Goal: Obtain resource: Obtain resource

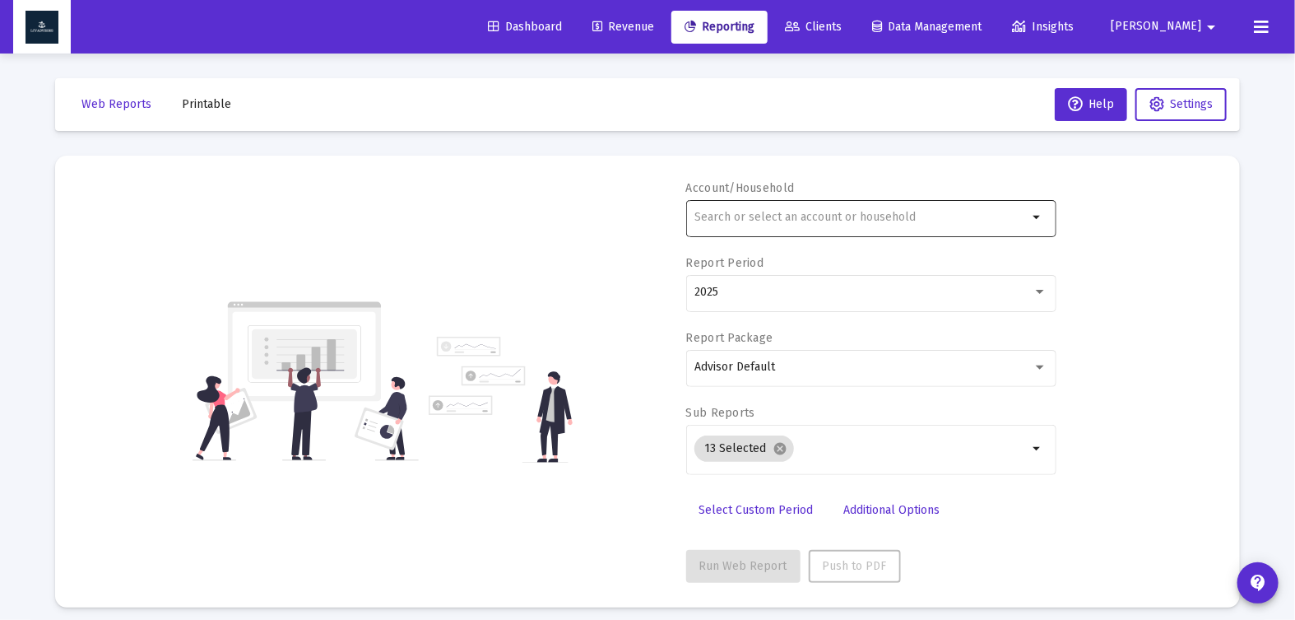
click at [753, 225] on div at bounding box center [860, 217] width 333 height 40
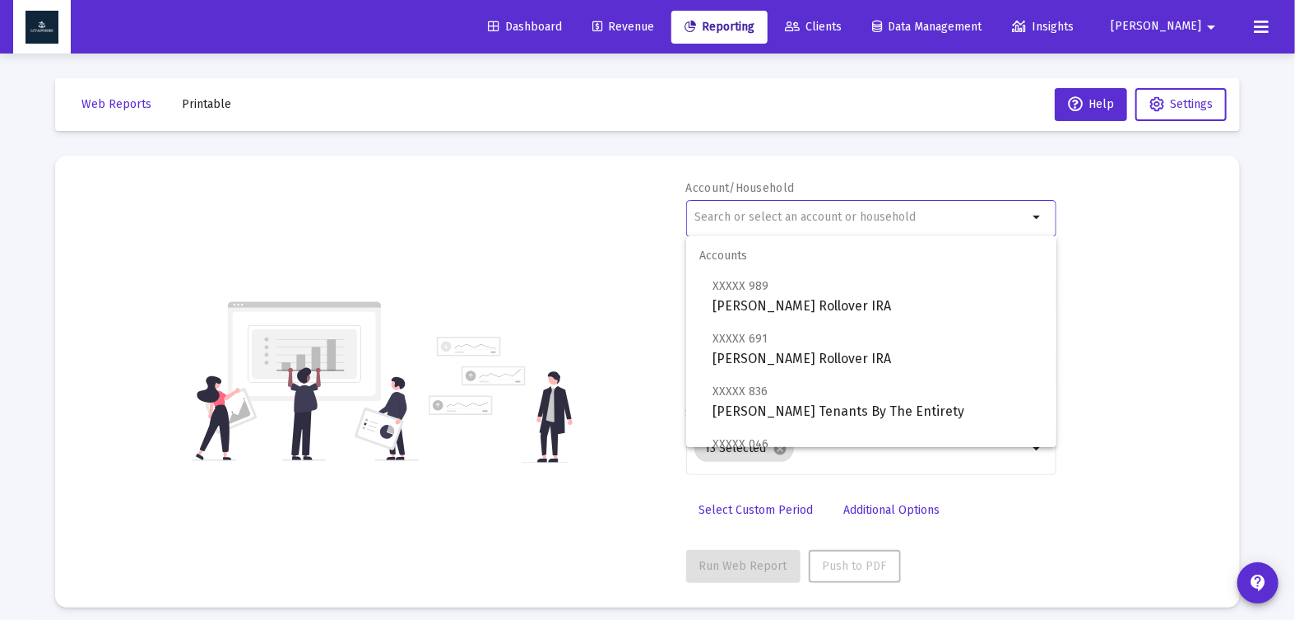
type input "i"
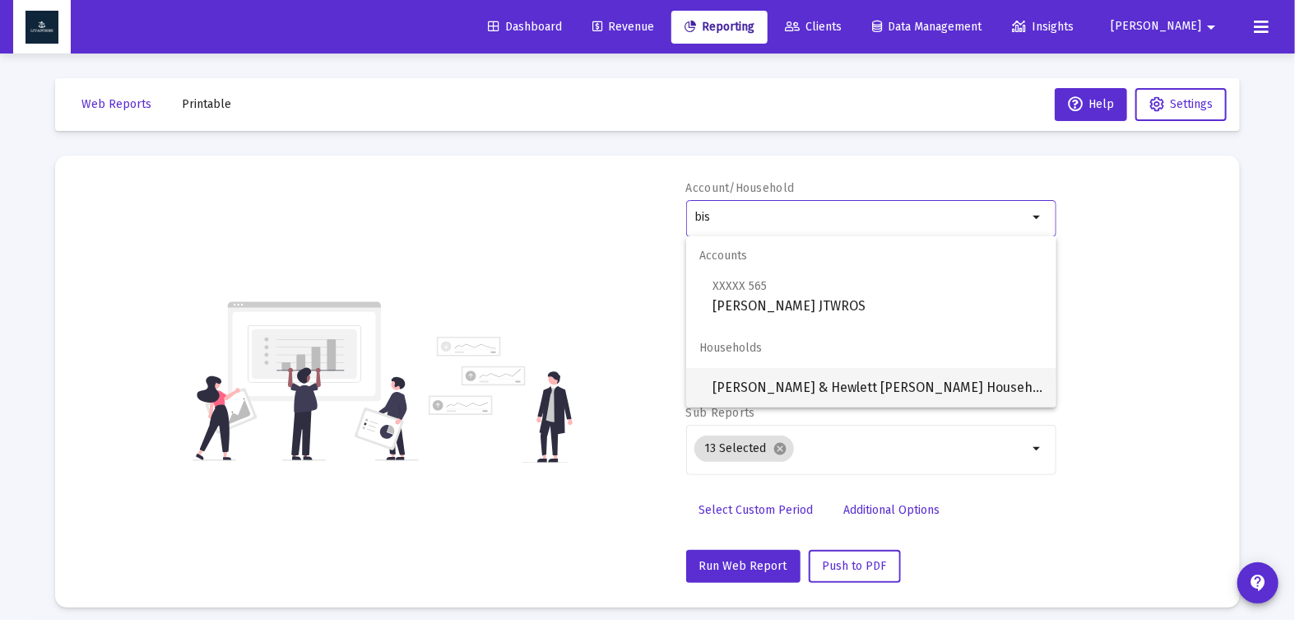
click at [847, 392] on span "[PERSON_NAME] & Hewlett [PERSON_NAME] Household" at bounding box center [878, 387] width 331 height 39
type input "[PERSON_NAME] & Hewlett [PERSON_NAME] Household"
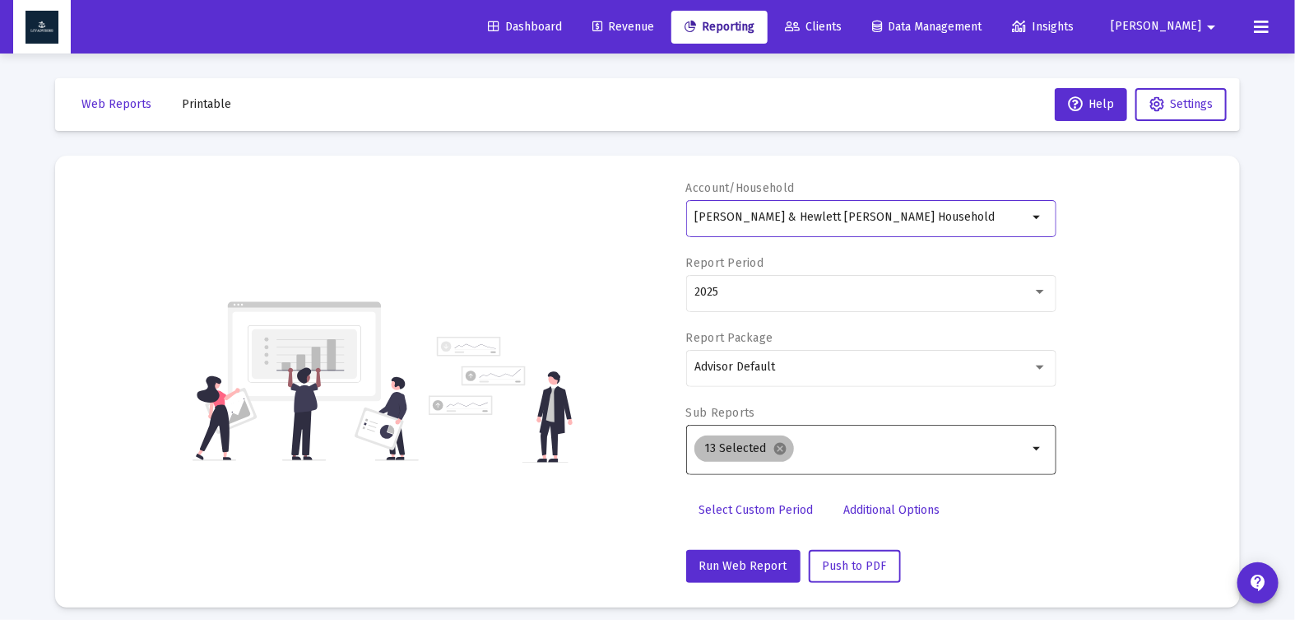
click at [785, 443] on mat-chip "13 Selected cancel" at bounding box center [744, 448] width 100 height 26
click at [783, 445] on mat-icon "cancel" at bounding box center [780, 448] width 15 height 15
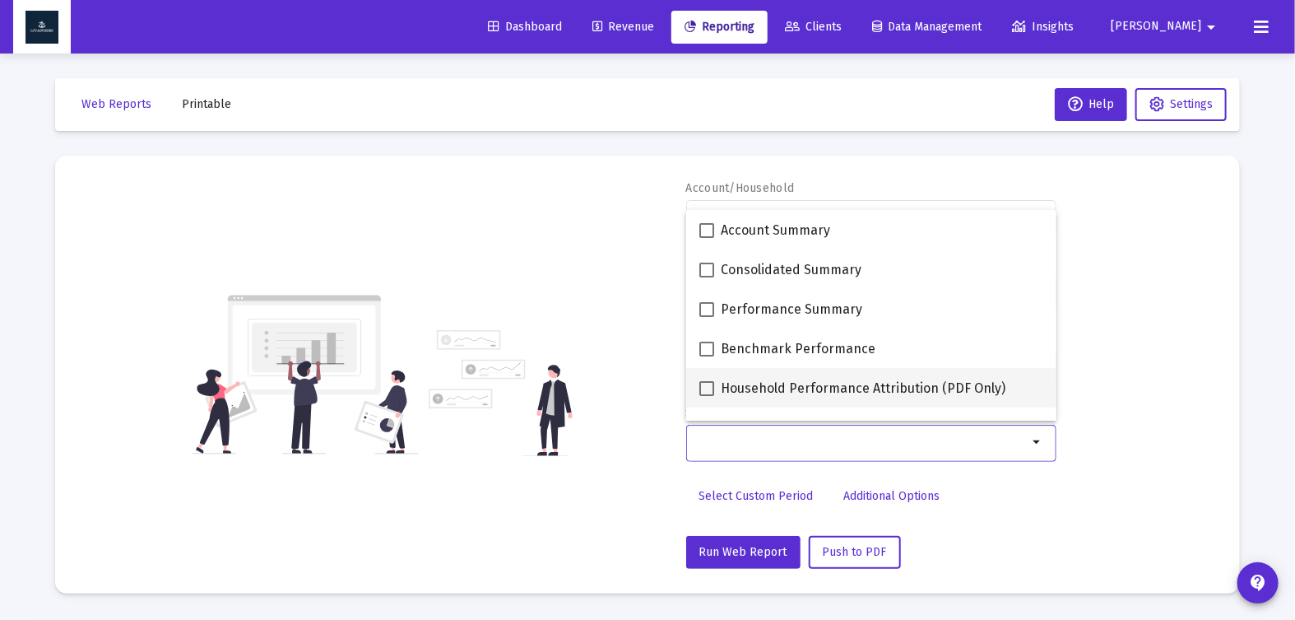
scroll to position [658, 0]
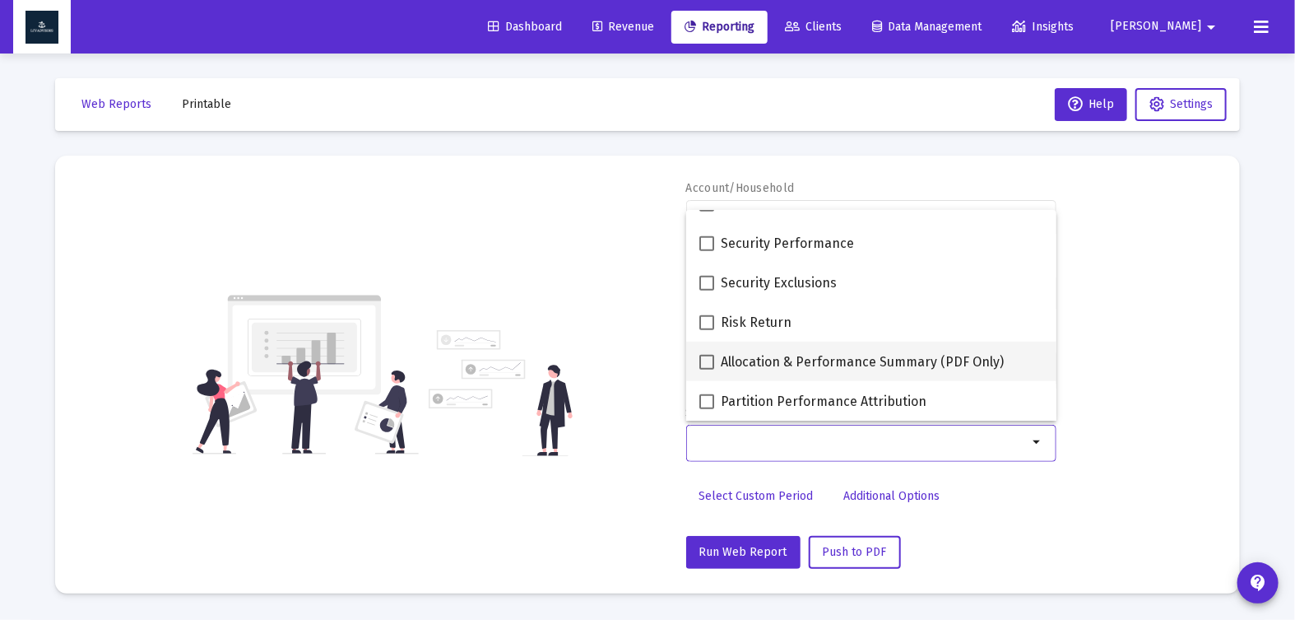
click at [702, 362] on span at bounding box center [706, 362] width 15 height 15
click at [706, 369] on input "Allocation & Performance Summary (PDF Only)" at bounding box center [706, 369] width 1 height 1
checkbox input "true"
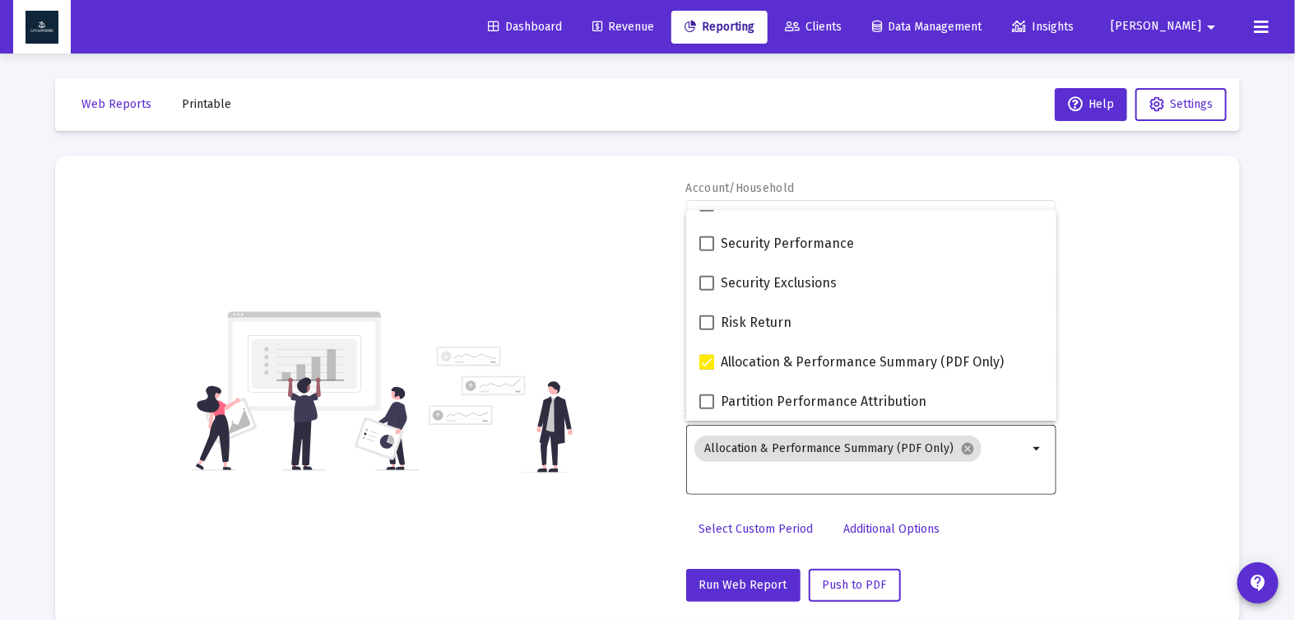
click at [629, 358] on div "Account/Household [PERSON_NAME] & [PERSON_NAME] [PERSON_NAME] Household arrow_d…" at bounding box center [647, 390] width 1135 height 421
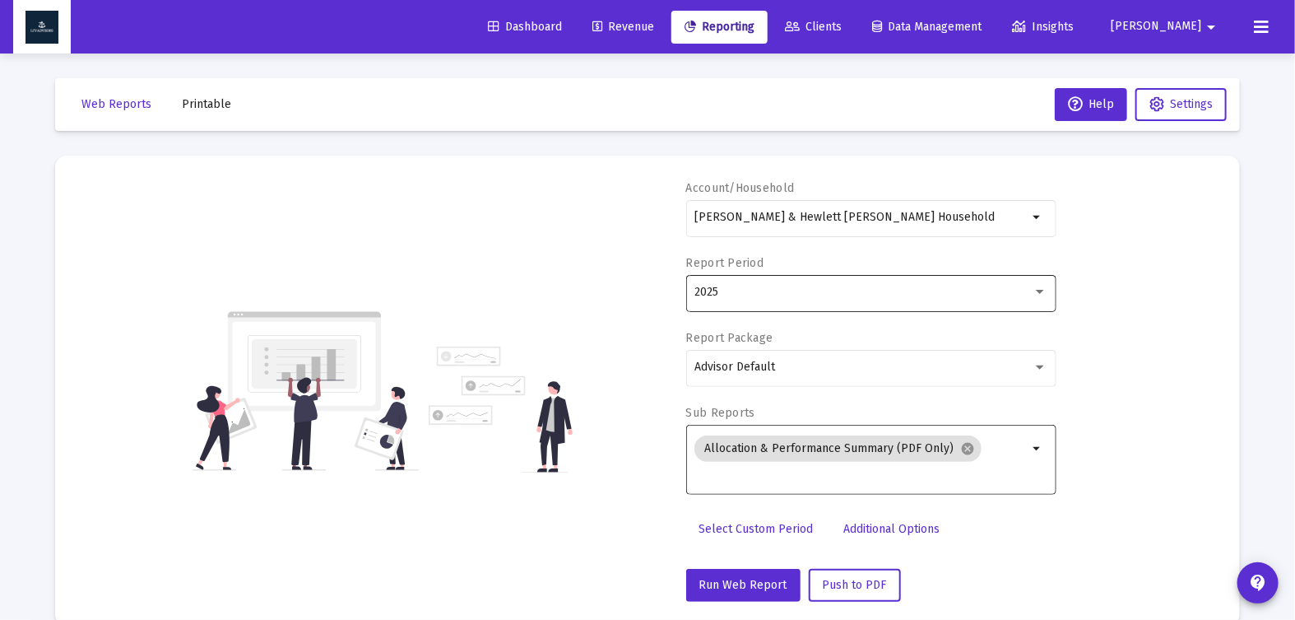
click at [1038, 278] on div "2025" at bounding box center [870, 292] width 353 height 40
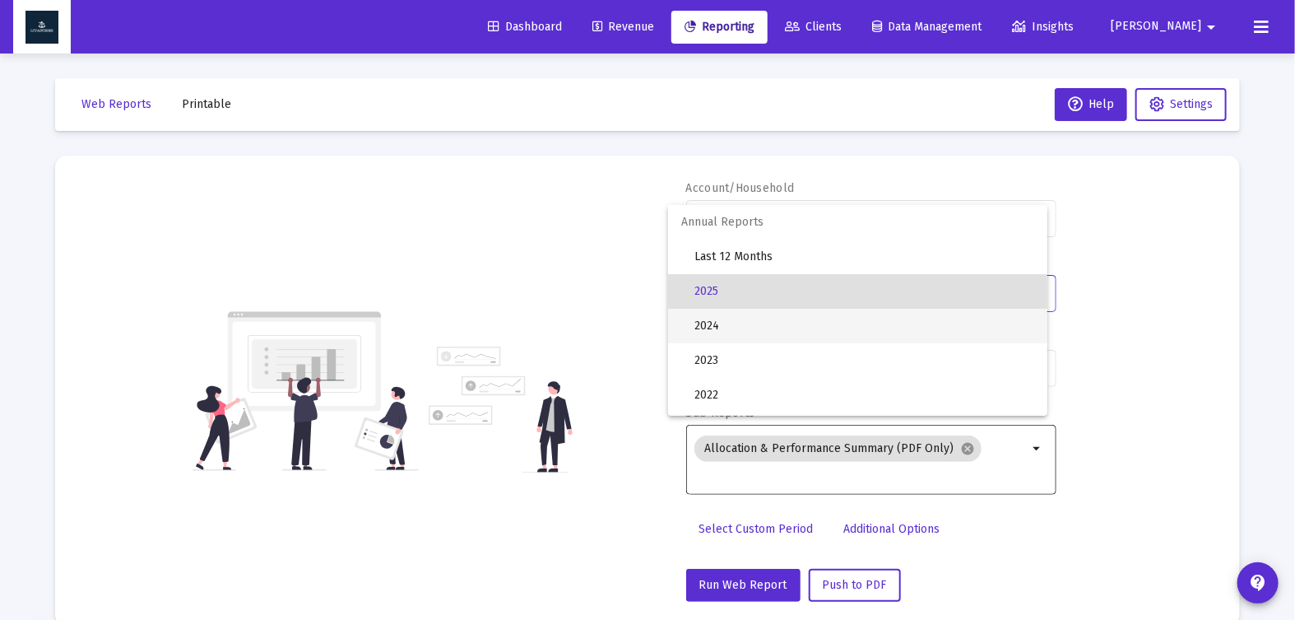
click at [918, 333] on span "2024" at bounding box center [864, 326] width 340 height 35
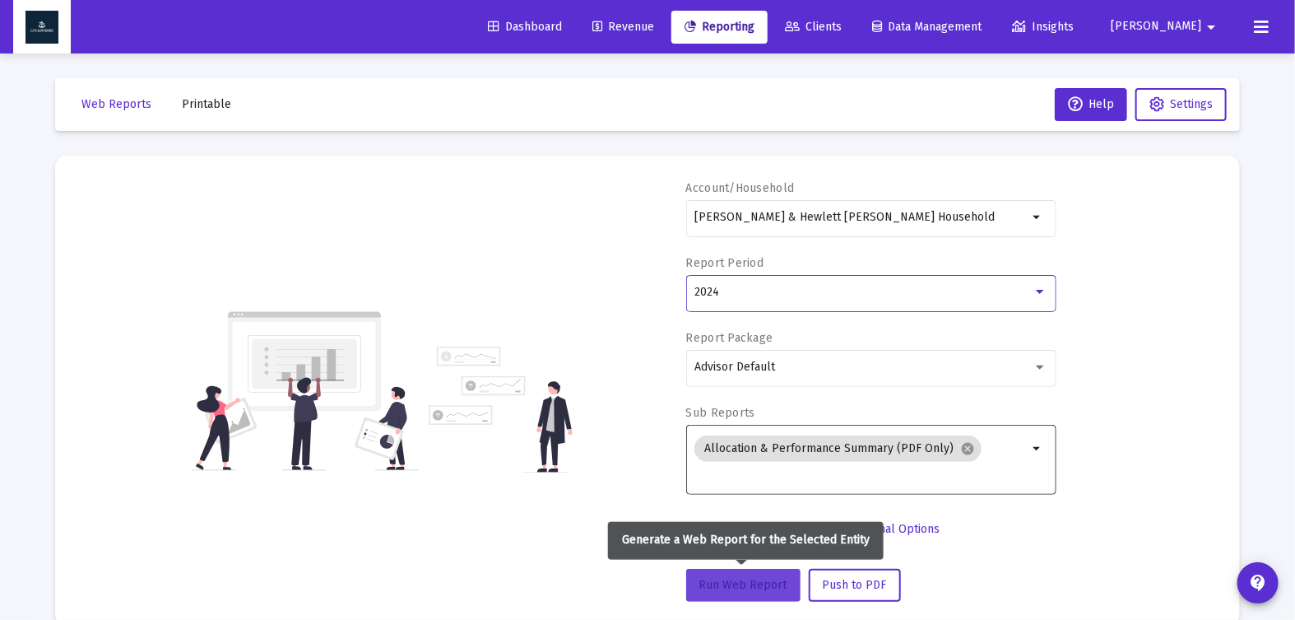
click at [755, 583] on span "Run Web Report" at bounding box center [743, 585] width 88 height 14
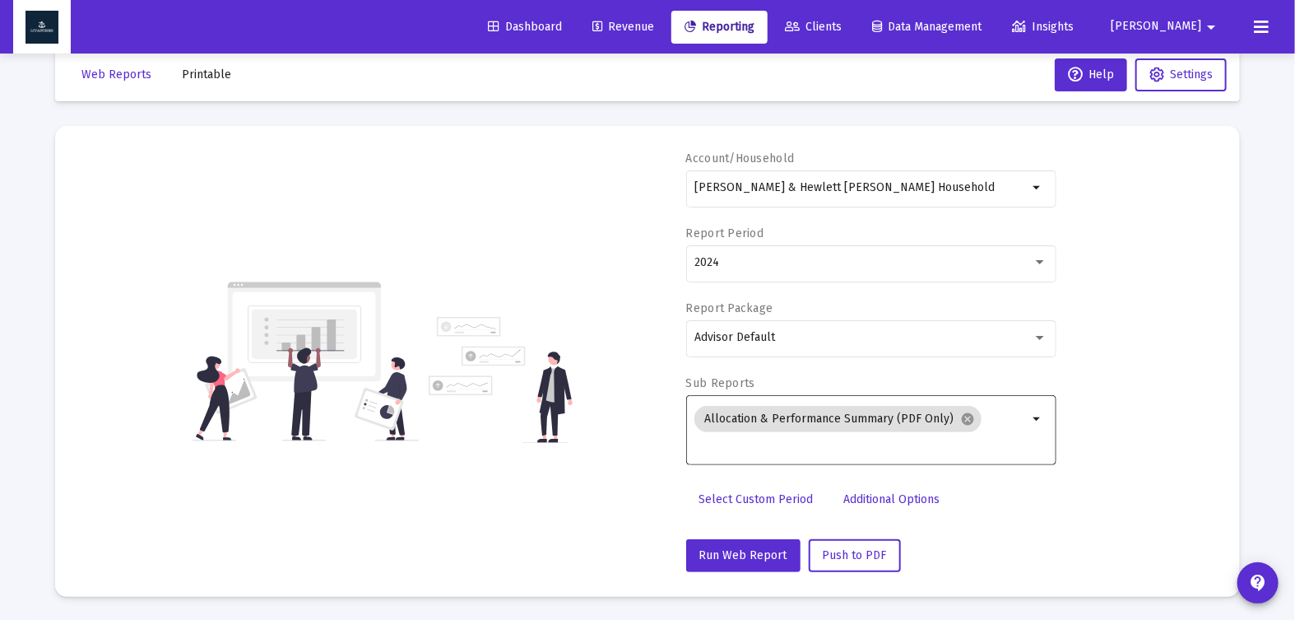
scroll to position [0, 0]
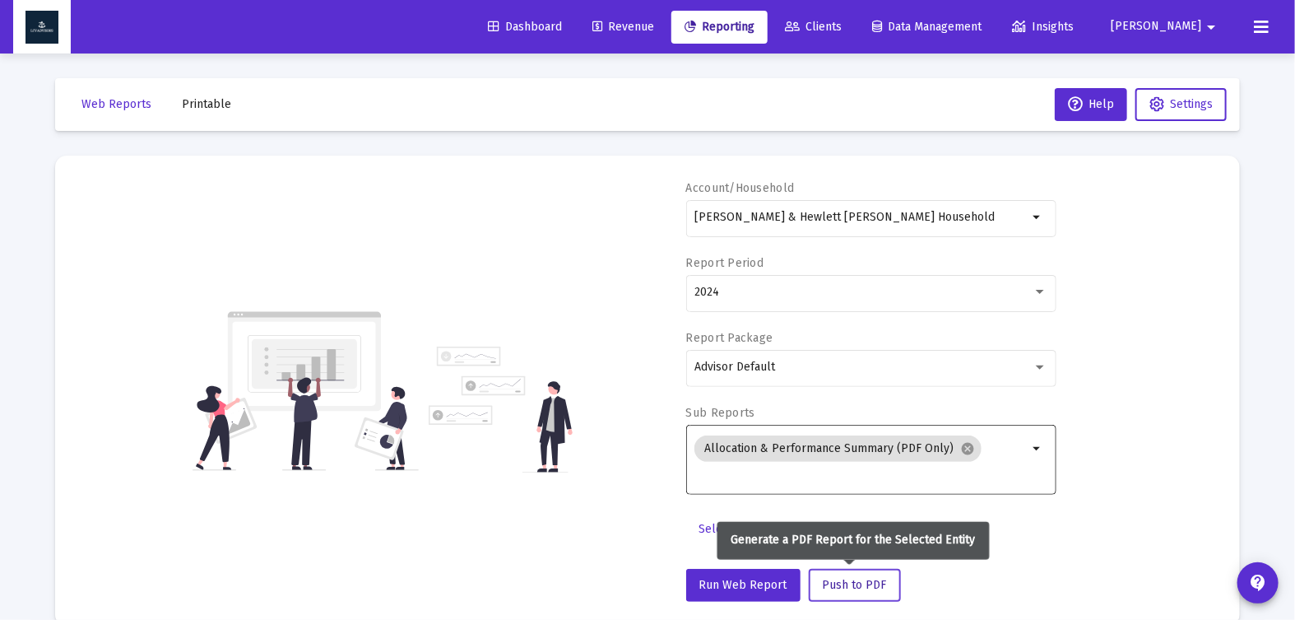
click at [848, 583] on span "Push to PDF" at bounding box center [855, 585] width 64 height 14
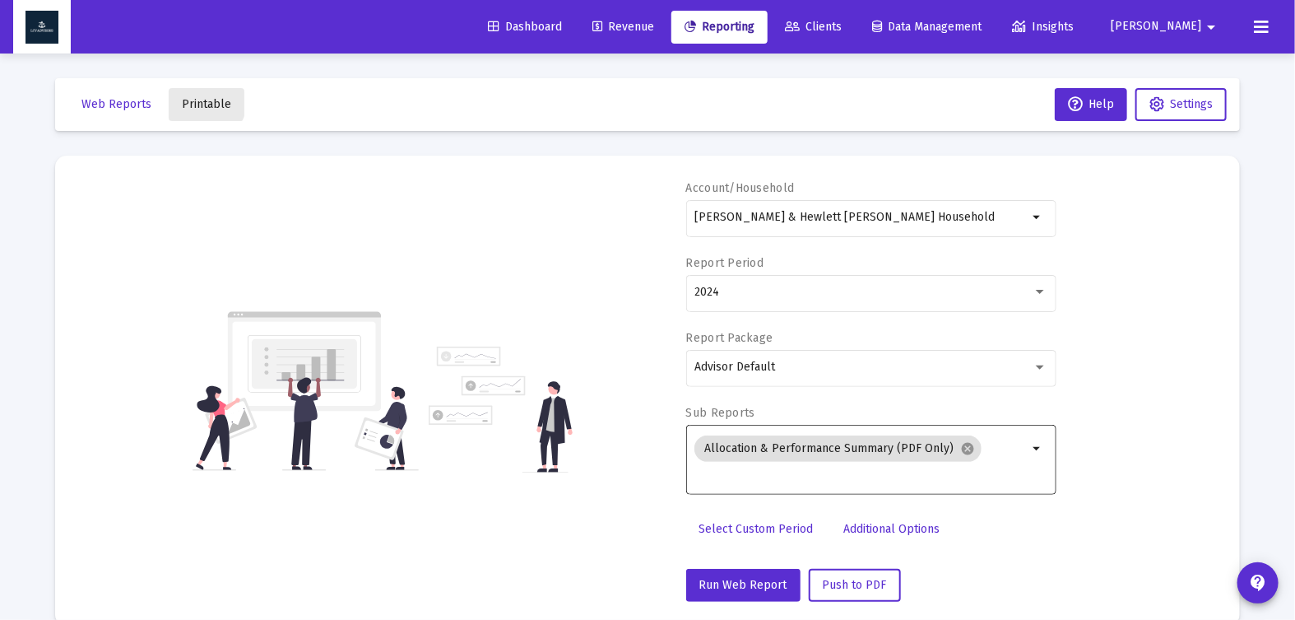
click at [196, 99] on span "Printable" at bounding box center [206, 104] width 49 height 14
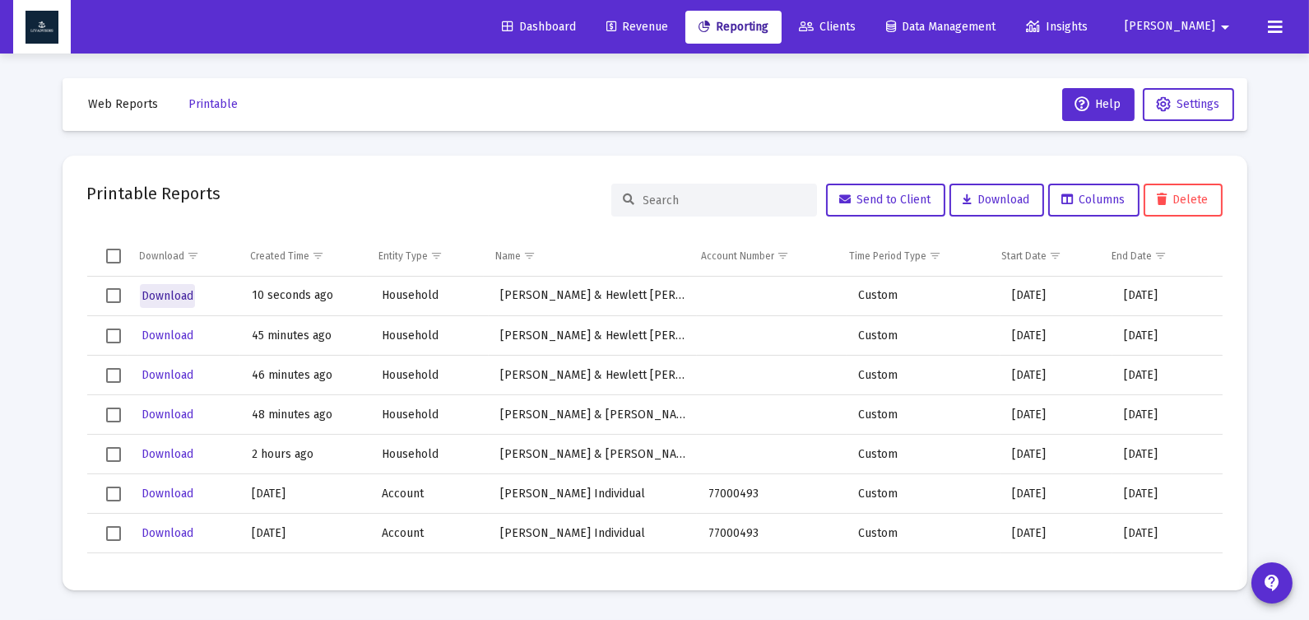
click at [179, 293] on span "Download" at bounding box center [168, 296] width 52 height 14
click at [132, 103] on span "Web Reports" at bounding box center [124, 104] width 70 height 14
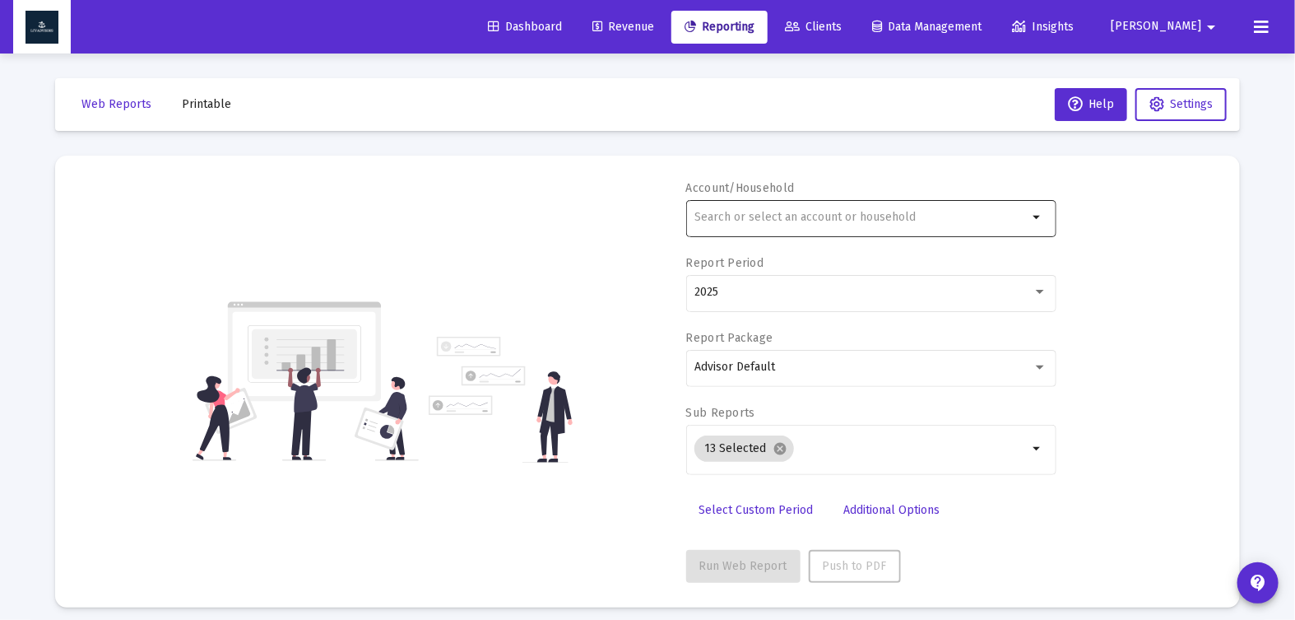
click at [865, 221] on input "text" at bounding box center [860, 217] width 333 height 13
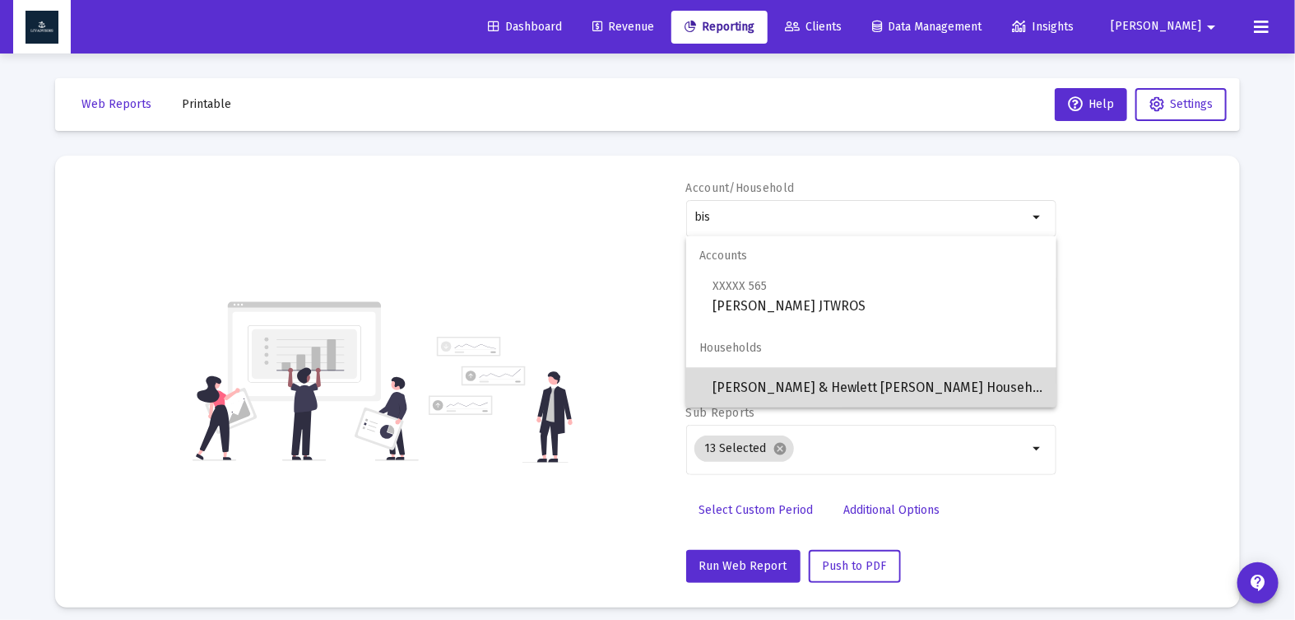
click at [875, 381] on span "[PERSON_NAME] & Hewlett [PERSON_NAME] Household" at bounding box center [878, 387] width 331 height 39
type input "[PERSON_NAME] & Hewlett [PERSON_NAME] Household"
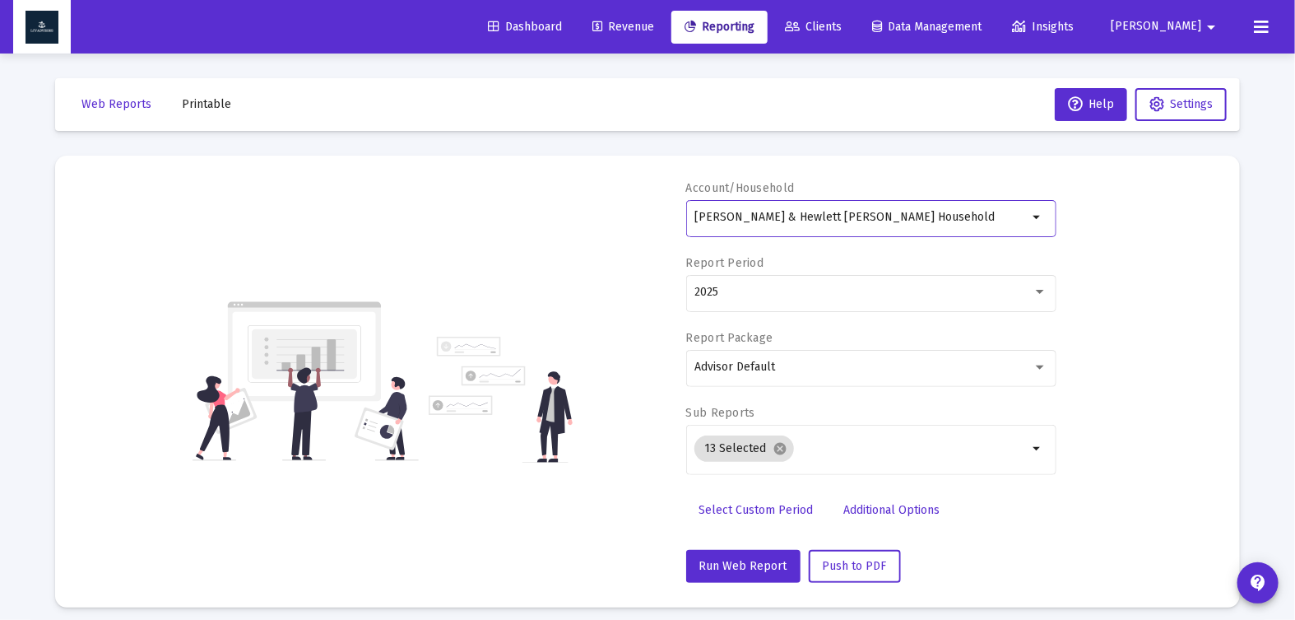
click at [1057, 290] on div "Account/Household [PERSON_NAME] & [PERSON_NAME] [PERSON_NAME] Household arrow_d…" at bounding box center [647, 381] width 1135 height 402
click at [1039, 290] on div at bounding box center [1040, 292] width 8 height 4
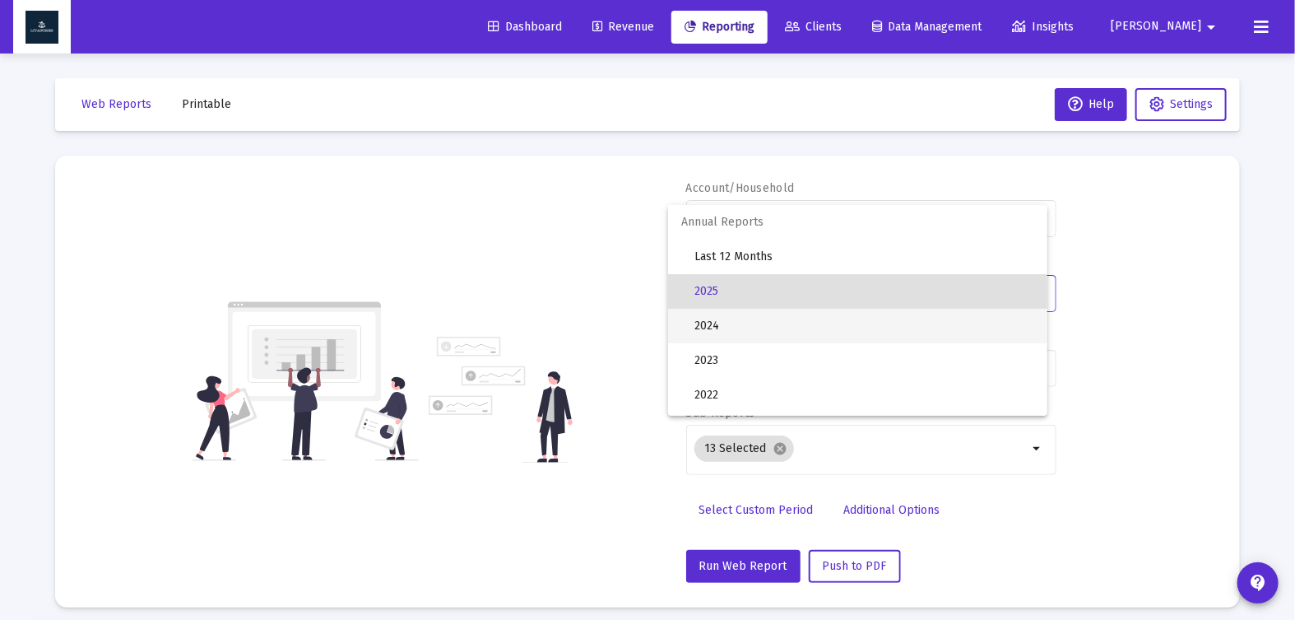
click at [826, 336] on span "2024" at bounding box center [864, 326] width 340 height 35
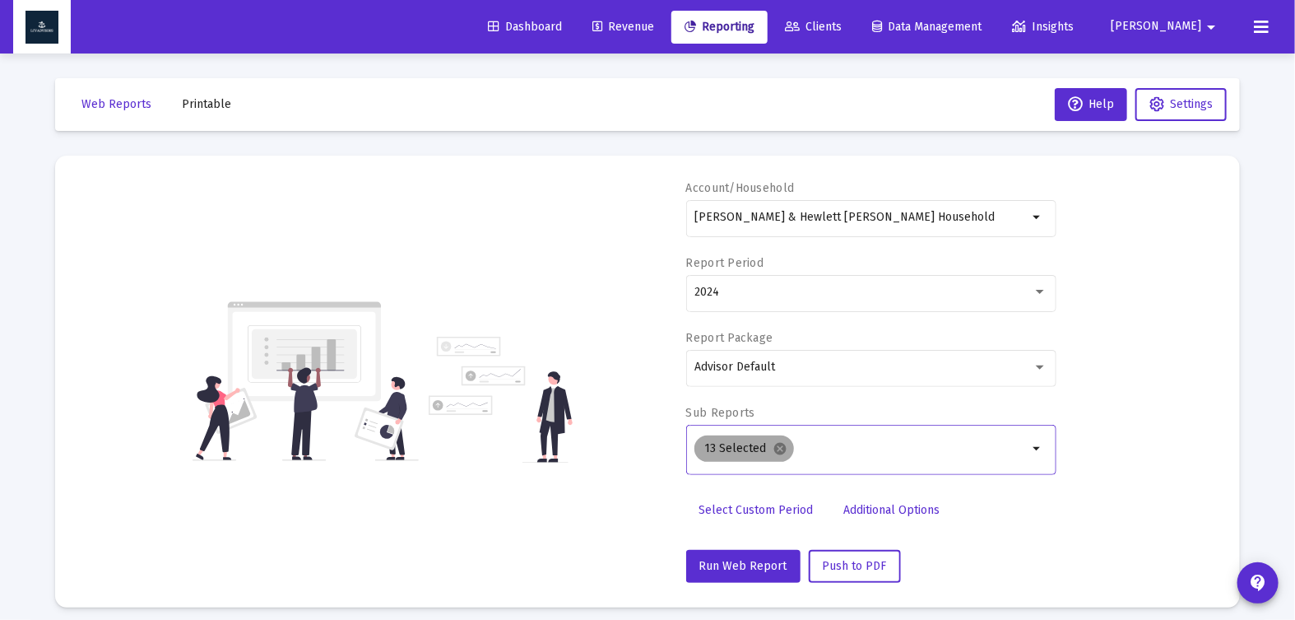
click at [786, 451] on mat-chip "13 Selected cancel" at bounding box center [744, 448] width 100 height 26
click at [778, 448] on mat-icon "cancel" at bounding box center [780, 448] width 15 height 15
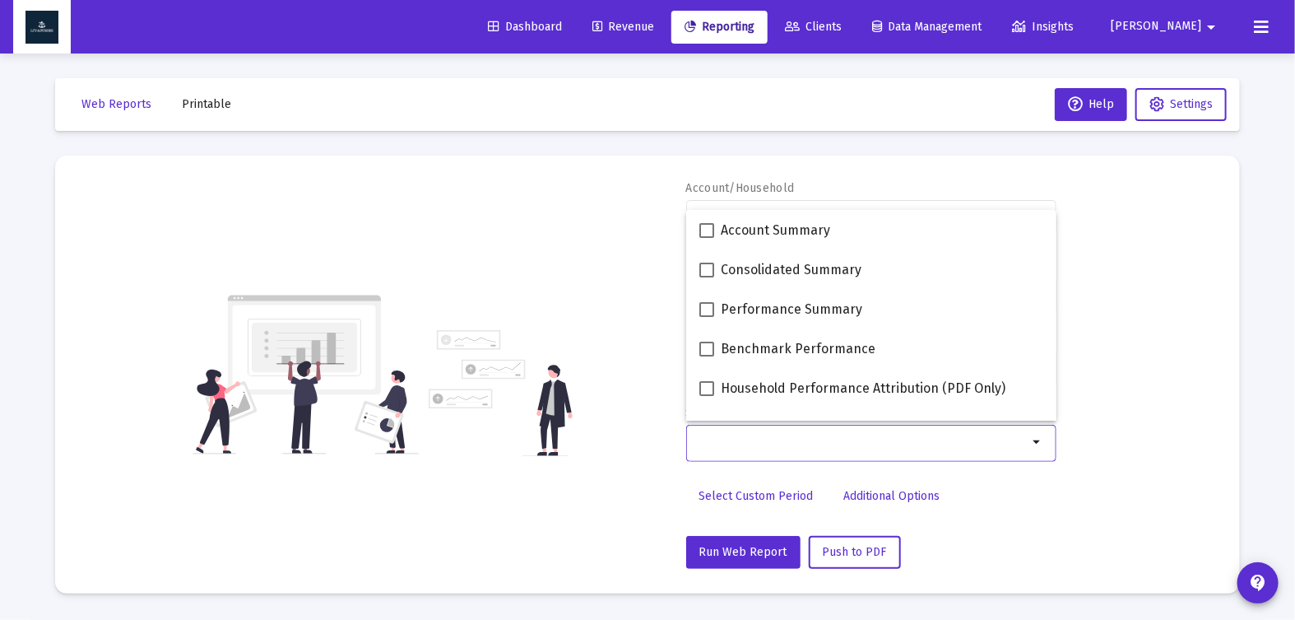
scroll to position [658, 0]
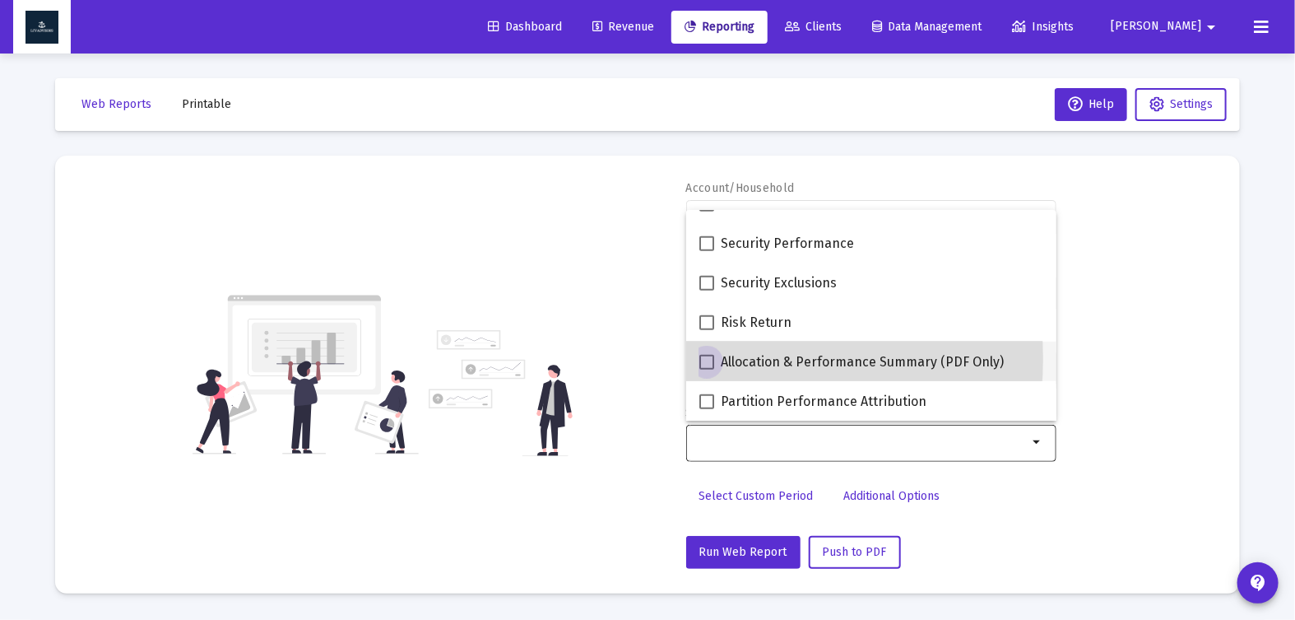
click at [703, 359] on span at bounding box center [706, 362] width 15 height 15
click at [706, 369] on input "Allocation & Performance Summary (PDF Only)" at bounding box center [706, 369] width 1 height 1
checkbox input "true"
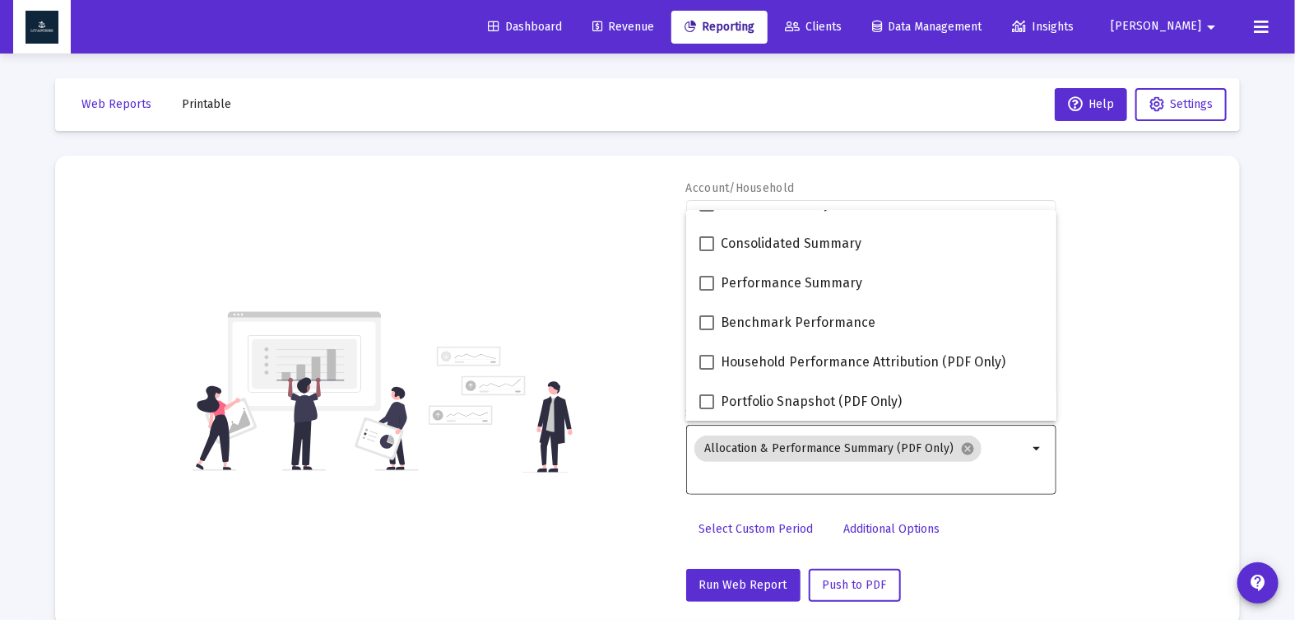
scroll to position [19, 0]
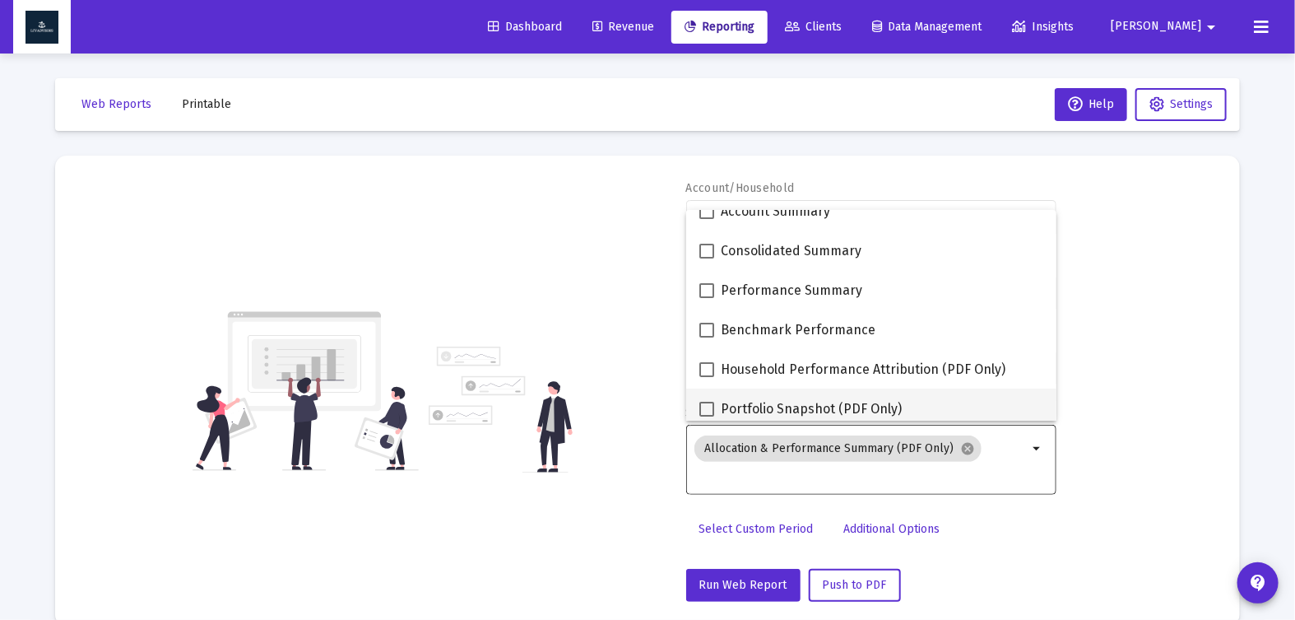
click at [706, 405] on span at bounding box center [706, 409] width 15 height 15
click at [706, 416] on input "Portfolio Snapshot (PDF Only)" at bounding box center [706, 416] width 1 height 1
checkbox input "true"
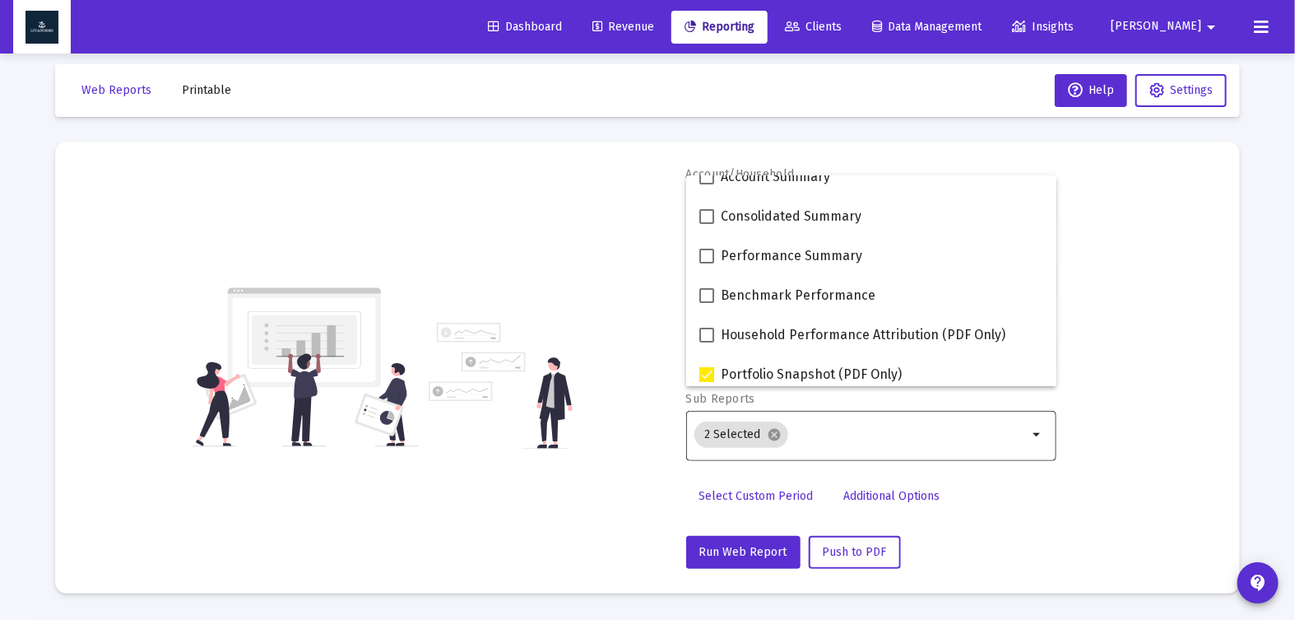
scroll to position [35, 0]
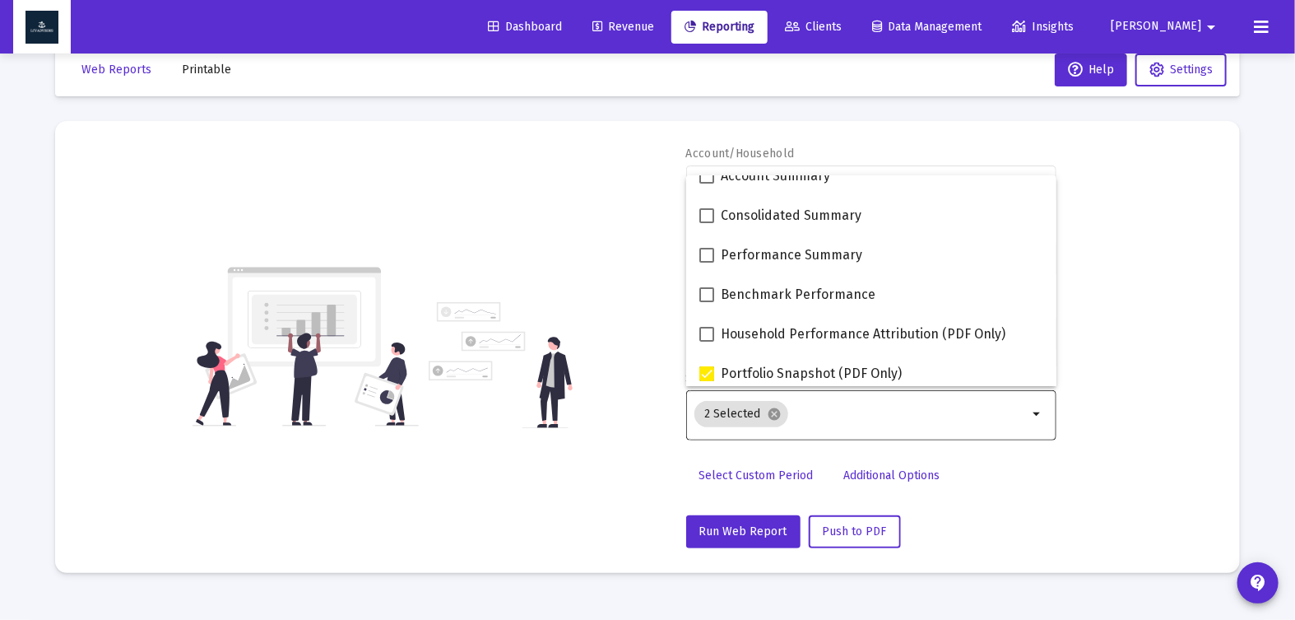
click at [651, 467] on div "Account/Household [PERSON_NAME] & [PERSON_NAME] [PERSON_NAME] Household arrow_d…" at bounding box center [647, 347] width 1135 height 402
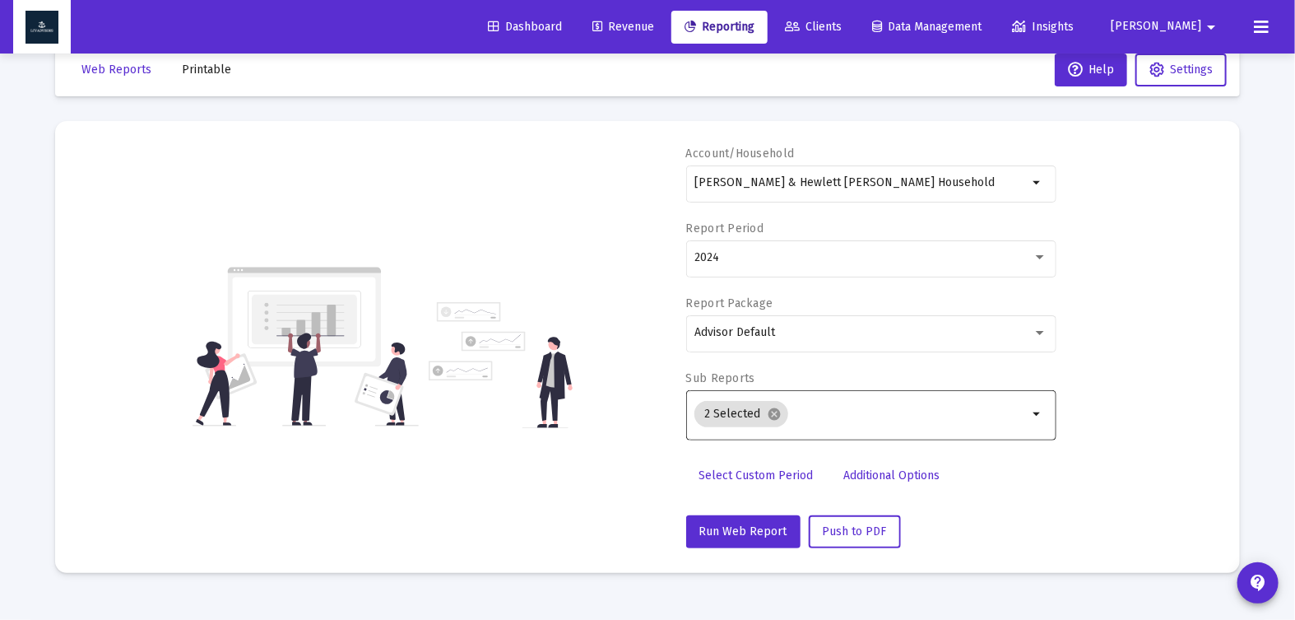
click at [777, 469] on span "Select Custom Period" at bounding box center [756, 475] width 114 height 14
click at [884, 258] on div at bounding box center [980, 257] width 193 height 40
click at [857, 259] on icon "Open calendar" at bounding box center [854, 256] width 17 height 17
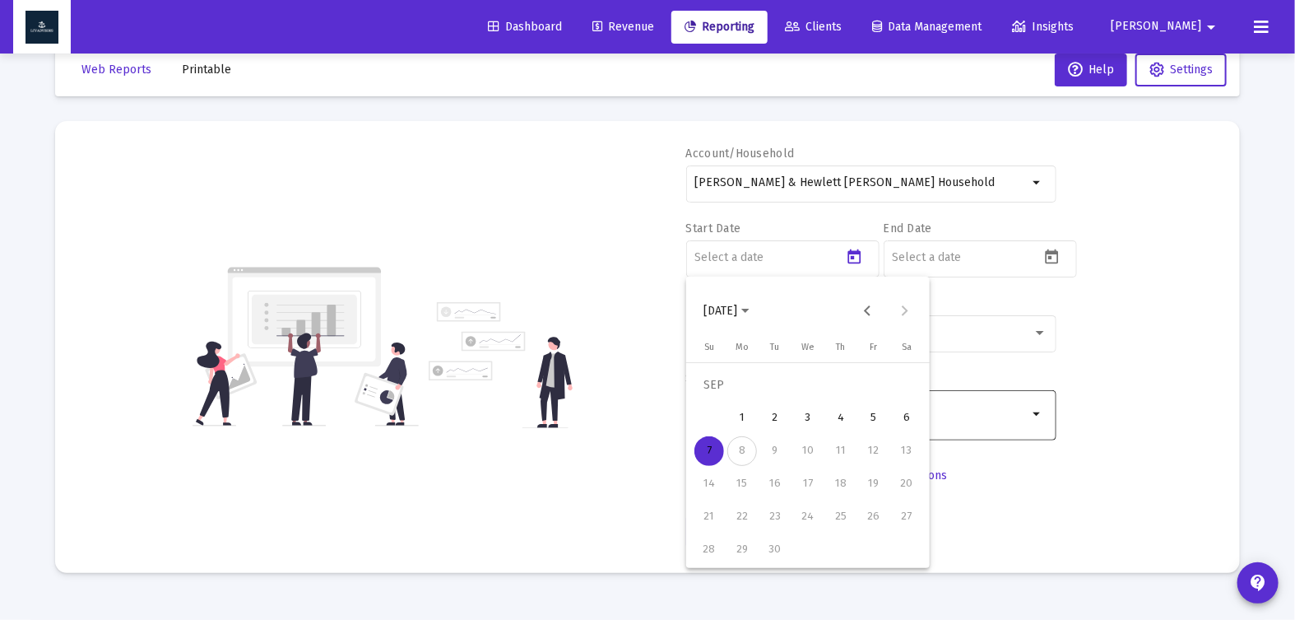
click at [750, 304] on span "[DATE]" at bounding box center [726, 311] width 46 height 14
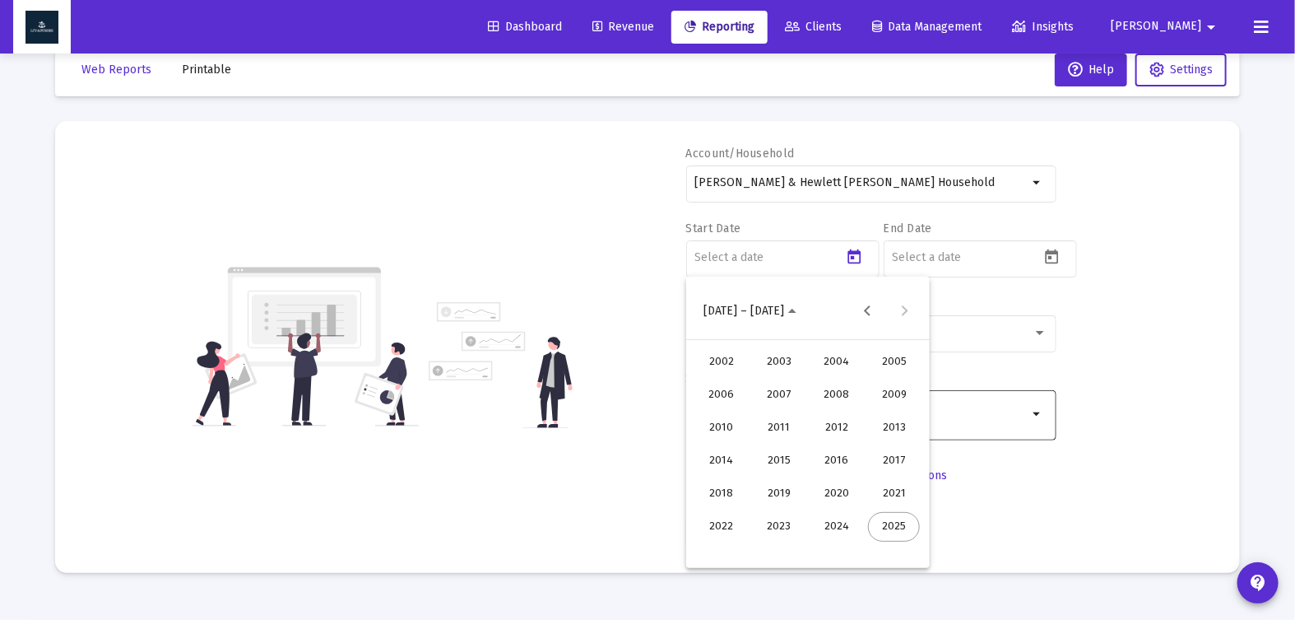
click at [827, 520] on div "2024" at bounding box center [836, 527] width 52 height 30
click at [721, 459] on div "SEP" at bounding box center [721, 461] width 52 height 30
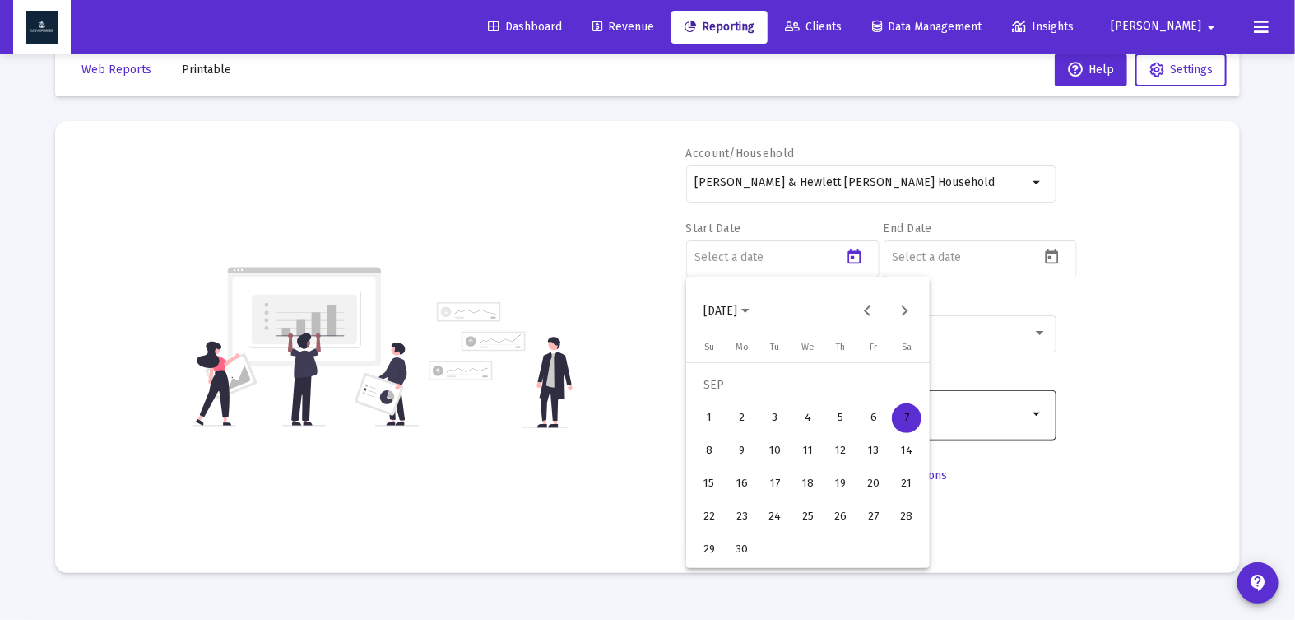
click at [745, 539] on div "30" at bounding box center [742, 550] width 30 height 30
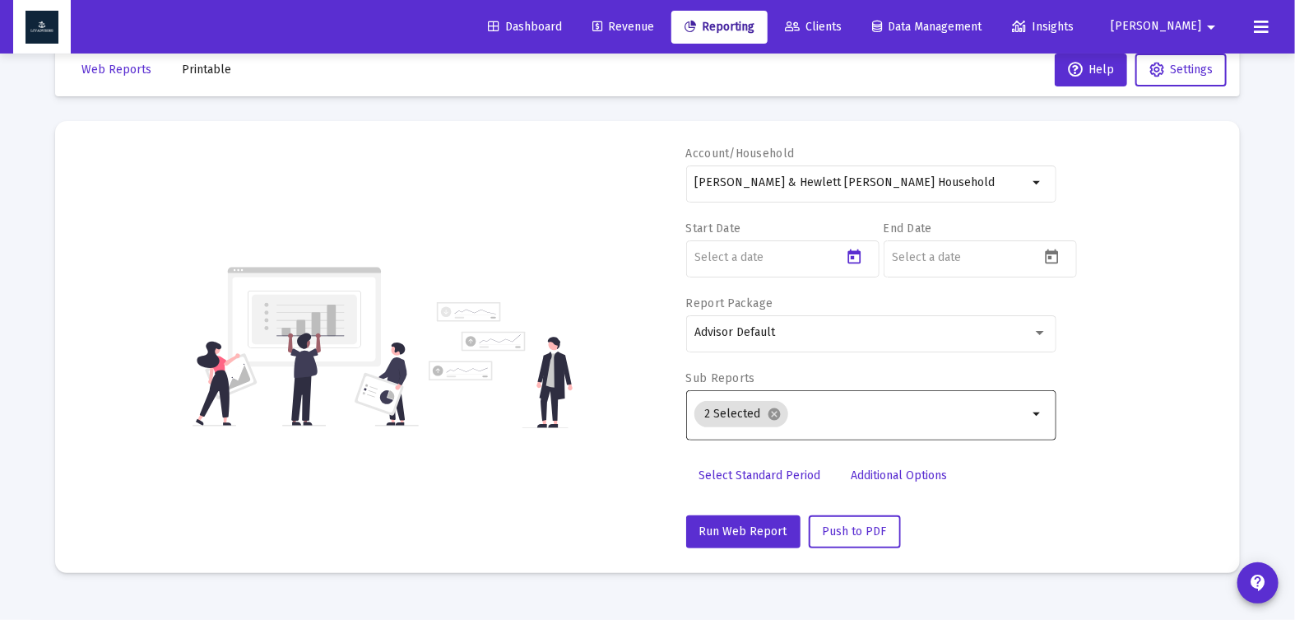
type input "[DATE]"
click at [1053, 261] on icon "Open calendar" at bounding box center [1051, 256] width 17 height 17
click at [947, 308] on span "[DATE]" at bounding box center [924, 311] width 46 height 14
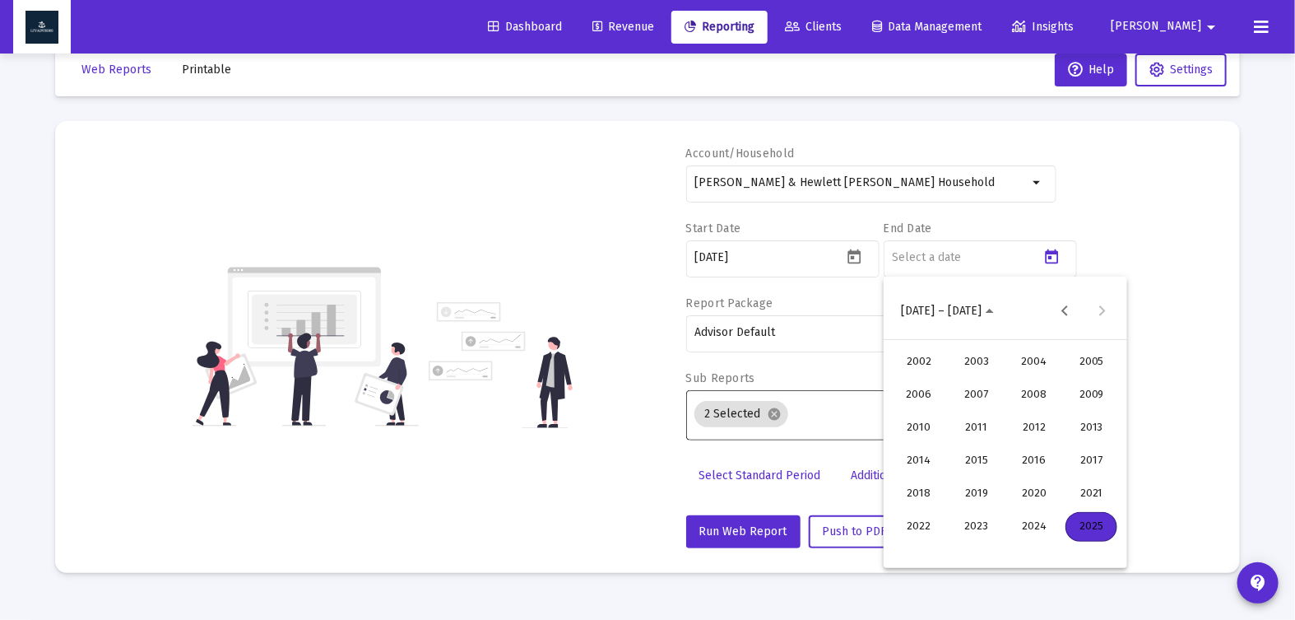
click at [1020, 522] on div "2024" at bounding box center [1034, 527] width 52 height 30
click at [1086, 457] on div "DEC" at bounding box center [1091, 461] width 52 height 30
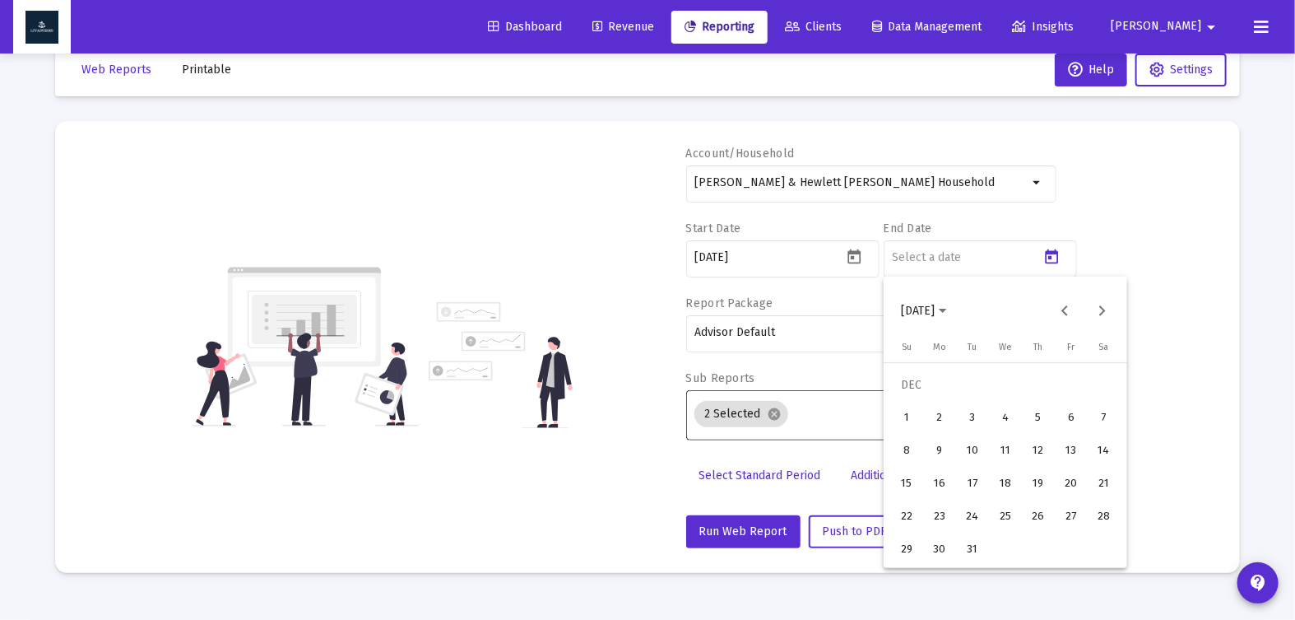
click at [973, 540] on div "31" at bounding box center [973, 550] width 30 height 30
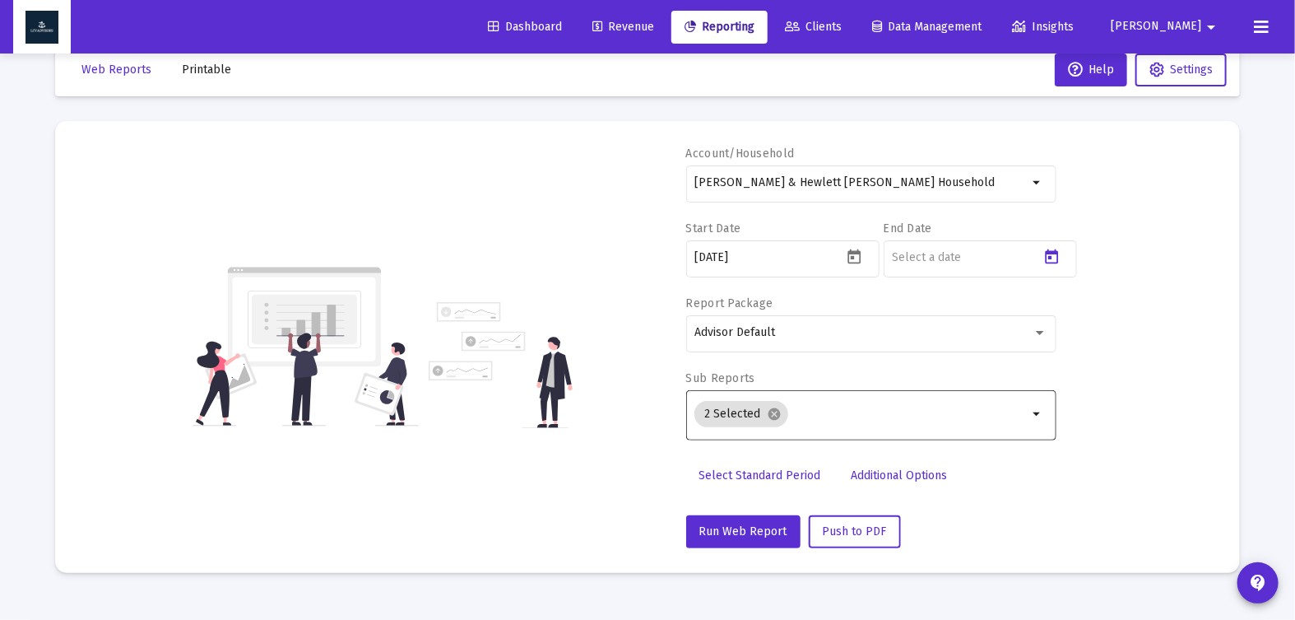
type input "[DATE]"
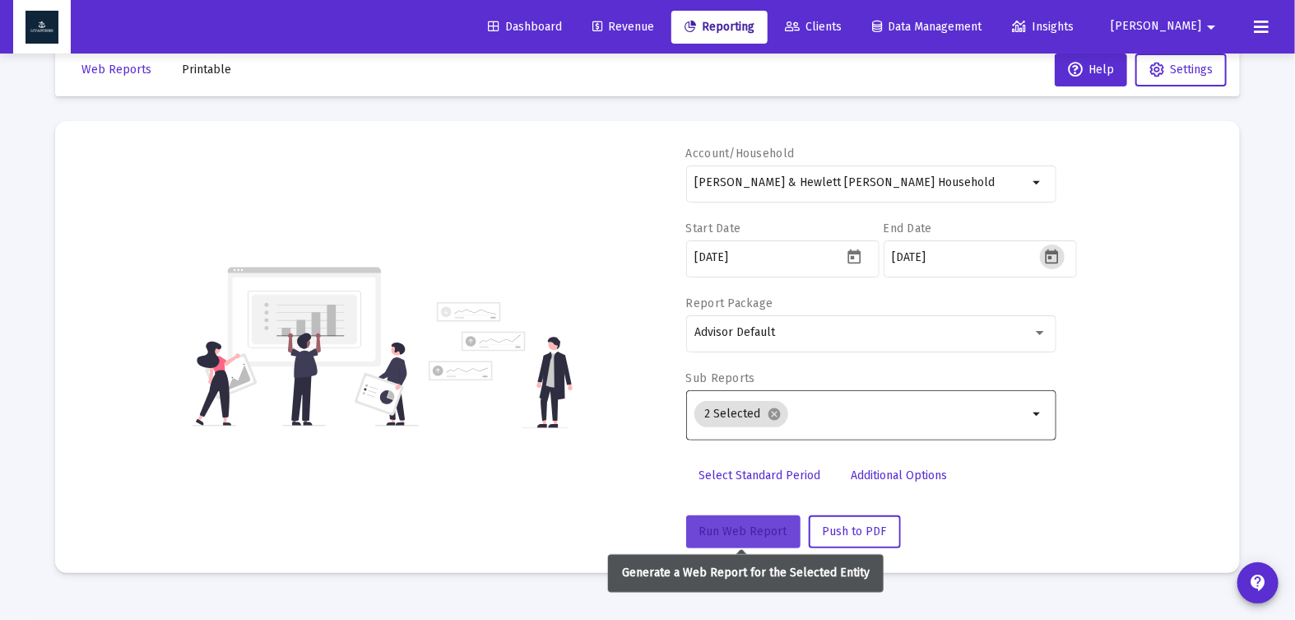
click at [754, 536] on button "Run Web Report" at bounding box center [743, 531] width 114 height 33
click at [753, 533] on span "Run Web Report" at bounding box center [743, 531] width 88 height 14
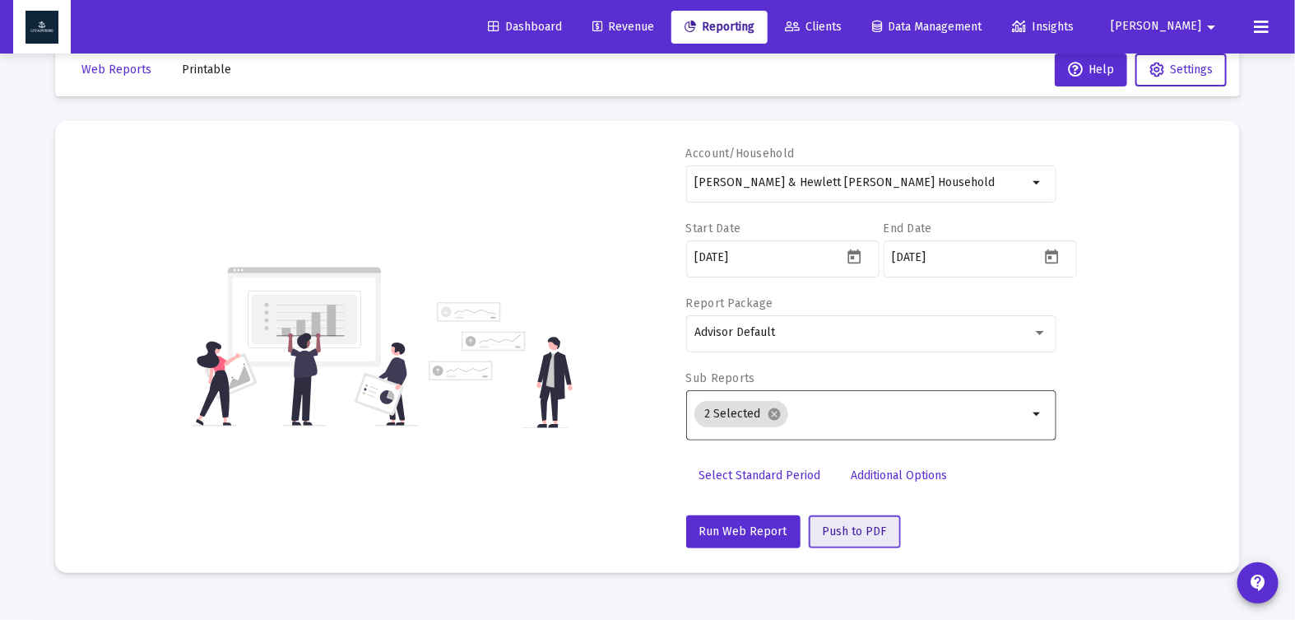
click at [837, 520] on button "Push to PDF" at bounding box center [855, 531] width 92 height 33
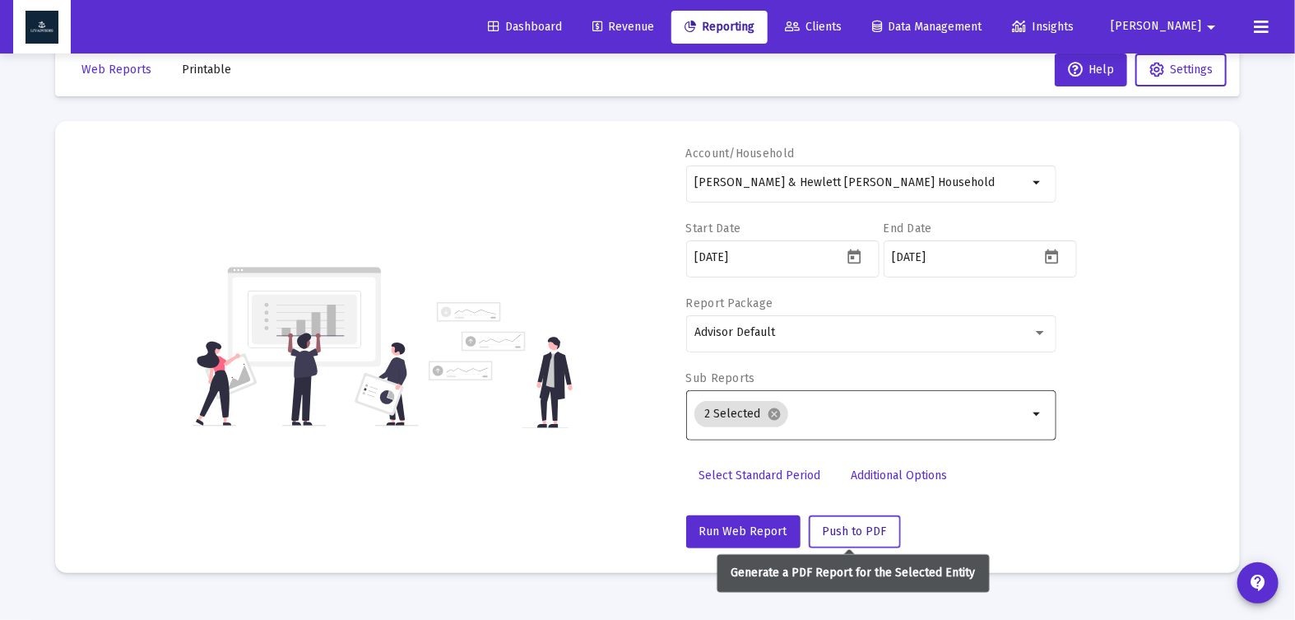
click at [839, 519] on button "Push to PDF" at bounding box center [855, 531] width 92 height 33
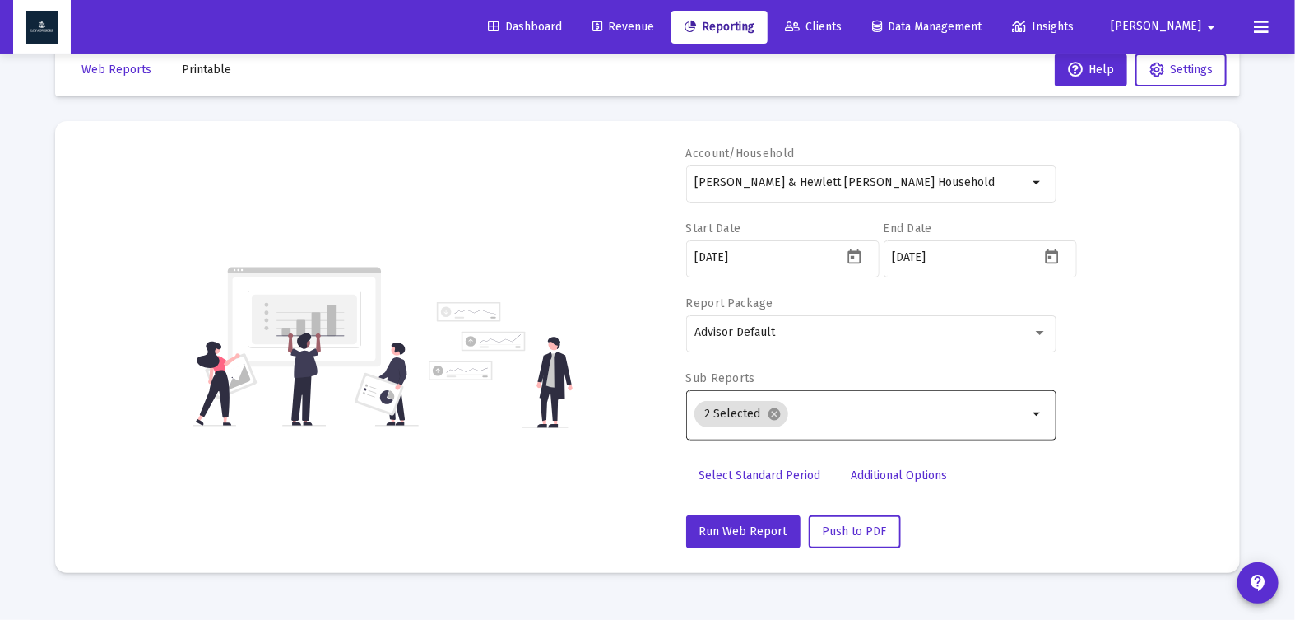
click at [189, 63] on span "Printable" at bounding box center [206, 70] width 49 height 14
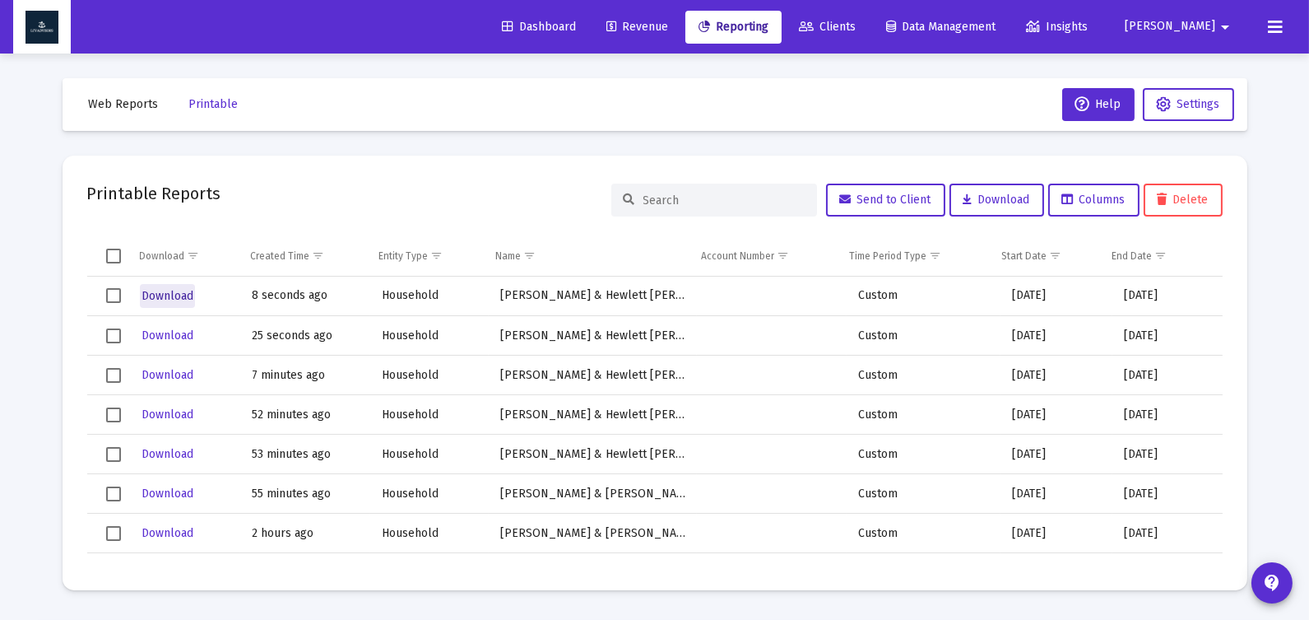
click at [190, 299] on span "Download" at bounding box center [168, 296] width 52 height 14
click at [113, 109] on span "Web Reports" at bounding box center [124, 104] width 70 height 14
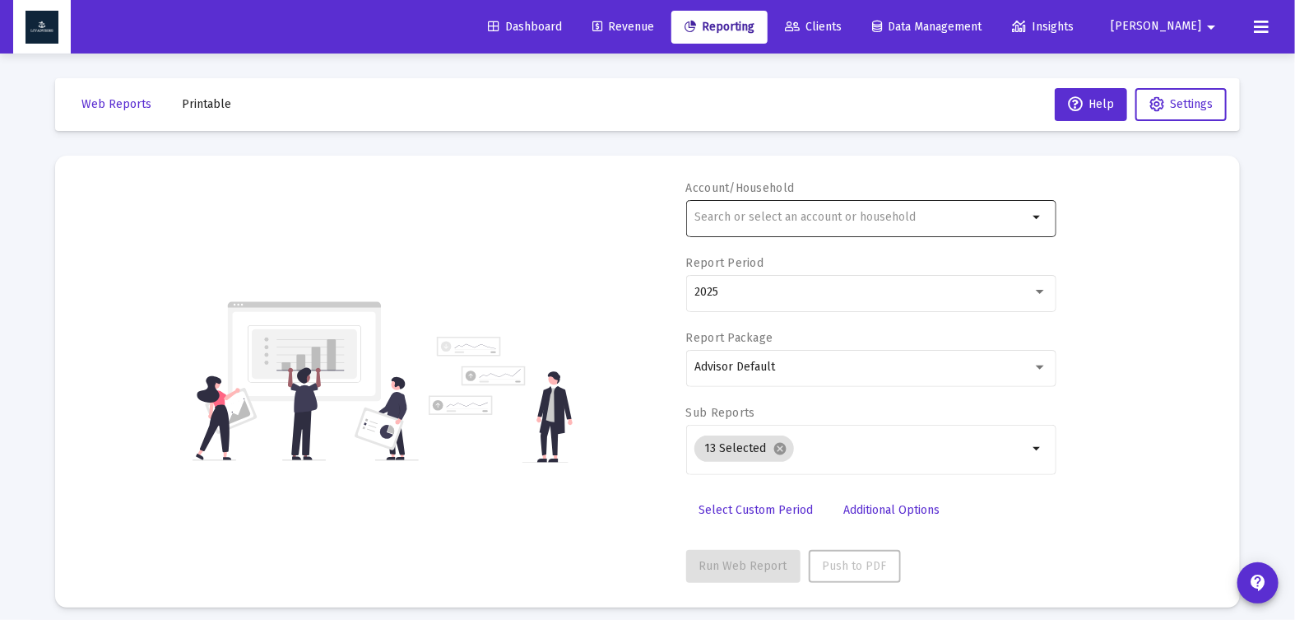
click at [811, 211] on input "text" at bounding box center [860, 217] width 333 height 13
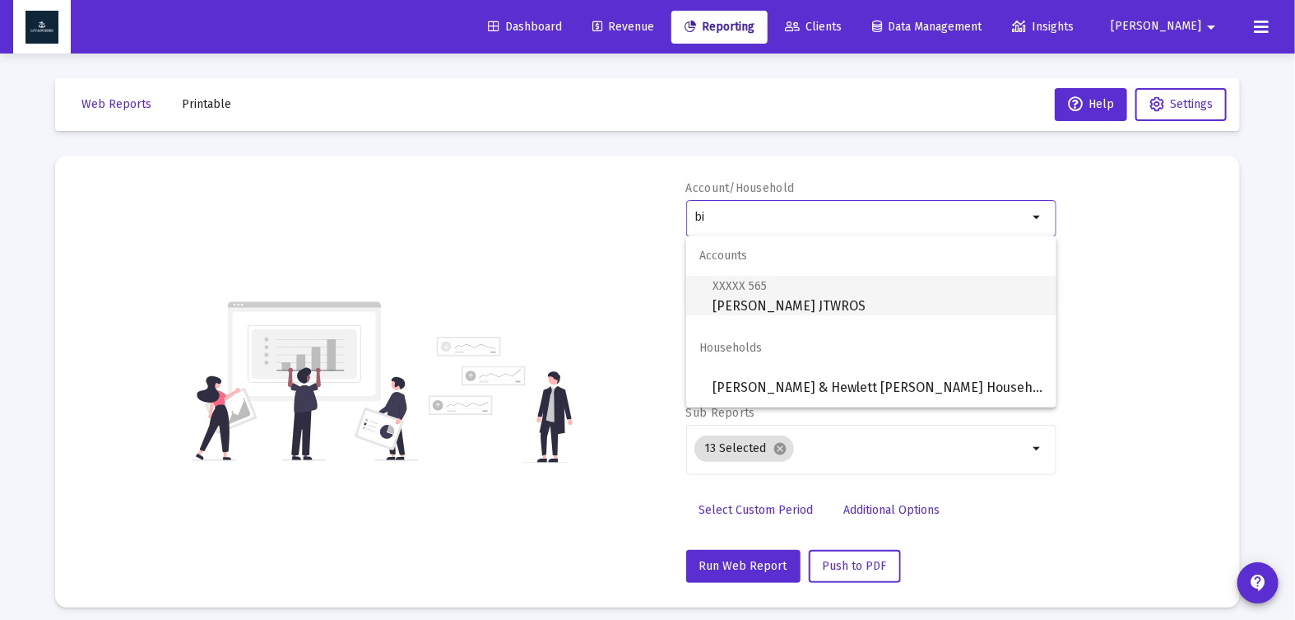
click at [804, 299] on span "XXXXX 565 [PERSON_NAME] [PERSON_NAME]" at bounding box center [878, 296] width 331 height 40
type input "[PERSON_NAME] JTWROS"
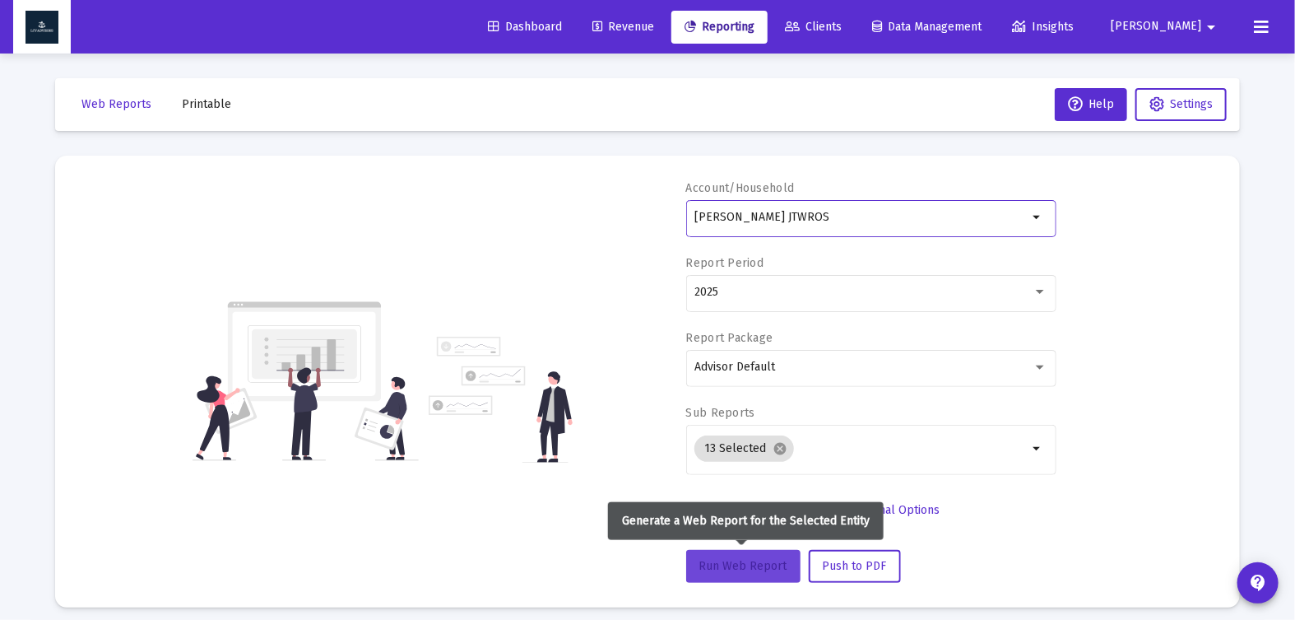
click at [744, 567] on span "Run Web Report" at bounding box center [743, 566] width 88 height 14
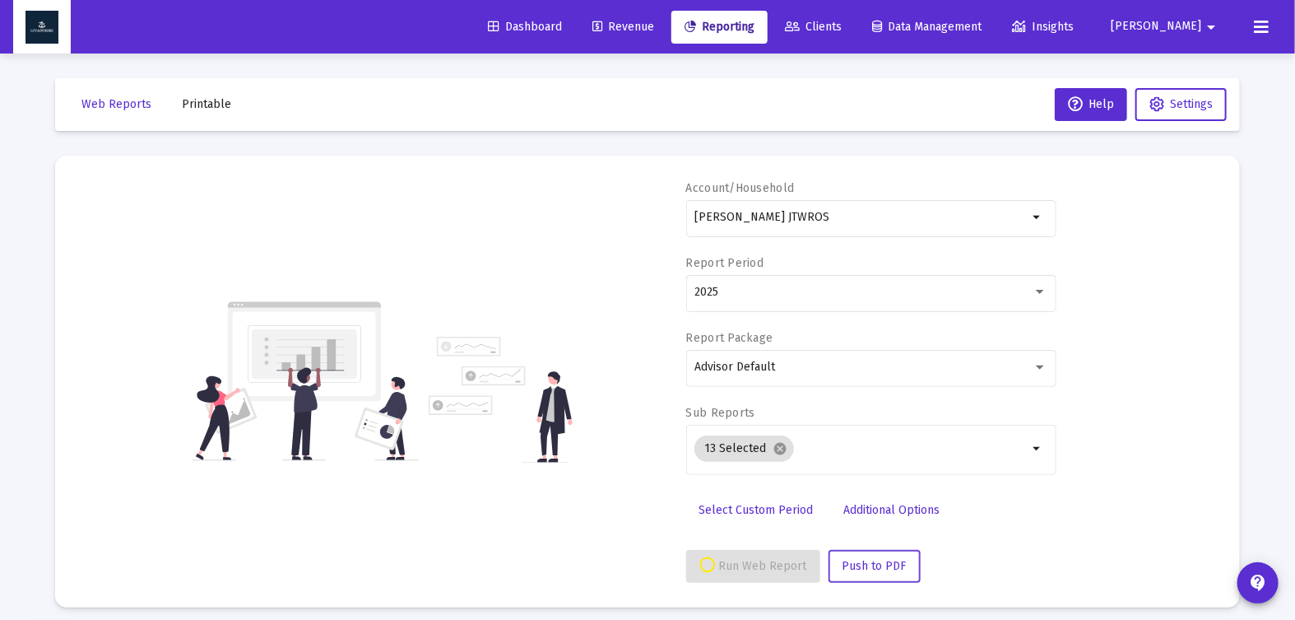
select select "View all"
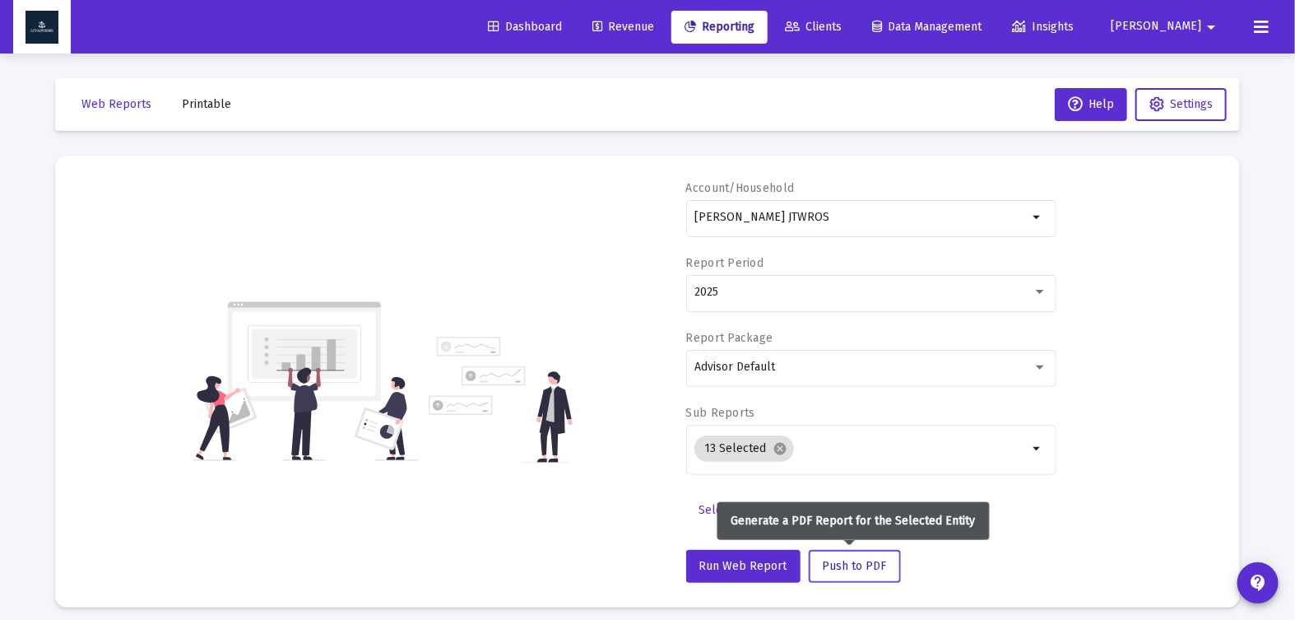
click at [847, 559] on span "Push to PDF" at bounding box center [855, 566] width 64 height 14
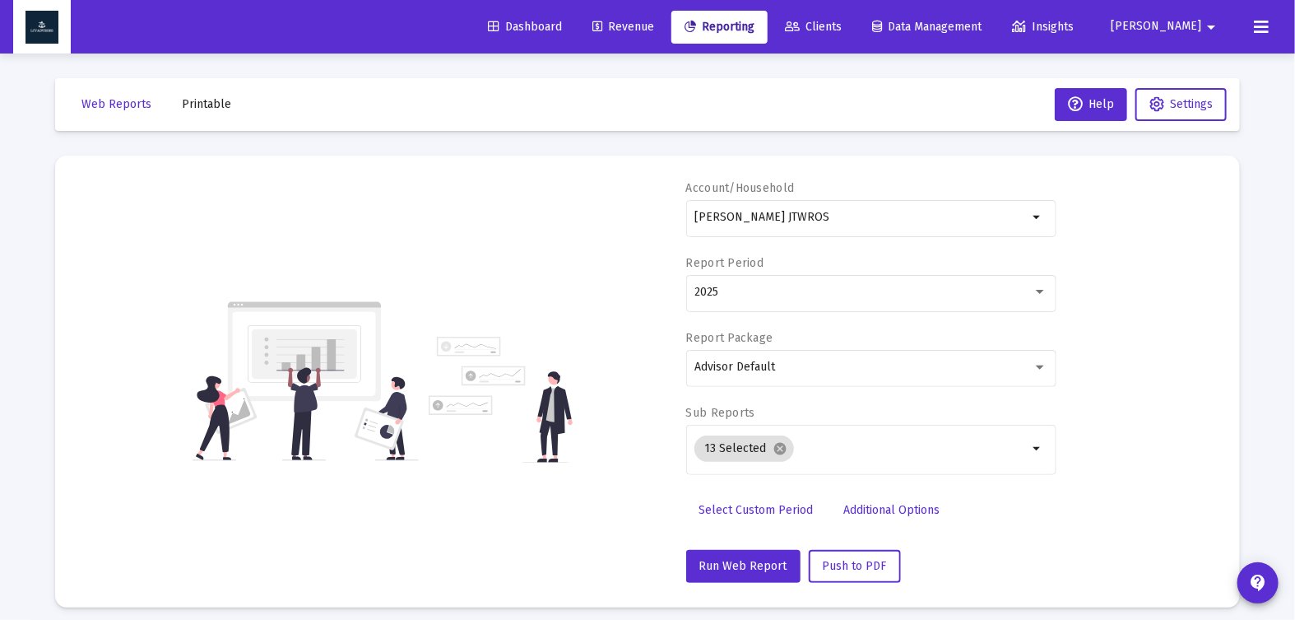
click at [204, 97] on span "Printable" at bounding box center [206, 104] width 49 height 14
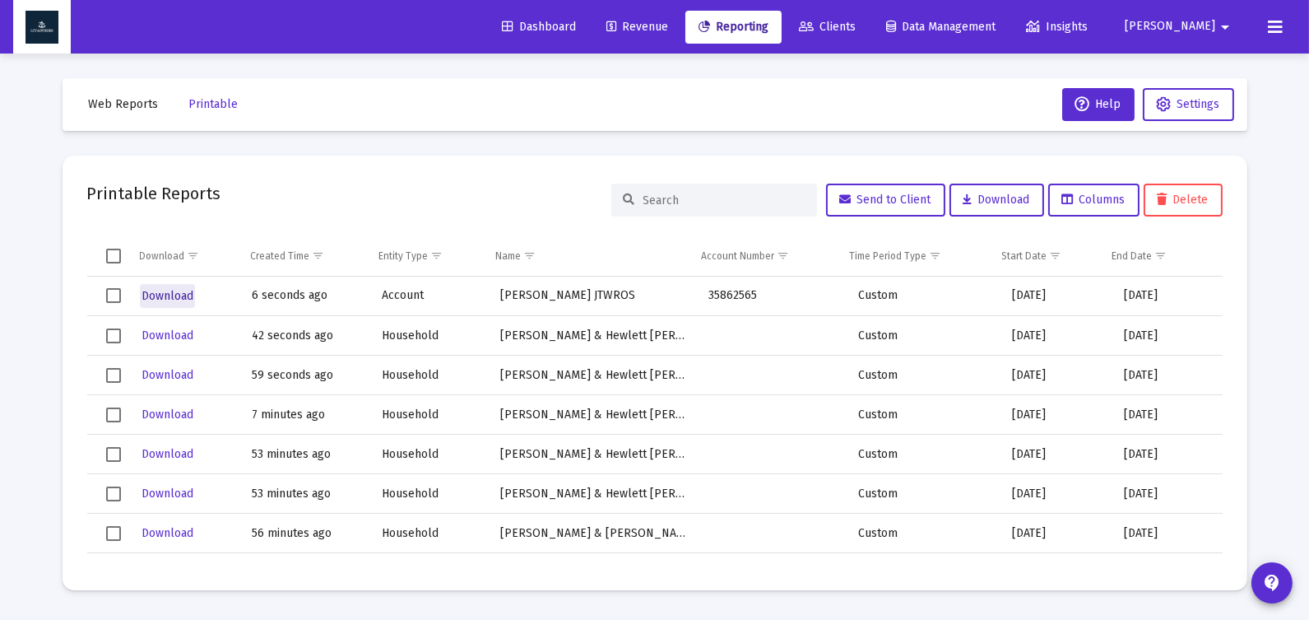
click at [160, 297] on span "Download" at bounding box center [168, 296] width 52 height 14
click at [153, 98] on span "Web Reports" at bounding box center [124, 104] width 70 height 14
select select "View all"
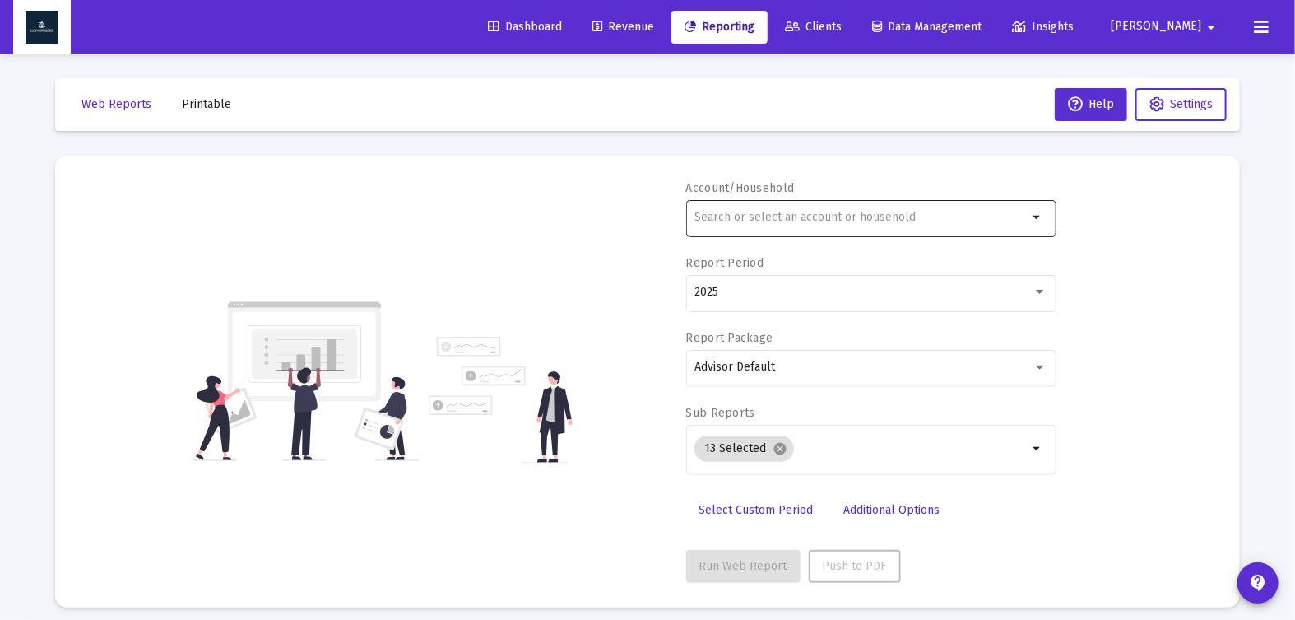
click at [840, 202] on div at bounding box center [860, 217] width 333 height 40
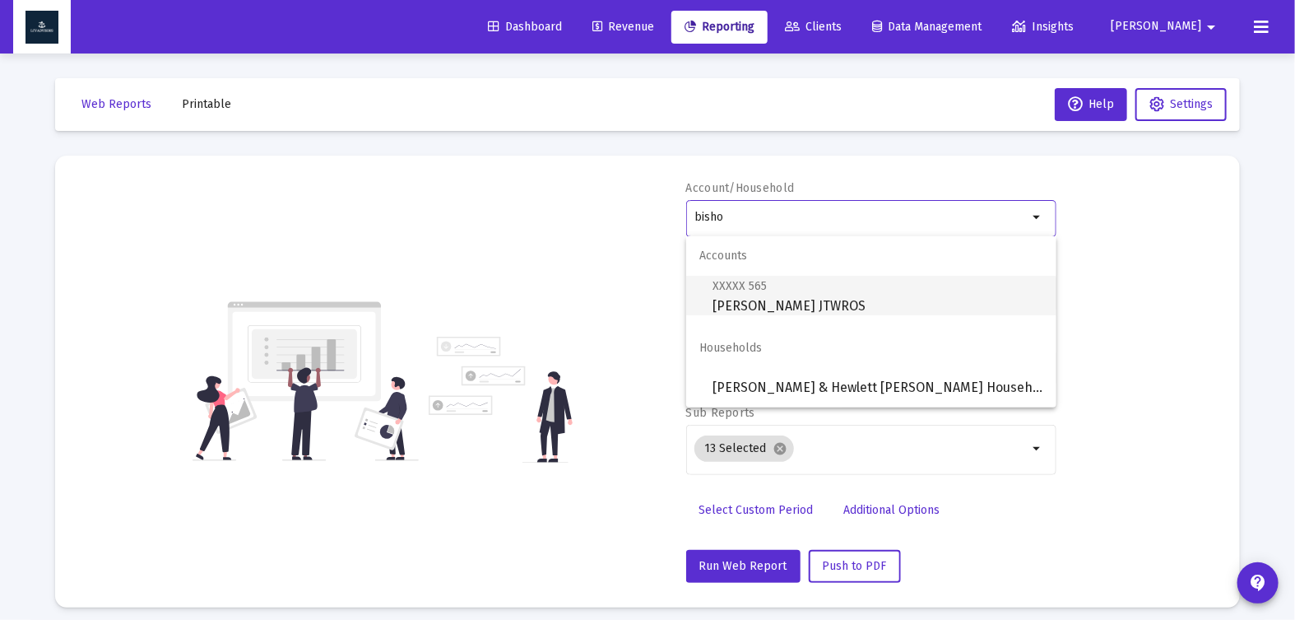
click at [834, 311] on span "XXXXX 565 [PERSON_NAME] [PERSON_NAME]" at bounding box center [878, 296] width 331 height 40
type input "[PERSON_NAME] JTWROS"
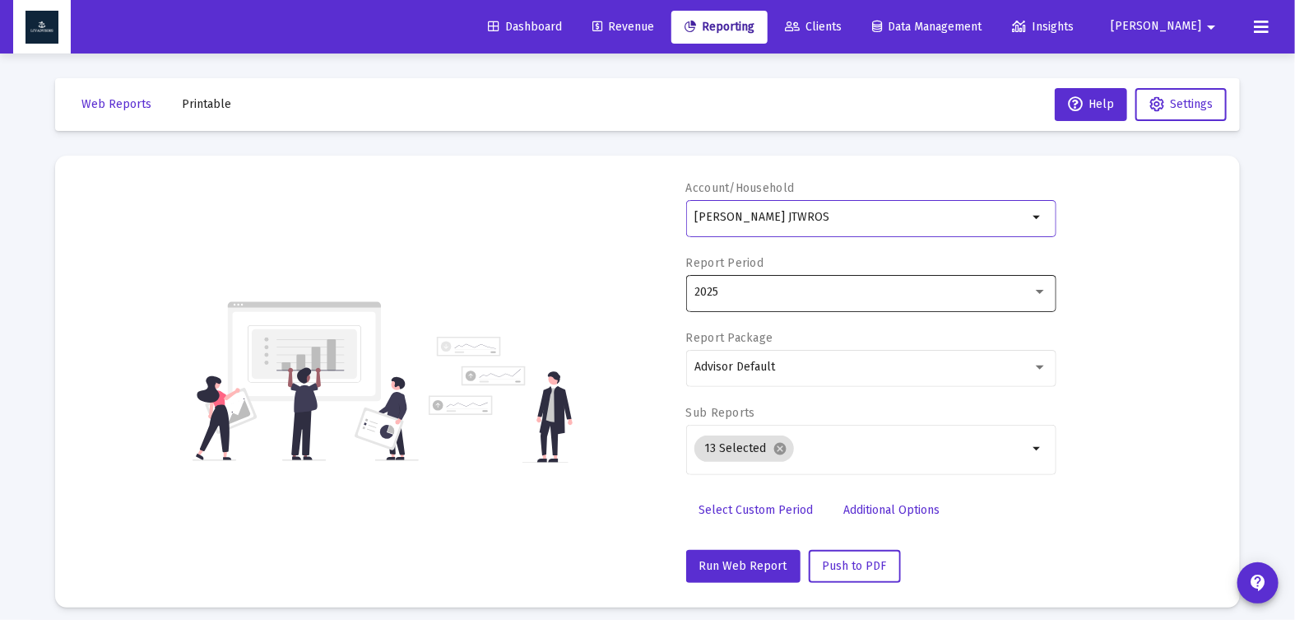
click at [810, 289] on div "2025" at bounding box center [863, 292] width 338 height 13
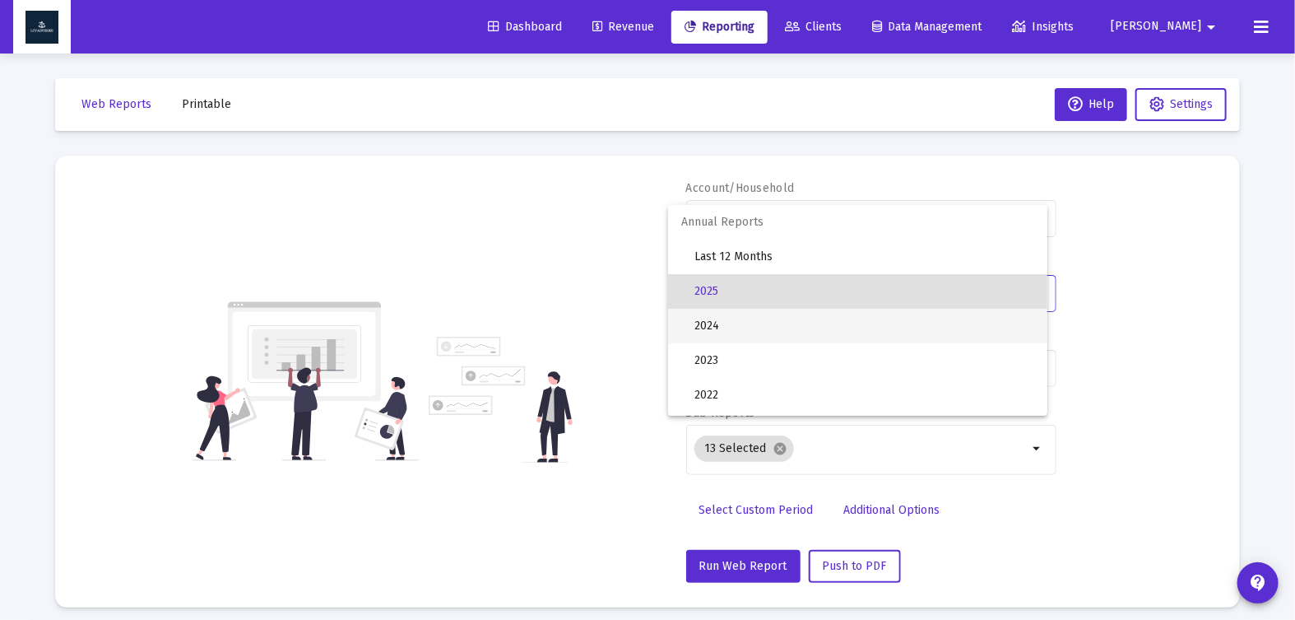
click at [798, 330] on span "2024" at bounding box center [864, 326] width 340 height 35
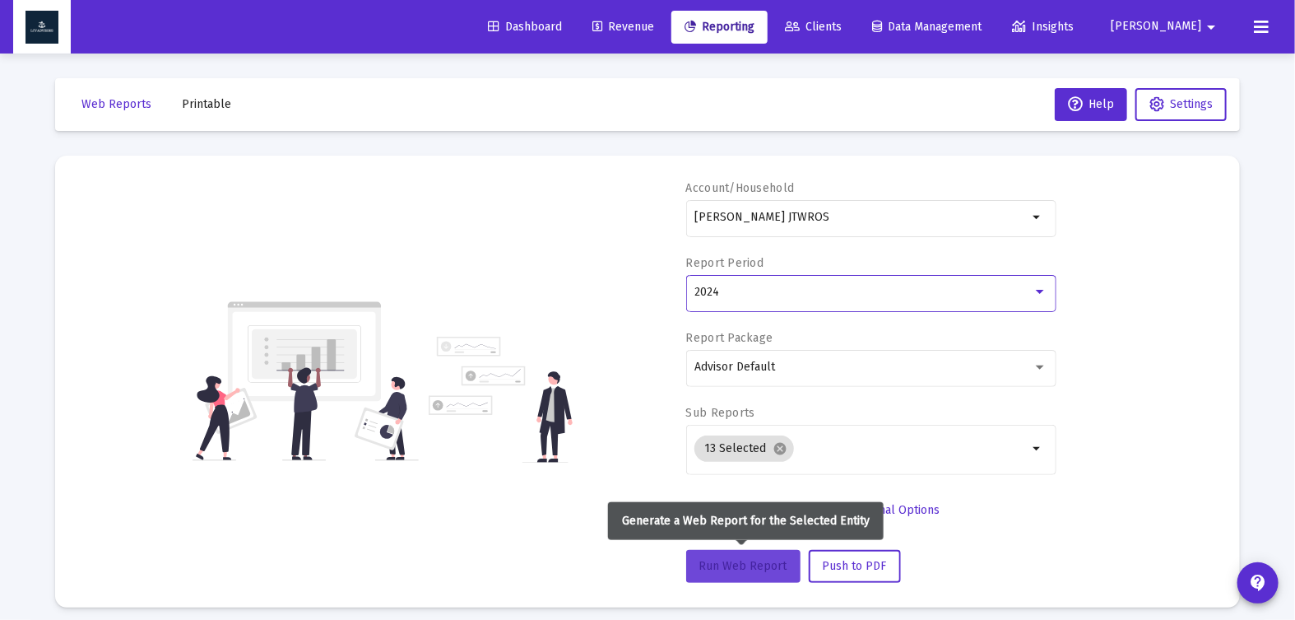
click at [761, 564] on span "Run Web Report" at bounding box center [743, 566] width 88 height 14
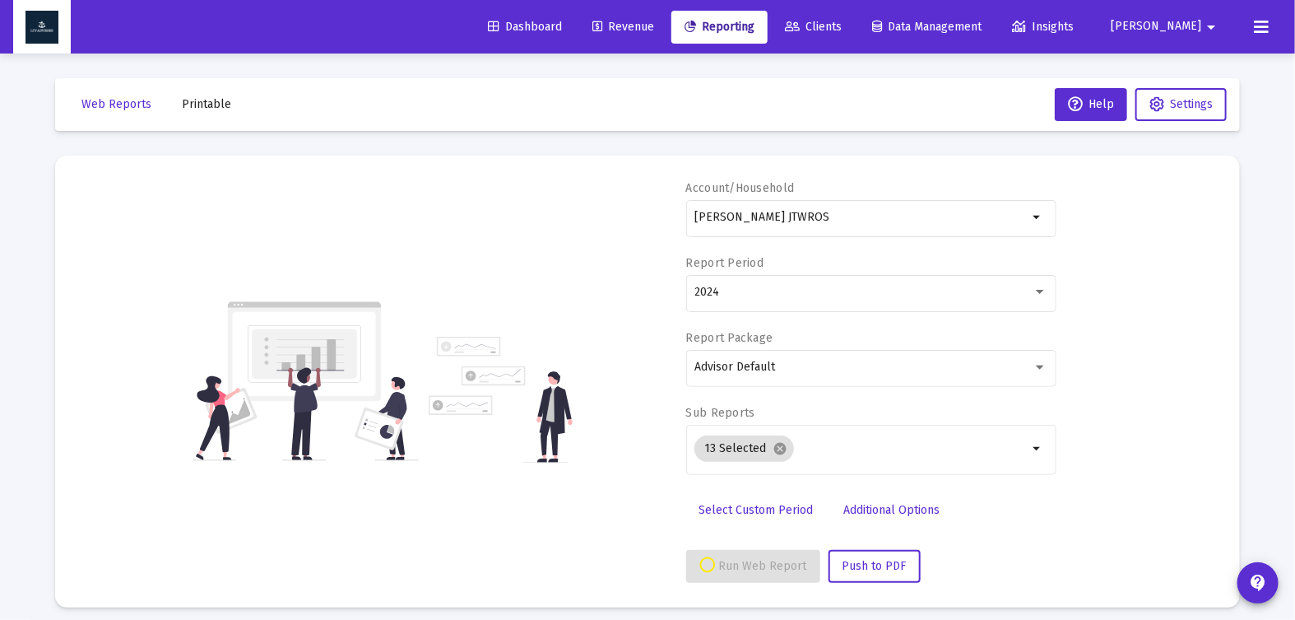
select select "View all"
click at [202, 110] on span "Printable" at bounding box center [206, 104] width 49 height 14
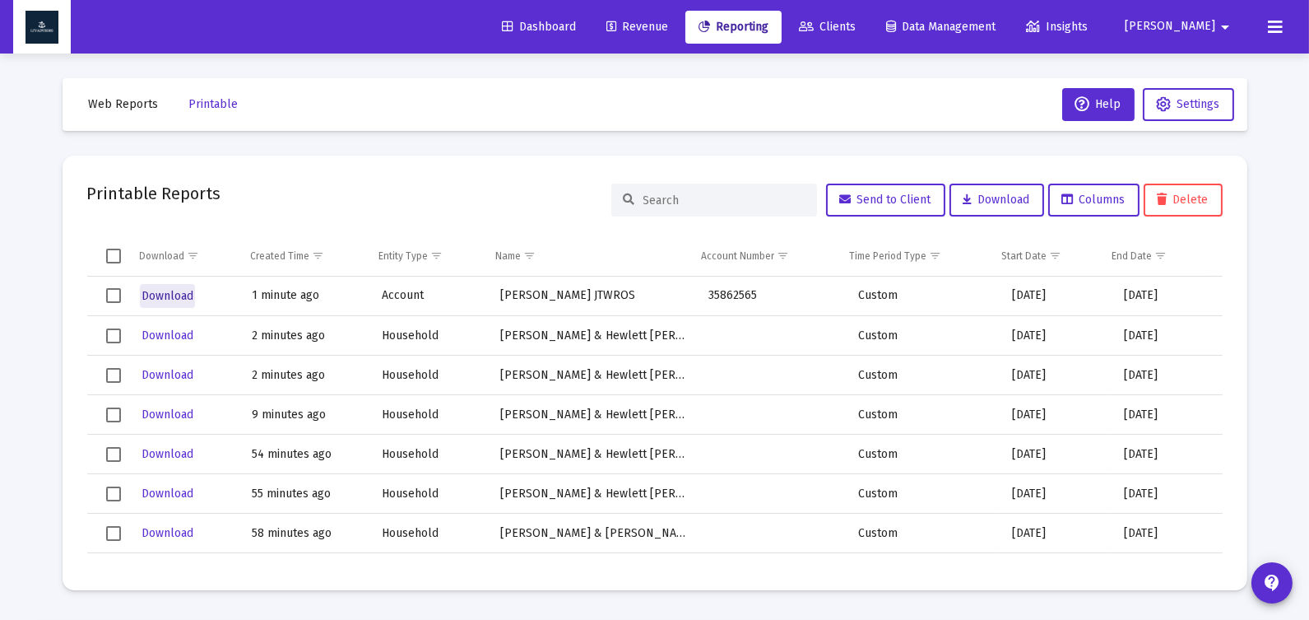
click at [175, 295] on span "Download" at bounding box center [168, 296] width 52 height 14
click at [141, 100] on span "Web Reports" at bounding box center [124, 104] width 70 height 14
select select "View all"
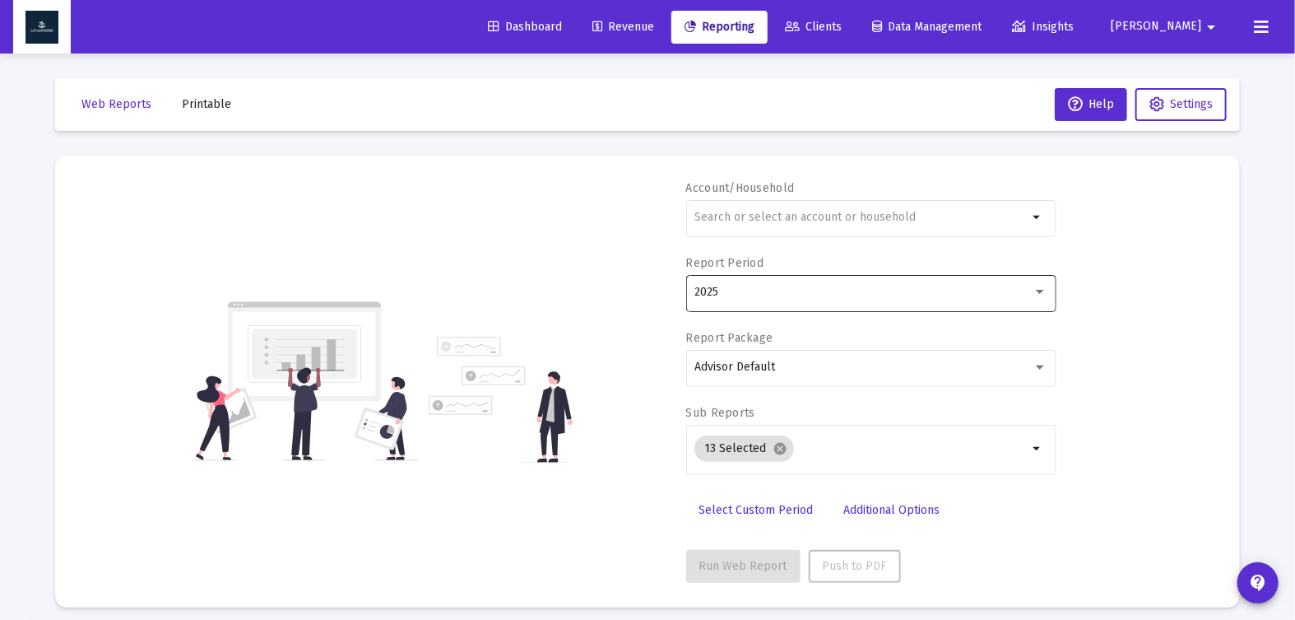
click at [1014, 284] on div "2025" at bounding box center [870, 292] width 353 height 40
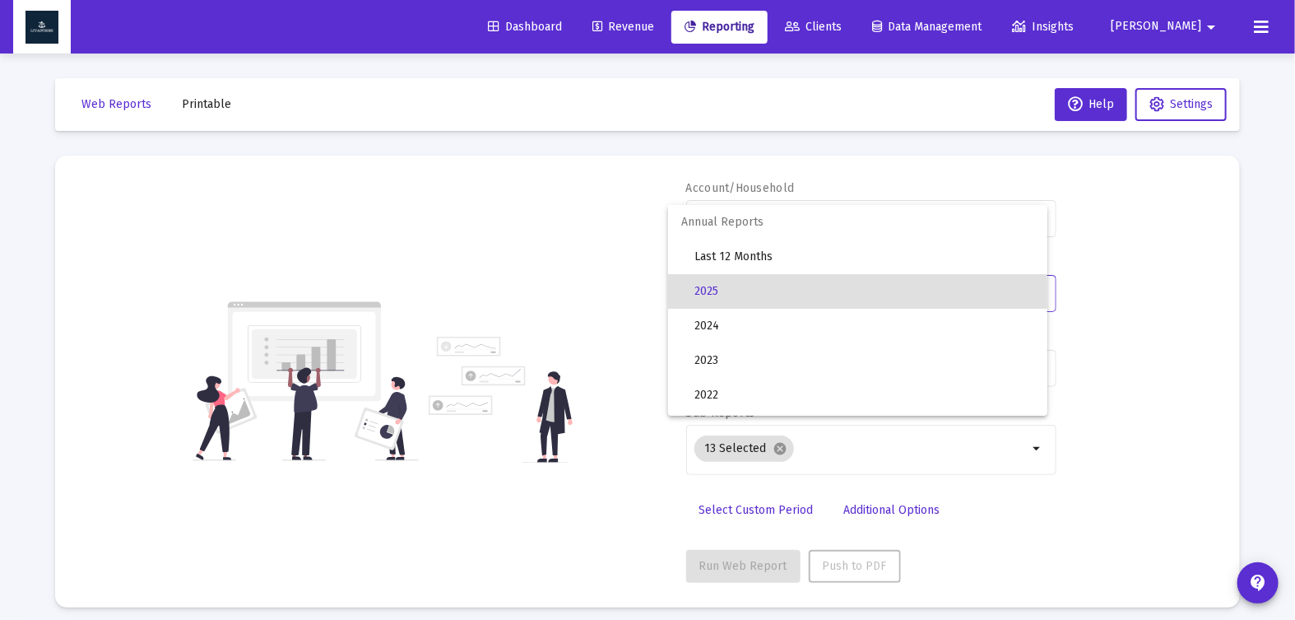
click at [1131, 290] on div at bounding box center [647, 310] width 1295 height 620
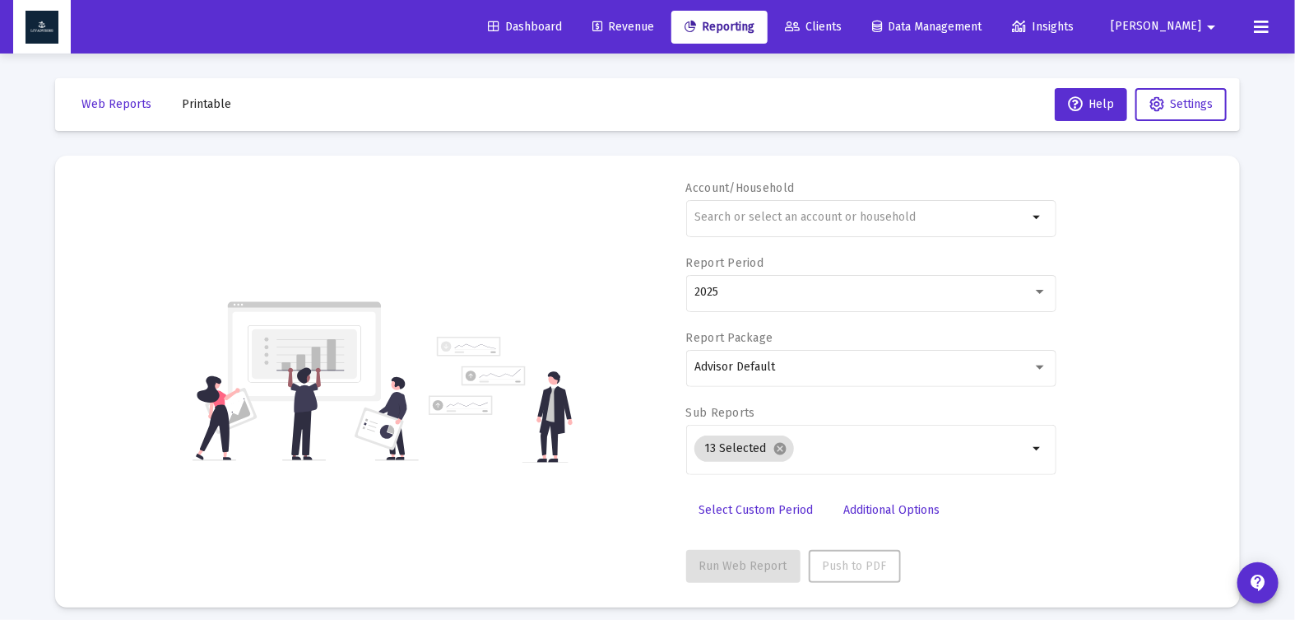
click at [769, 510] on span "Select Custom Period" at bounding box center [756, 510] width 114 height 14
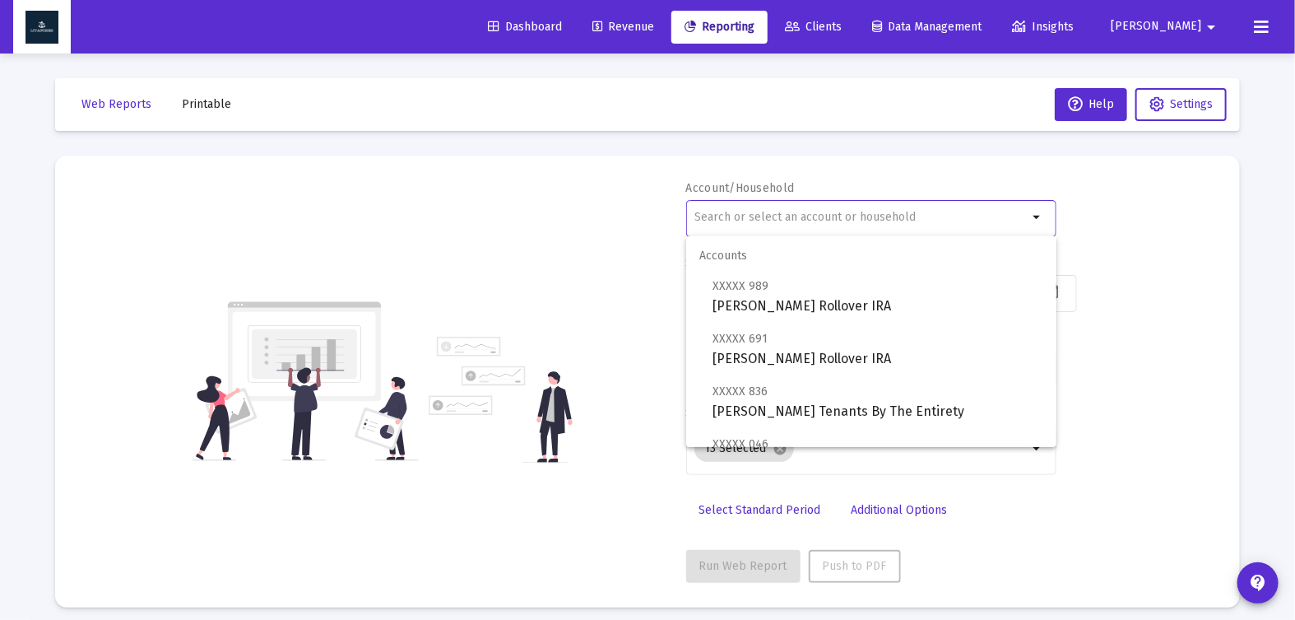
click at [847, 215] on input "text" at bounding box center [860, 217] width 333 height 13
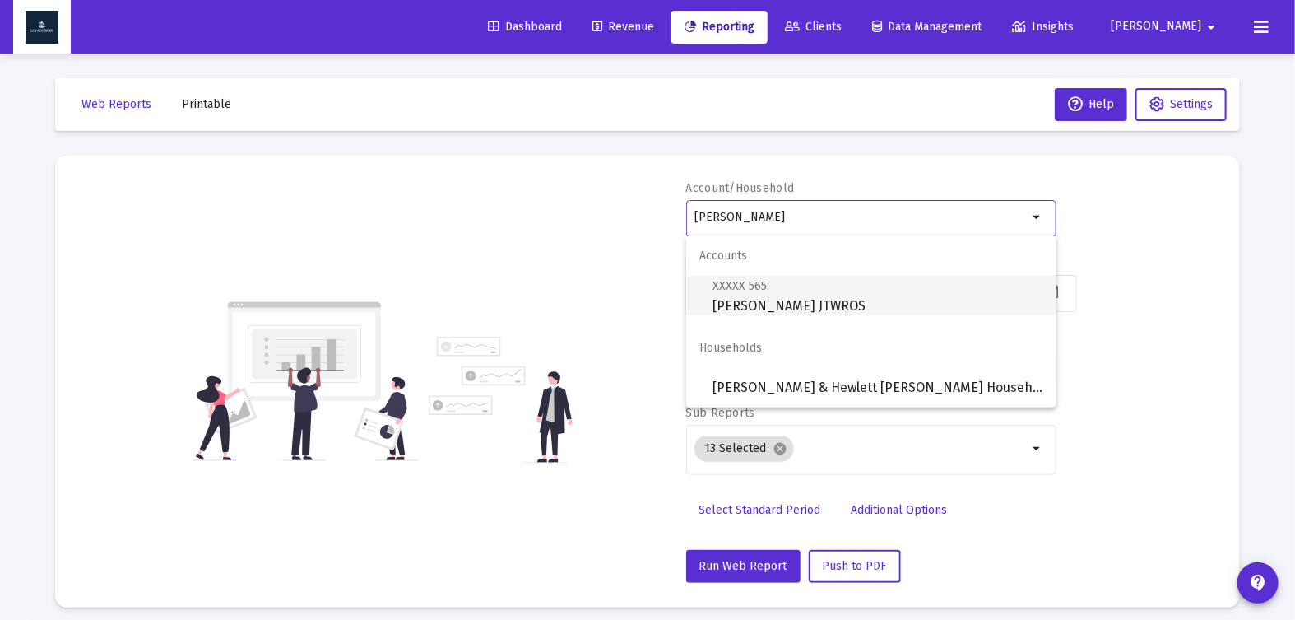
click at [839, 295] on span "XXXXX 565 [PERSON_NAME] [PERSON_NAME]" at bounding box center [878, 296] width 331 height 40
type input "[PERSON_NAME] JTWROS"
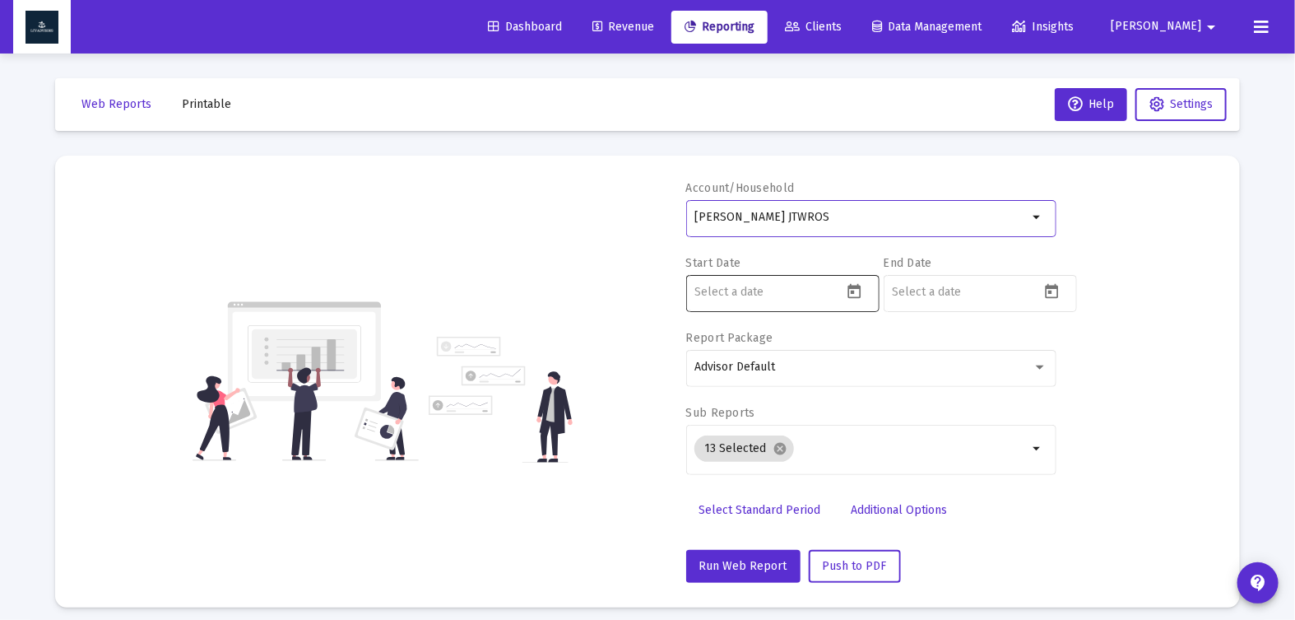
click at [862, 290] on icon "Open calendar" at bounding box center [854, 291] width 17 height 17
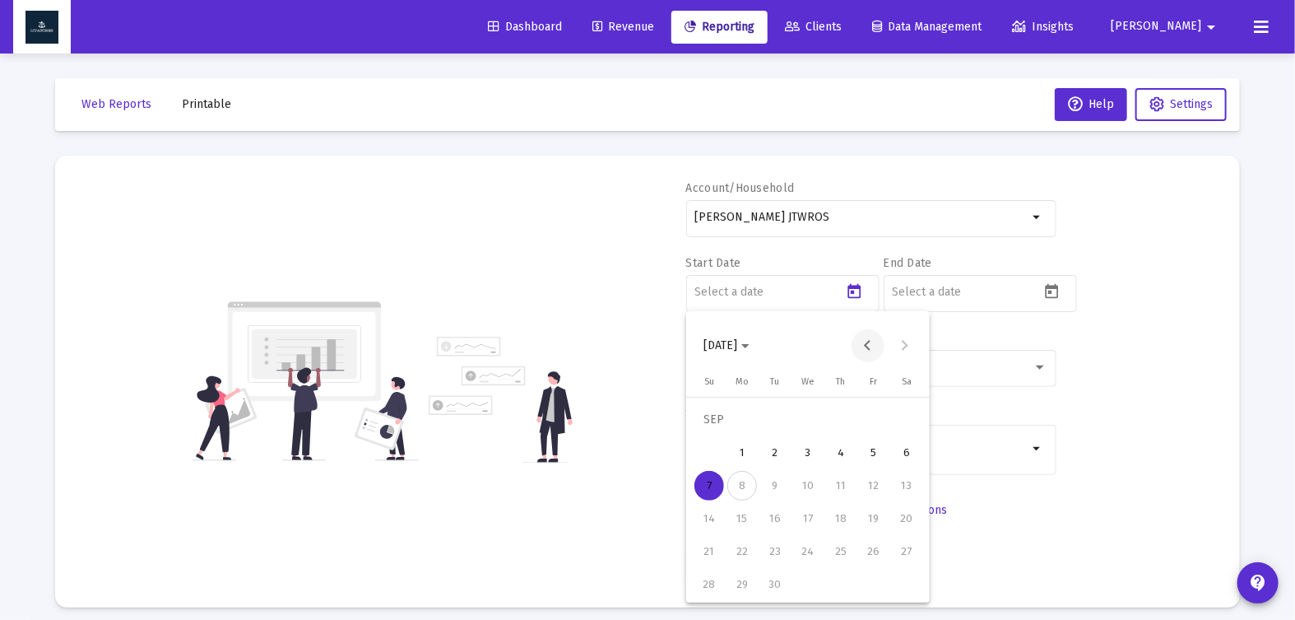
click at [874, 346] on button "Previous month" at bounding box center [868, 345] width 33 height 33
click at [750, 346] on icon "Choose month and year" at bounding box center [745, 346] width 8 height 4
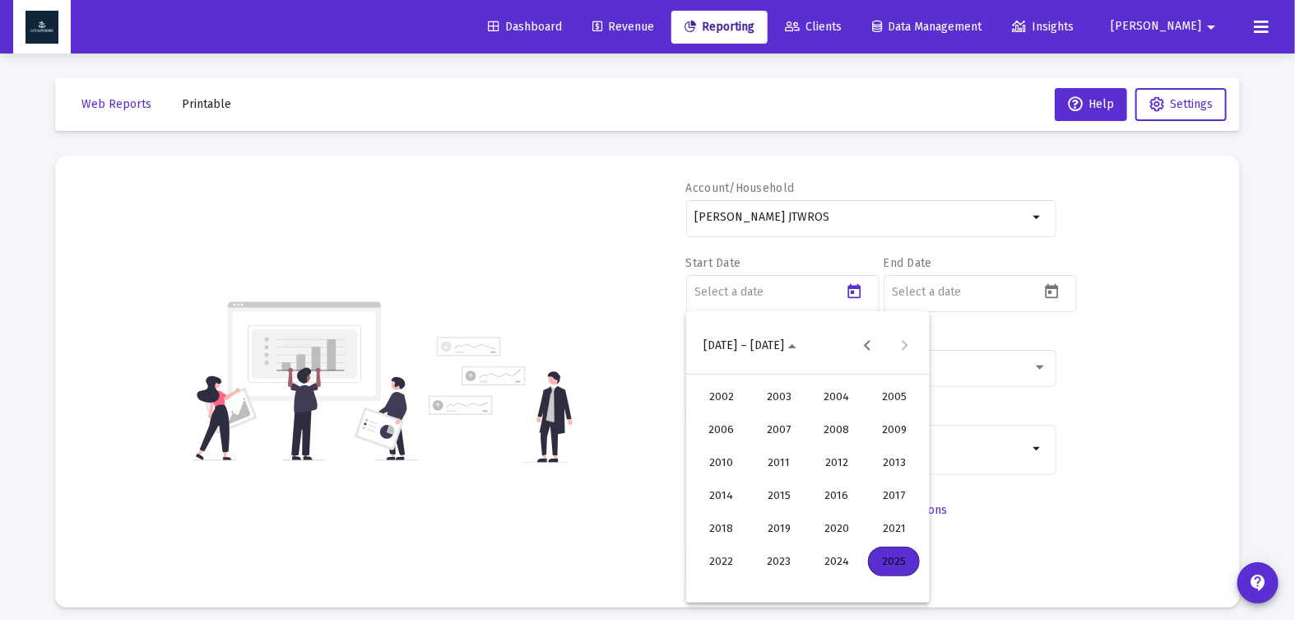
click at [819, 559] on div "2024" at bounding box center [836, 561] width 52 height 30
click at [727, 494] on div "SEP" at bounding box center [721, 495] width 52 height 30
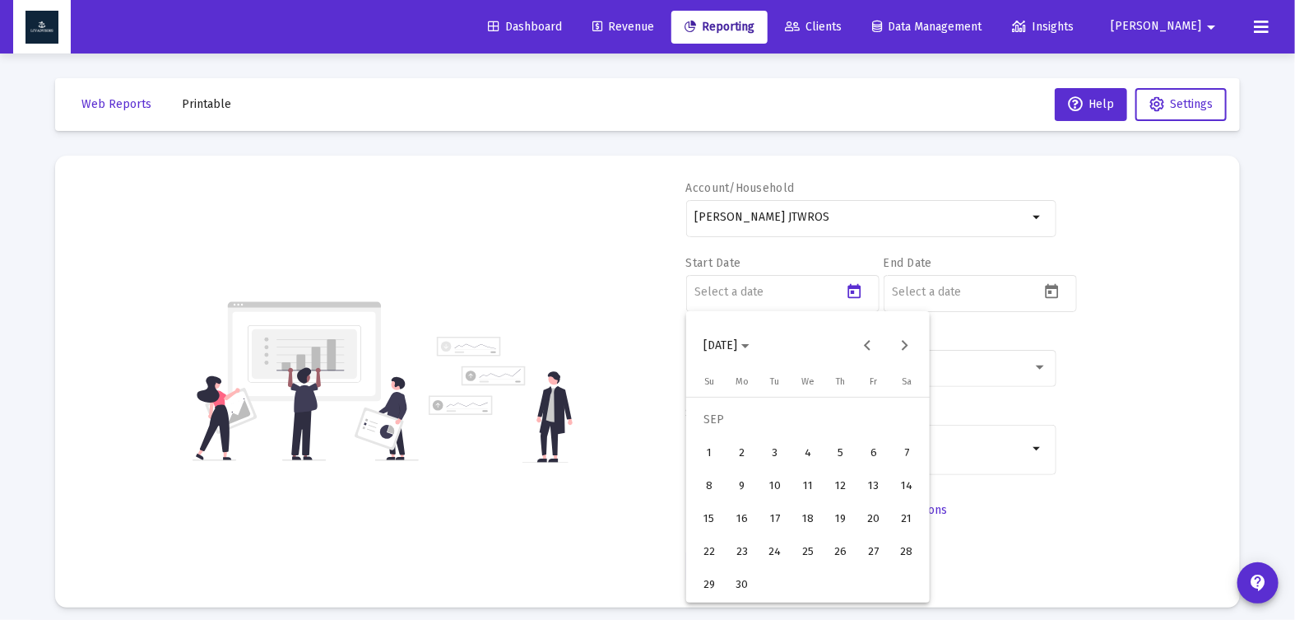
click at [743, 586] on div "30" at bounding box center [742, 584] width 30 height 30
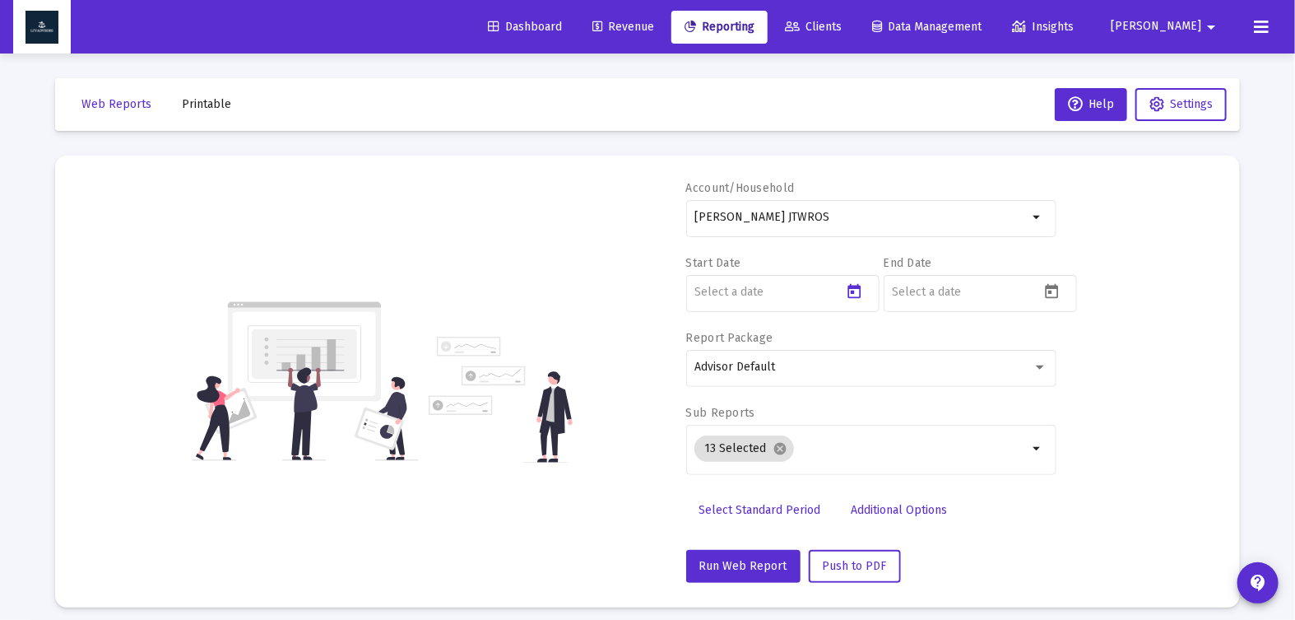
type input "[DATE]"
click at [1051, 295] on icon "Open calendar" at bounding box center [1051, 291] width 17 height 17
click at [947, 351] on span "[DATE]" at bounding box center [924, 345] width 46 height 14
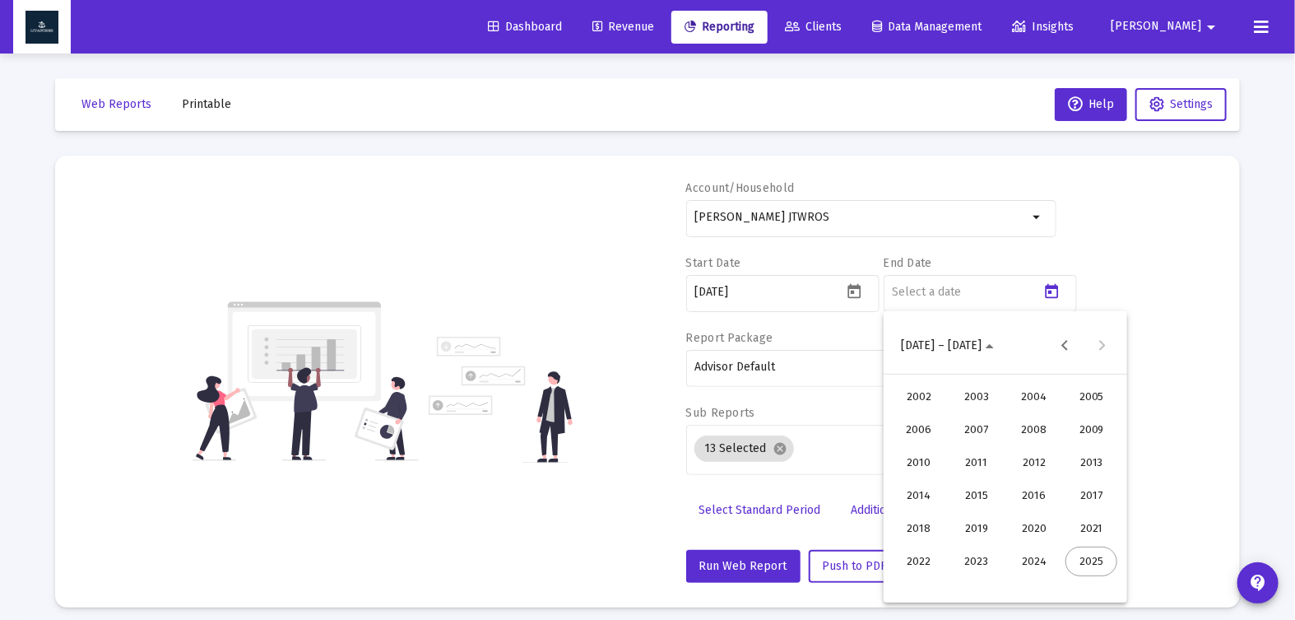
click at [1035, 574] on div "2024" at bounding box center [1034, 561] width 52 height 30
click at [1074, 494] on div "DEC" at bounding box center [1091, 495] width 52 height 30
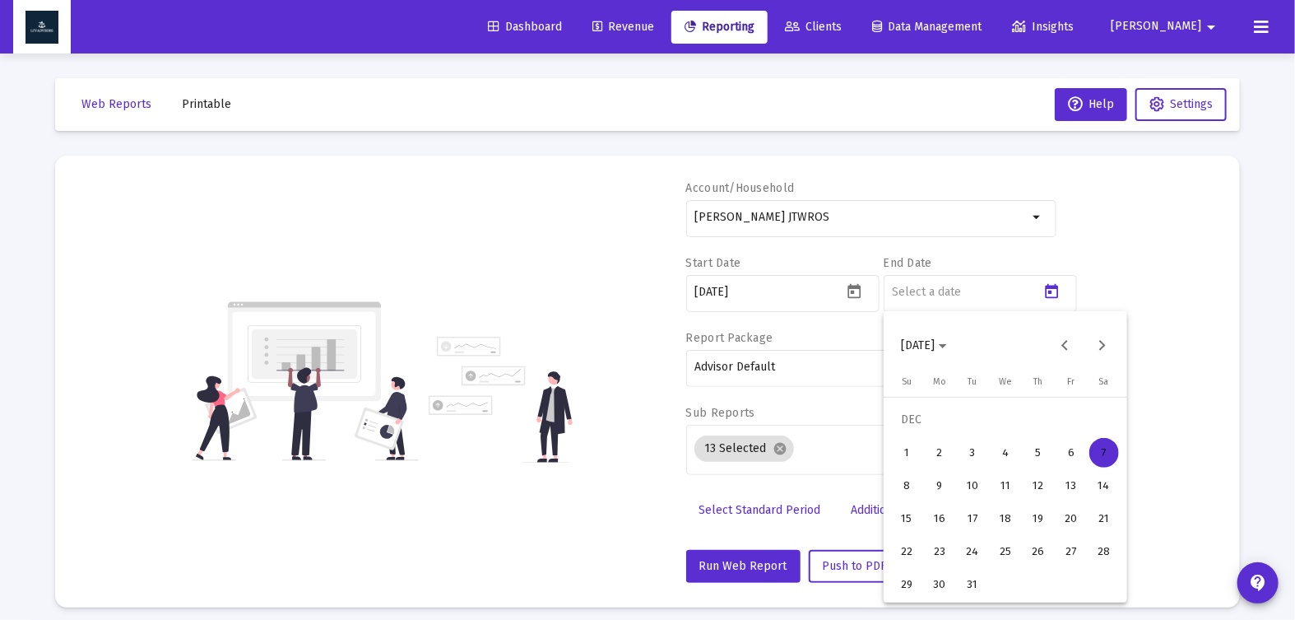
click at [975, 583] on div "31" at bounding box center [973, 584] width 30 height 30
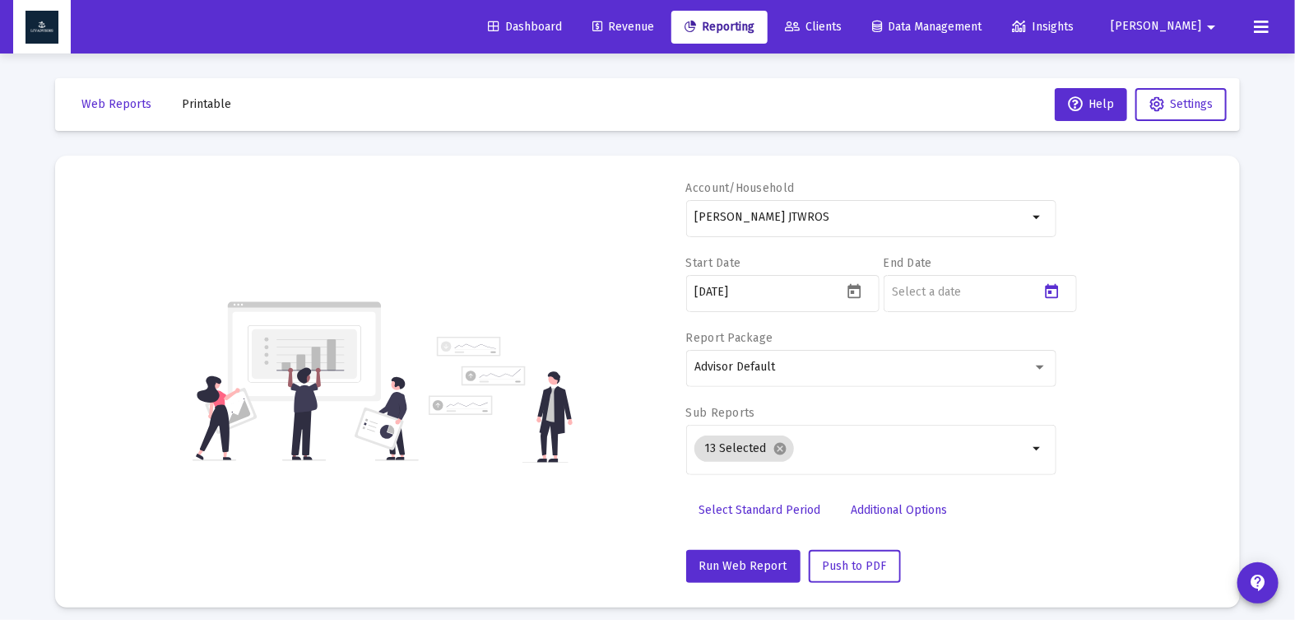
type input "[DATE]"
click at [780, 449] on mat-icon "cancel" at bounding box center [780, 448] width 15 height 15
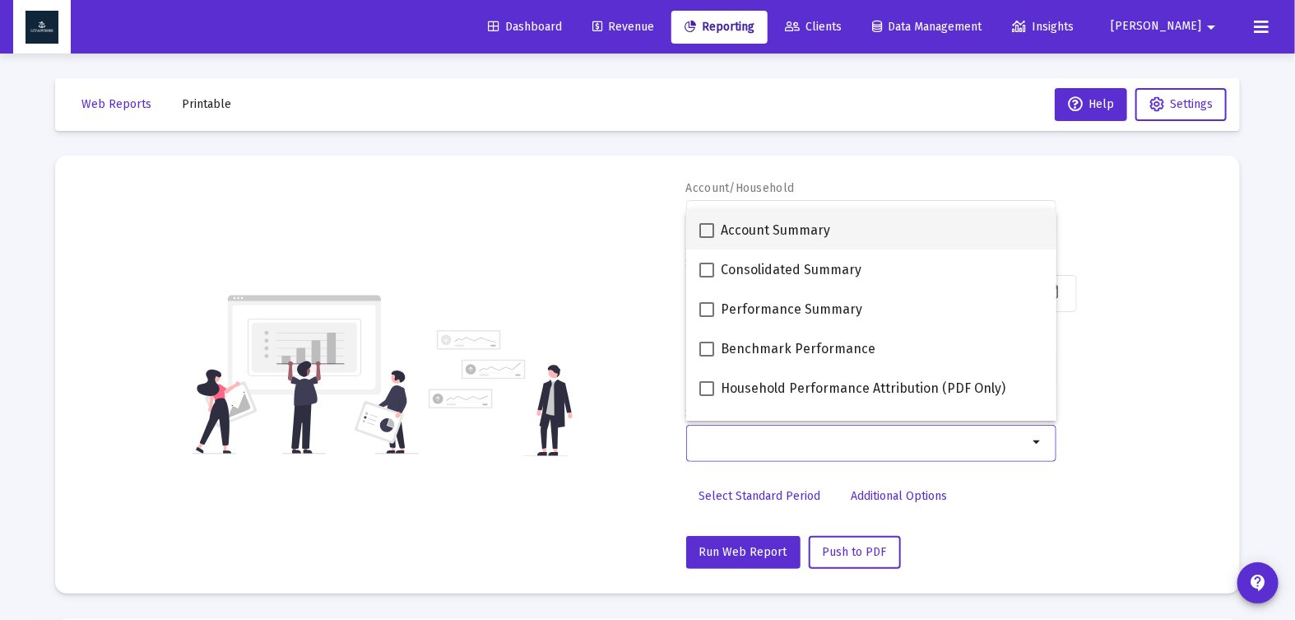
click at [698, 215] on mat-option "Account Summary" at bounding box center [871, 229] width 370 height 39
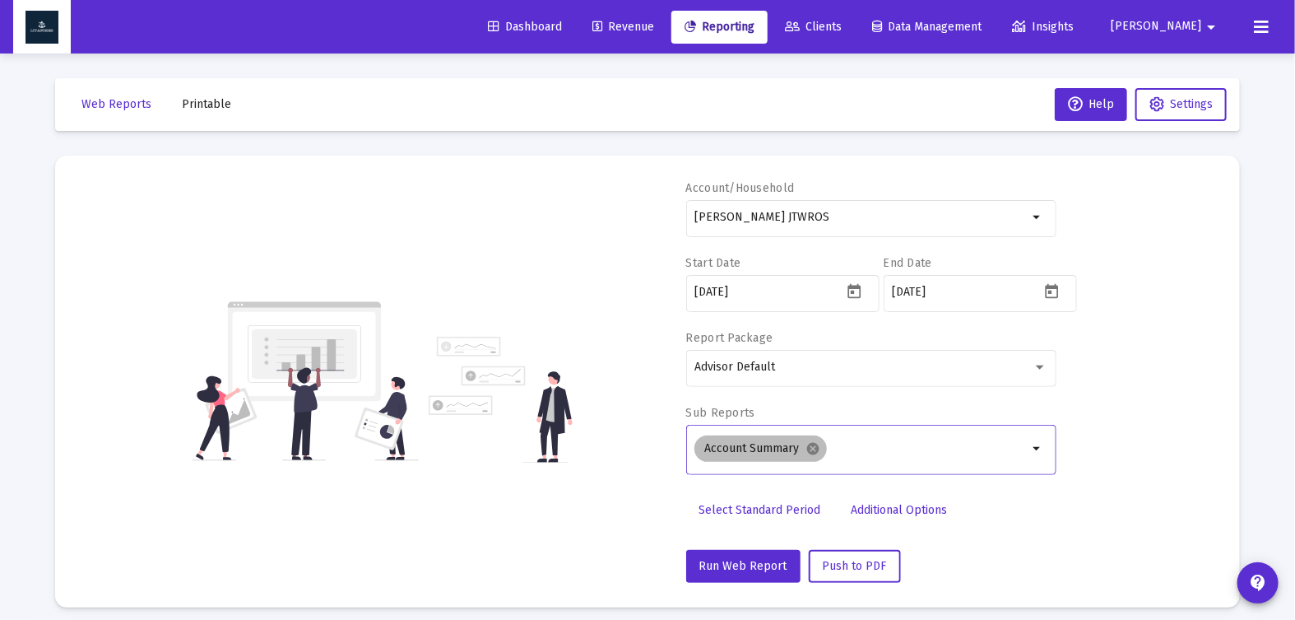
click at [814, 453] on mat-icon "cancel" at bounding box center [812, 448] width 15 height 15
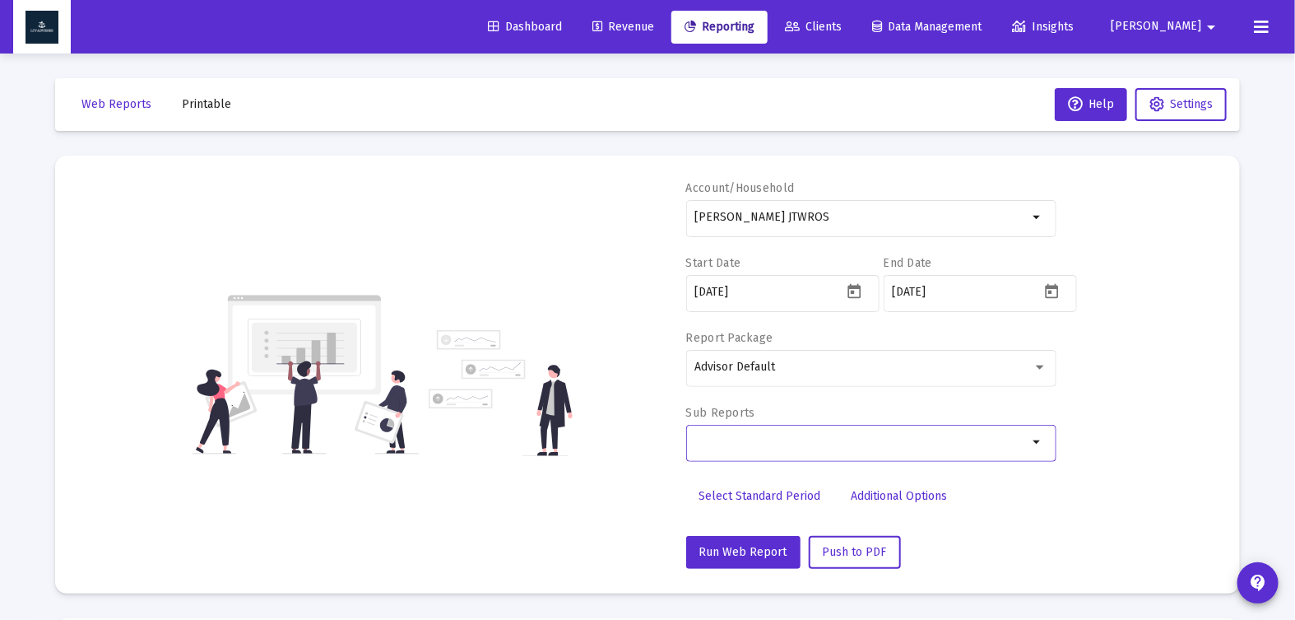
click at [794, 445] on input "Selection" at bounding box center [860, 441] width 333 height 13
click at [868, 448] on div "Selection" at bounding box center [861, 442] width 340 height 20
click at [1036, 439] on mat-icon "arrow_drop_down" at bounding box center [1038, 442] width 20 height 20
click at [767, 452] on div at bounding box center [860, 441] width 333 height 40
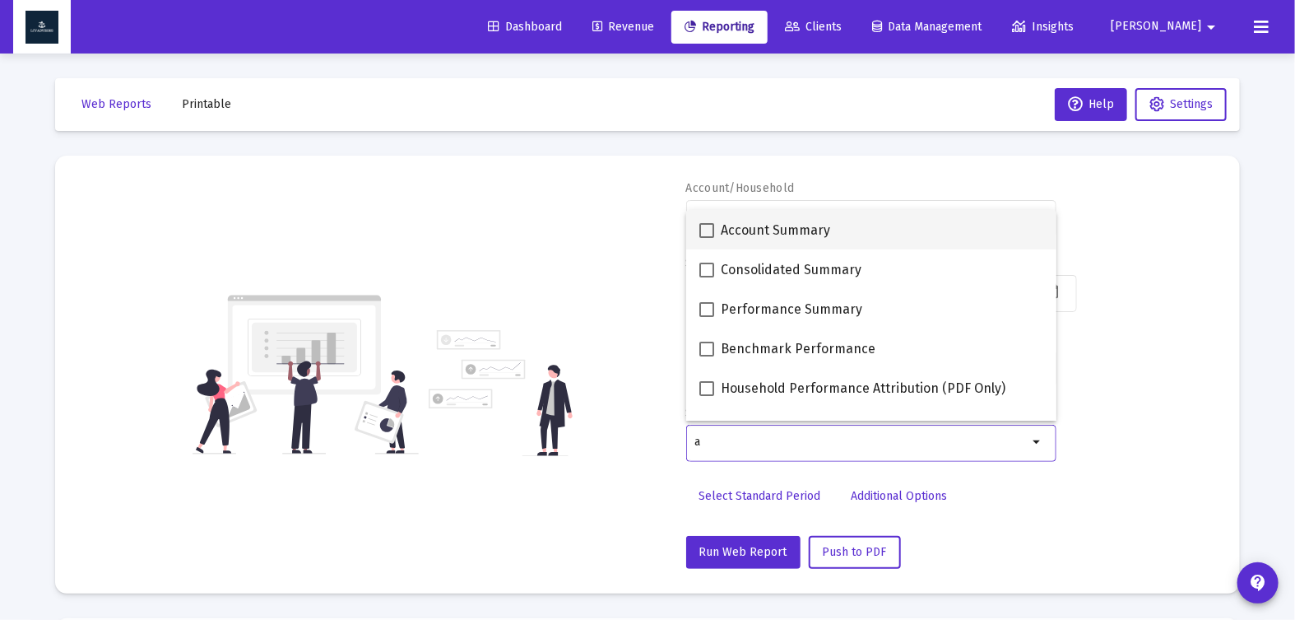
type input "a"
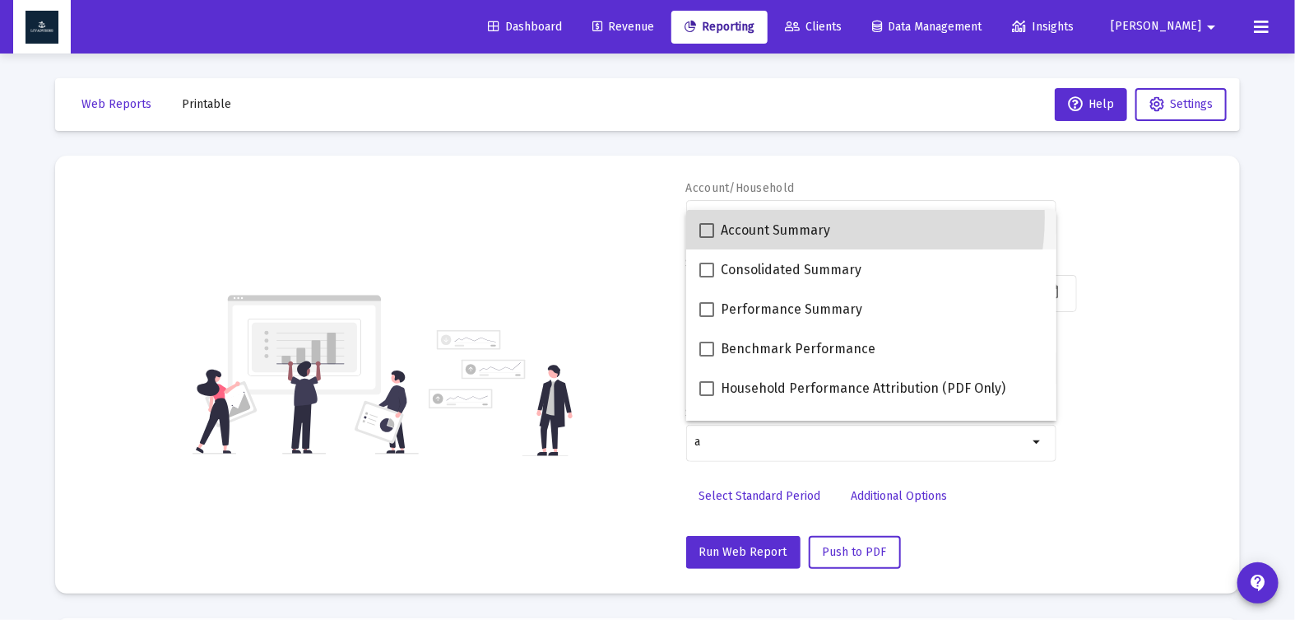
click at [786, 217] on mat-checkbox "Account Summary" at bounding box center [764, 229] width 131 height 39
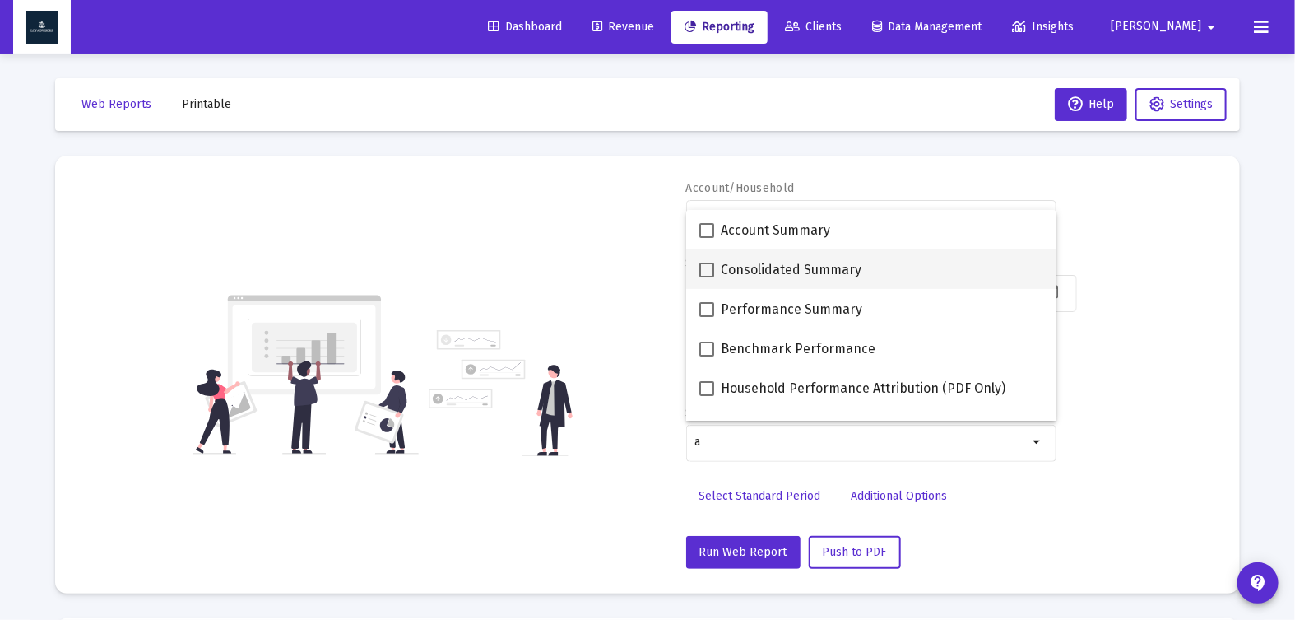
click at [789, 266] on span "Consolidated Summary" at bounding box center [791, 270] width 141 height 20
click at [707, 277] on input "Consolidated Summary" at bounding box center [706, 277] width 1 height 1
checkbox input "true"
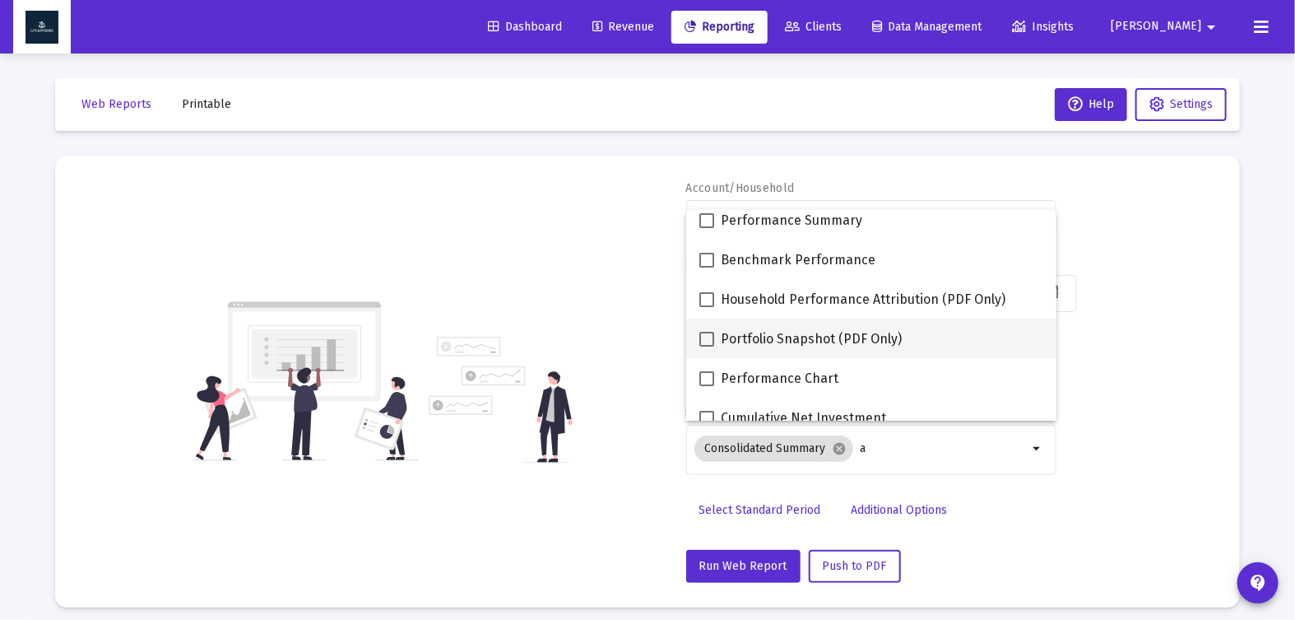
scroll to position [93, 0]
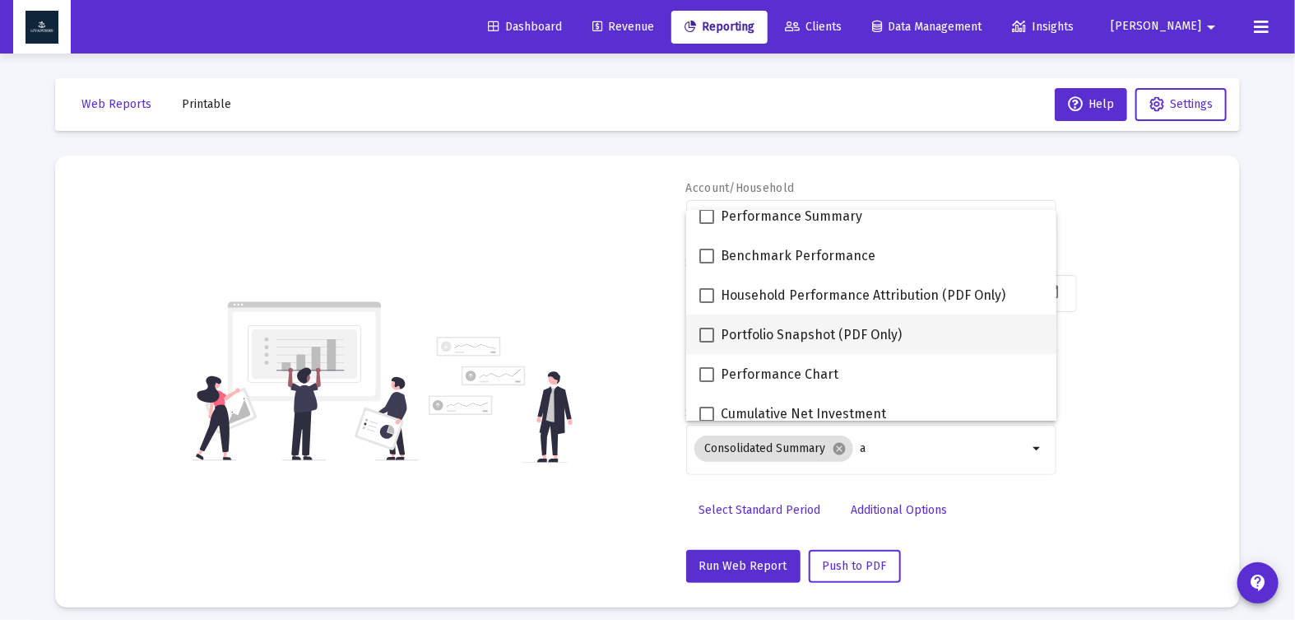
click at [795, 341] on span "Portfolio Snapshot (PDF Only)" at bounding box center [811, 335] width 181 height 20
click at [707, 342] on input "Portfolio Snapshot (PDF Only)" at bounding box center [706, 342] width 1 height 1
checkbox input "true"
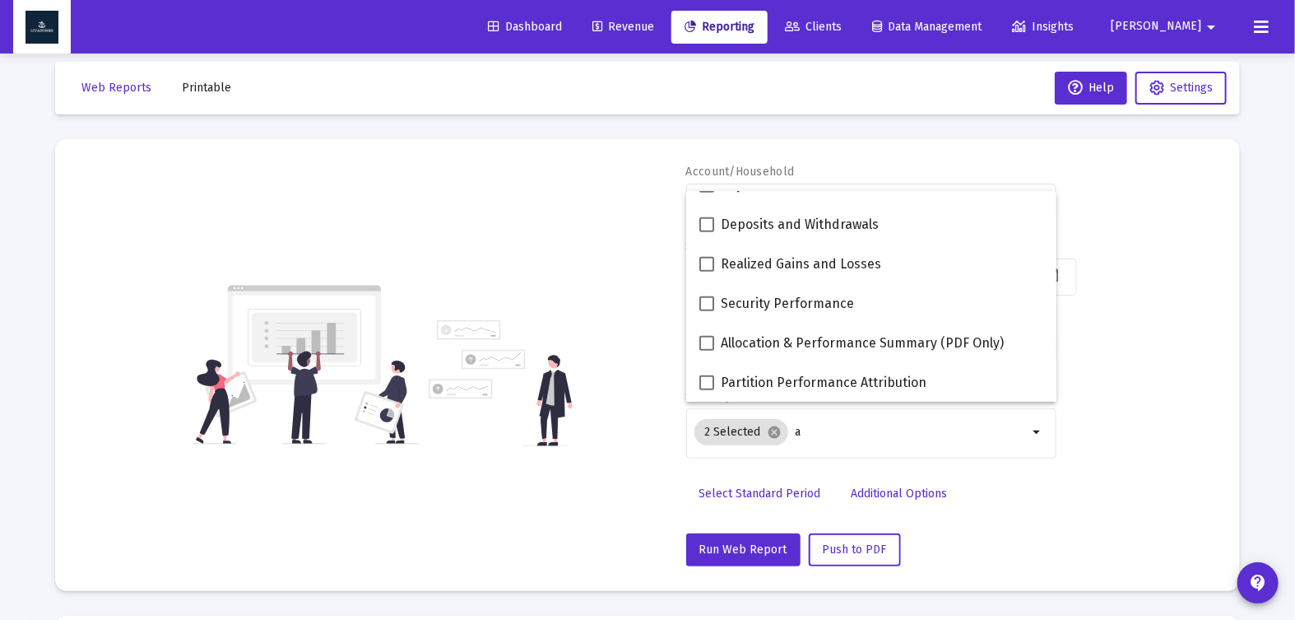
scroll to position [20, 0]
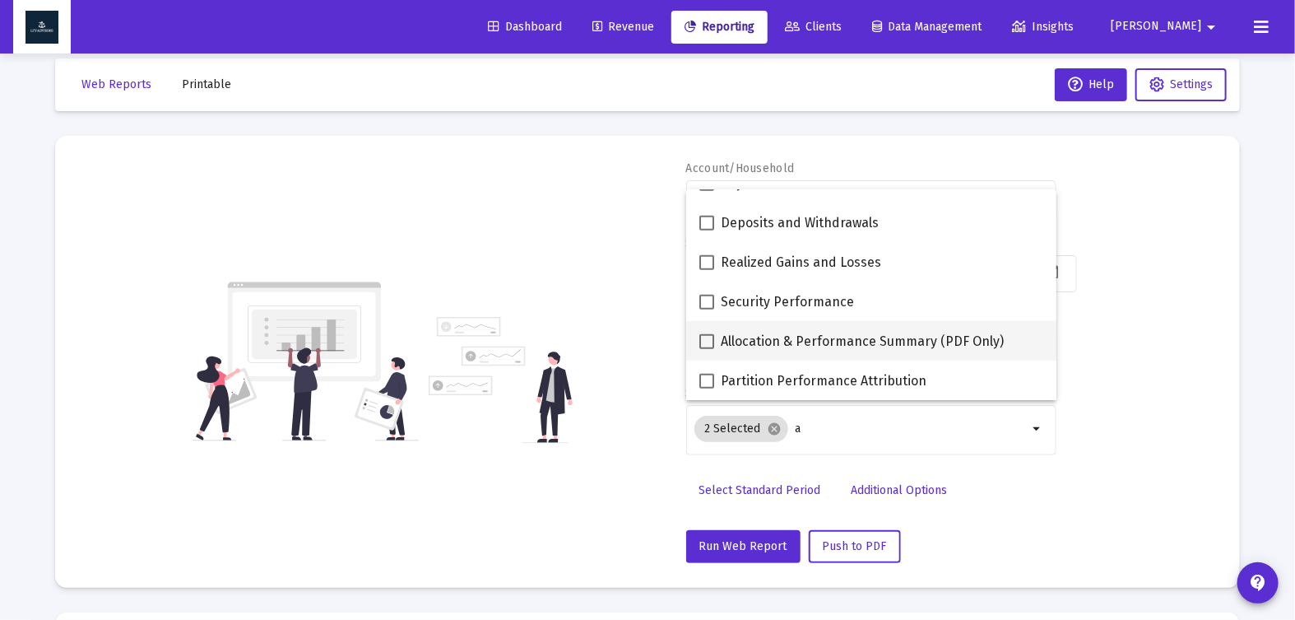
click at [795, 347] on span "Allocation & Performance Summary (PDF Only)" at bounding box center [862, 342] width 283 height 20
click at [707, 349] on input "Allocation & Performance Summary (PDF Only)" at bounding box center [706, 349] width 1 height 1
checkbox input "true"
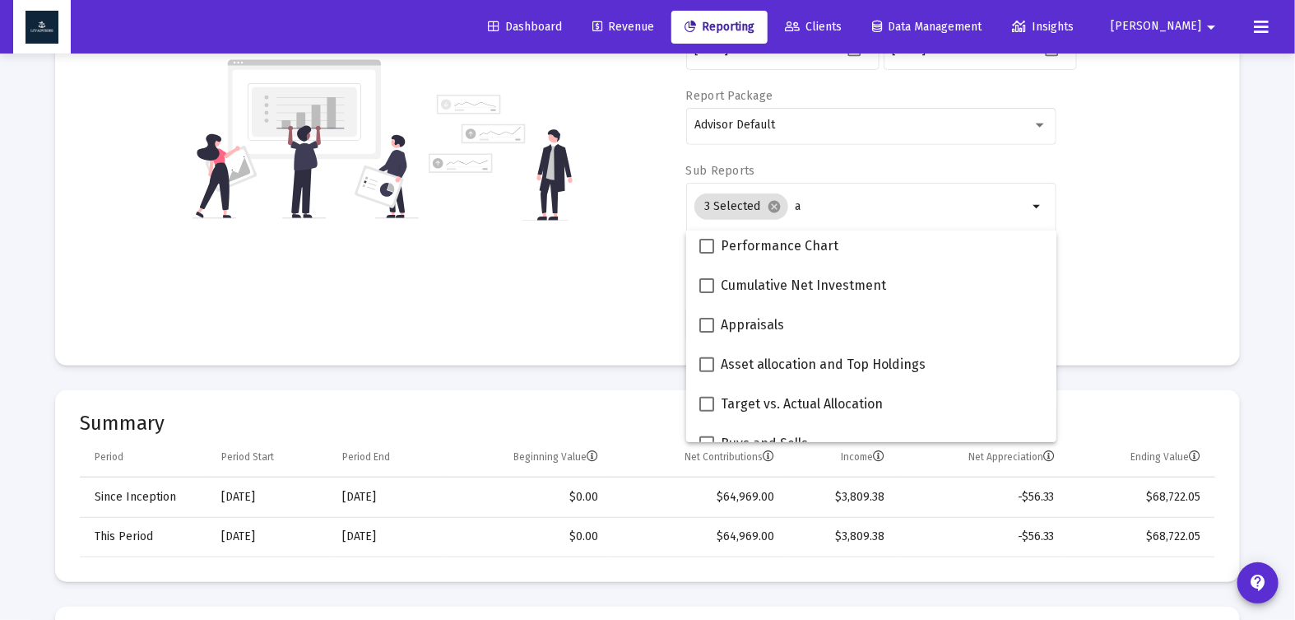
scroll to position [231, 0]
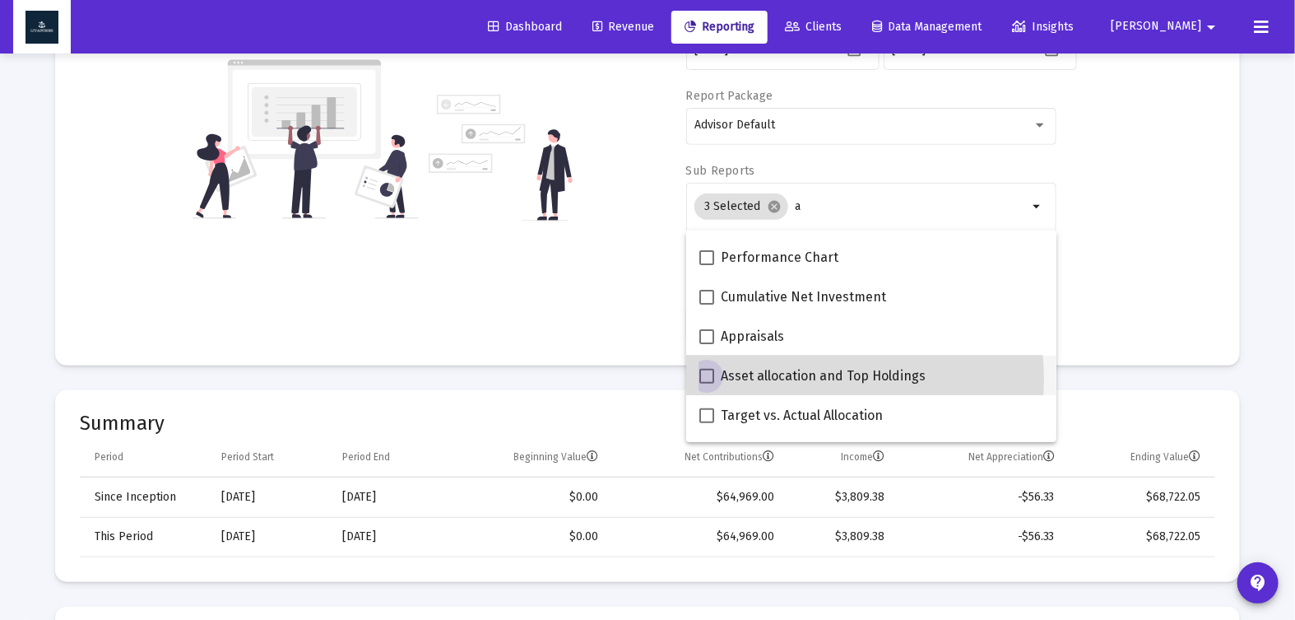
click at [815, 378] on span "Asset allocation and Top Holdings" at bounding box center [823, 376] width 205 height 20
click at [707, 383] on input "Asset allocation and Top Holdings" at bounding box center [706, 383] width 1 height 1
checkbox input "true"
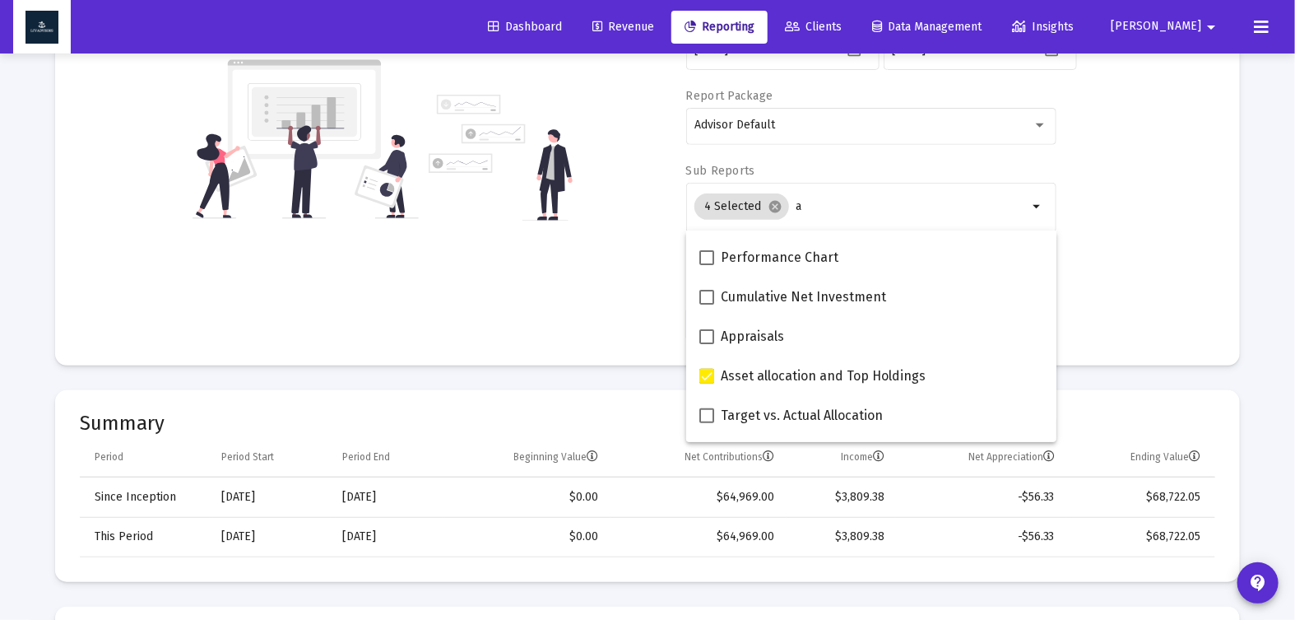
click at [617, 281] on div "Account/Household [PERSON_NAME] JTWROS arrow_drop_down Start Date [DATE] End Da…" at bounding box center [647, 139] width 1135 height 402
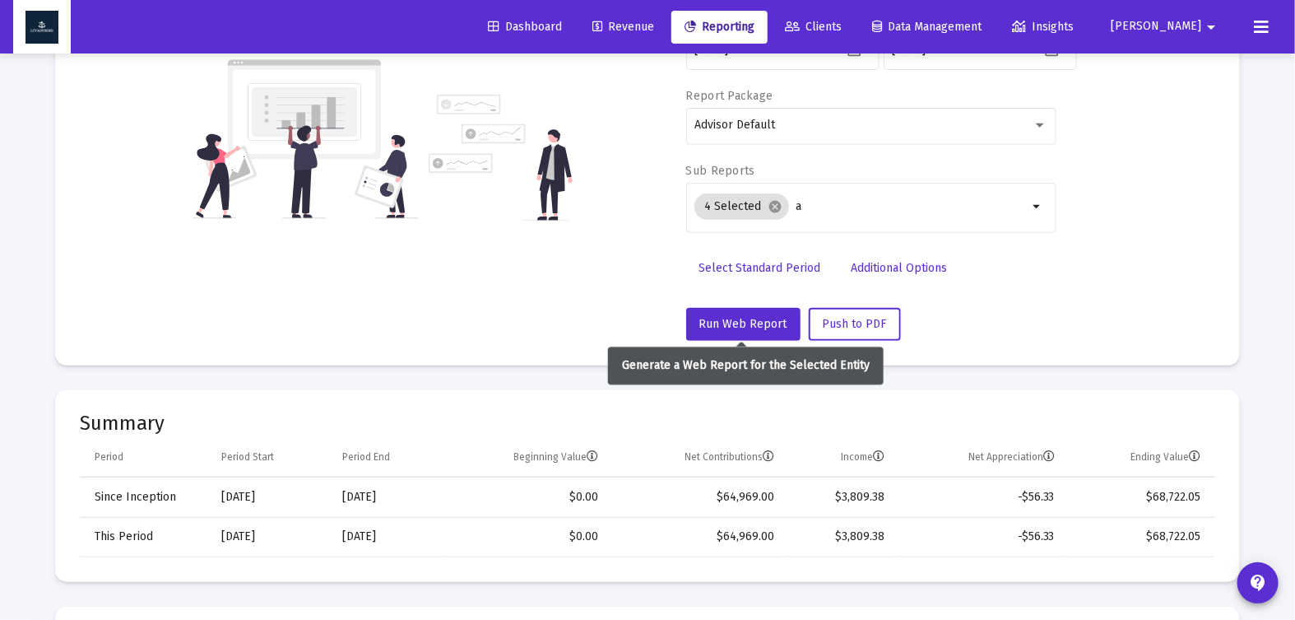
click at [797, 336] on div "Run Web Report Push to PDF" at bounding box center [871, 324] width 370 height 33
click at [759, 329] on button "Run Web Report" at bounding box center [743, 324] width 114 height 33
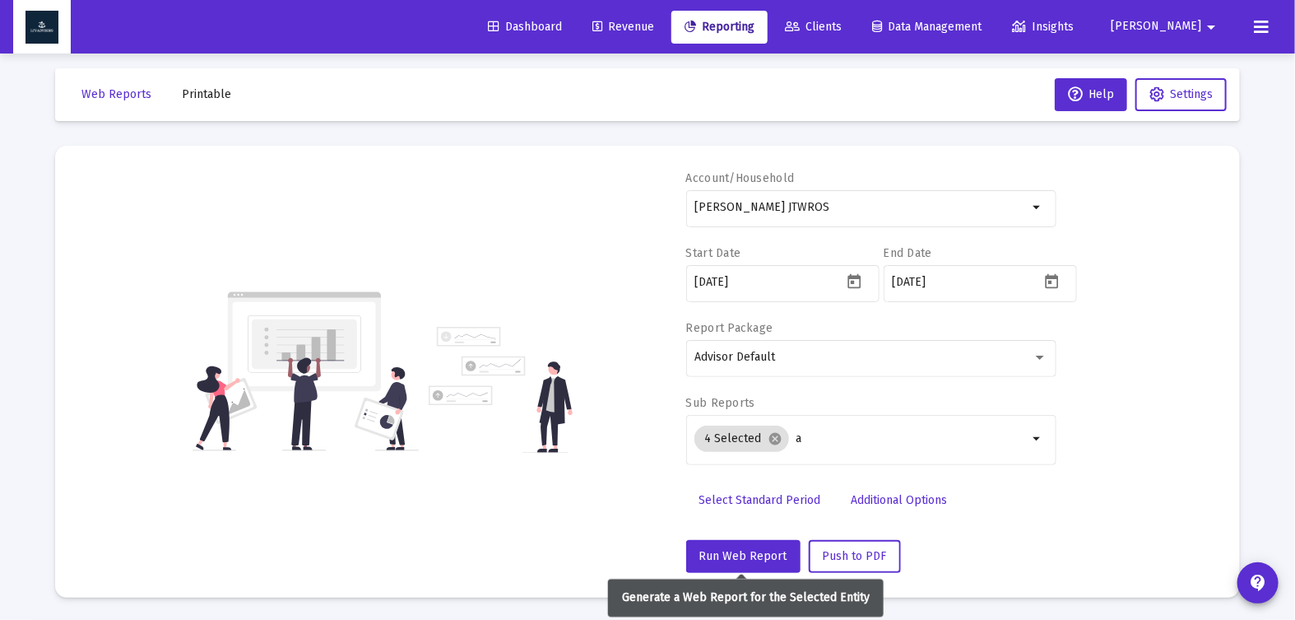
scroll to position [242, 0]
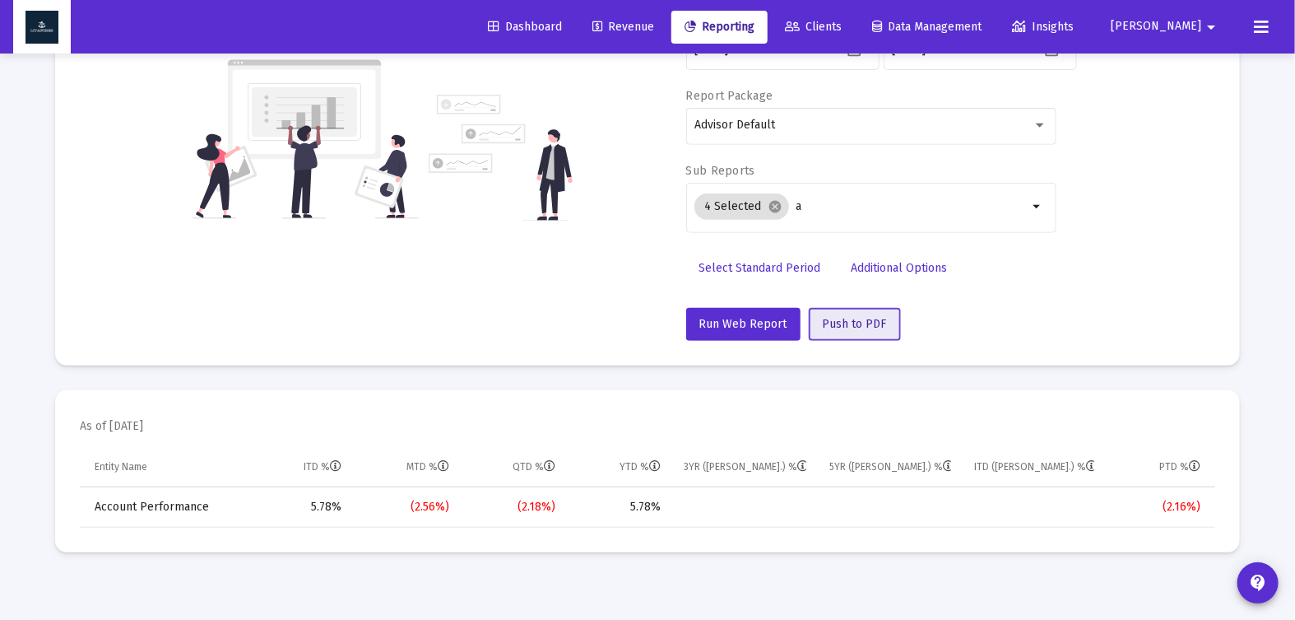
click at [849, 330] on button "Push to PDF" at bounding box center [855, 324] width 92 height 33
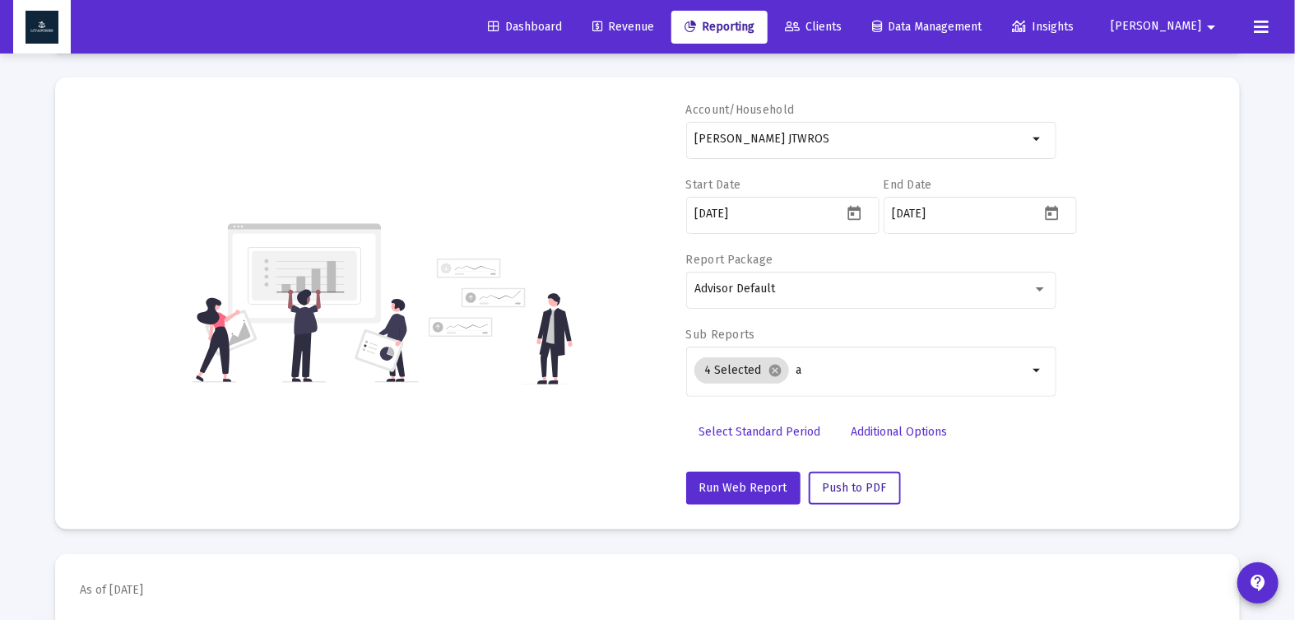
scroll to position [0, 0]
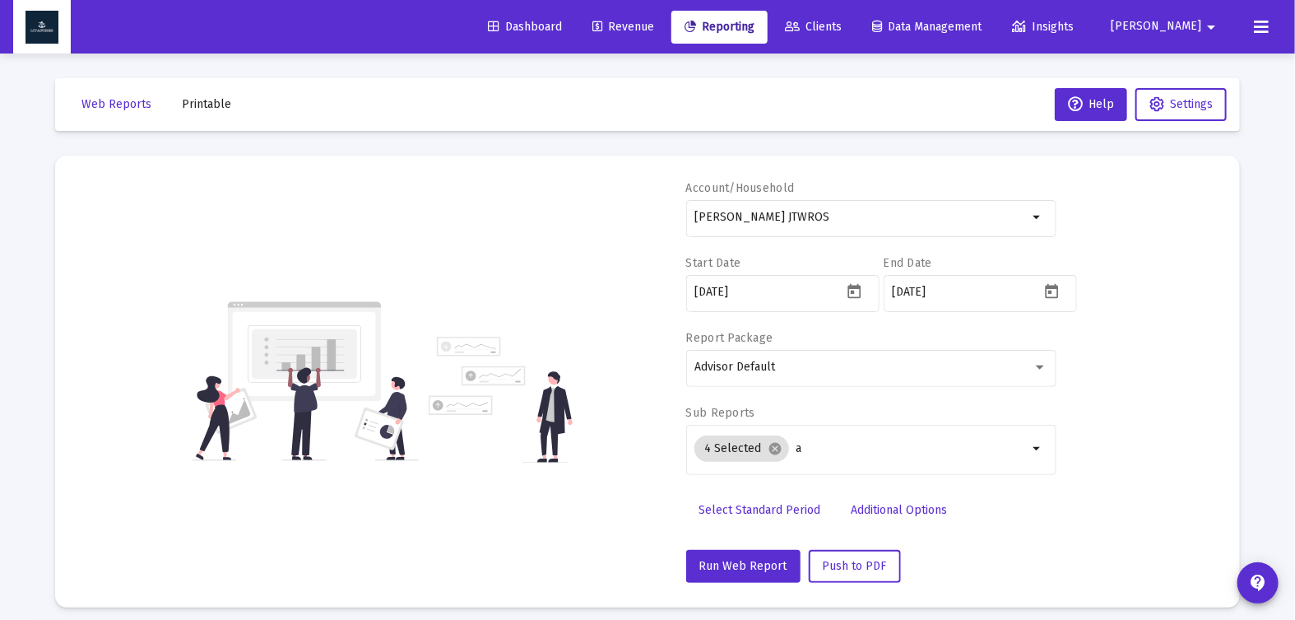
click at [194, 105] on span "Printable" at bounding box center [206, 104] width 49 height 14
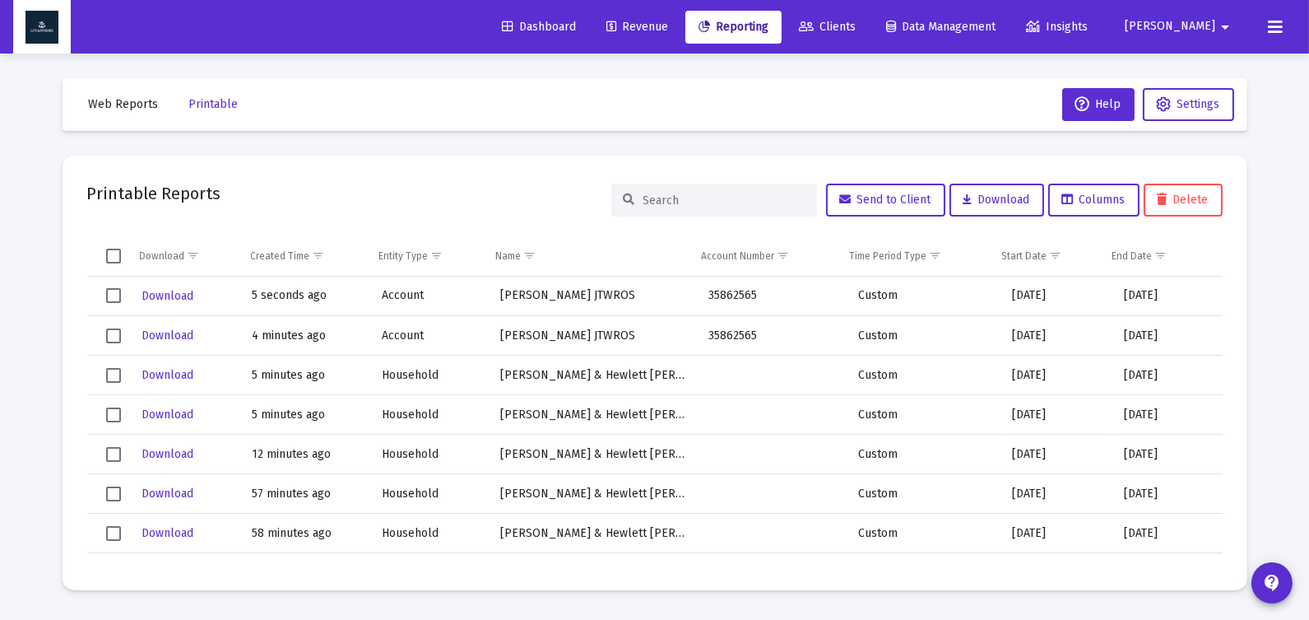
click at [128, 297] on td "Download" at bounding box center [184, 295] width 112 height 39
click at [159, 291] on span "Download" at bounding box center [168, 296] width 52 height 14
click at [151, 107] on span "Web Reports" at bounding box center [124, 104] width 70 height 14
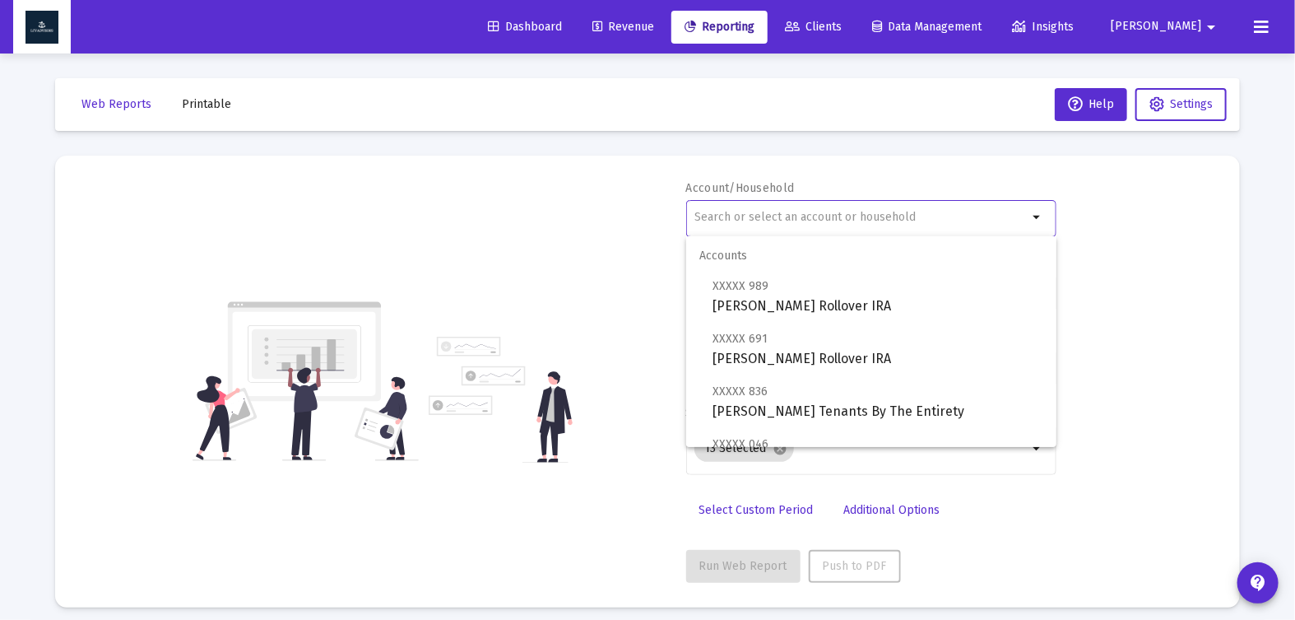
click at [811, 217] on input "text" at bounding box center [860, 217] width 333 height 13
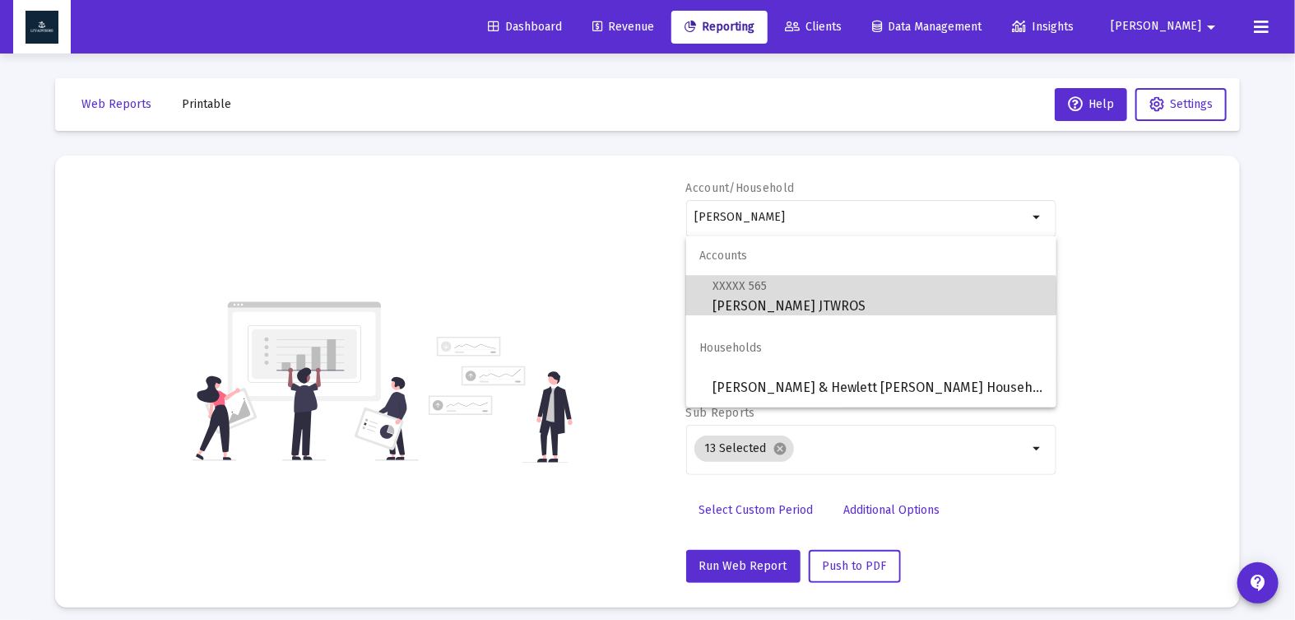
click at [829, 299] on span "XXXXX 565 [PERSON_NAME] [PERSON_NAME]" at bounding box center [878, 296] width 331 height 40
type input "[PERSON_NAME] JTWROS"
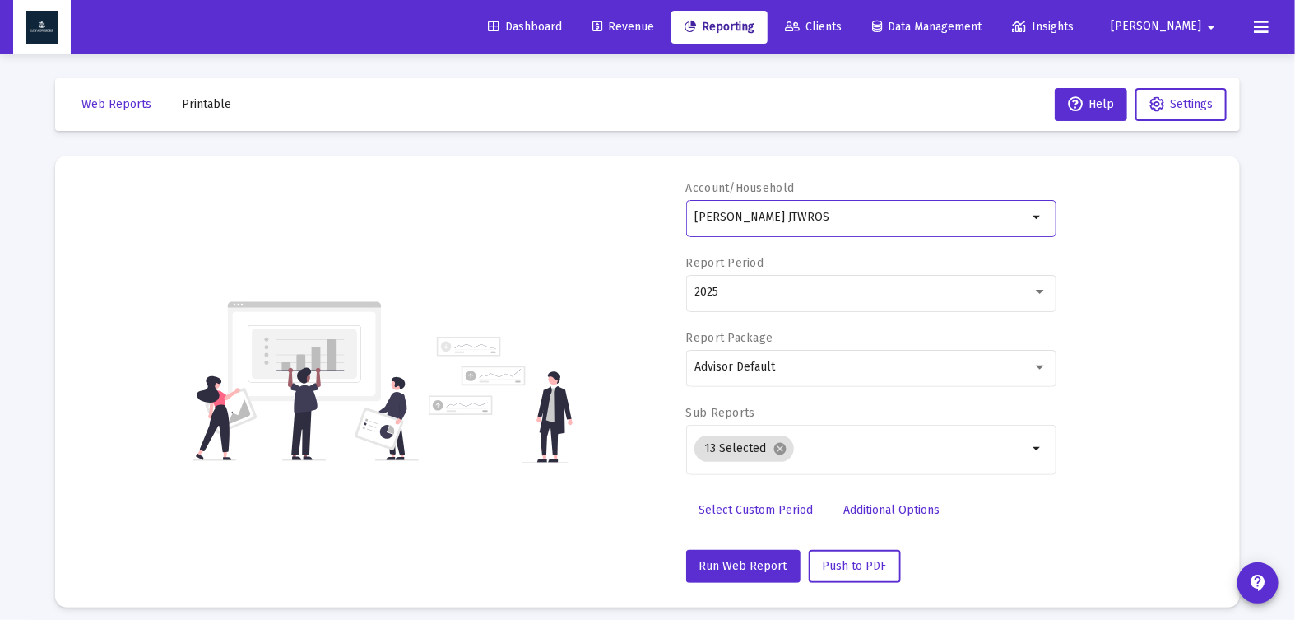
click at [765, 506] on span "Select Custom Period" at bounding box center [756, 510] width 114 height 14
click at [856, 284] on icon "Open calendar" at bounding box center [854, 291] width 13 height 15
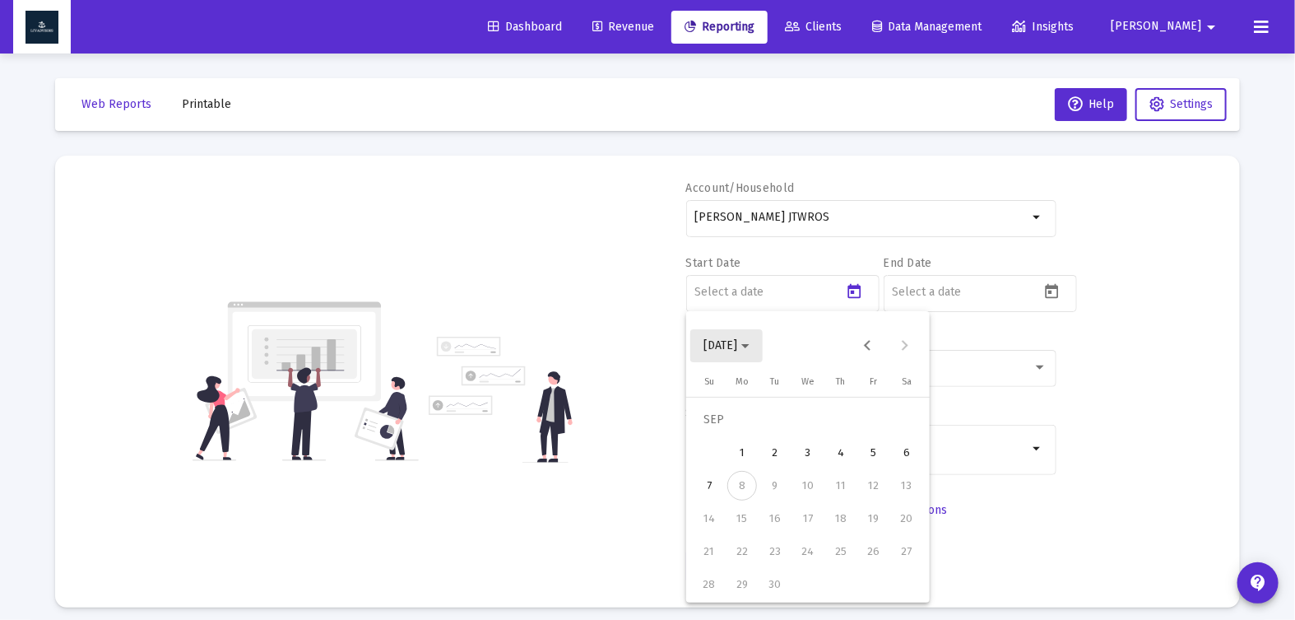
click at [750, 346] on icon "Choose month and year" at bounding box center [745, 346] width 8 height 4
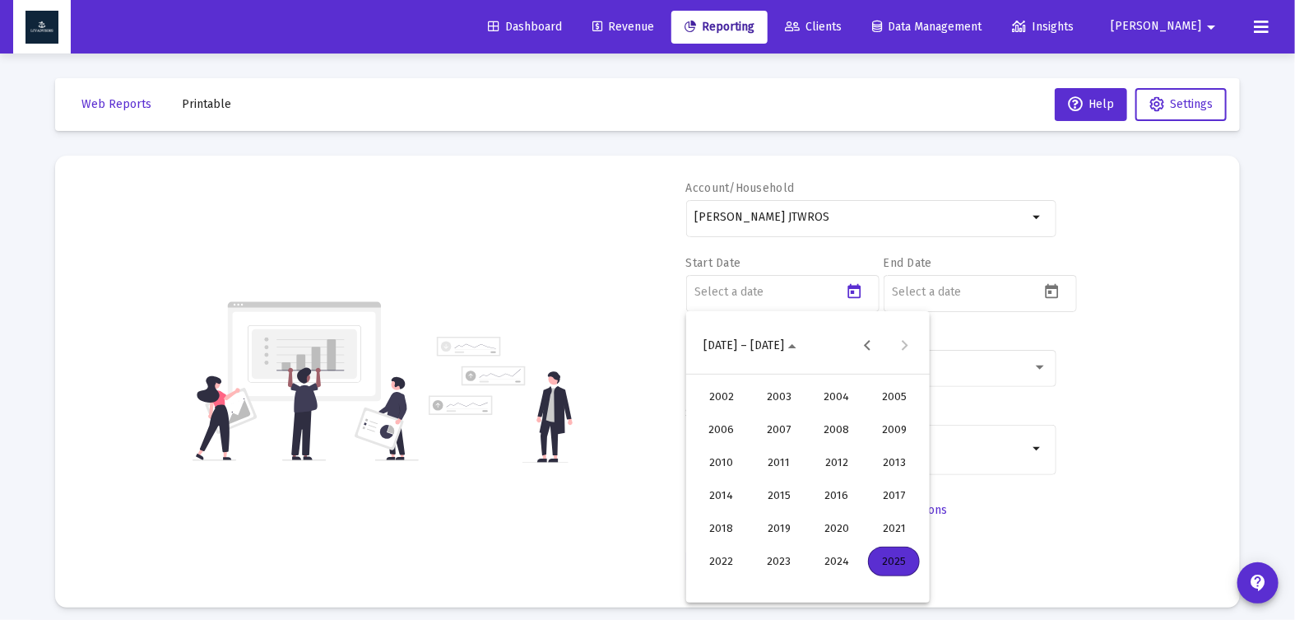
click at [875, 552] on div "2025" at bounding box center [894, 561] width 52 height 30
click at [777, 462] on div "JUN" at bounding box center [779, 463] width 52 height 30
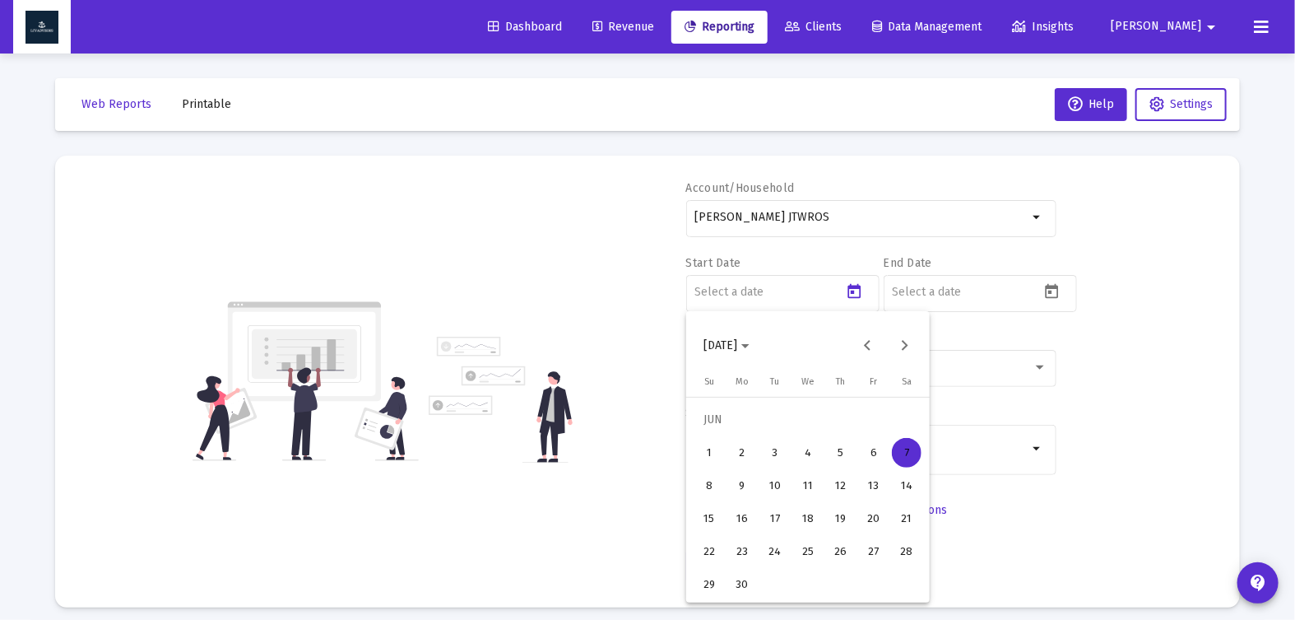
click at [745, 575] on div "30" at bounding box center [742, 584] width 30 height 30
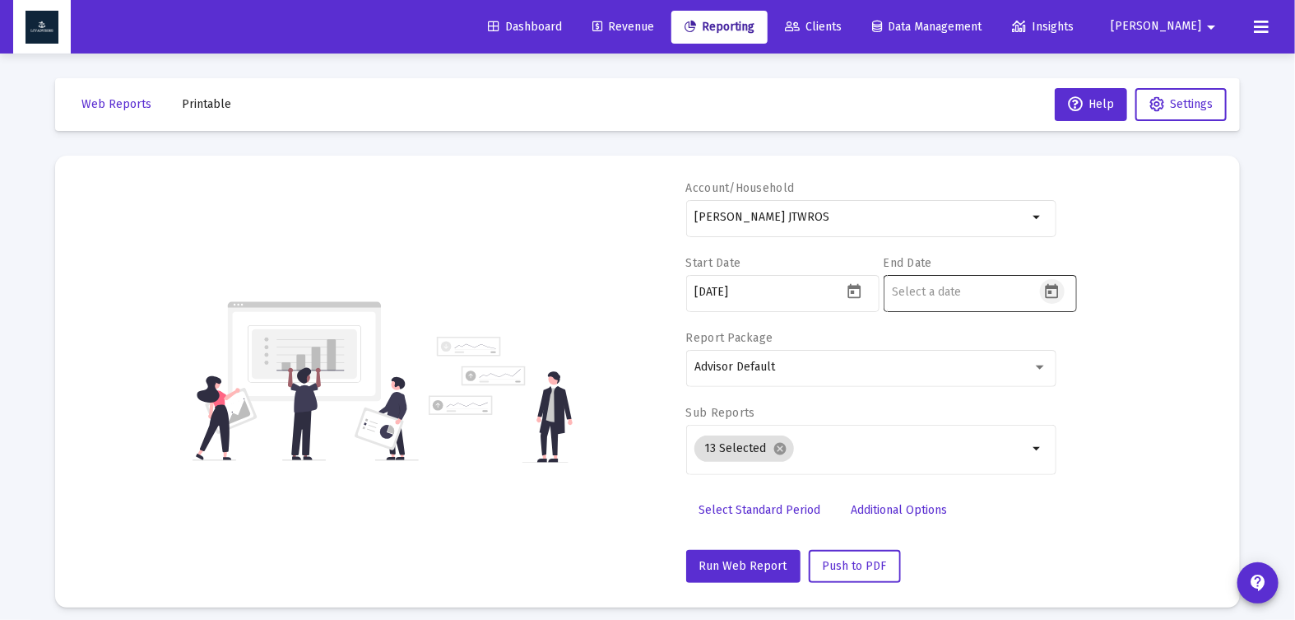
click at [1053, 284] on icon "Open calendar" at bounding box center [1052, 291] width 13 height 15
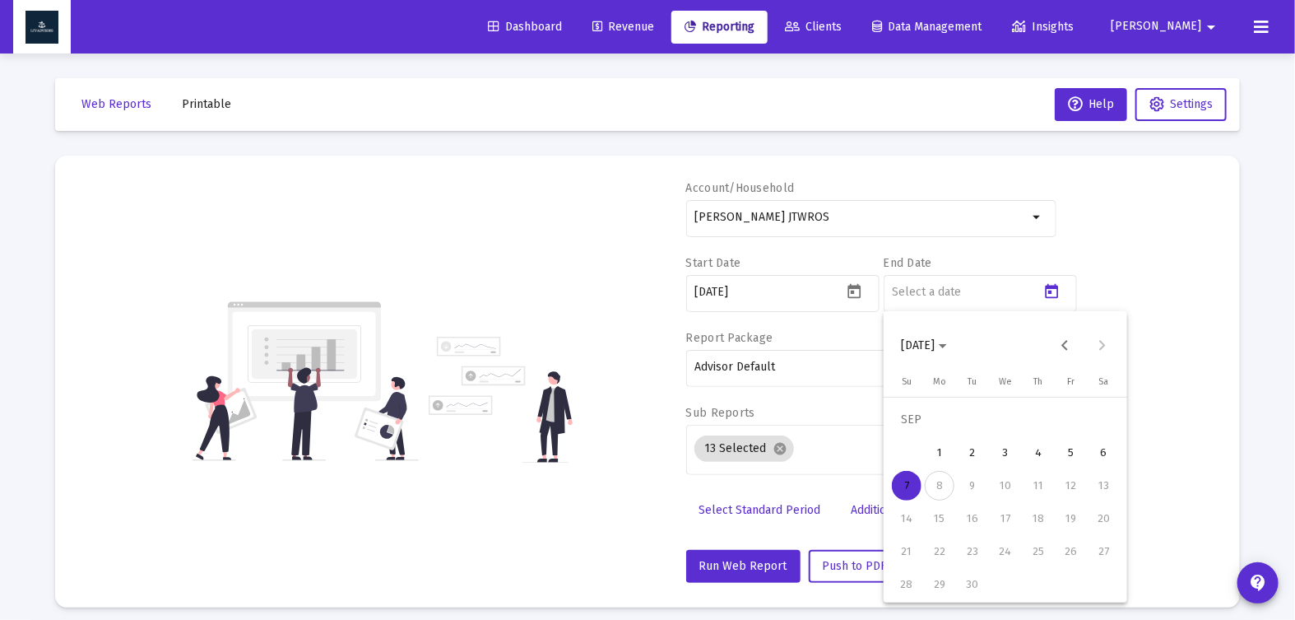
click at [947, 349] on span "[DATE]" at bounding box center [924, 345] width 46 height 14
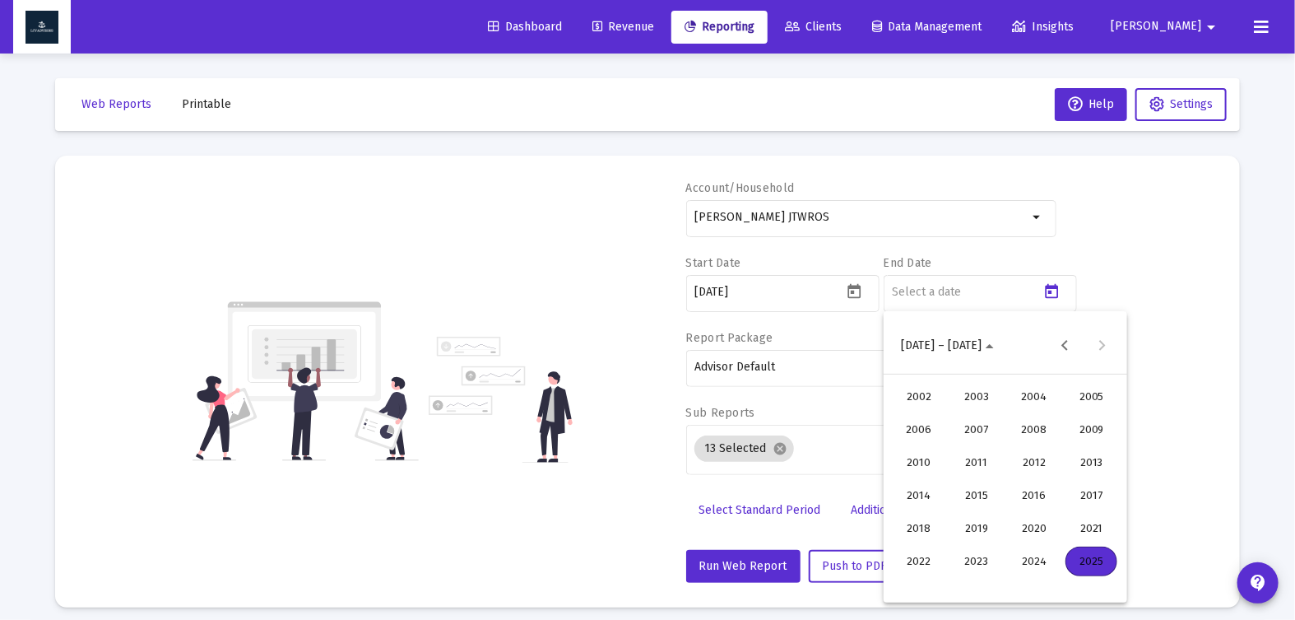
click at [1076, 556] on div "2025" at bounding box center [1091, 561] width 52 height 30
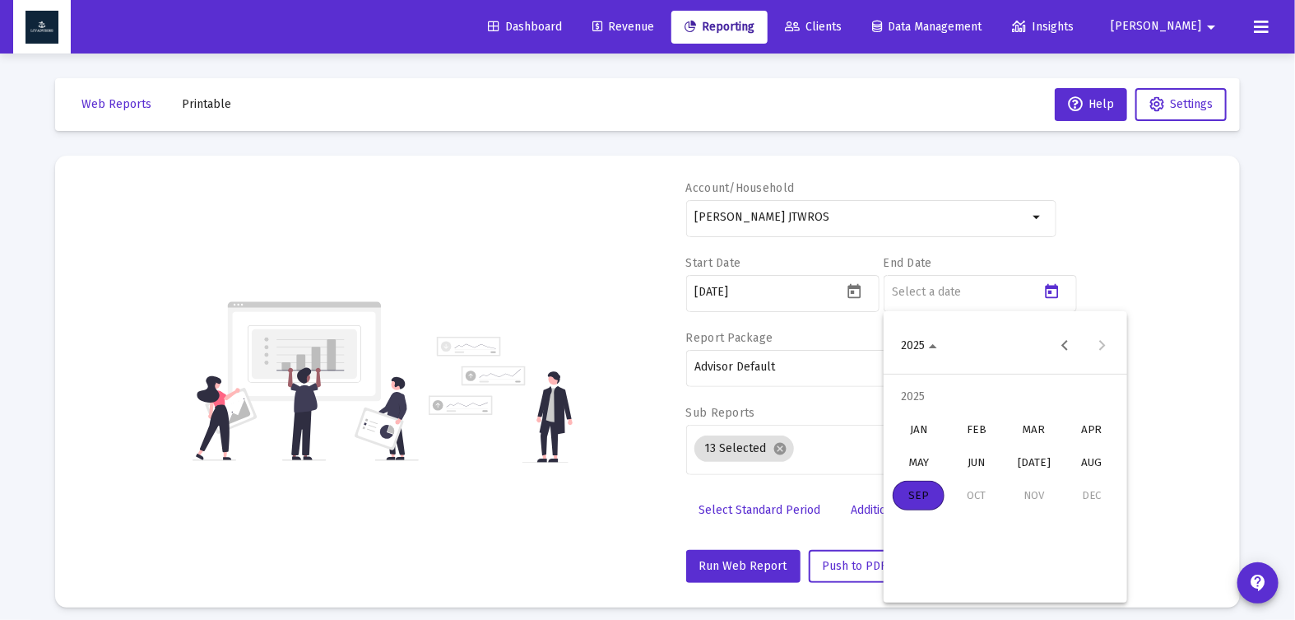
click at [850, 294] on div at bounding box center [647, 310] width 1295 height 620
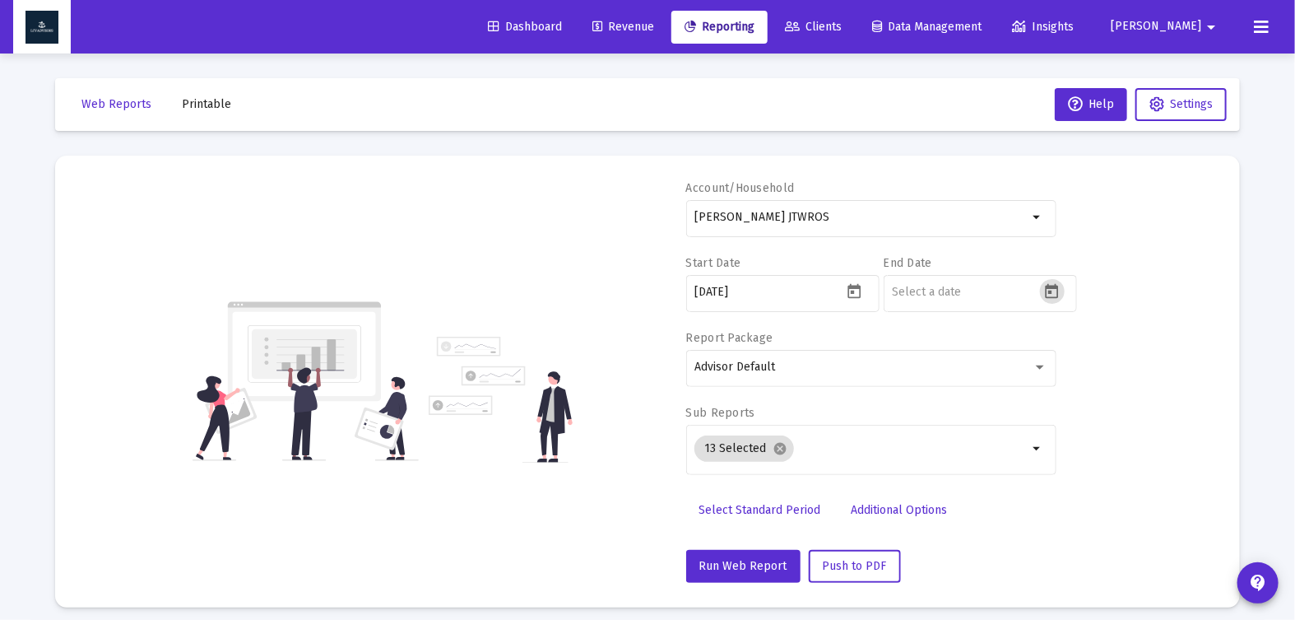
click at [850, 294] on icon "Open calendar" at bounding box center [854, 291] width 17 height 17
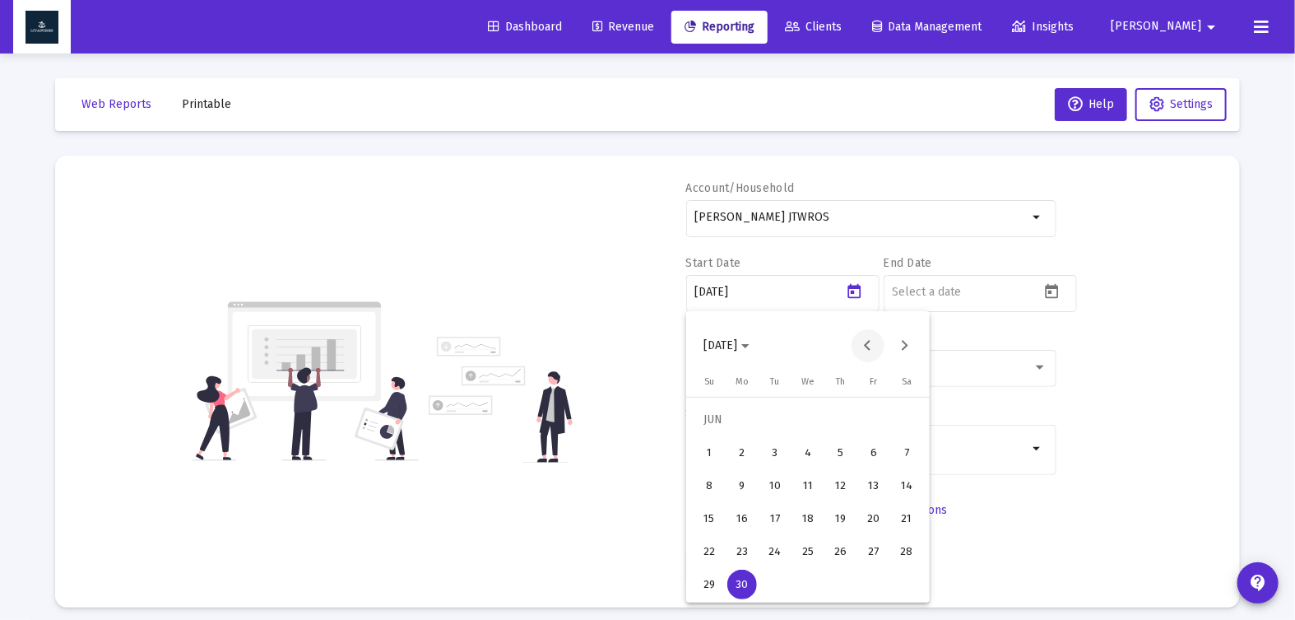
click at [872, 343] on button "Previous month" at bounding box center [868, 345] width 33 height 33
click at [898, 417] on div "1" at bounding box center [907, 420] width 30 height 30
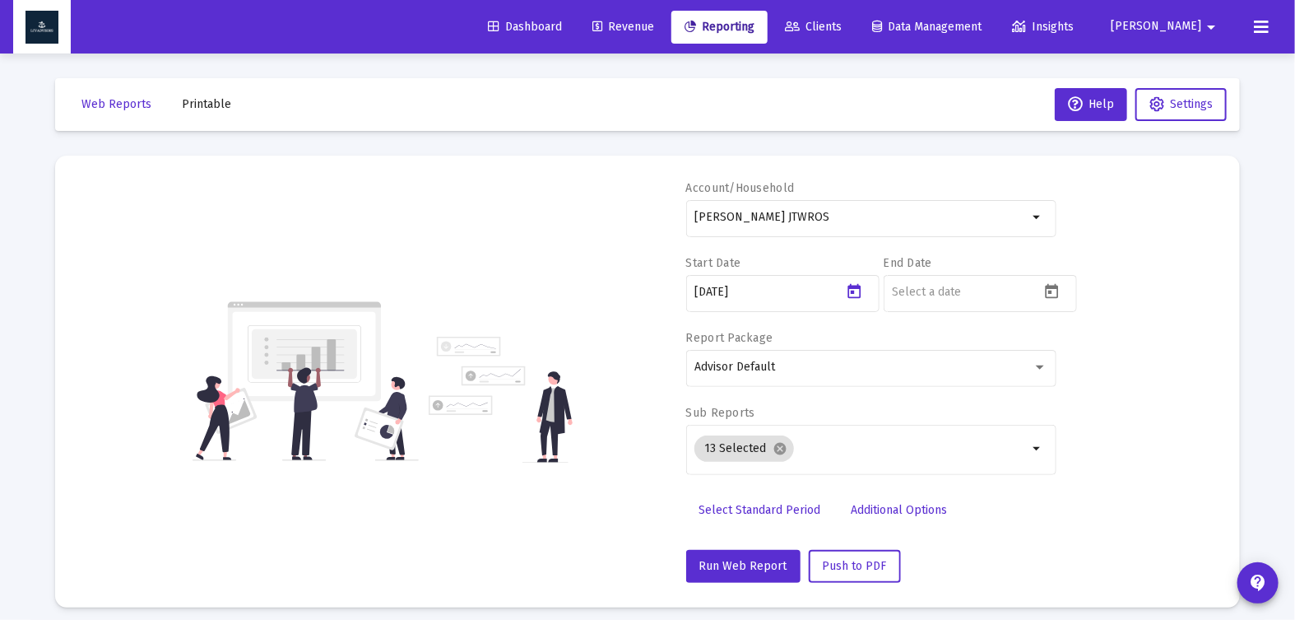
type input "[DATE]"
click at [1052, 288] on icon "Open calendar" at bounding box center [1051, 291] width 17 height 17
click at [1057, 346] on button "Previous month" at bounding box center [1065, 345] width 33 height 33
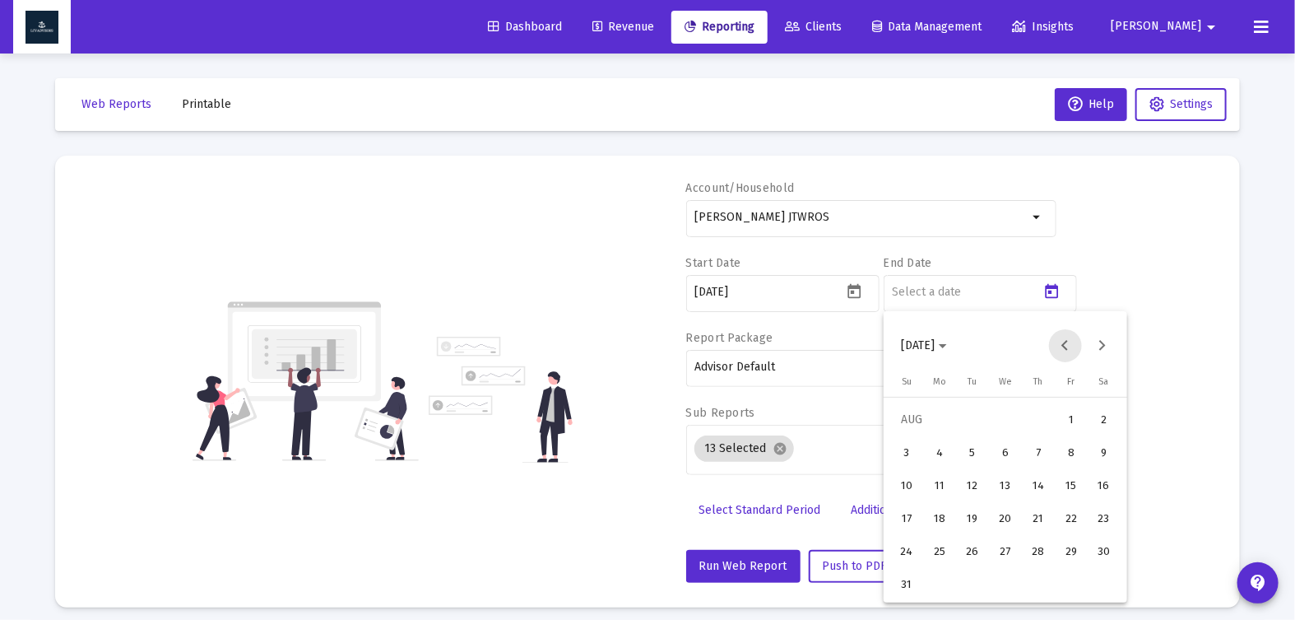
click at [1057, 346] on button "Previous month" at bounding box center [1065, 345] width 33 height 33
click at [949, 577] on div "30" at bounding box center [940, 584] width 30 height 30
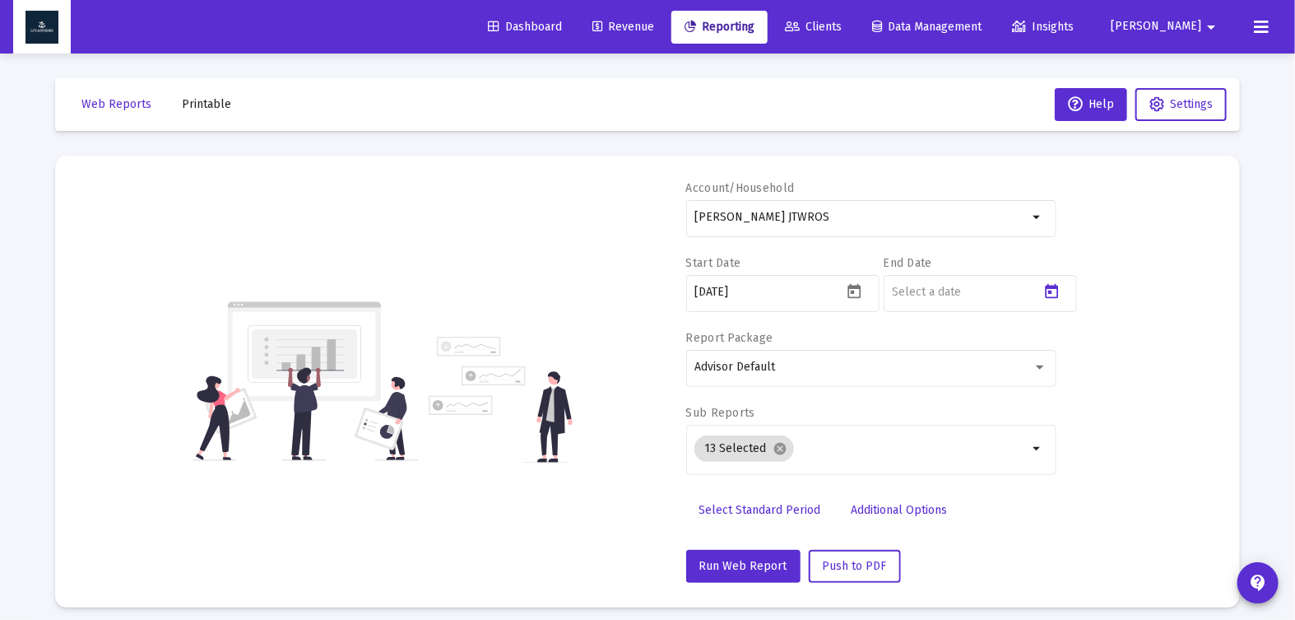
type input "[DATE]"
click at [780, 452] on mat-icon "cancel" at bounding box center [780, 448] width 15 height 15
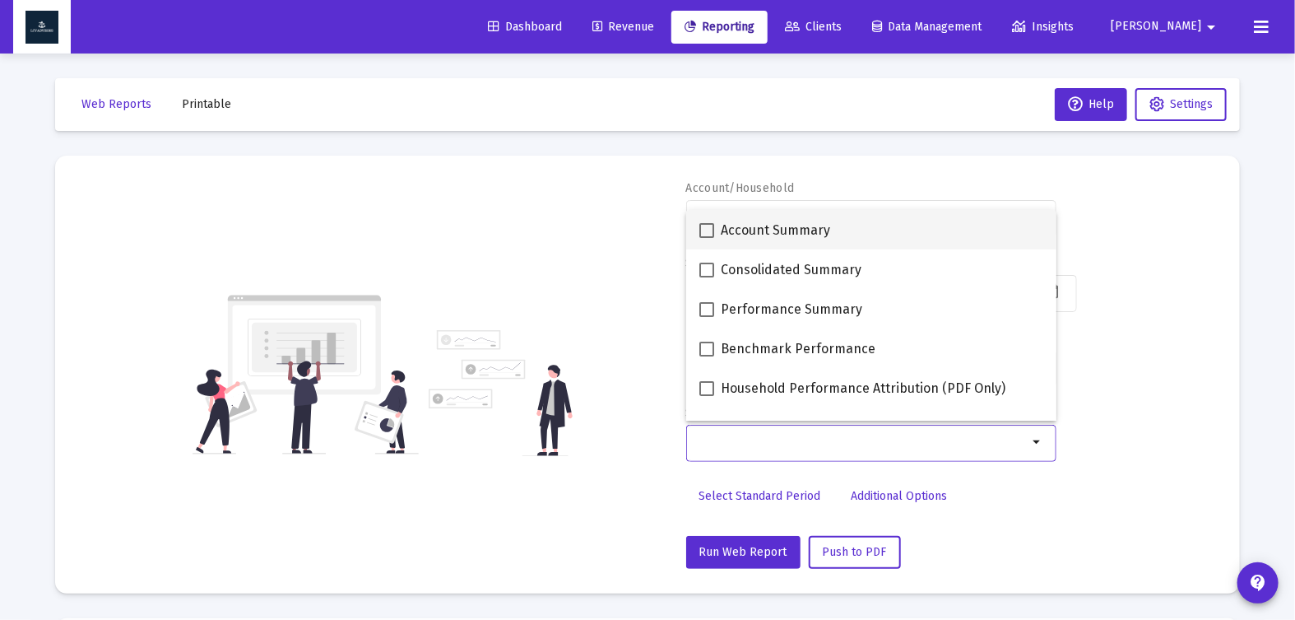
click at [699, 229] on span at bounding box center [706, 230] width 15 height 15
click at [706, 238] on input "Account Summary" at bounding box center [706, 238] width 1 height 1
checkbox input "true"
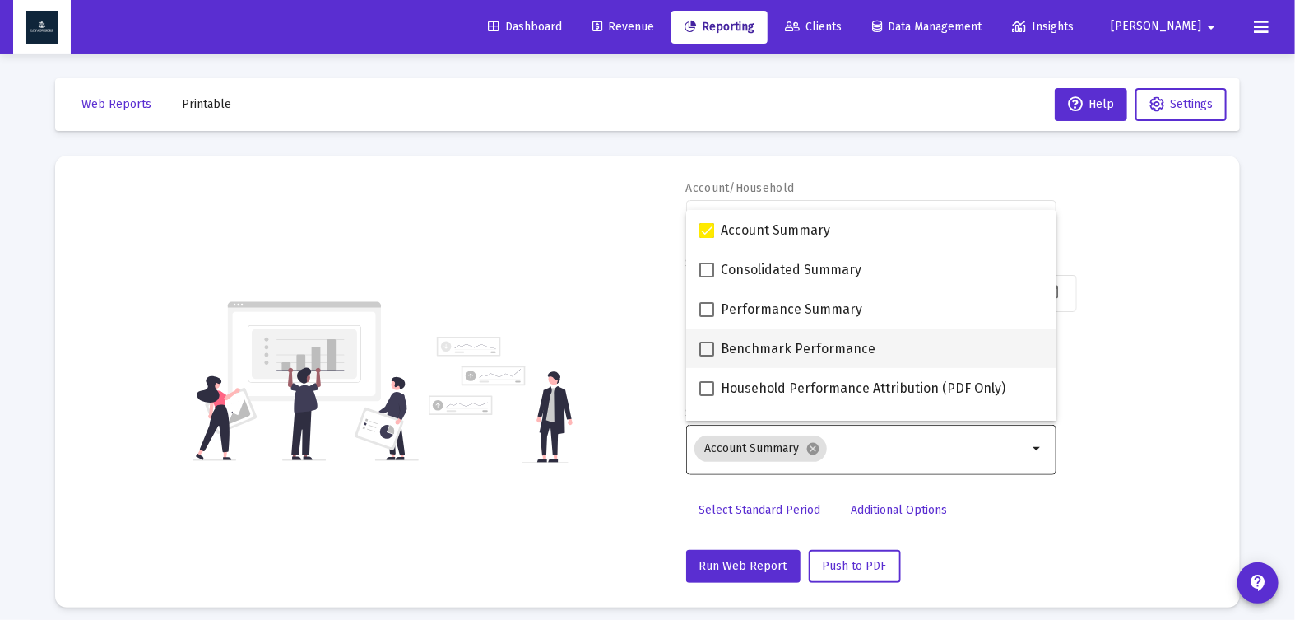
click at [715, 345] on label "Benchmark Performance" at bounding box center [787, 349] width 176 height 20
click at [707, 356] on input "Benchmark Performance" at bounding box center [706, 356] width 1 height 1
checkbox input "true"
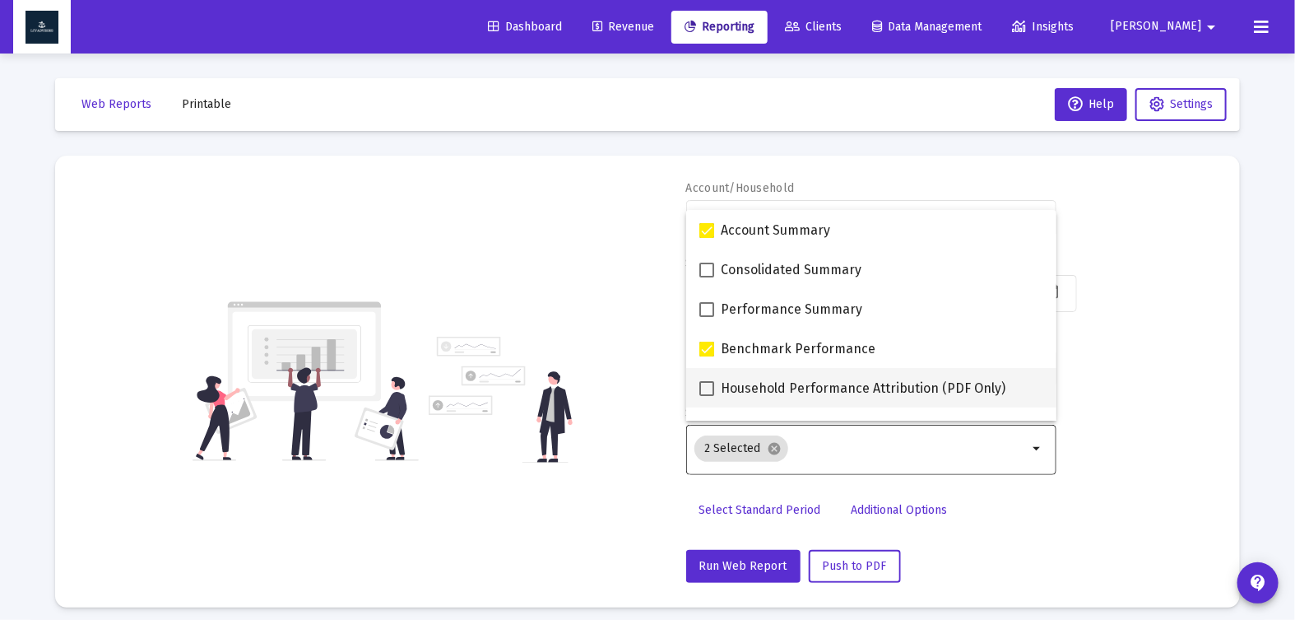
click at [713, 387] on span at bounding box center [706, 388] width 15 height 15
click at [707, 396] on input "Household Performance Attribution (PDF Only)" at bounding box center [706, 396] width 1 height 1
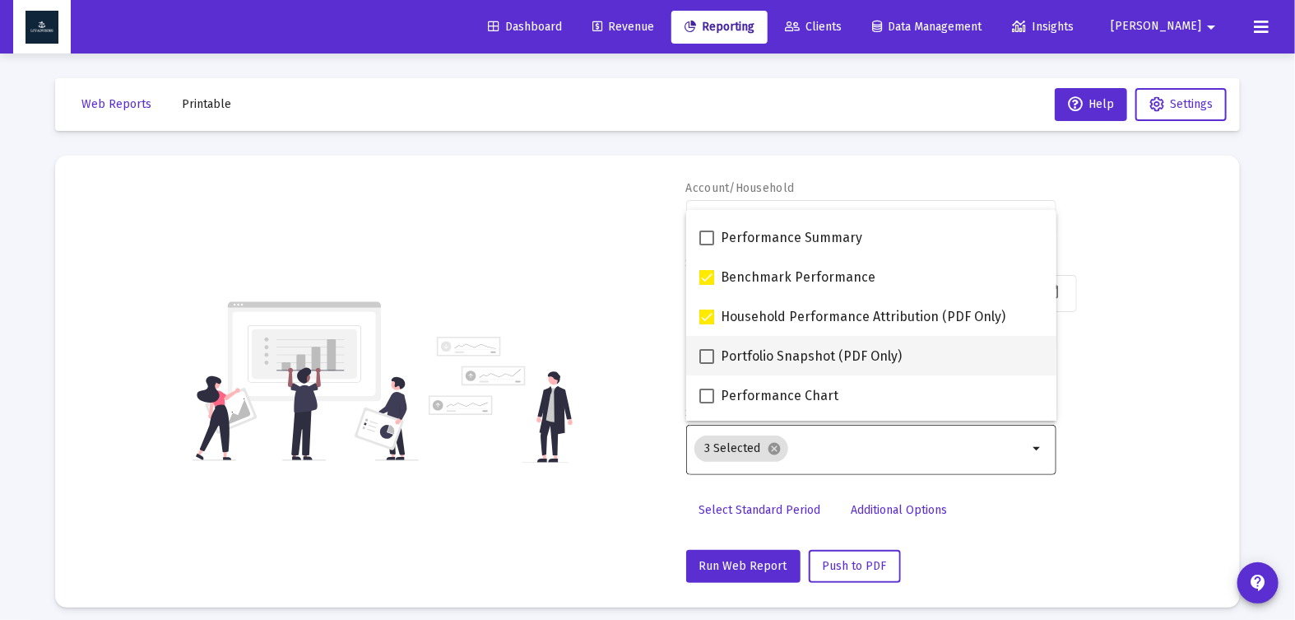
scroll to position [72, 0]
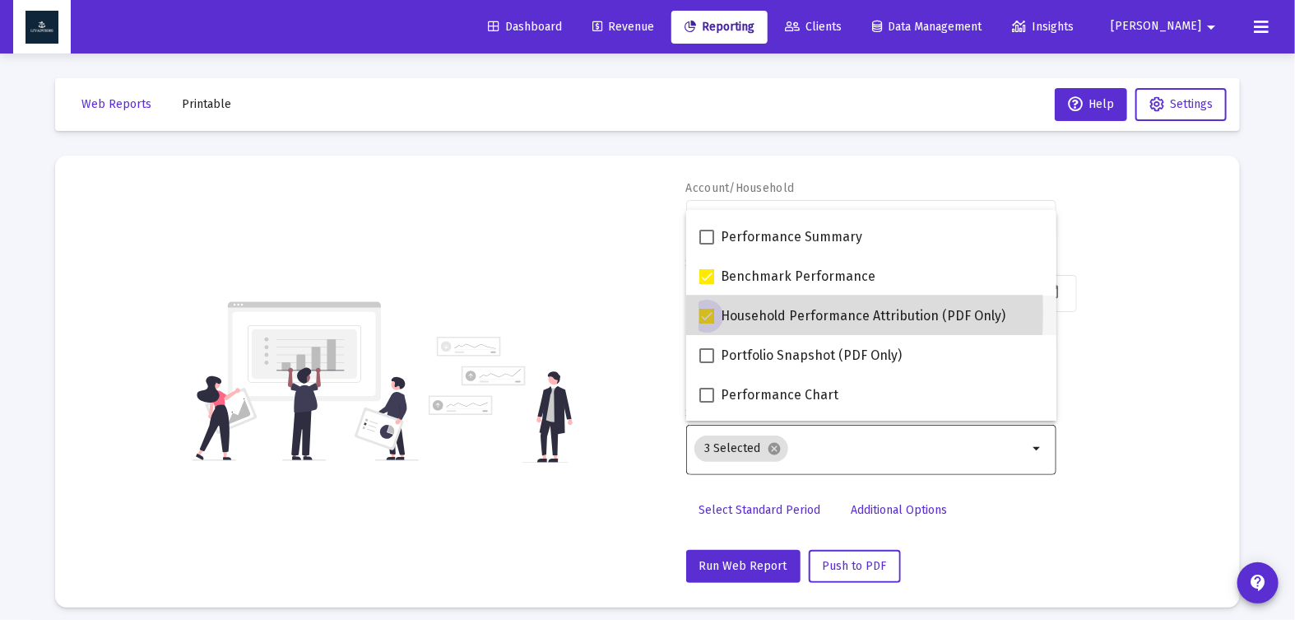
click at [708, 312] on span at bounding box center [706, 316] width 15 height 15
click at [707, 323] on input "Household Performance Attribution (PDF Only)" at bounding box center [706, 323] width 1 height 1
checkbox input "false"
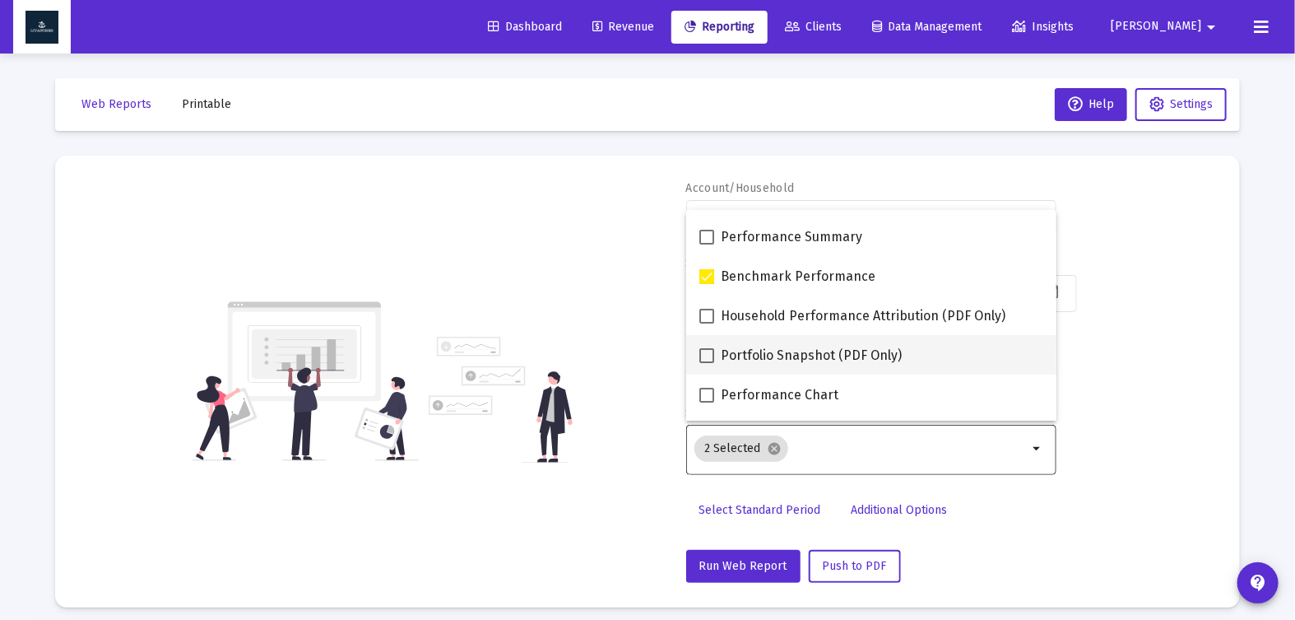
click at [708, 357] on span at bounding box center [706, 355] width 15 height 15
click at [707, 363] on input "Portfolio Snapshot (PDF Only)" at bounding box center [706, 363] width 1 height 1
checkbox input "true"
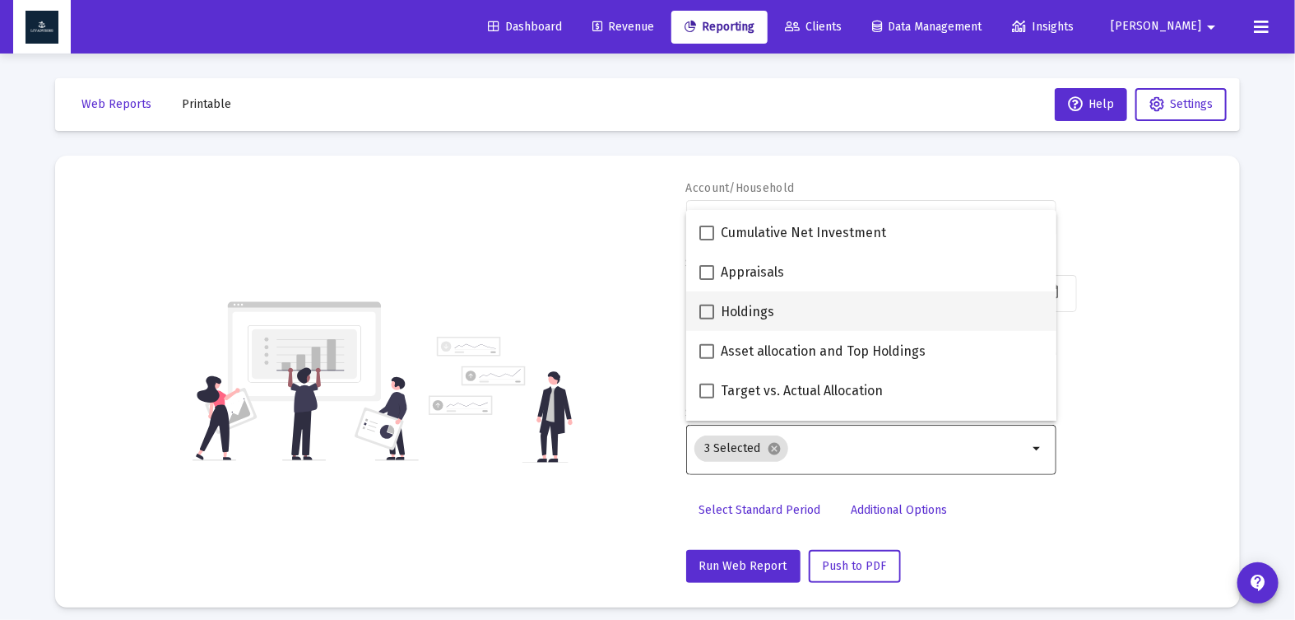
click at [704, 309] on span at bounding box center [706, 311] width 15 height 15
click at [706, 319] on input "Holdings" at bounding box center [706, 319] width 1 height 1
checkbox input "true"
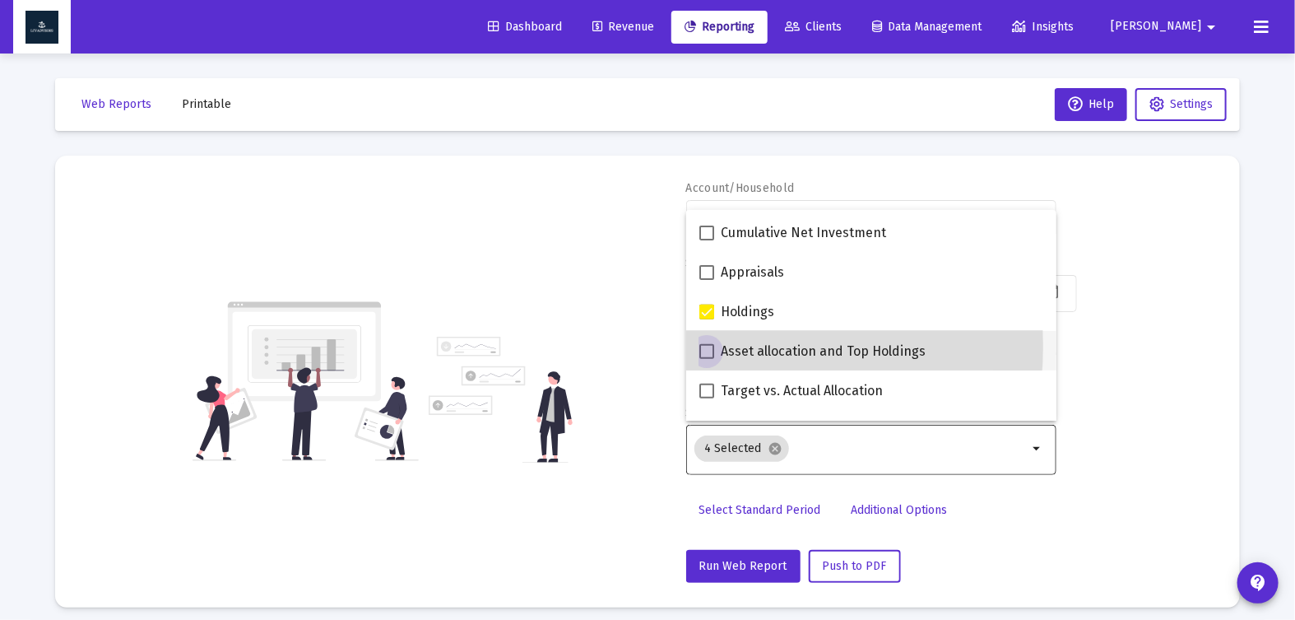
click at [704, 346] on span at bounding box center [706, 351] width 15 height 15
click at [706, 359] on input "Asset allocation and Top Holdings" at bounding box center [706, 359] width 1 height 1
checkbox input "true"
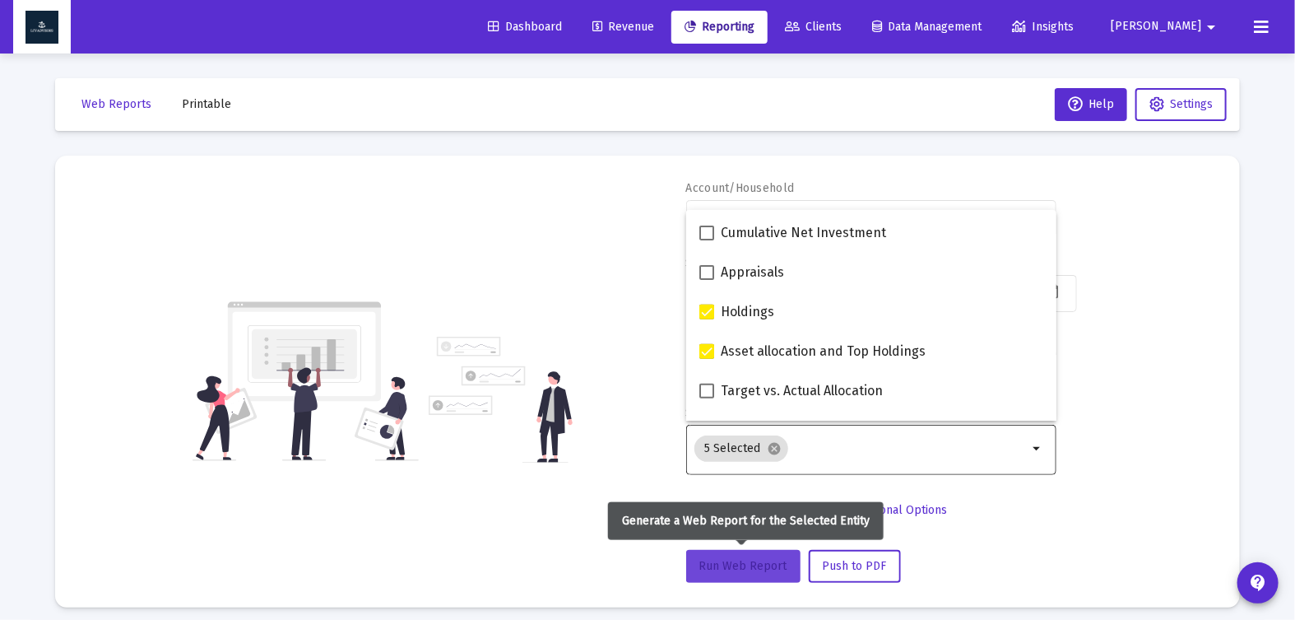
click at [759, 564] on span "Run Web Report" at bounding box center [743, 566] width 88 height 14
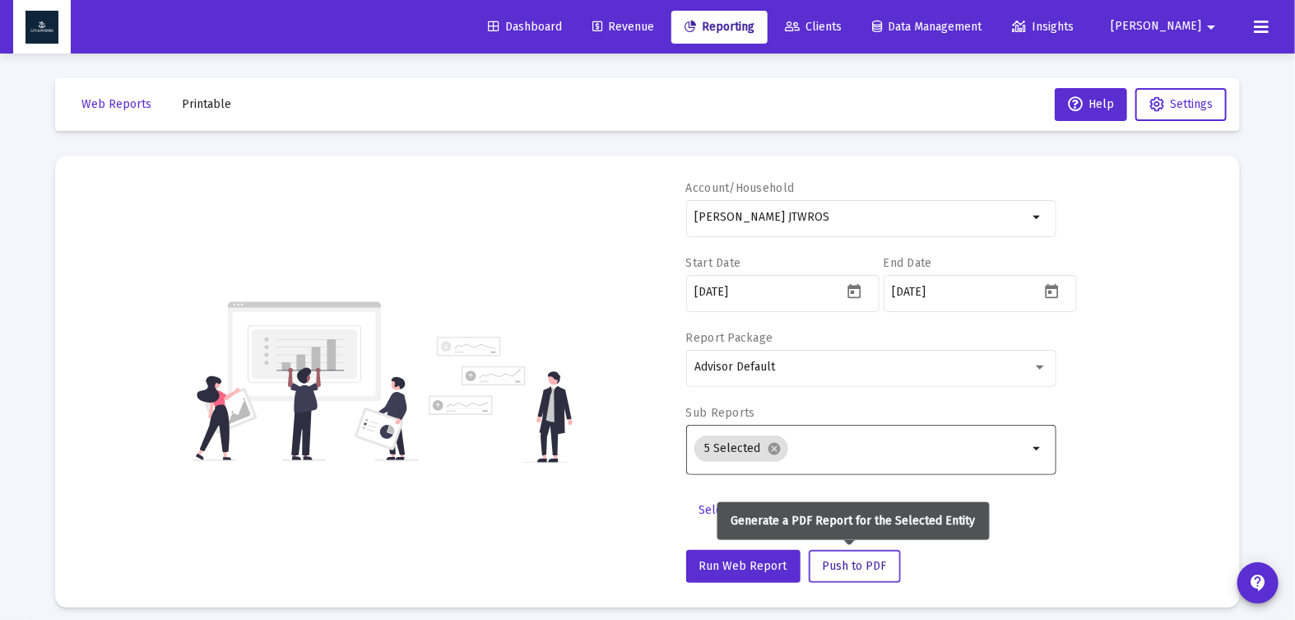
click at [848, 559] on span "Push to PDF" at bounding box center [855, 566] width 64 height 14
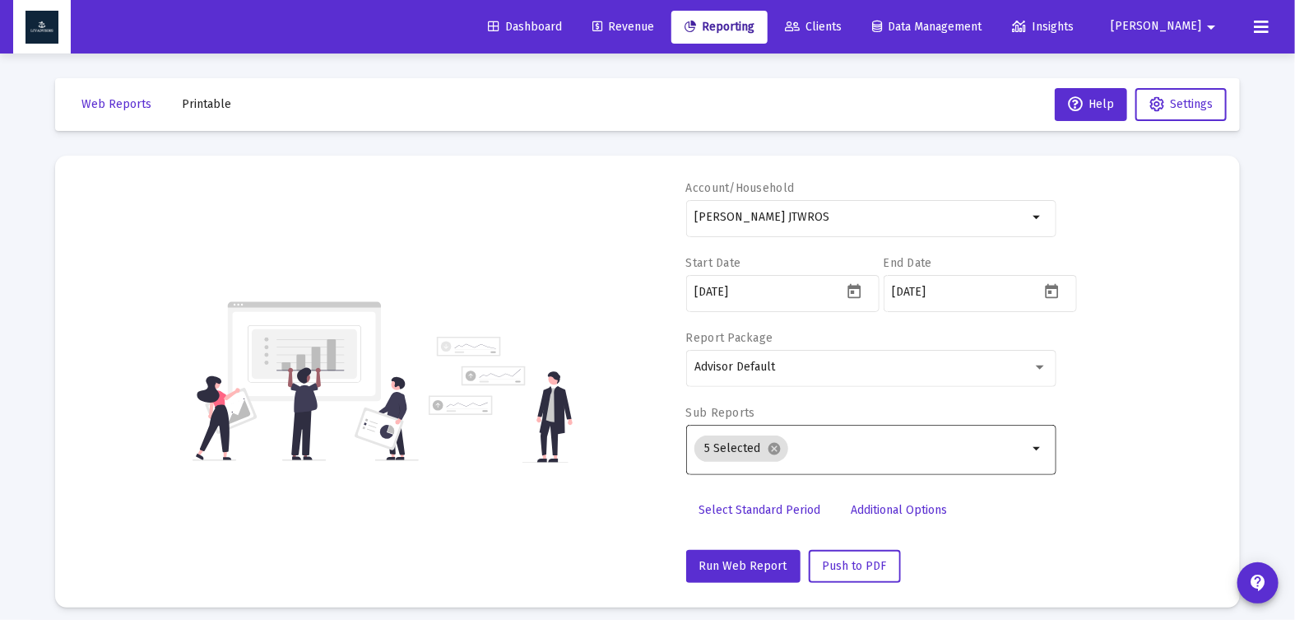
click at [197, 98] on span "Printable" at bounding box center [206, 104] width 49 height 14
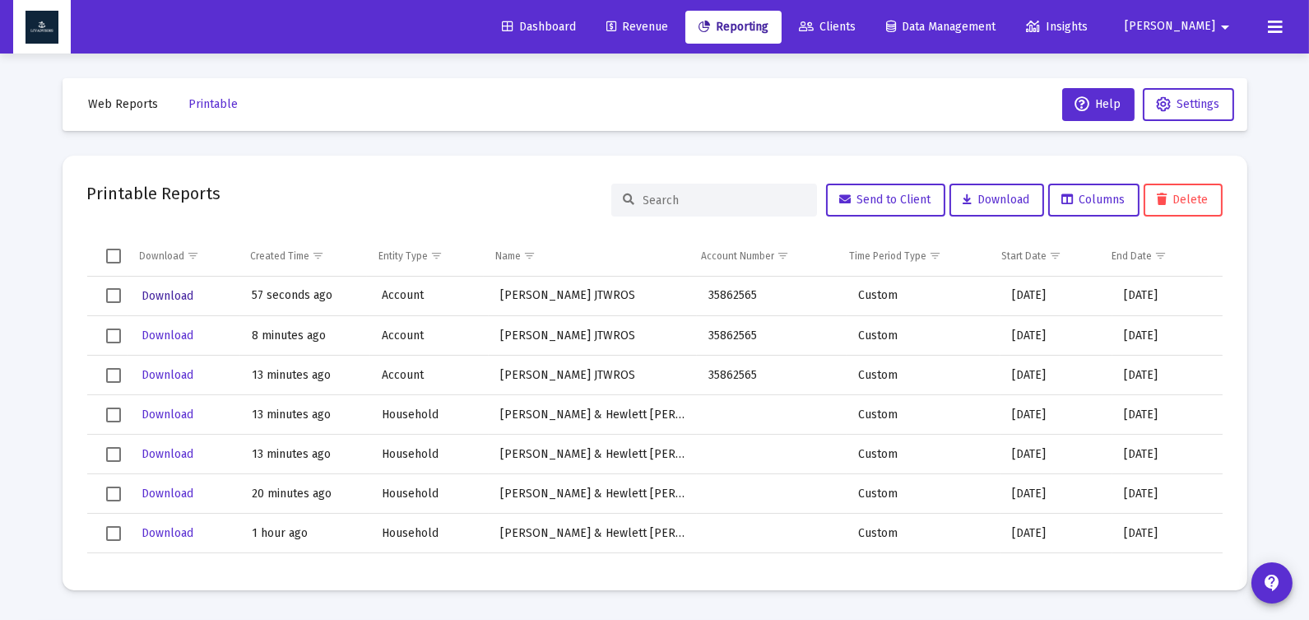
click at [180, 297] on span "Download" at bounding box center [168, 296] width 52 height 14
click at [121, 101] on span "Web Reports" at bounding box center [124, 104] width 70 height 14
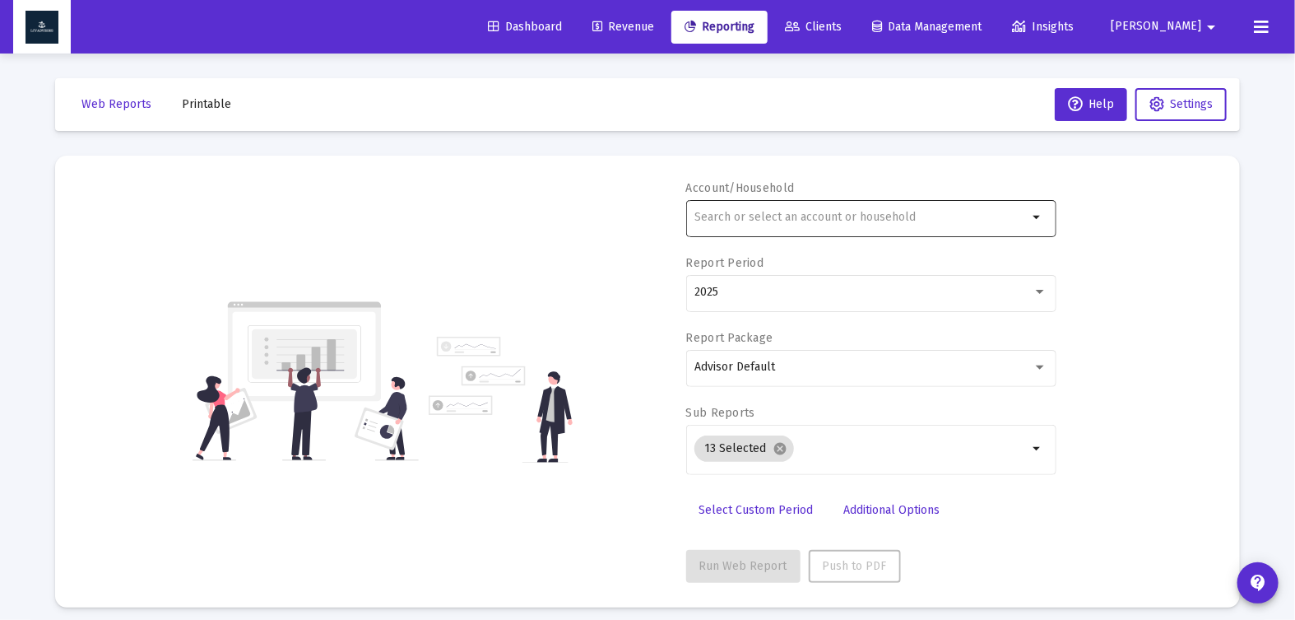
click at [768, 218] on input "text" at bounding box center [860, 217] width 333 height 13
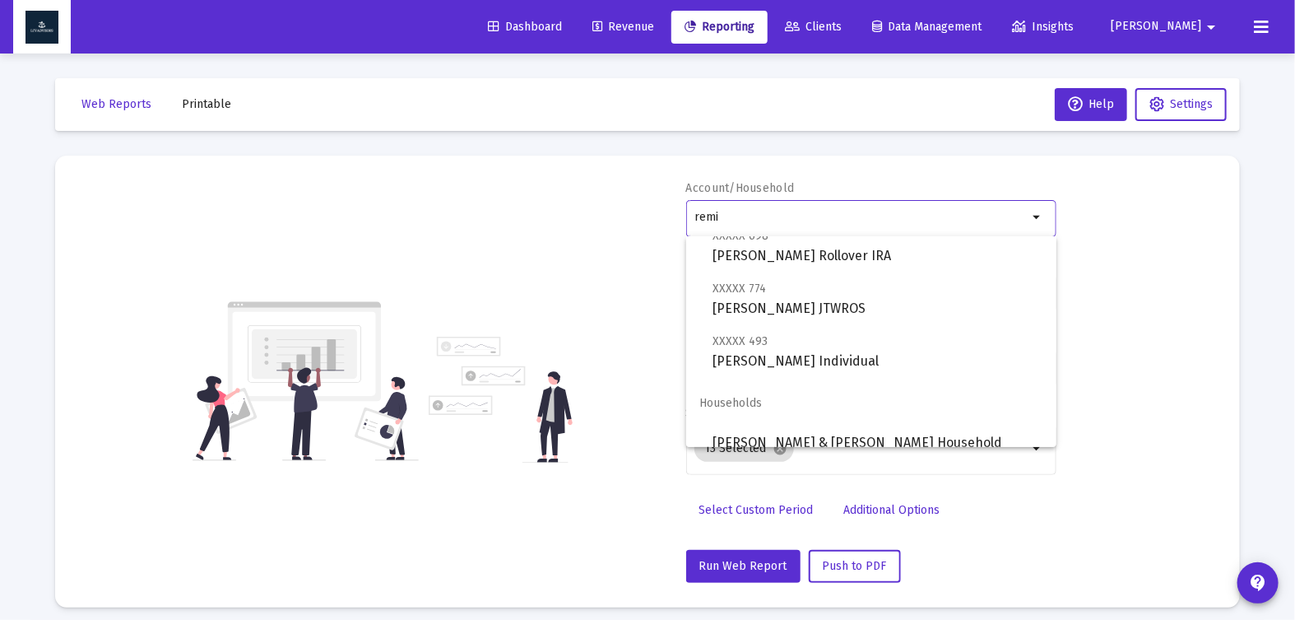
scroll to position [118, 0]
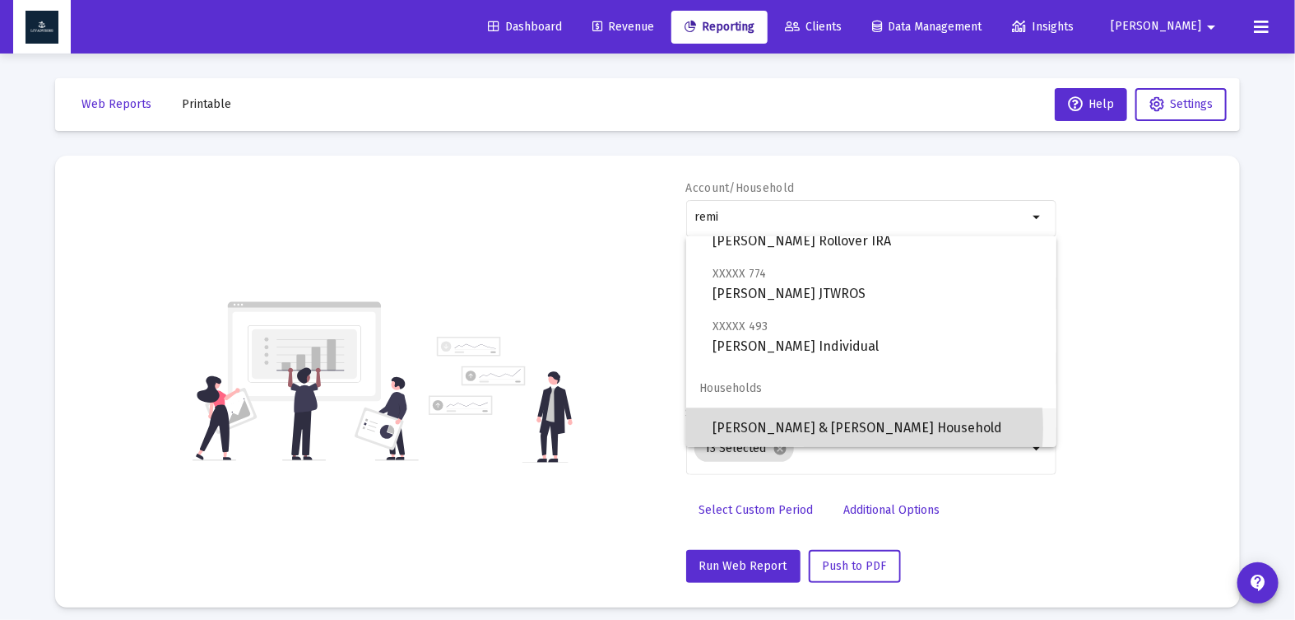
click at [819, 427] on span "[PERSON_NAME] & [PERSON_NAME] Household" at bounding box center [878, 427] width 331 height 39
type input "[PERSON_NAME] & [PERSON_NAME] Household"
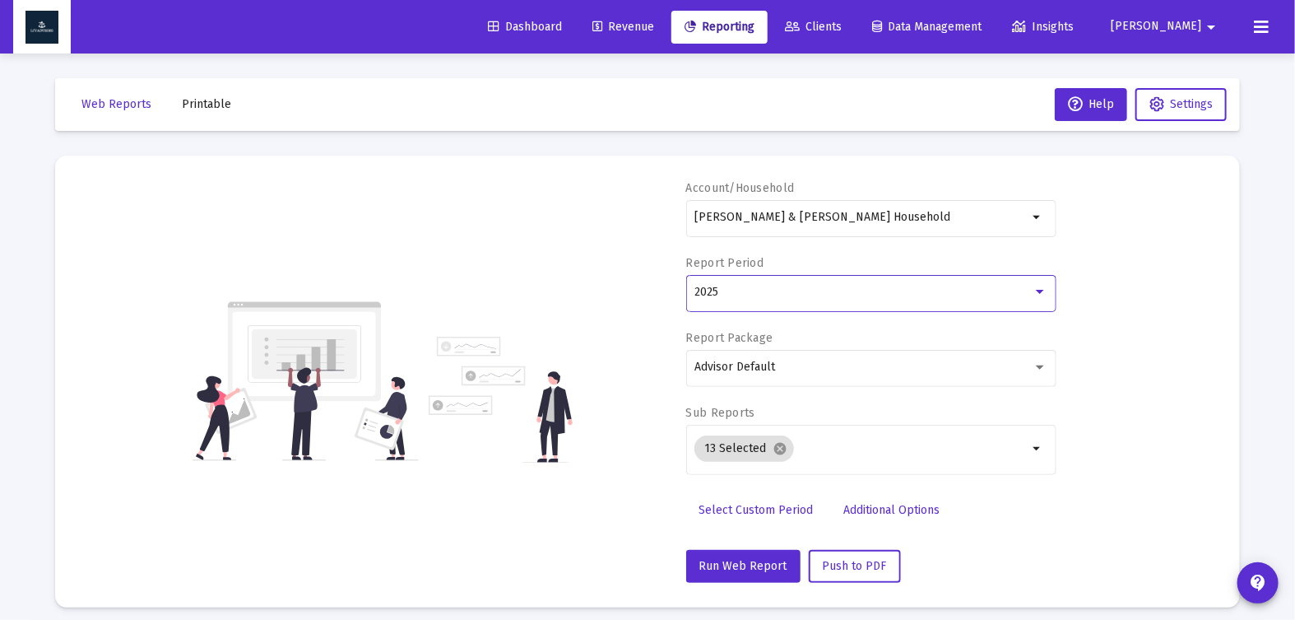
click at [1036, 292] on div at bounding box center [1040, 292] width 8 height 4
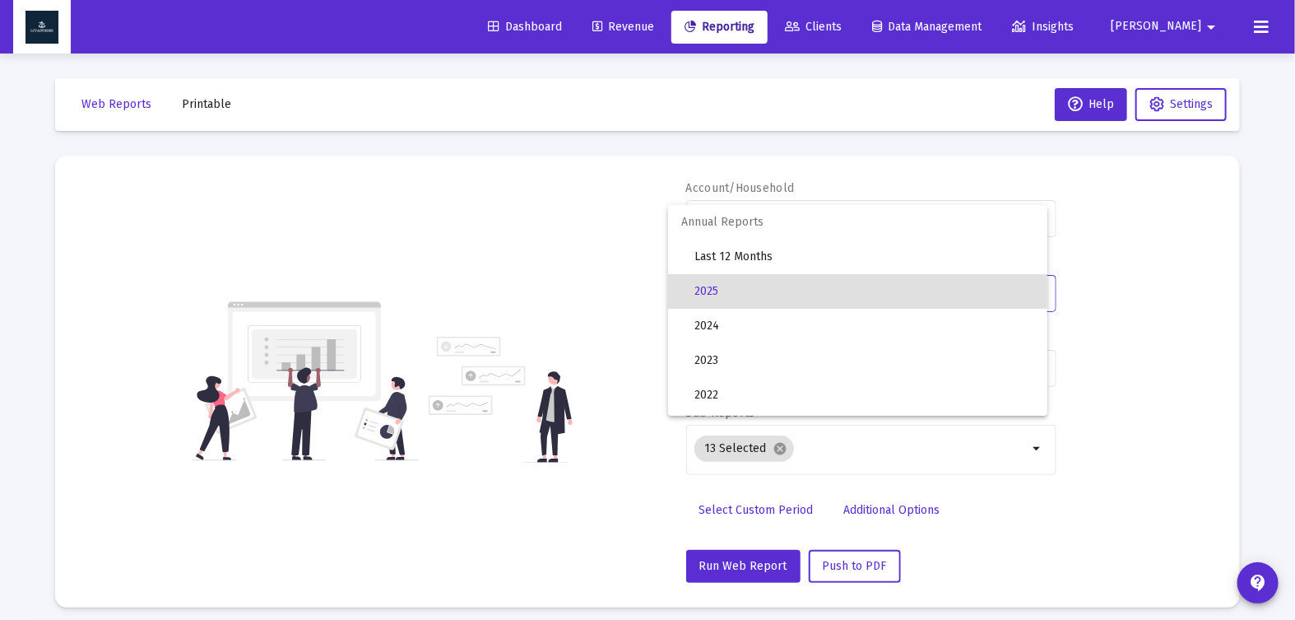
click at [751, 506] on div at bounding box center [647, 310] width 1295 height 620
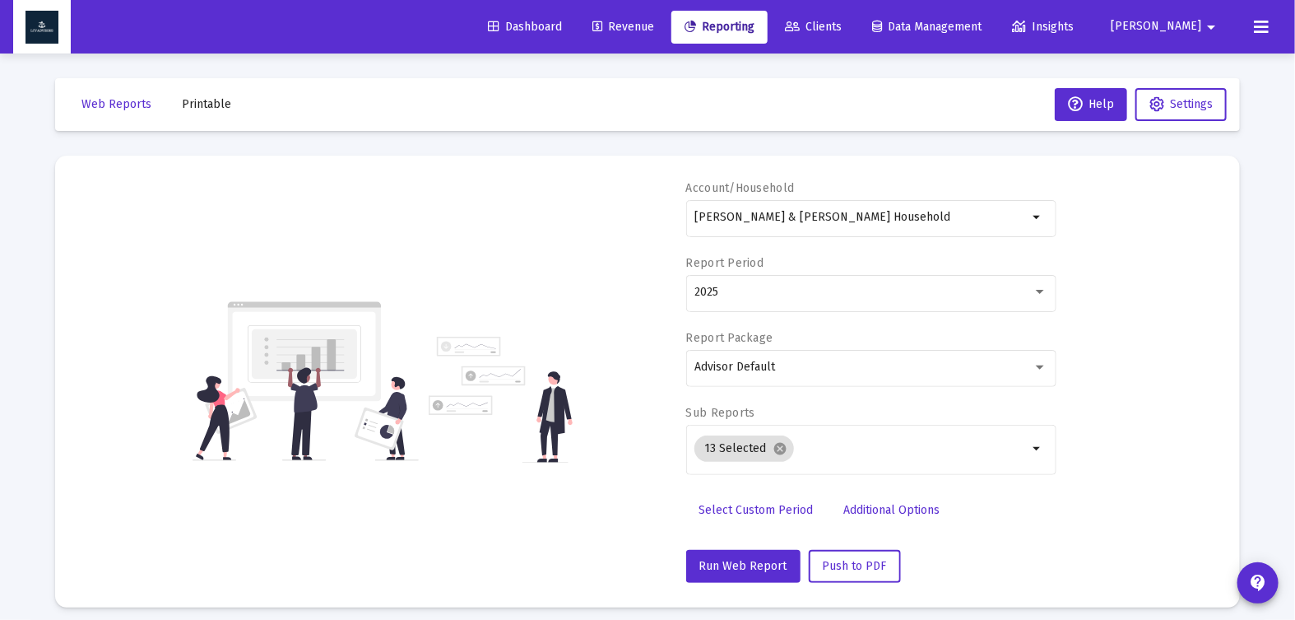
click at [751, 506] on span "Select Custom Period" at bounding box center [756, 510] width 114 height 14
click at [850, 295] on icon "Open calendar" at bounding box center [854, 291] width 17 height 17
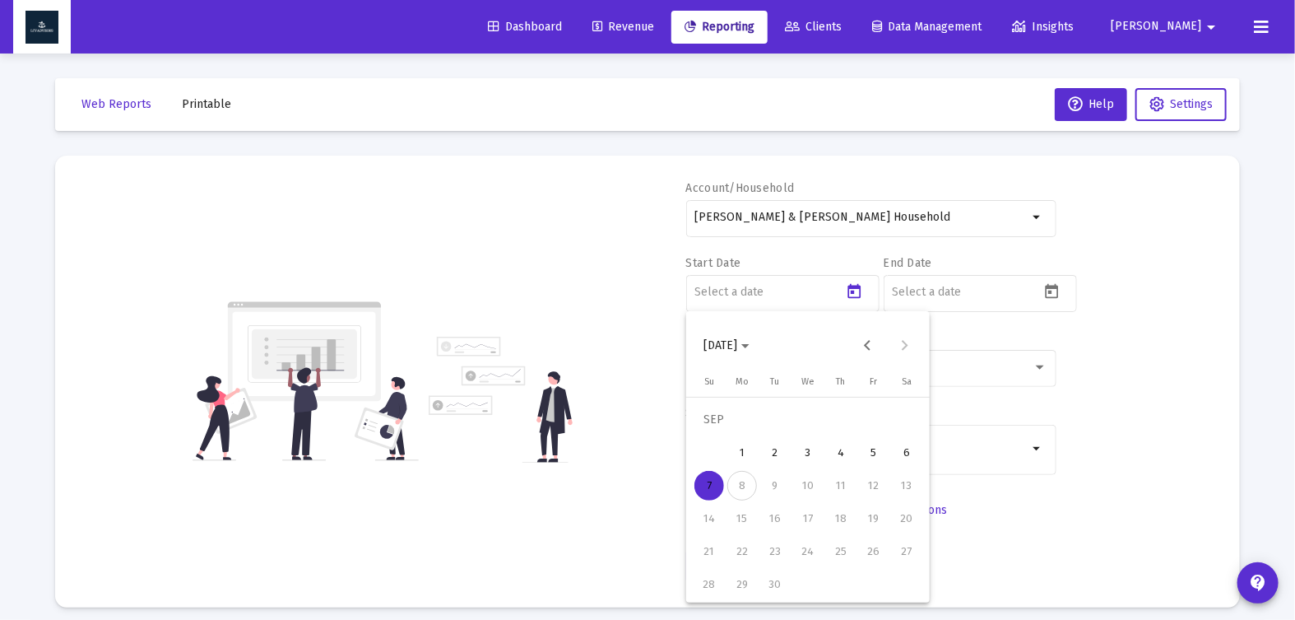
click at [750, 350] on span "[DATE]" at bounding box center [726, 345] width 46 height 14
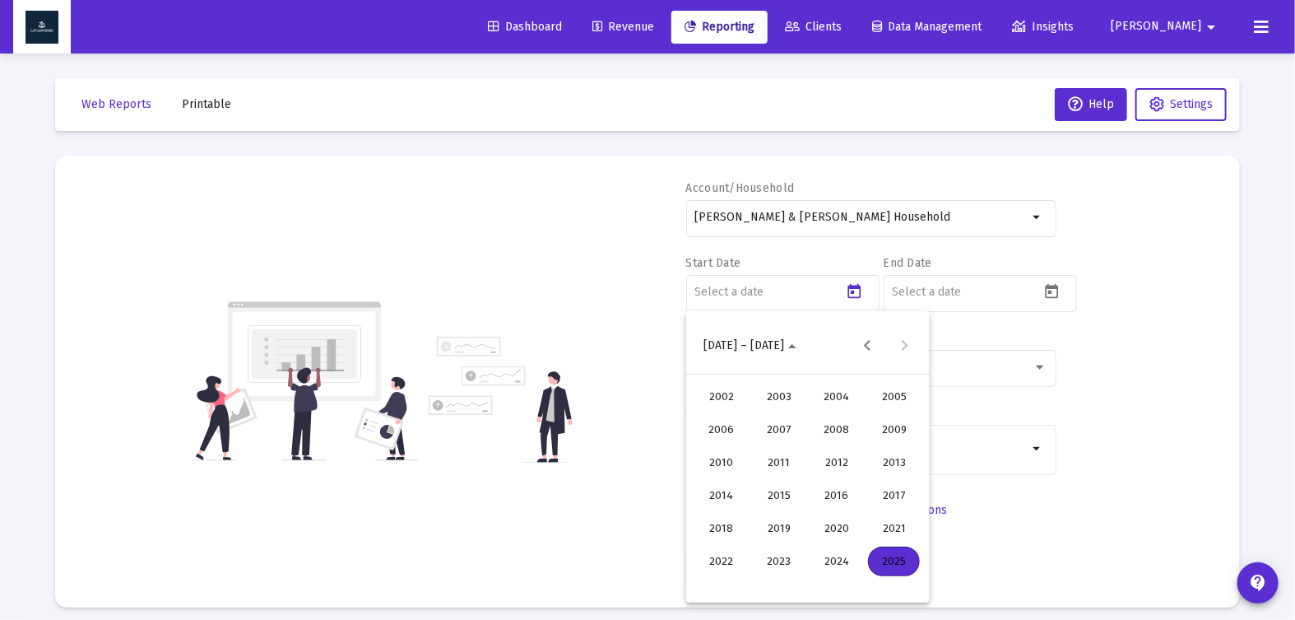
click at [785, 568] on div "2023" at bounding box center [779, 561] width 52 height 30
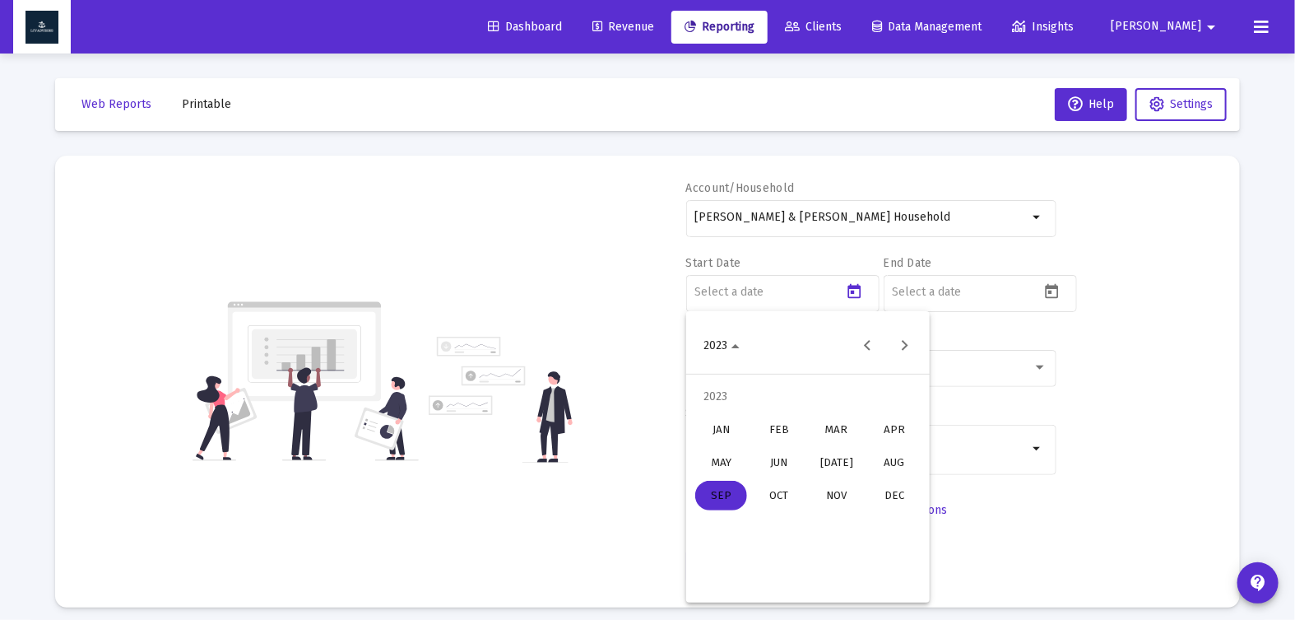
click at [728, 489] on div "SEP" at bounding box center [721, 495] width 52 height 30
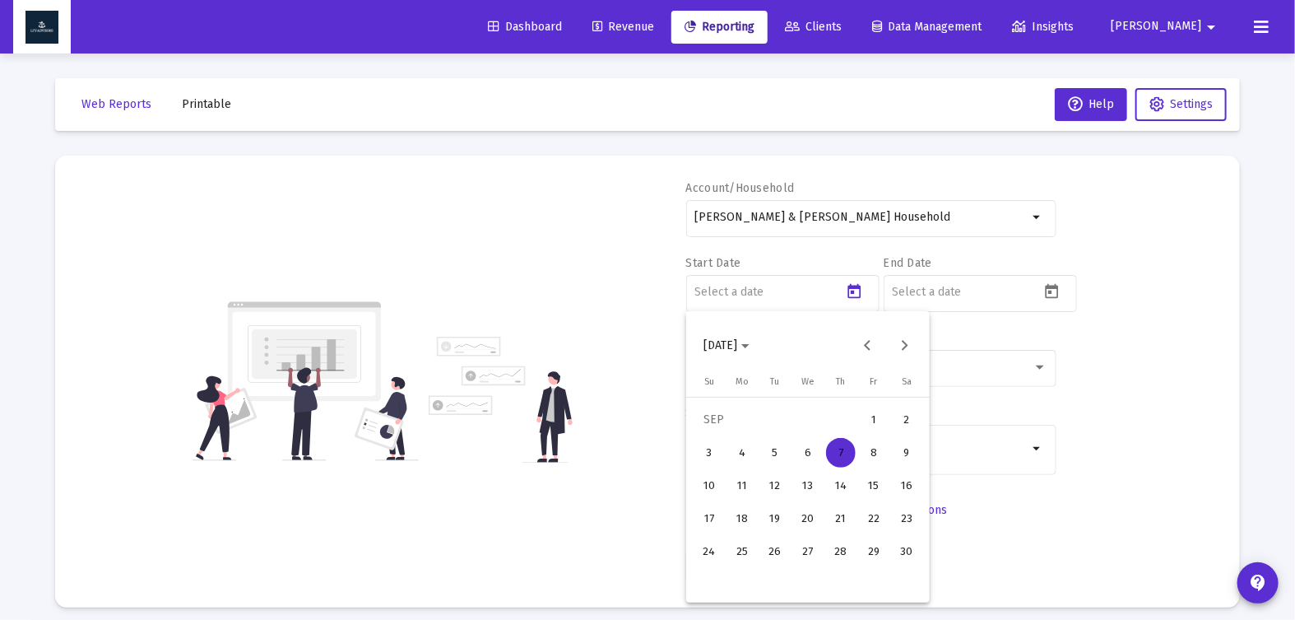
click at [903, 555] on div "30" at bounding box center [907, 551] width 30 height 30
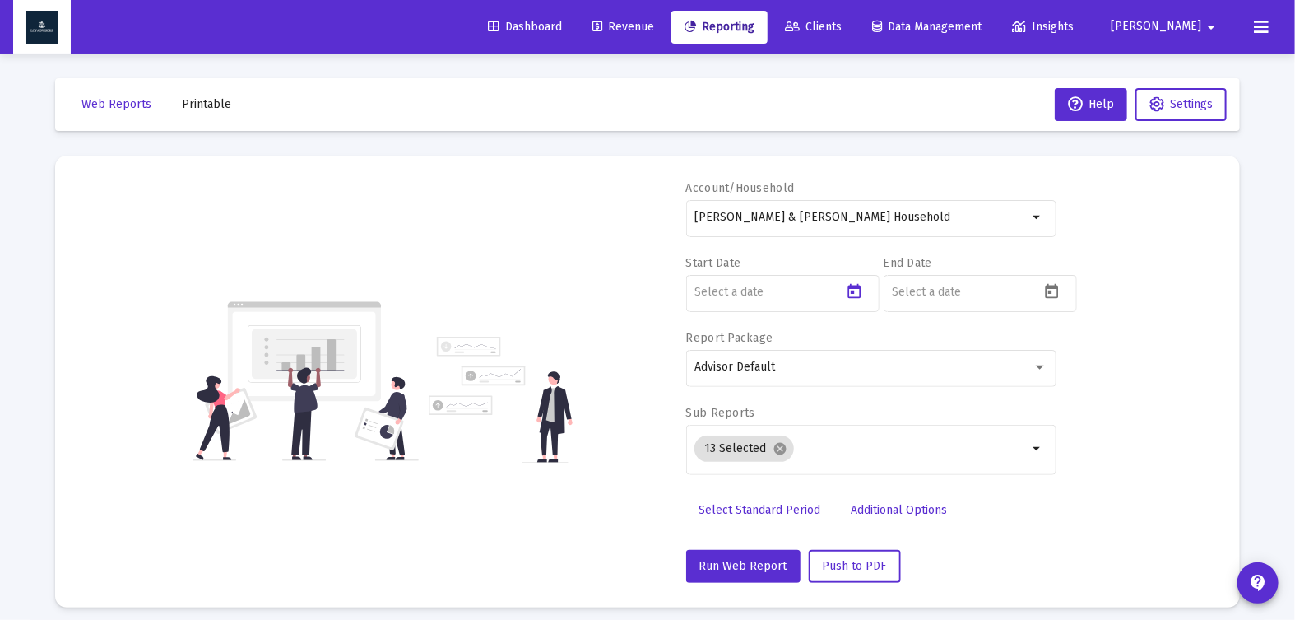
type input "[DATE]"
click at [1050, 295] on icon "Open calendar" at bounding box center [1051, 291] width 17 height 17
click at [960, 355] on button "[DATE]" at bounding box center [924, 345] width 72 height 33
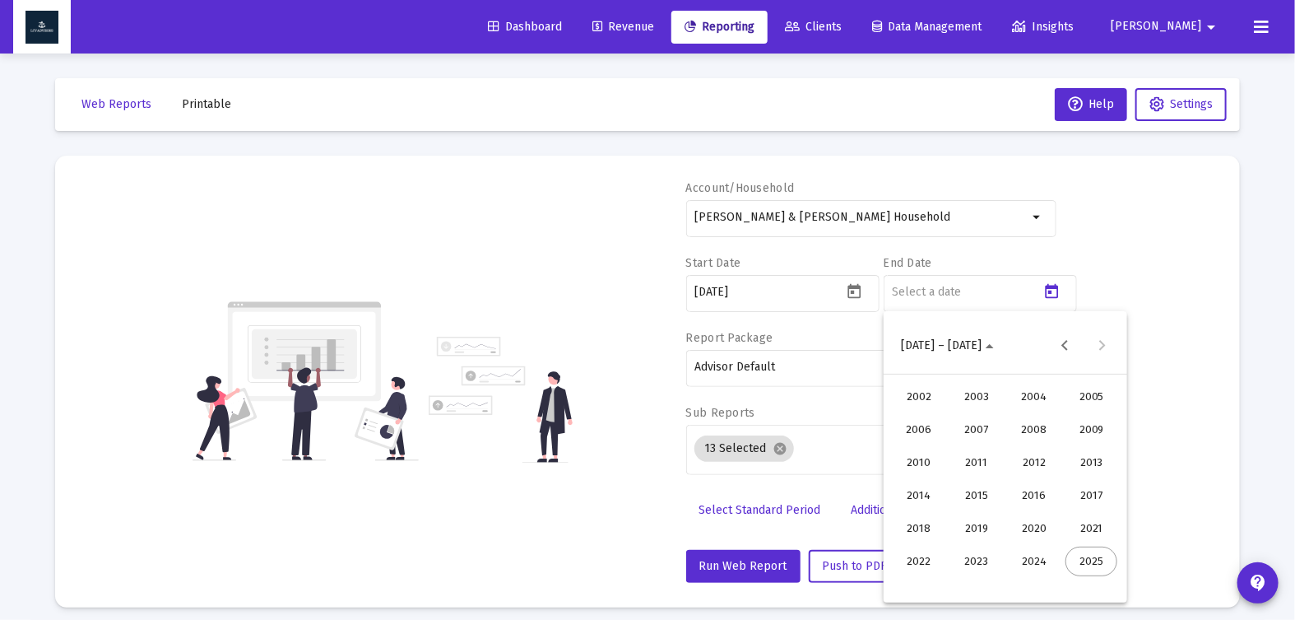
click at [994, 568] on div "2023" at bounding box center [976, 561] width 52 height 30
click at [1090, 496] on div "DEC" at bounding box center [1091, 495] width 52 height 30
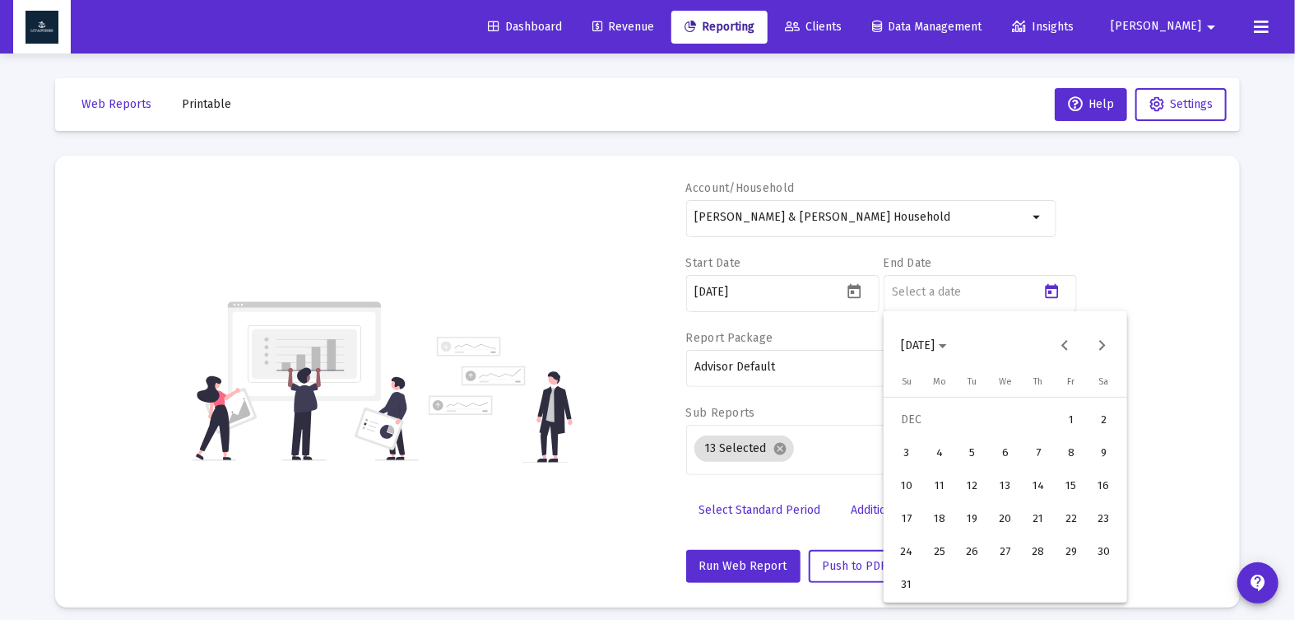
click at [915, 583] on div "31" at bounding box center [907, 584] width 30 height 30
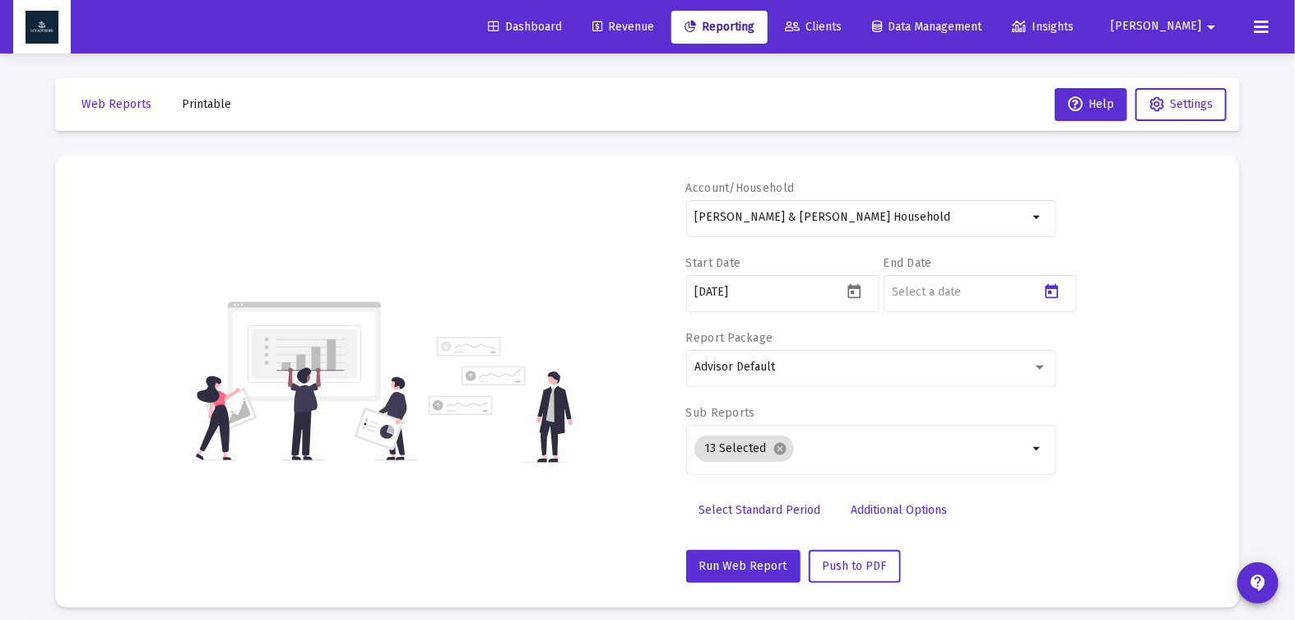
type input "[DATE]"
click at [778, 451] on mat-icon "cancel" at bounding box center [780, 448] width 15 height 15
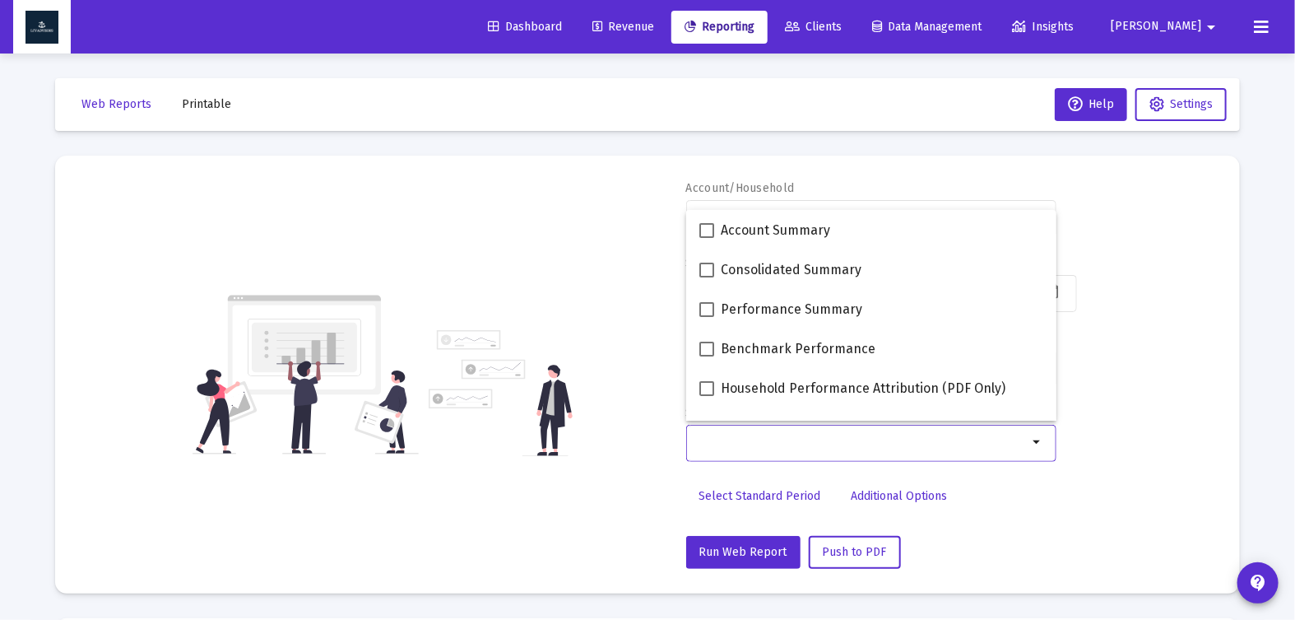
scroll to position [31, 0]
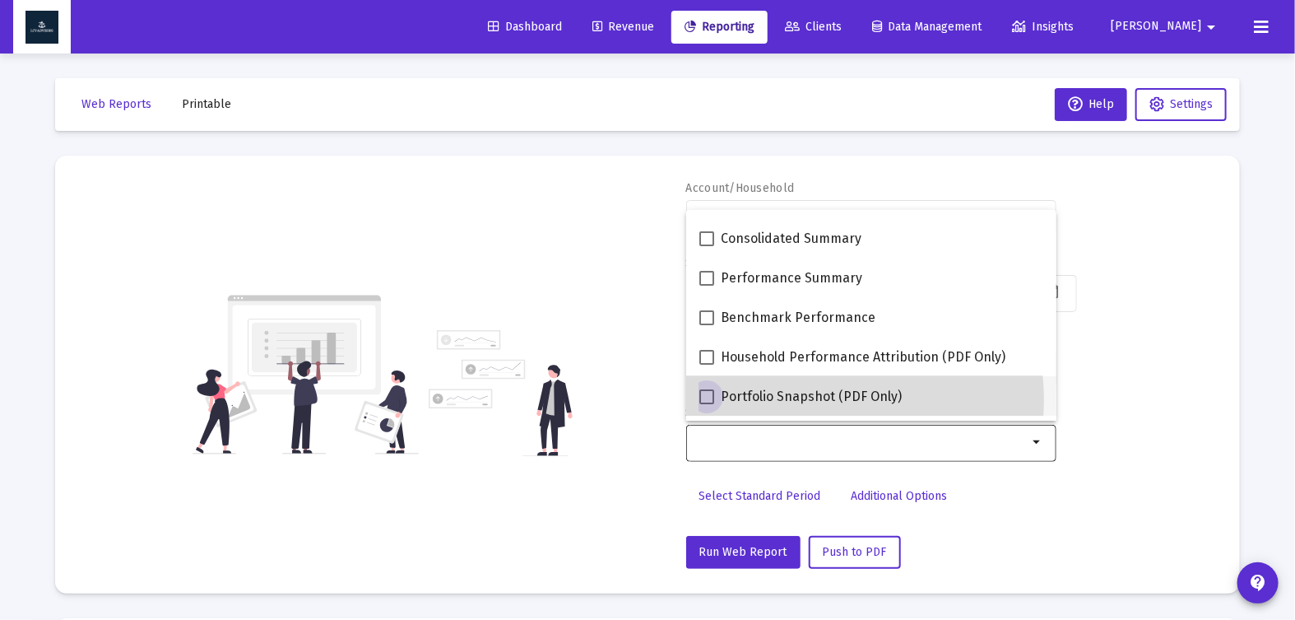
click at [815, 399] on span "Portfolio Snapshot (PDF Only)" at bounding box center [811, 397] width 181 height 20
click at [707, 404] on input "Portfolio Snapshot (PDF Only)" at bounding box center [706, 404] width 1 height 1
checkbox input "true"
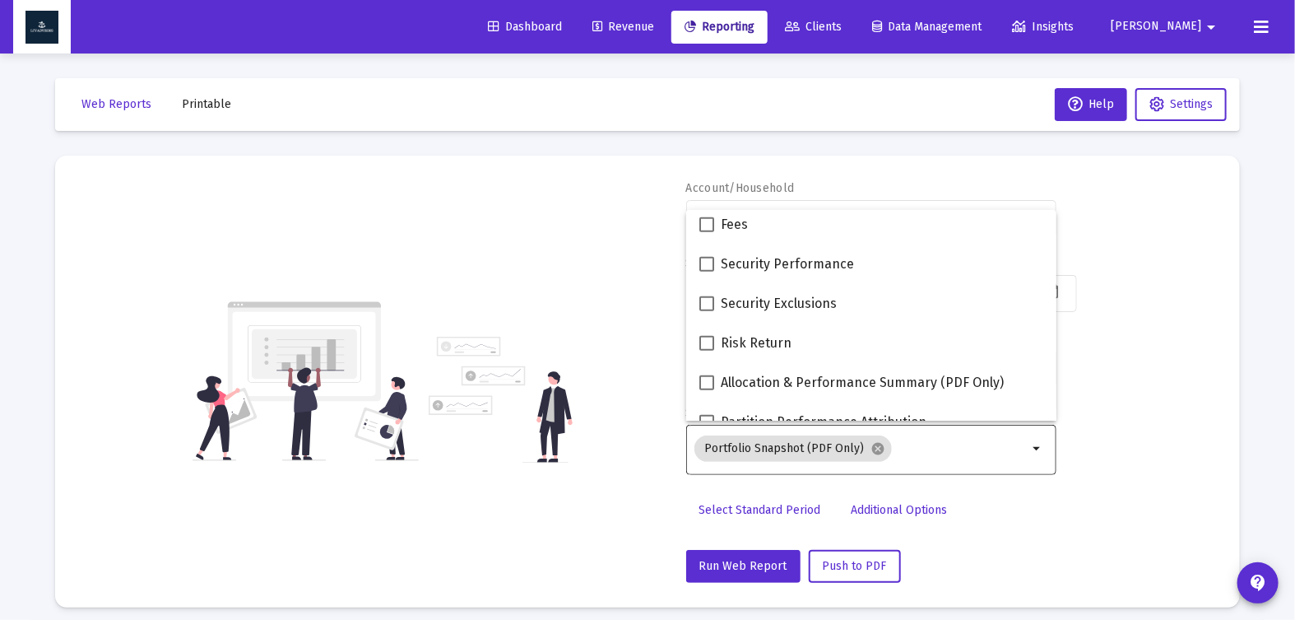
scroll to position [658, 0]
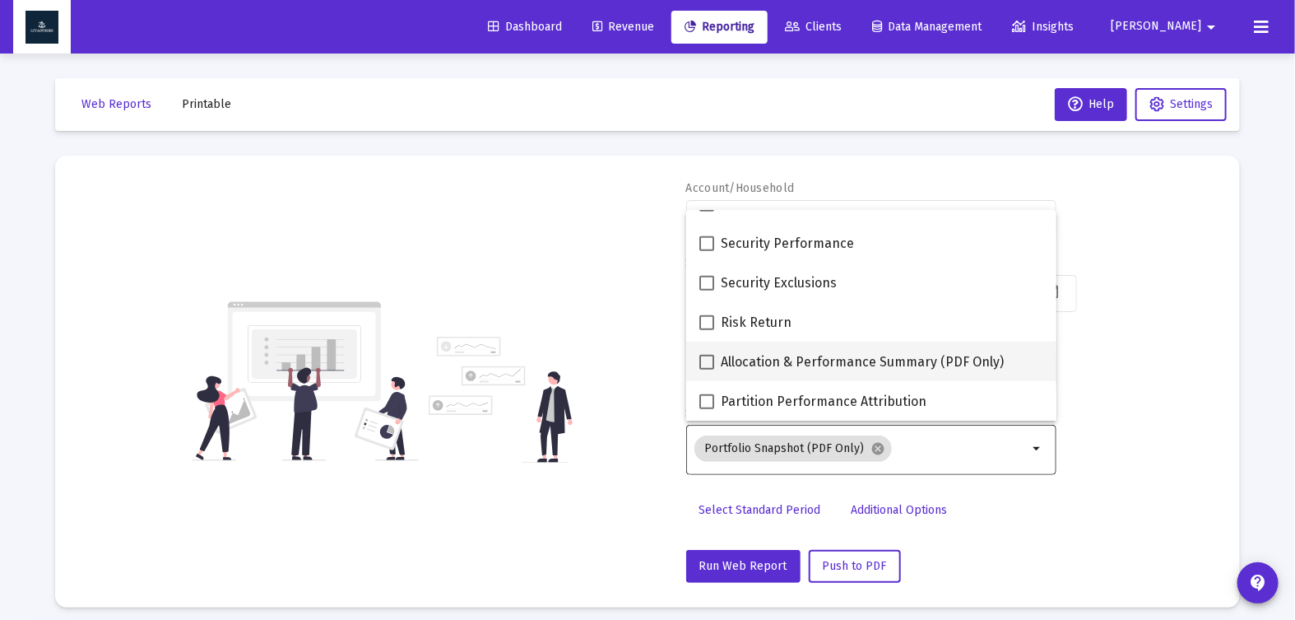
click at [707, 360] on span at bounding box center [706, 362] width 15 height 15
click at [707, 369] on input "Allocation & Performance Summary (PDF Only)" at bounding box center [706, 369] width 1 height 1
checkbox input "true"
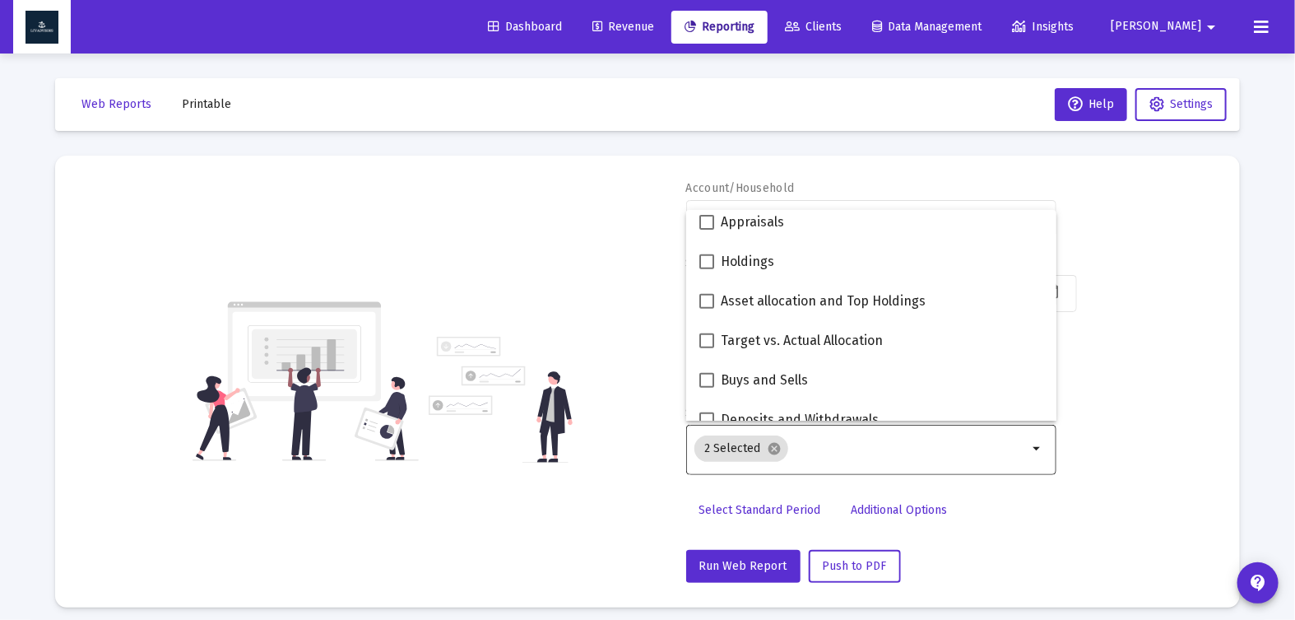
scroll to position [318, 0]
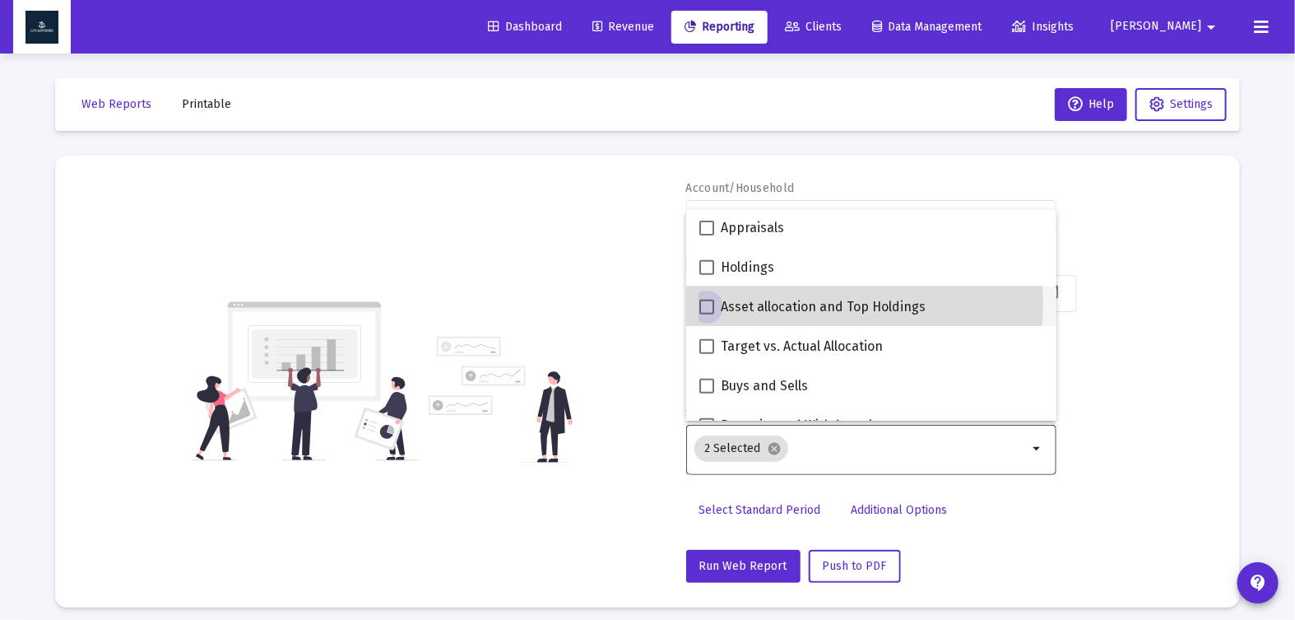
click at [701, 302] on span at bounding box center [706, 306] width 15 height 15
click at [706, 314] on input "Asset allocation and Top Holdings" at bounding box center [706, 314] width 1 height 1
checkbox input "true"
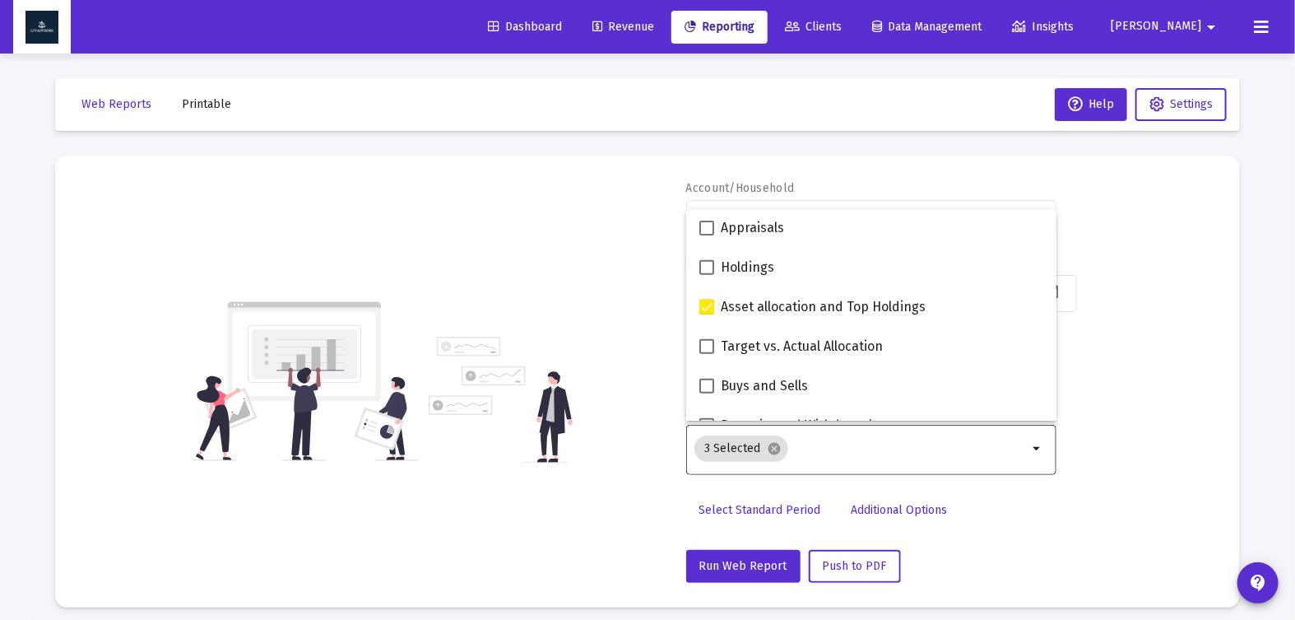
click at [572, 477] on div "Account/Household [PERSON_NAME] & [PERSON_NAME] Household arrow_drop_down Start…" at bounding box center [647, 381] width 1135 height 402
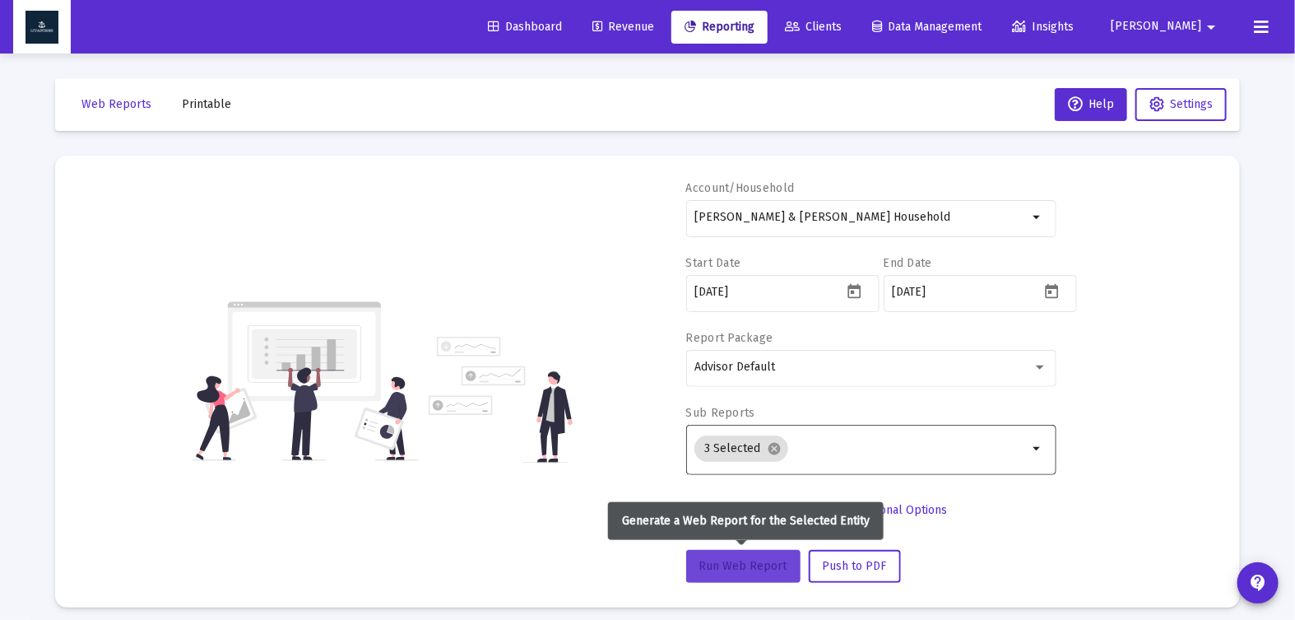
click at [723, 569] on span "Run Web Report" at bounding box center [743, 566] width 88 height 14
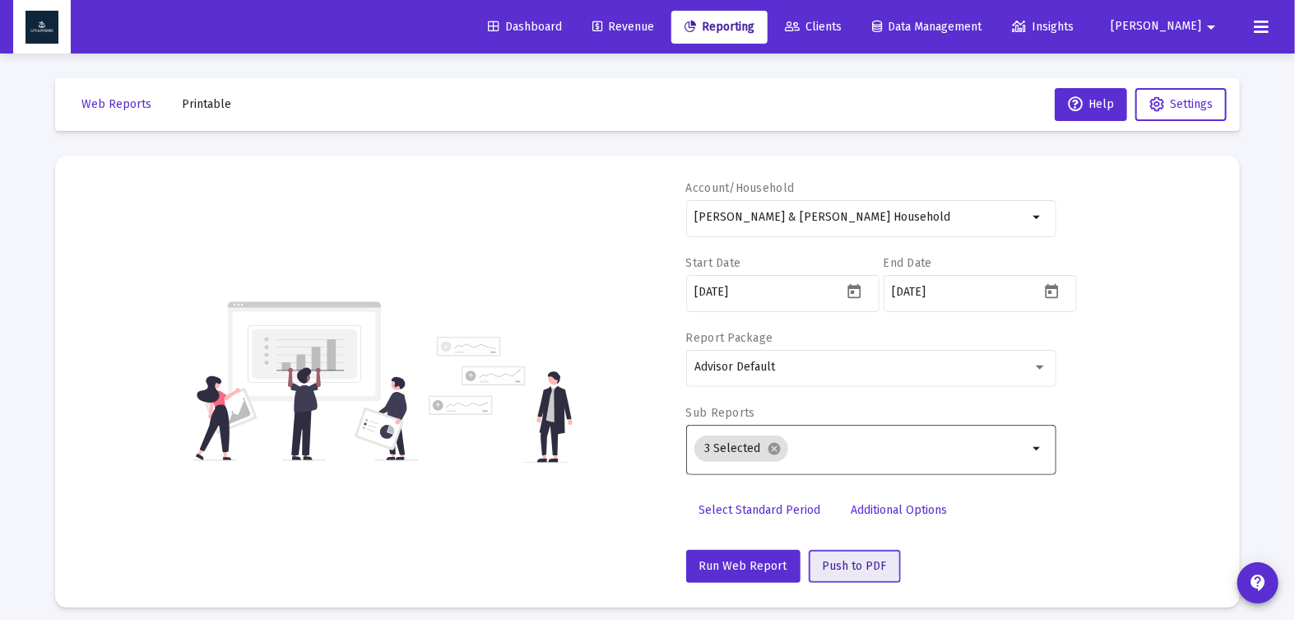
click at [842, 559] on span "Push to PDF" at bounding box center [855, 566] width 64 height 14
click at [197, 102] on span "Printable" at bounding box center [206, 104] width 49 height 14
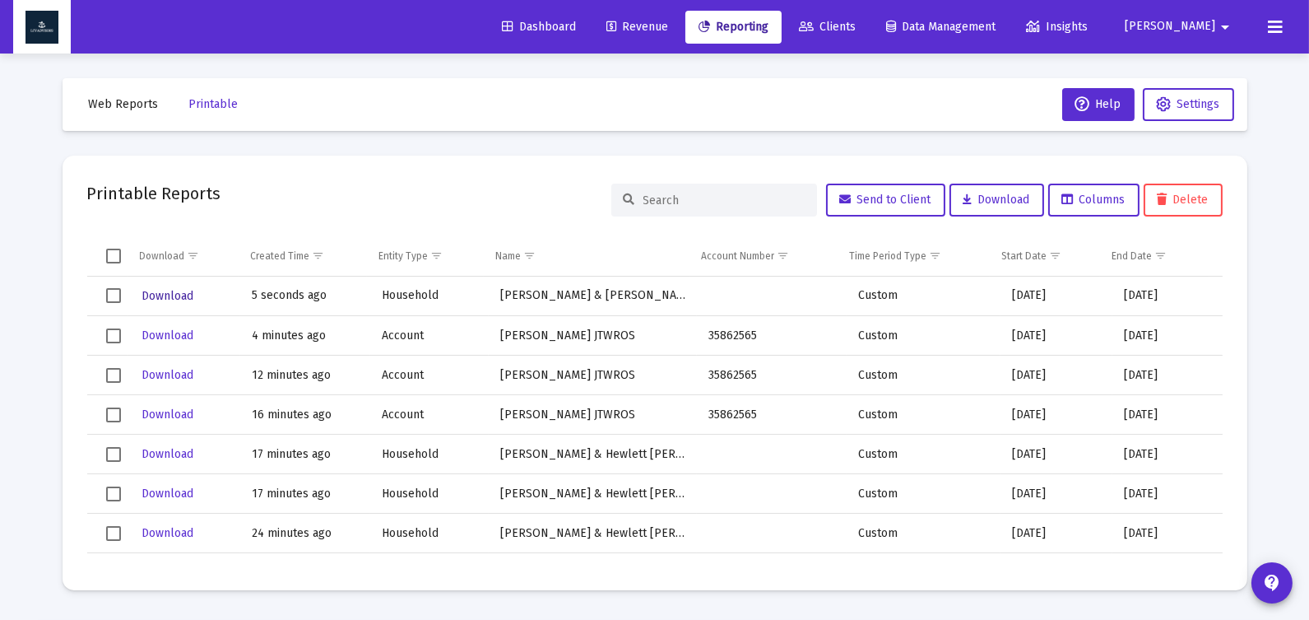
click at [163, 291] on span "Download" at bounding box center [168, 296] width 52 height 14
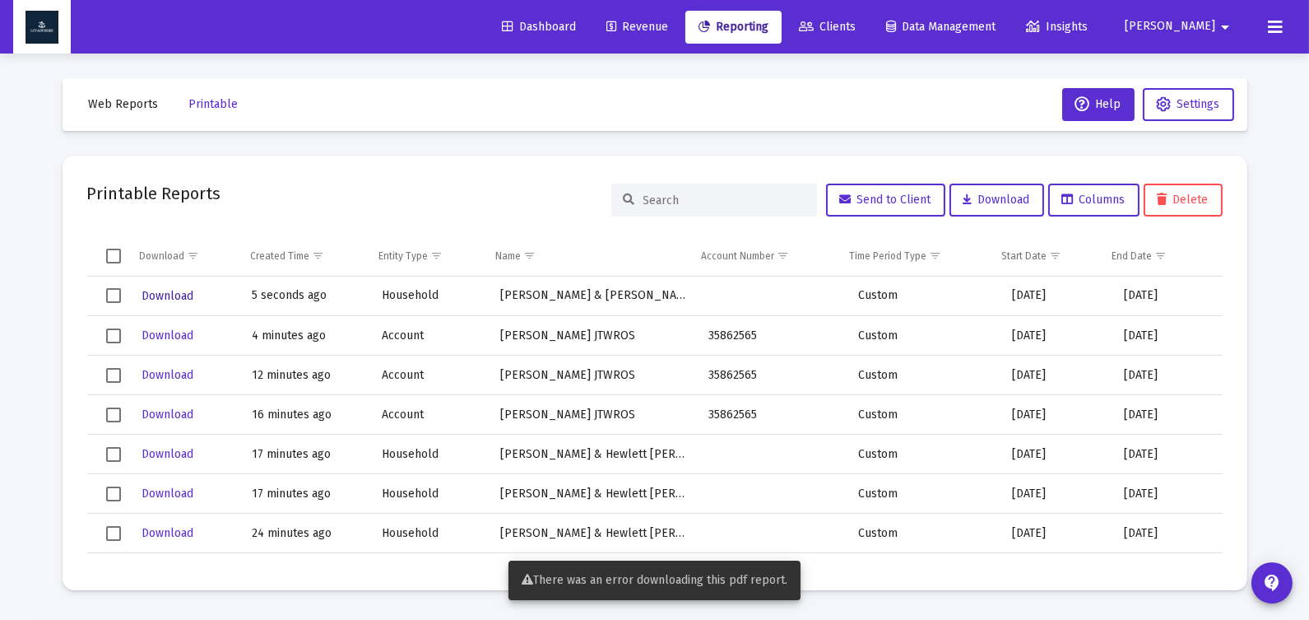
click at [183, 296] on span "Download" at bounding box center [168, 296] width 52 height 14
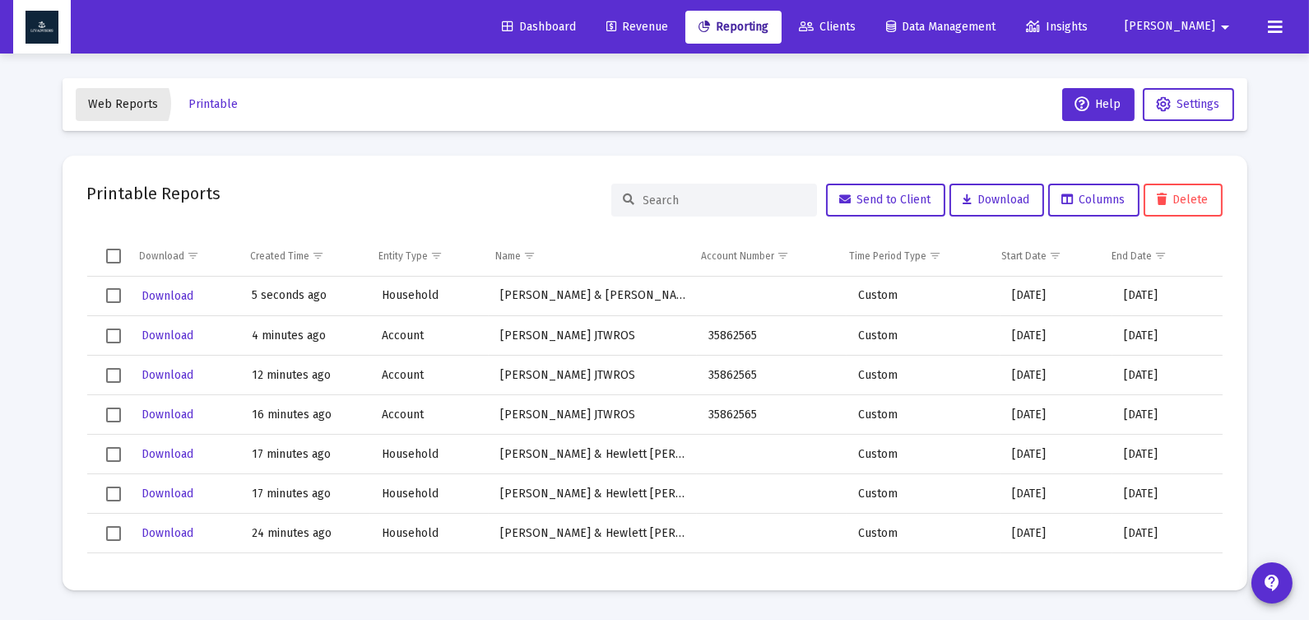
click at [119, 104] on span "Web Reports" at bounding box center [124, 104] width 70 height 14
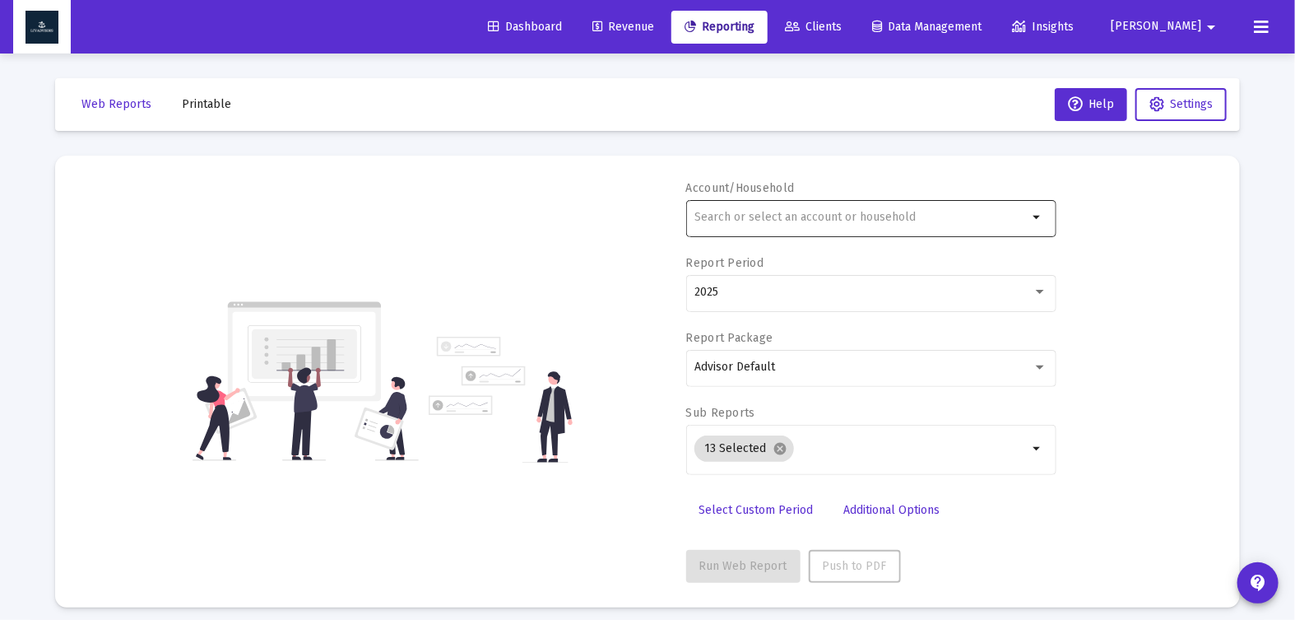
click at [735, 221] on input "text" at bounding box center [860, 217] width 333 height 13
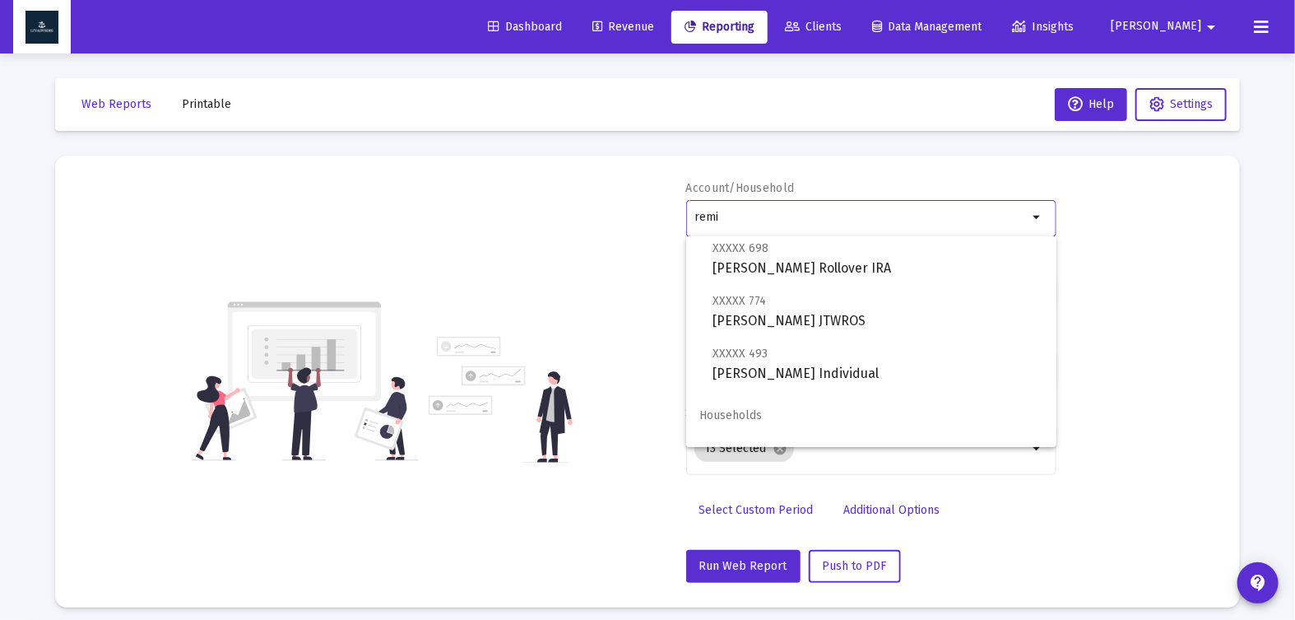
scroll to position [118, 0]
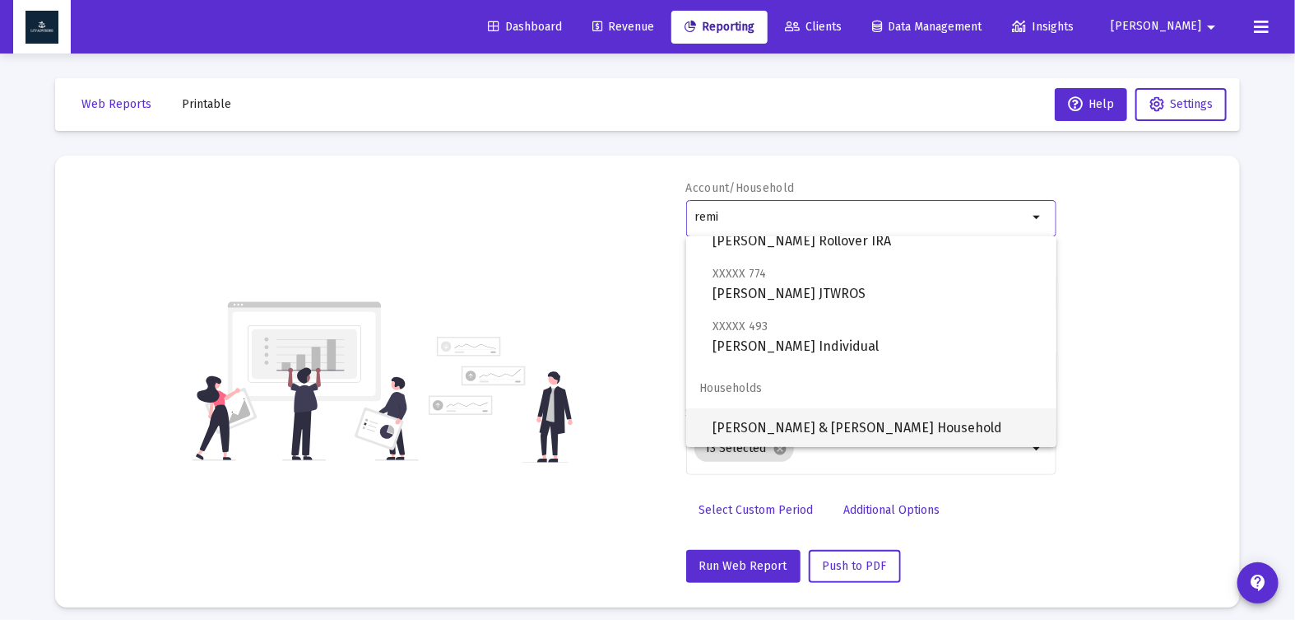
click at [952, 421] on span "[PERSON_NAME] & [PERSON_NAME] Household" at bounding box center [878, 427] width 331 height 39
type input "[PERSON_NAME] & [PERSON_NAME] Household"
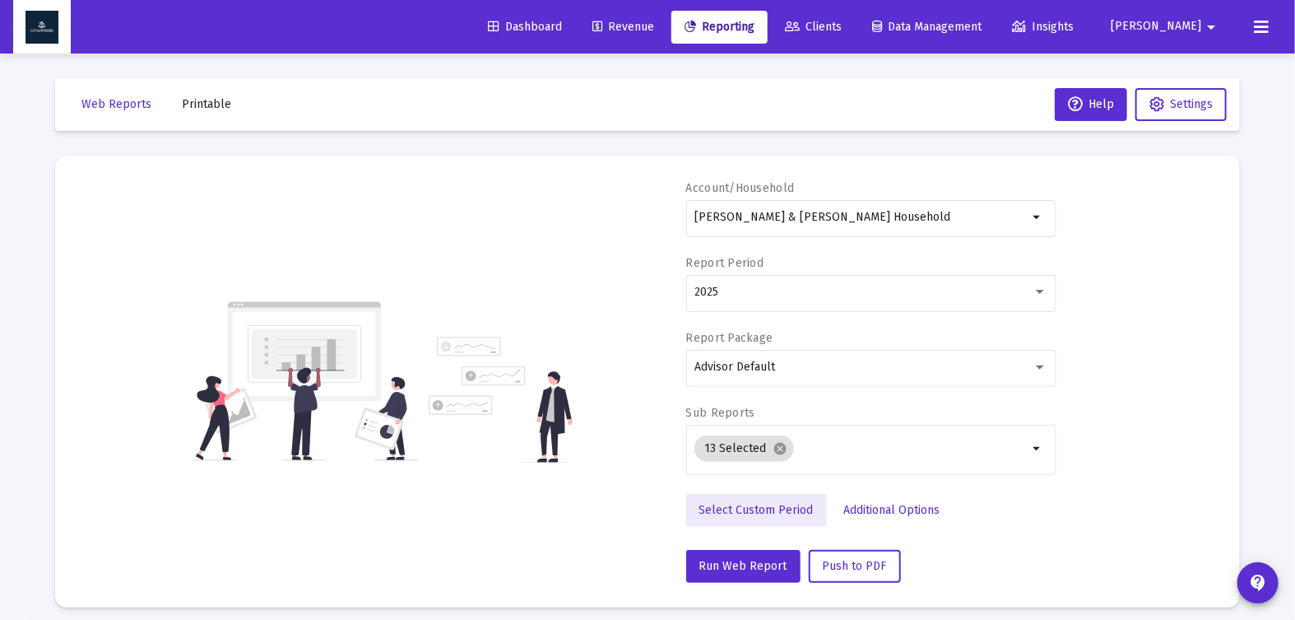
click at [760, 503] on span "Select Custom Period" at bounding box center [756, 510] width 114 height 14
click at [851, 290] on icon "Open calendar" at bounding box center [854, 291] width 17 height 17
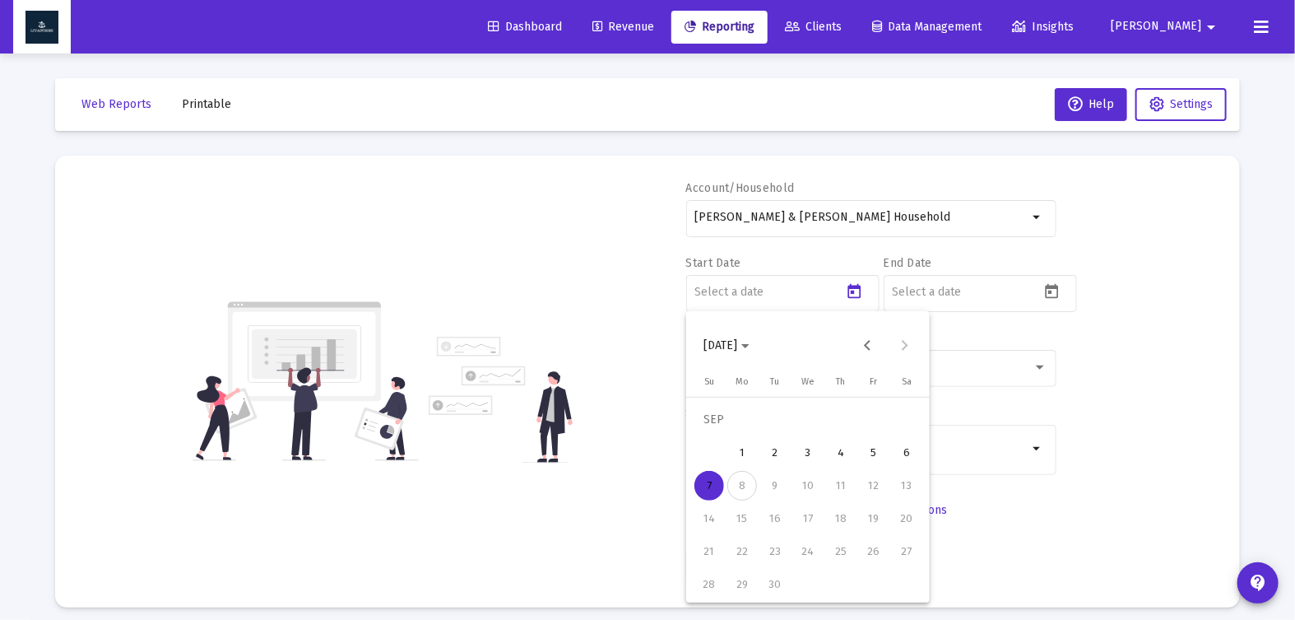
click at [750, 345] on icon "Choose month and year" at bounding box center [745, 346] width 8 height 4
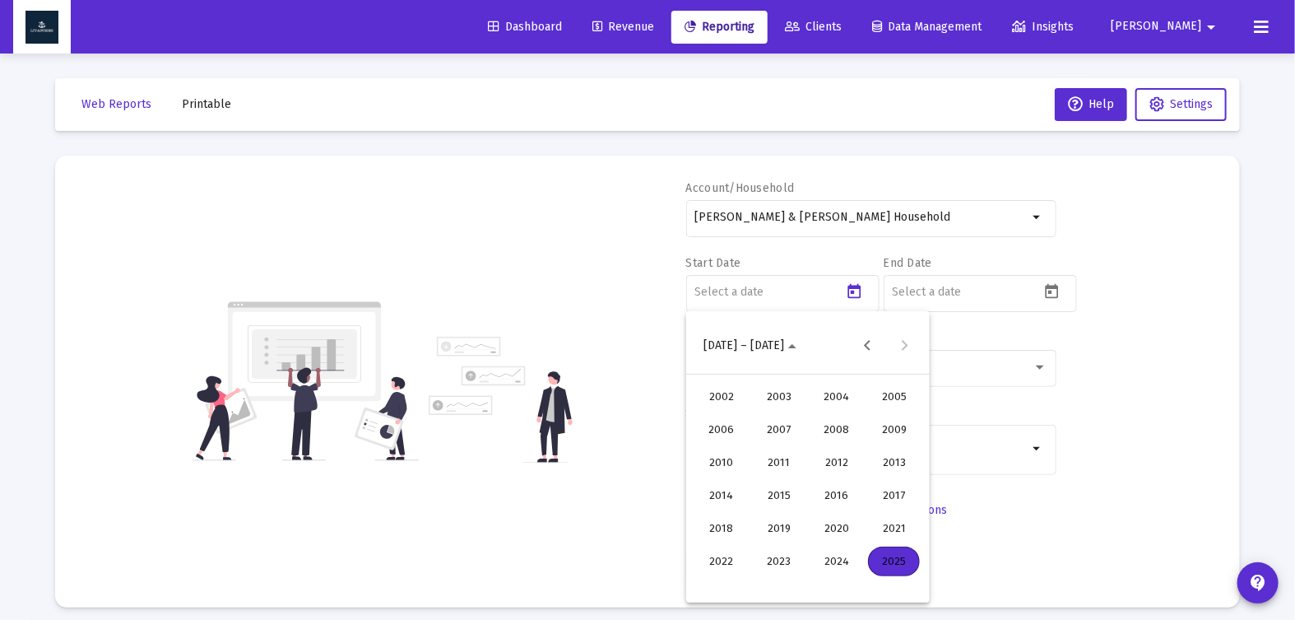
click at [819, 568] on div "2024" at bounding box center [836, 561] width 52 height 30
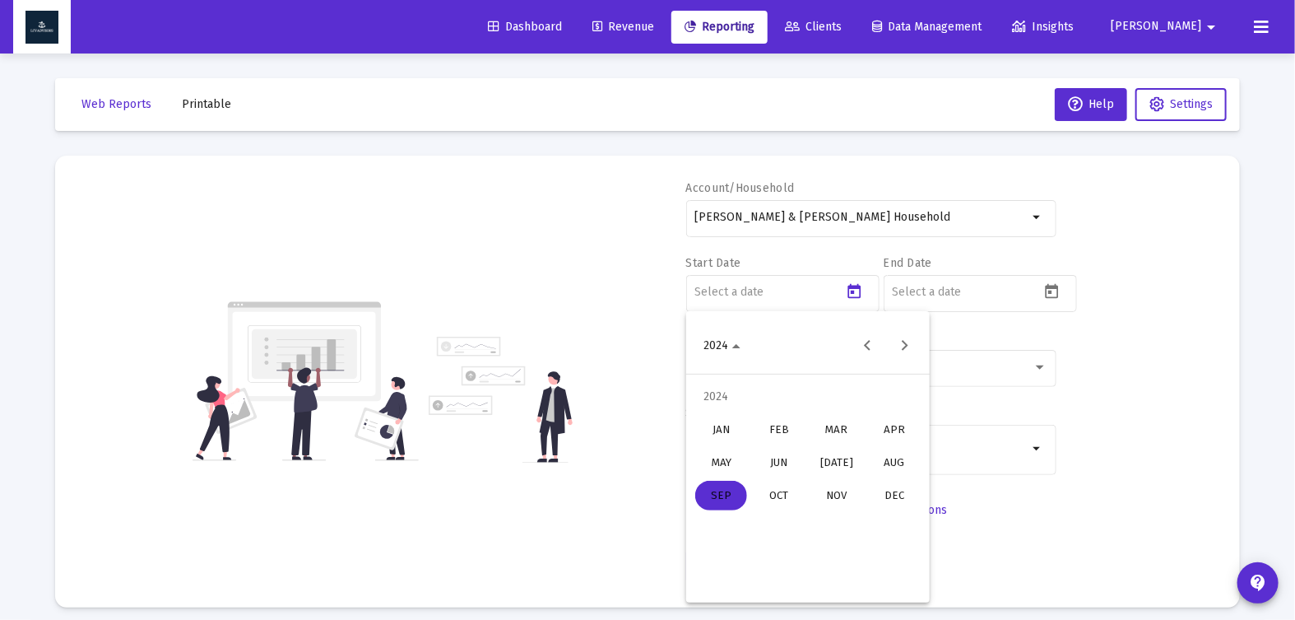
click at [788, 469] on div "JUN" at bounding box center [779, 463] width 52 height 30
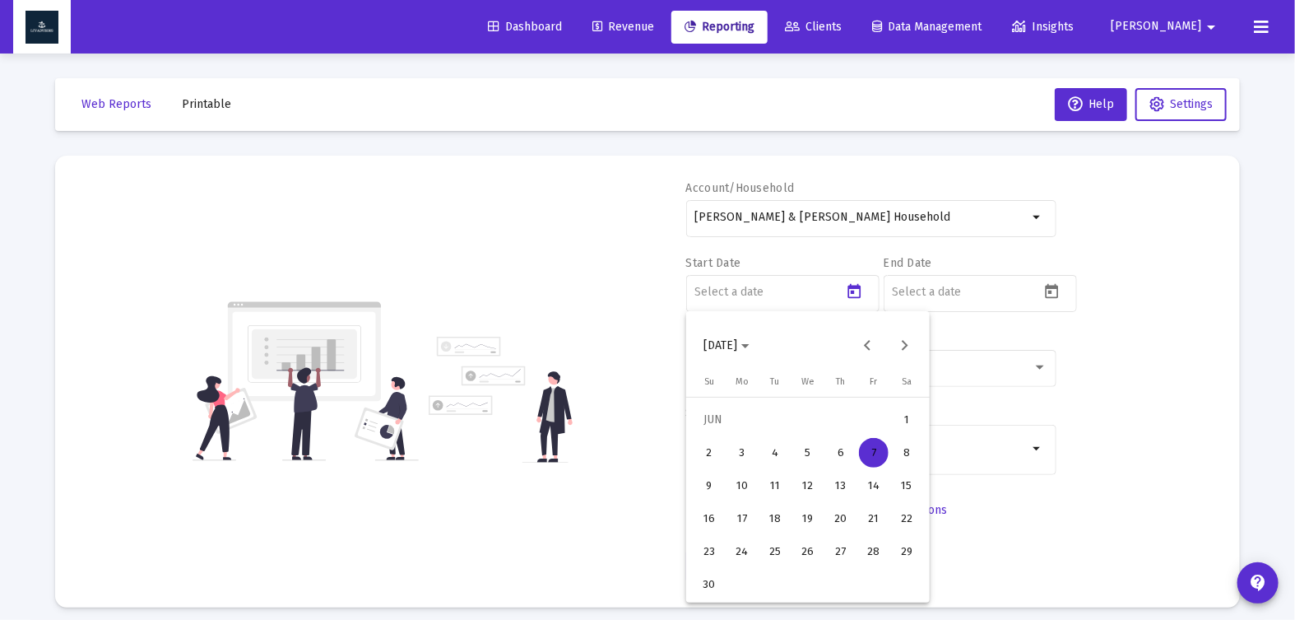
click at [717, 582] on div "30" at bounding box center [709, 584] width 30 height 30
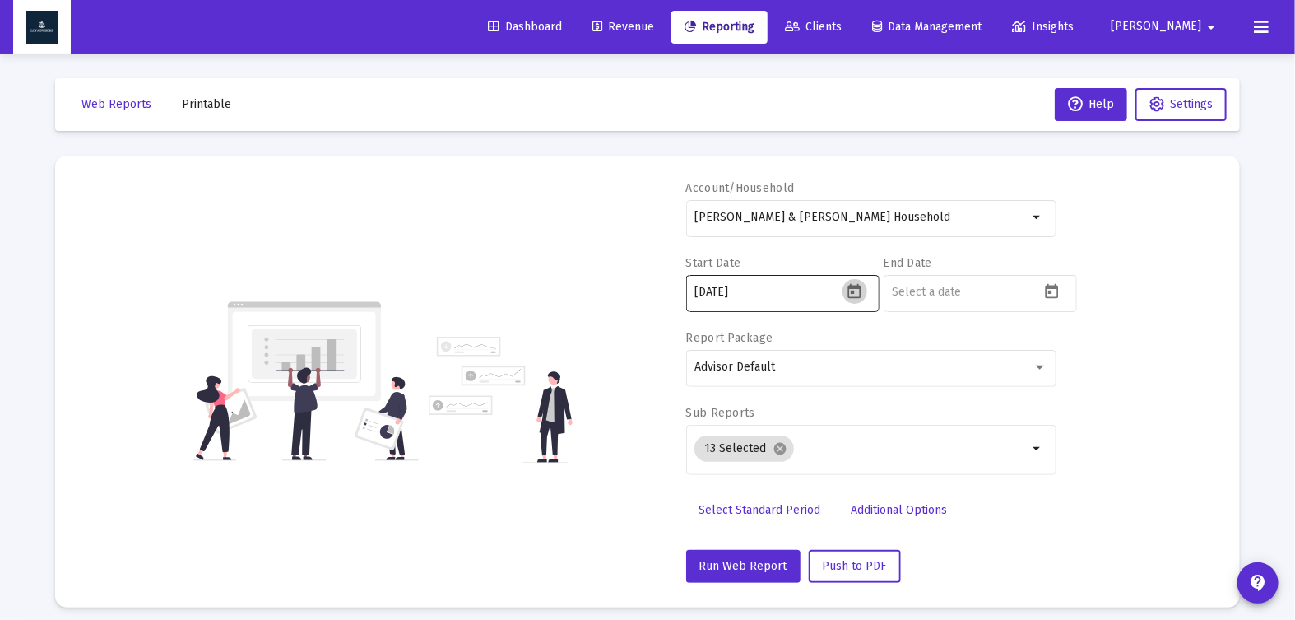
click at [852, 291] on icon "Open calendar" at bounding box center [854, 291] width 13 height 15
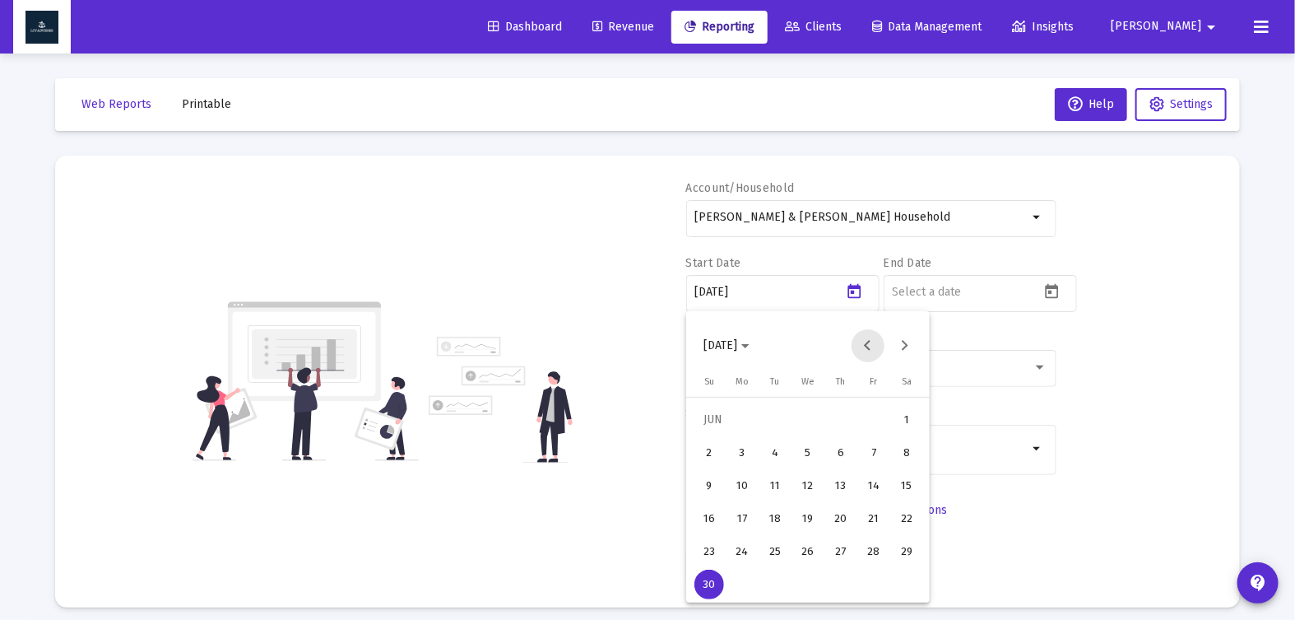
click at [870, 343] on button "Previous month" at bounding box center [868, 345] width 33 height 33
click at [713, 583] on div "31" at bounding box center [709, 584] width 30 height 30
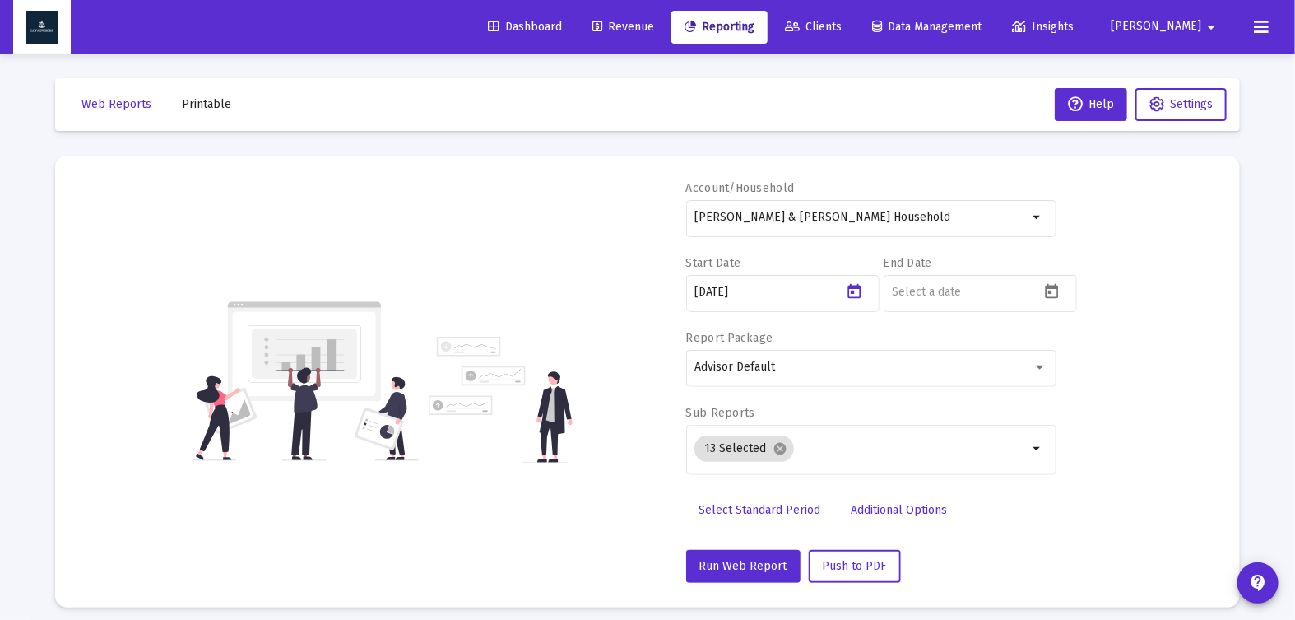
type input "[DATE]"
click at [1045, 289] on icon "Open calendar" at bounding box center [1051, 291] width 17 height 17
click at [947, 345] on polygon "Choose month and year" at bounding box center [943, 346] width 8 height 4
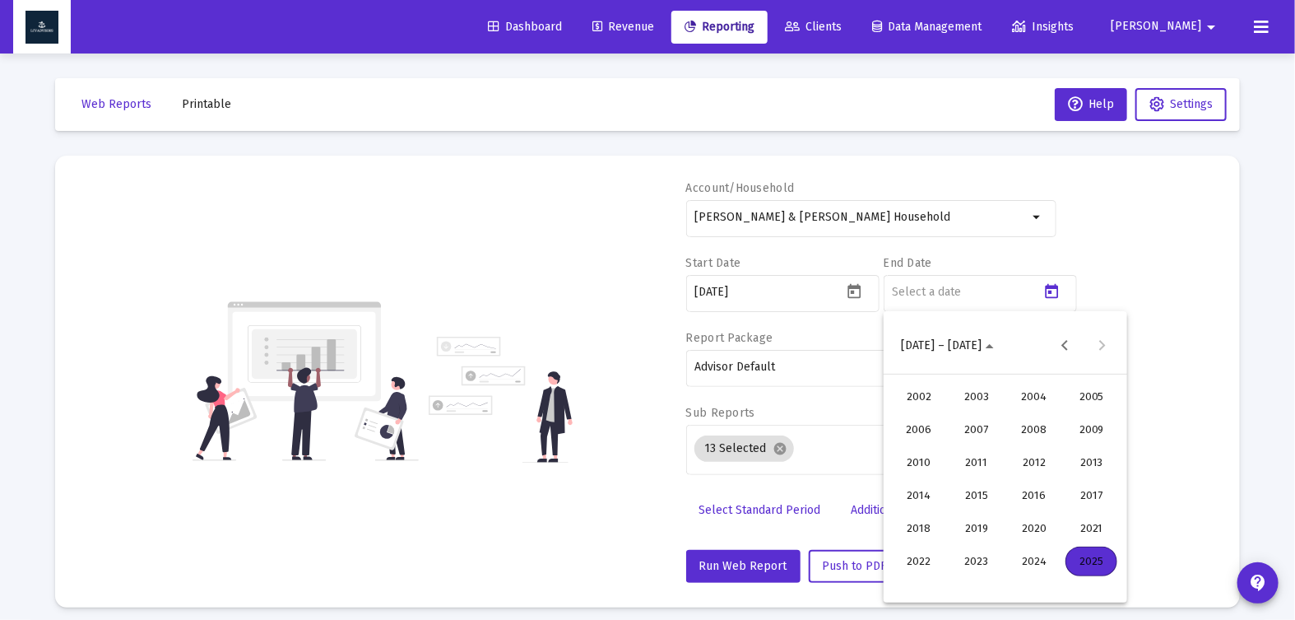
click at [1042, 549] on div "2024" at bounding box center [1034, 561] width 52 height 30
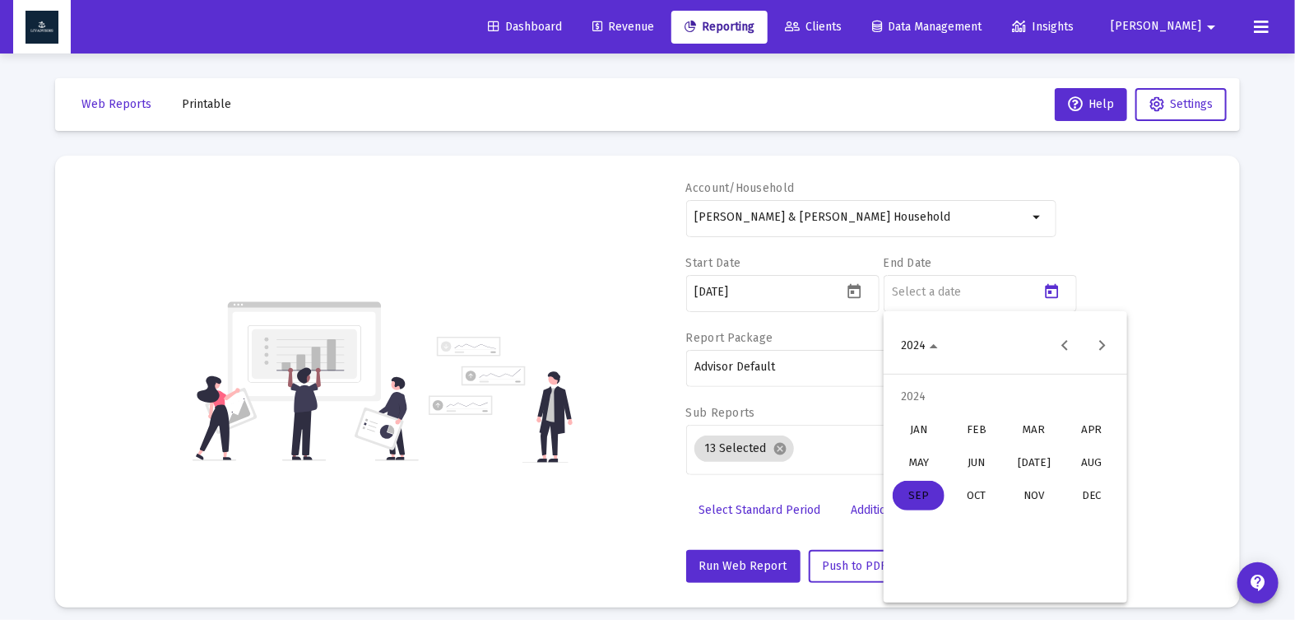
click at [991, 457] on div "JUN" at bounding box center [976, 463] width 52 height 30
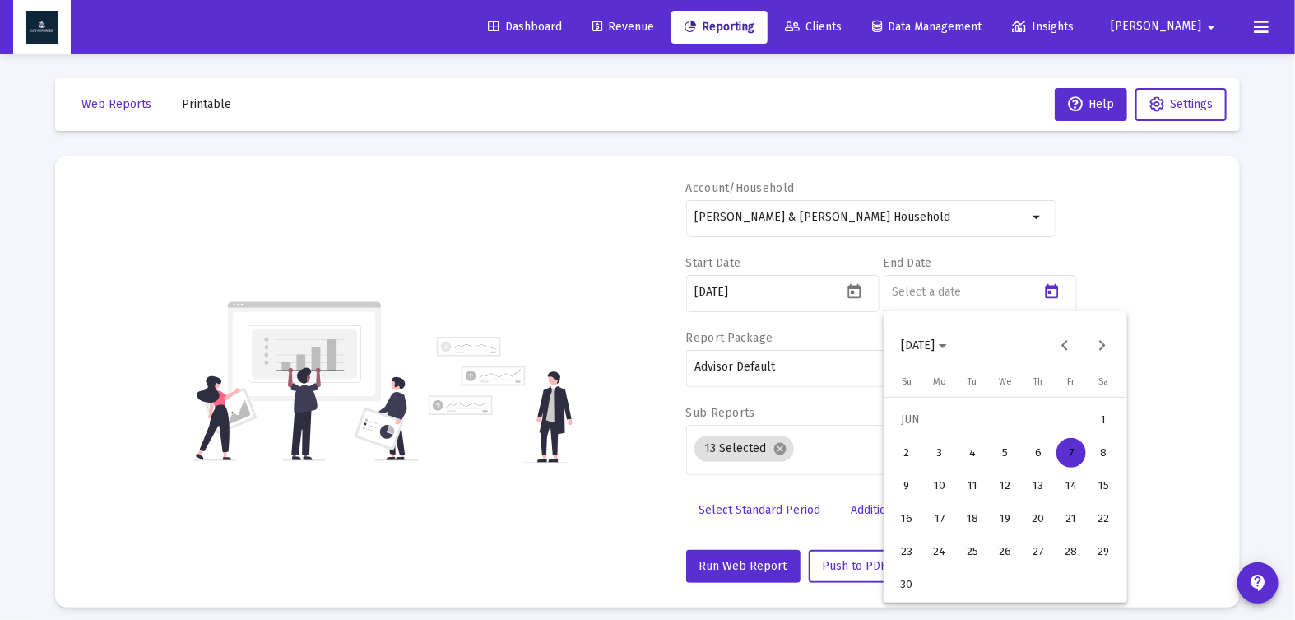
click at [916, 573] on button "30" at bounding box center [906, 584] width 33 height 33
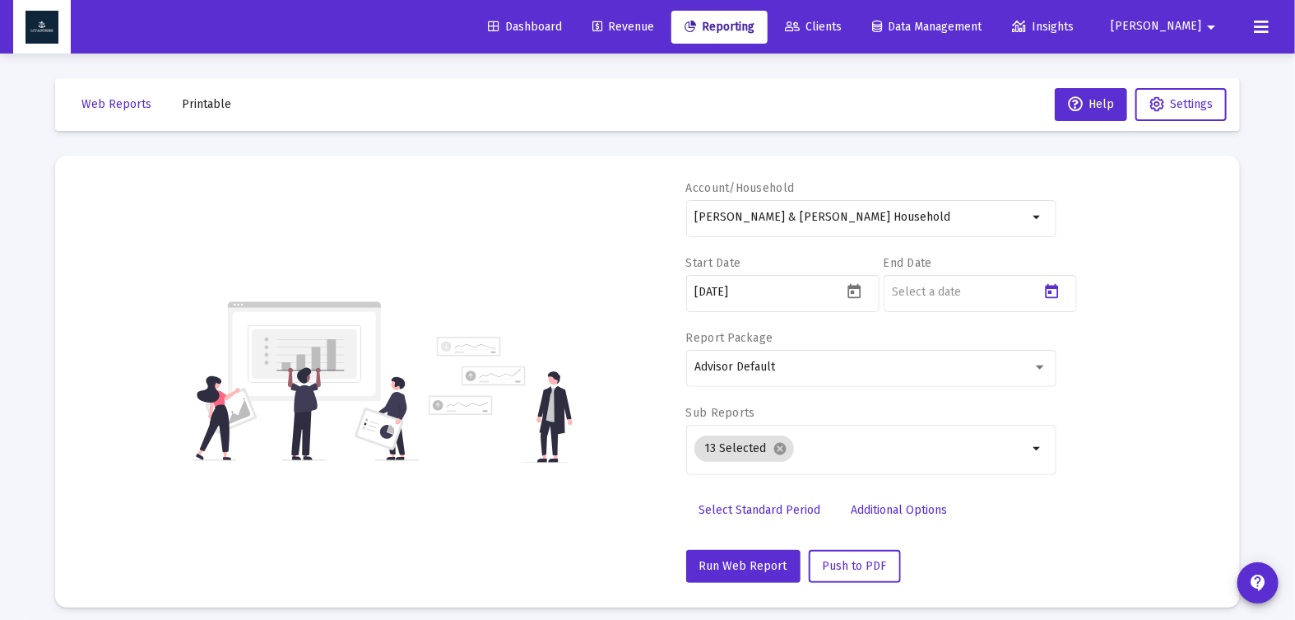
type input "[DATE]"
click at [774, 447] on mat-icon "cancel" at bounding box center [780, 448] width 15 height 15
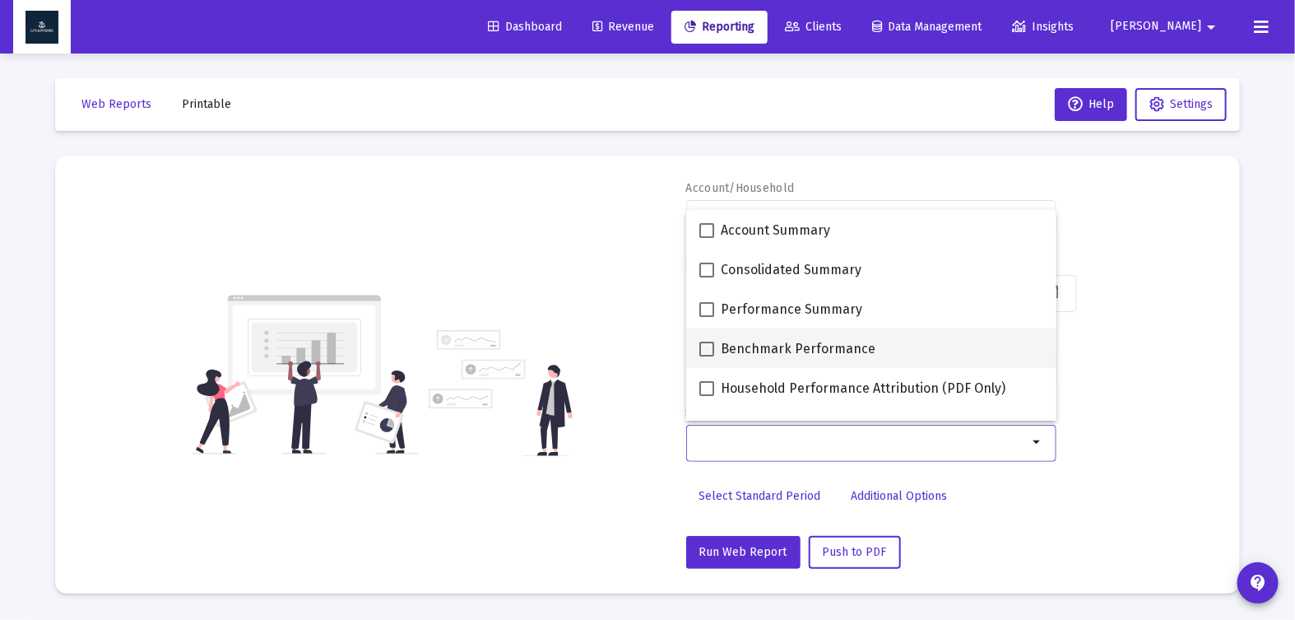
click at [698, 346] on mat-option "Benchmark Performance" at bounding box center [871, 347] width 370 height 39
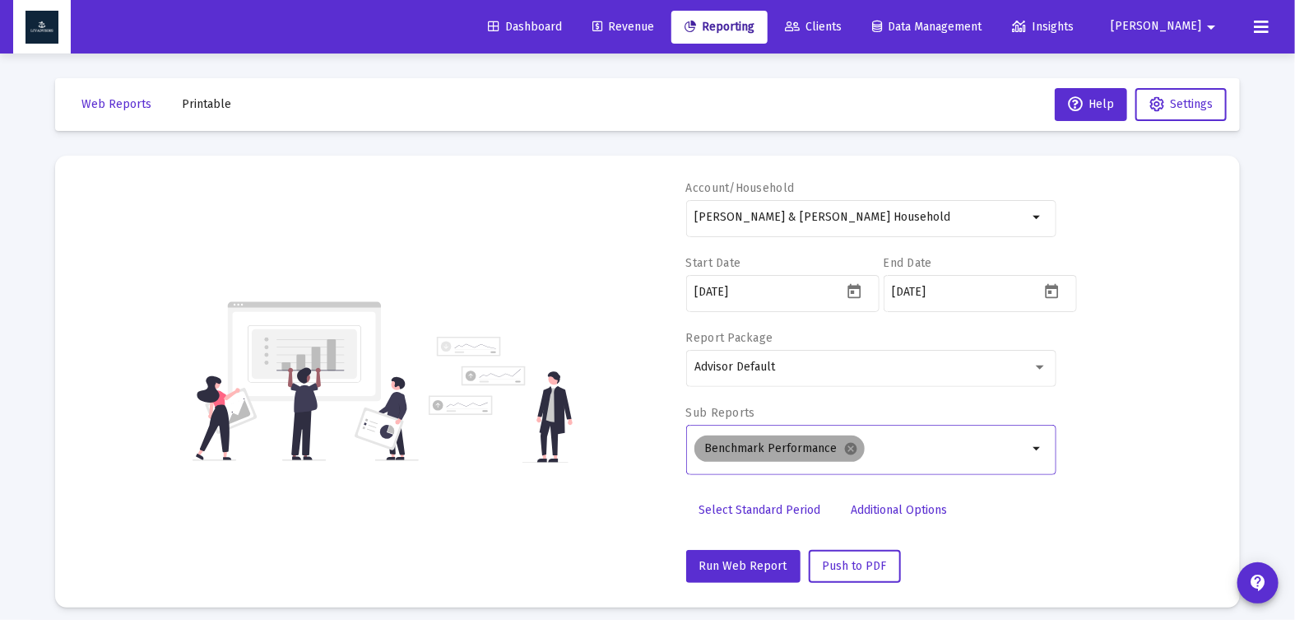
click at [854, 448] on mat-chip "Benchmark Performance cancel" at bounding box center [779, 448] width 170 height 26
click at [1040, 445] on mat-icon "arrow_drop_down" at bounding box center [1038, 449] width 20 height 20
click at [848, 447] on mat-icon "cancel" at bounding box center [850, 448] width 15 height 15
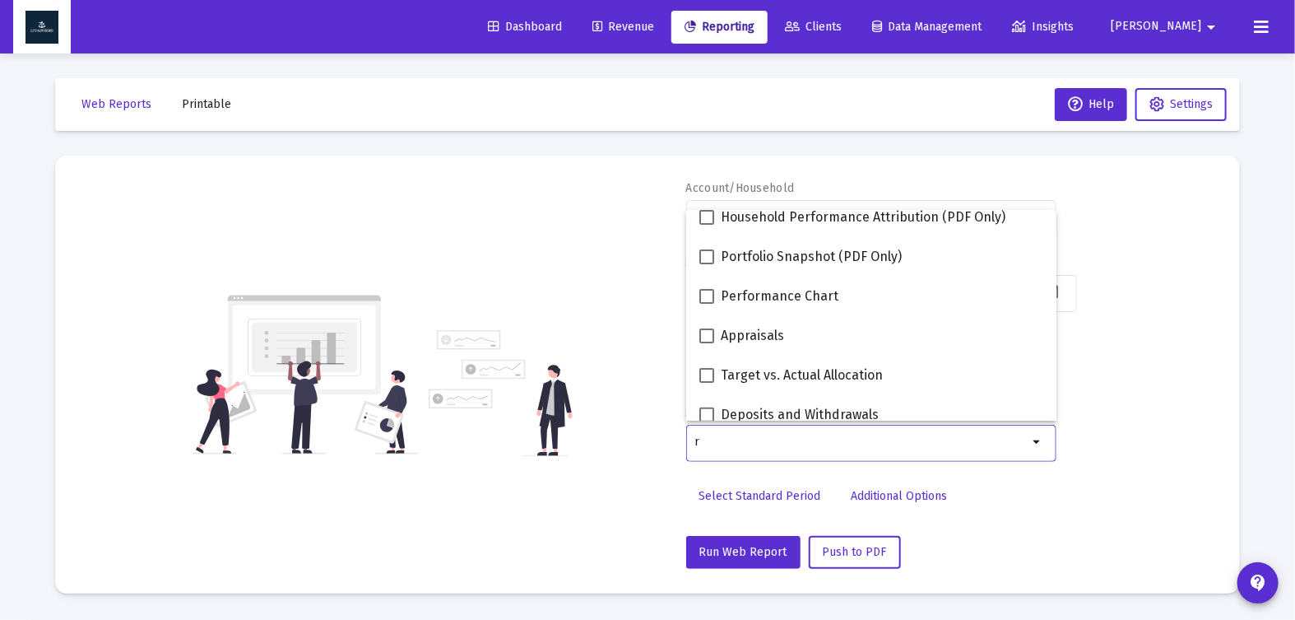
scroll to position [185, 0]
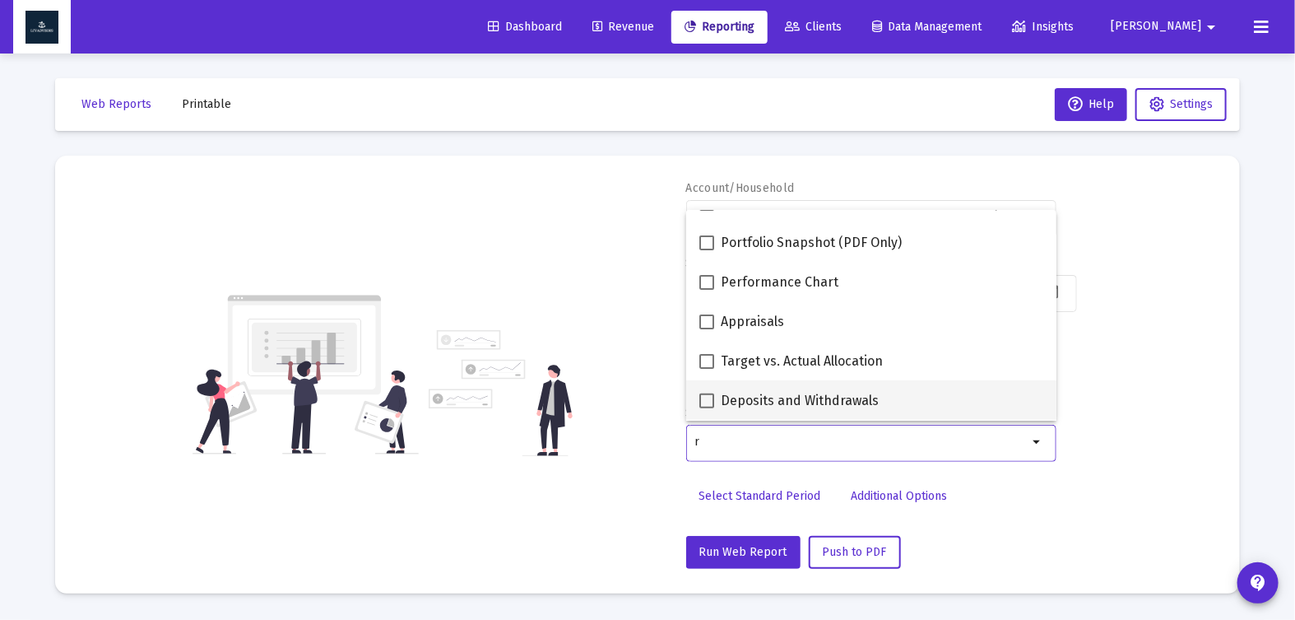
type input "r"
click at [700, 394] on span at bounding box center [706, 400] width 15 height 15
click at [706, 408] on input "Deposits and Withdrawals" at bounding box center [706, 408] width 1 height 1
checkbox input "true"
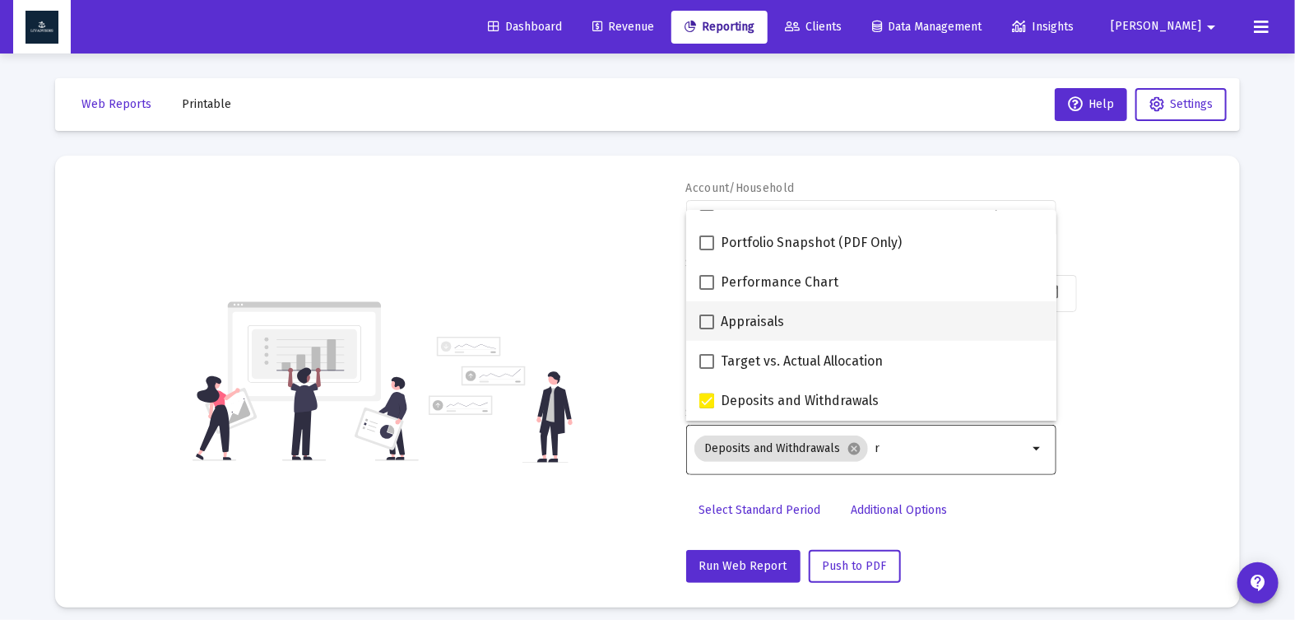
click at [708, 322] on span at bounding box center [706, 321] width 15 height 15
click at [707, 329] on input "Appraisals" at bounding box center [706, 329] width 1 height 1
checkbox input "true"
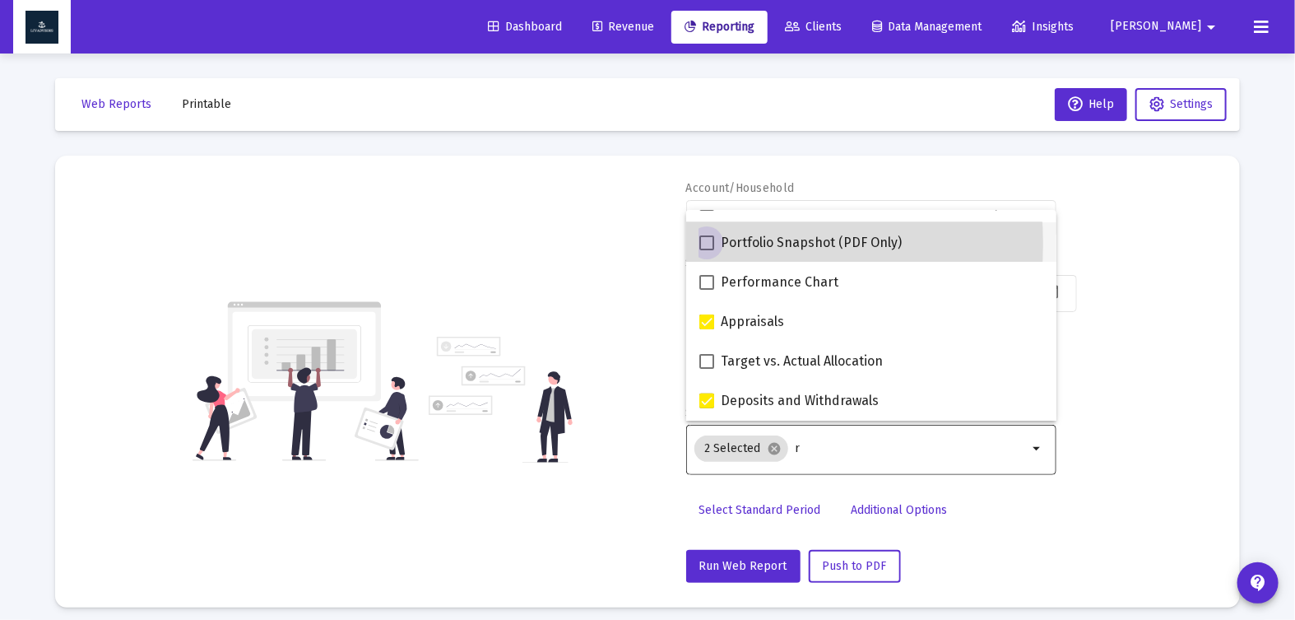
click at [705, 244] on span at bounding box center [706, 242] width 15 height 15
click at [706, 250] on input "Portfolio Snapshot (PDF Only)" at bounding box center [706, 250] width 1 height 1
checkbox input "true"
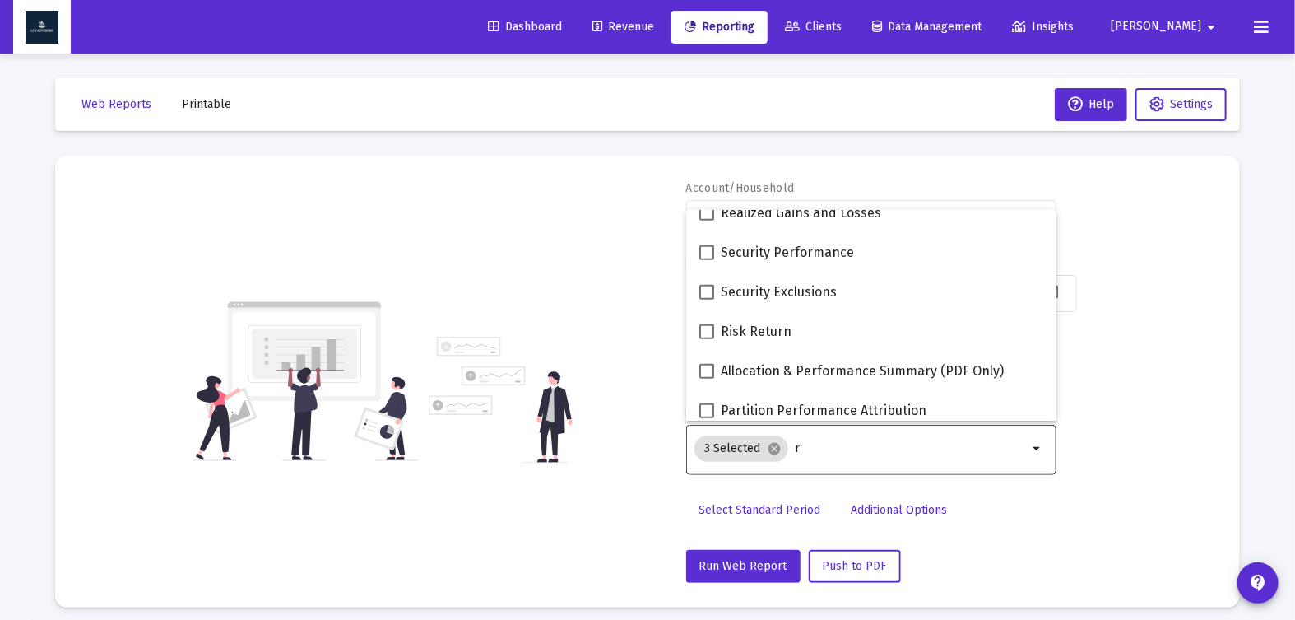
scroll to position [420, 0]
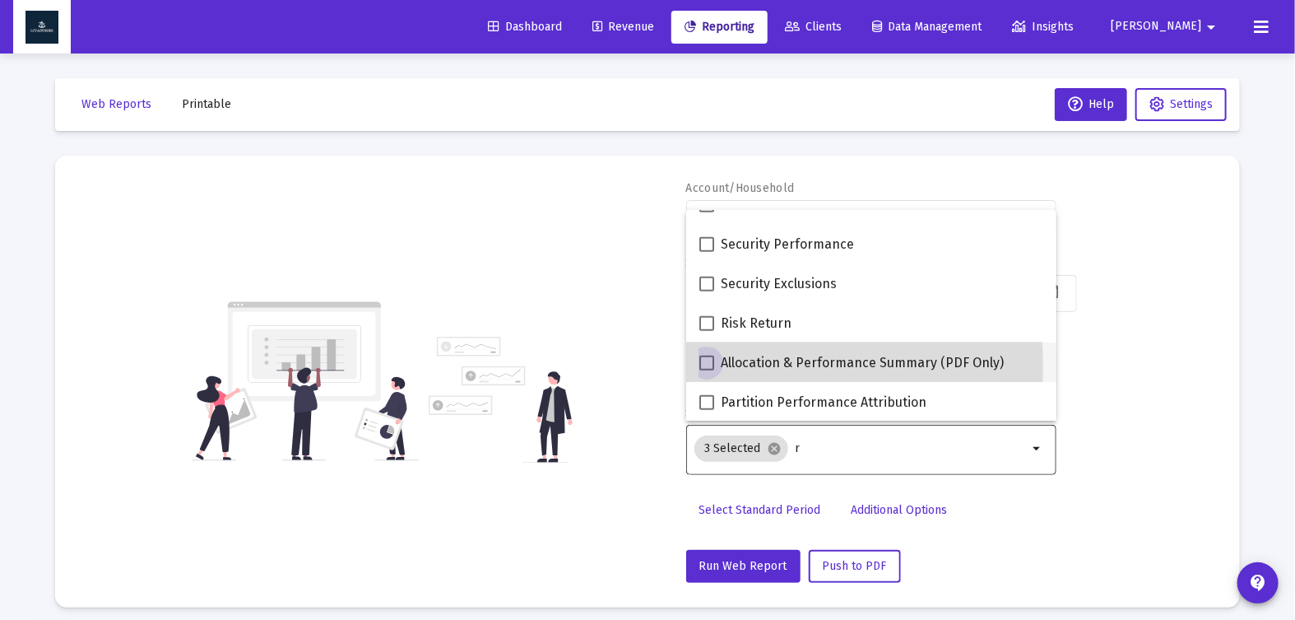
click at [708, 366] on span at bounding box center [706, 362] width 15 height 15
click at [707, 370] on input "Allocation & Performance Summary (PDF Only)" at bounding box center [706, 370] width 1 height 1
checkbox input "true"
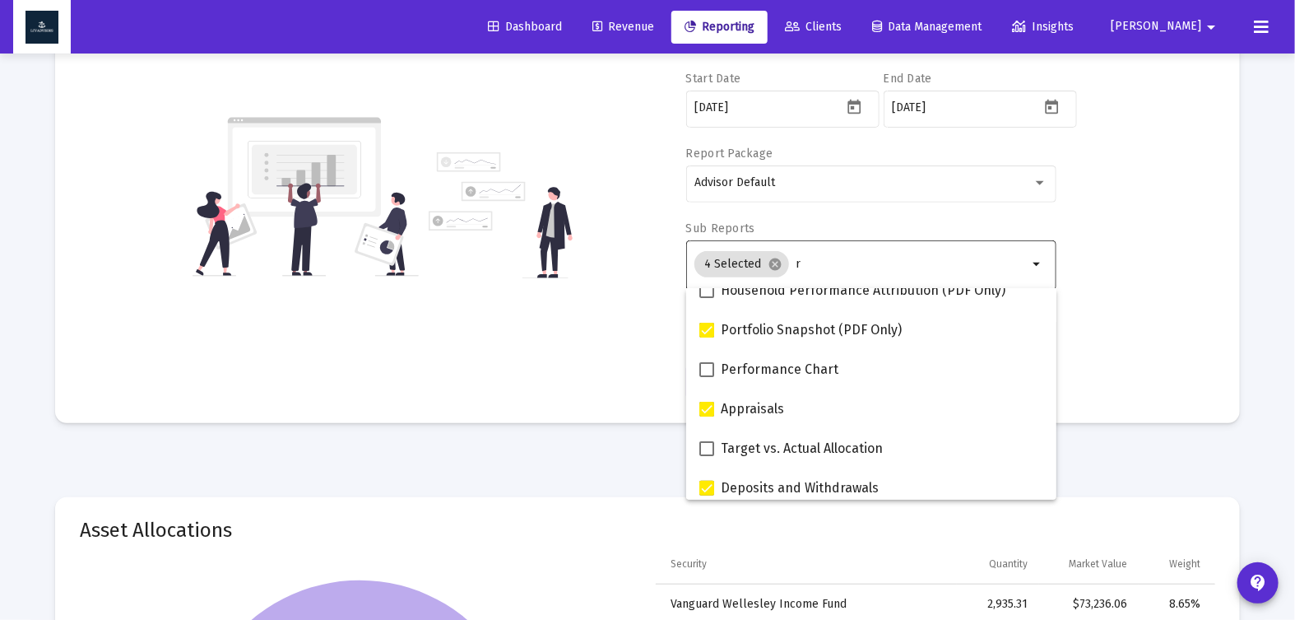
scroll to position [171, 0]
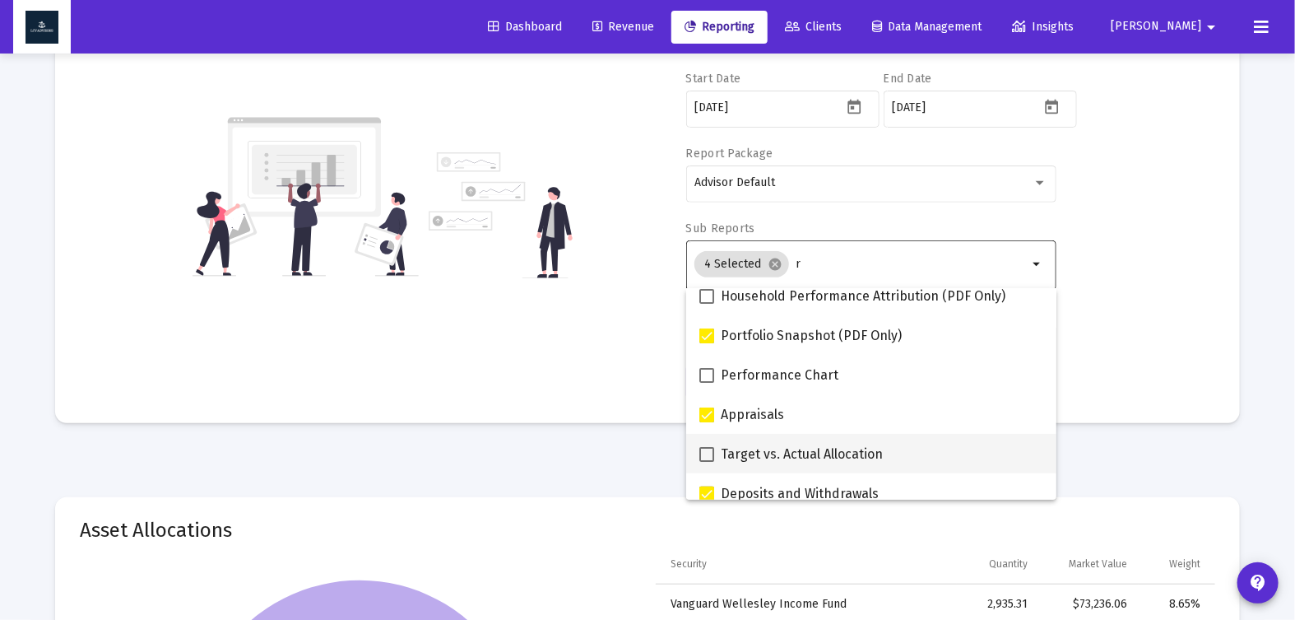
click at [695, 456] on mat-option "Target vs. Actual Allocation" at bounding box center [871, 453] width 370 height 39
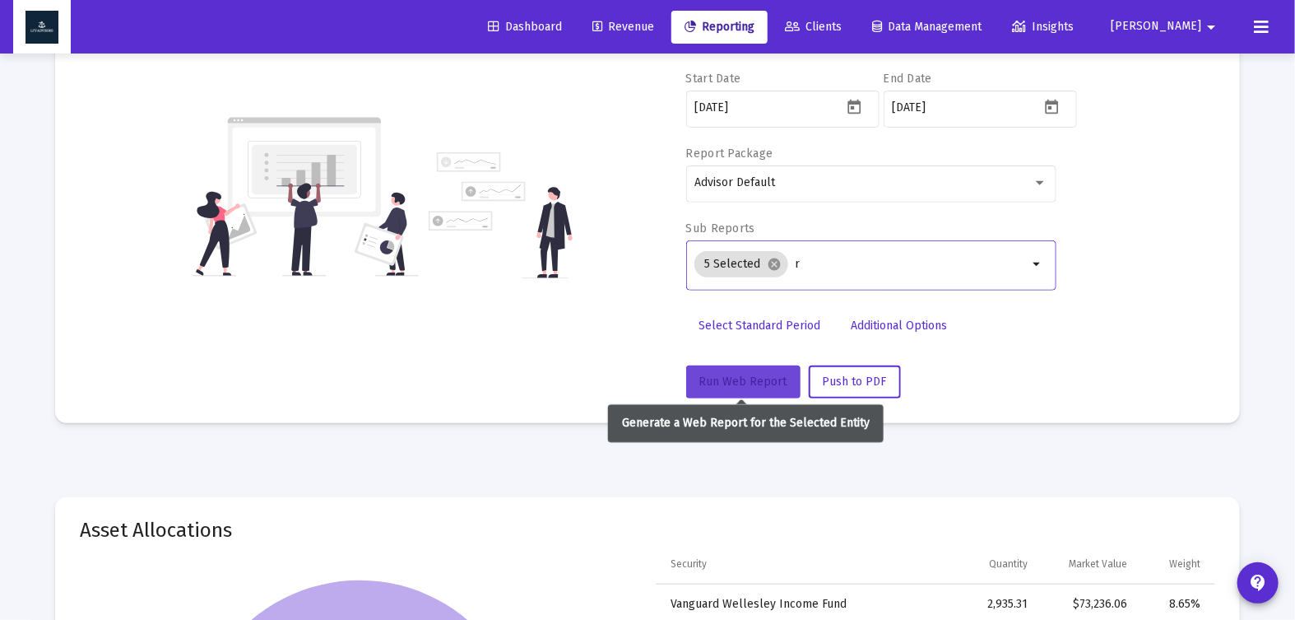
click at [733, 379] on span "Run Web Report" at bounding box center [743, 381] width 88 height 14
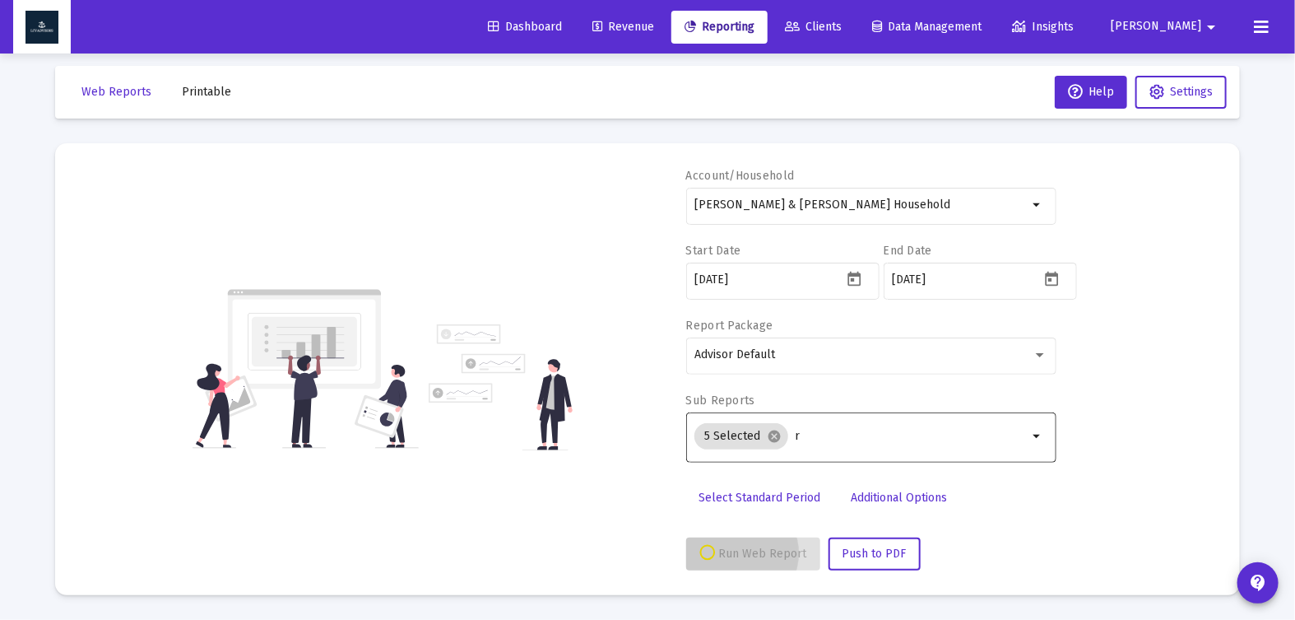
scroll to position [10, 0]
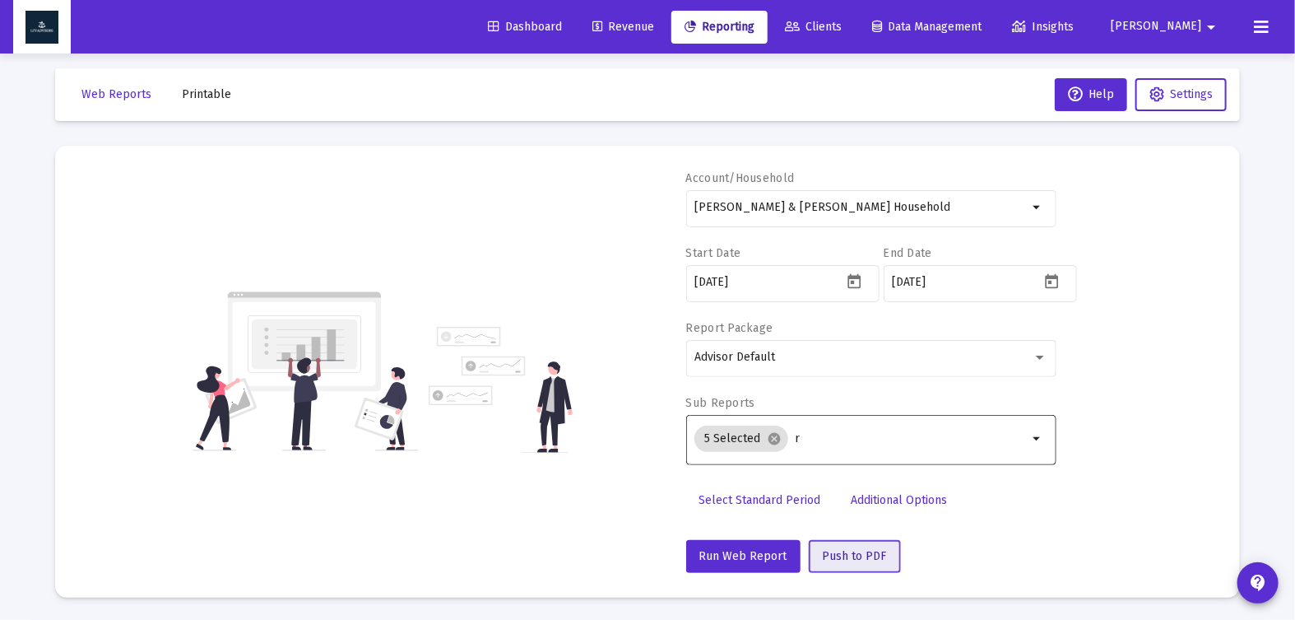
click at [864, 542] on button "Push to PDF" at bounding box center [855, 556] width 92 height 33
click at [207, 91] on span "Printable" at bounding box center [206, 94] width 49 height 14
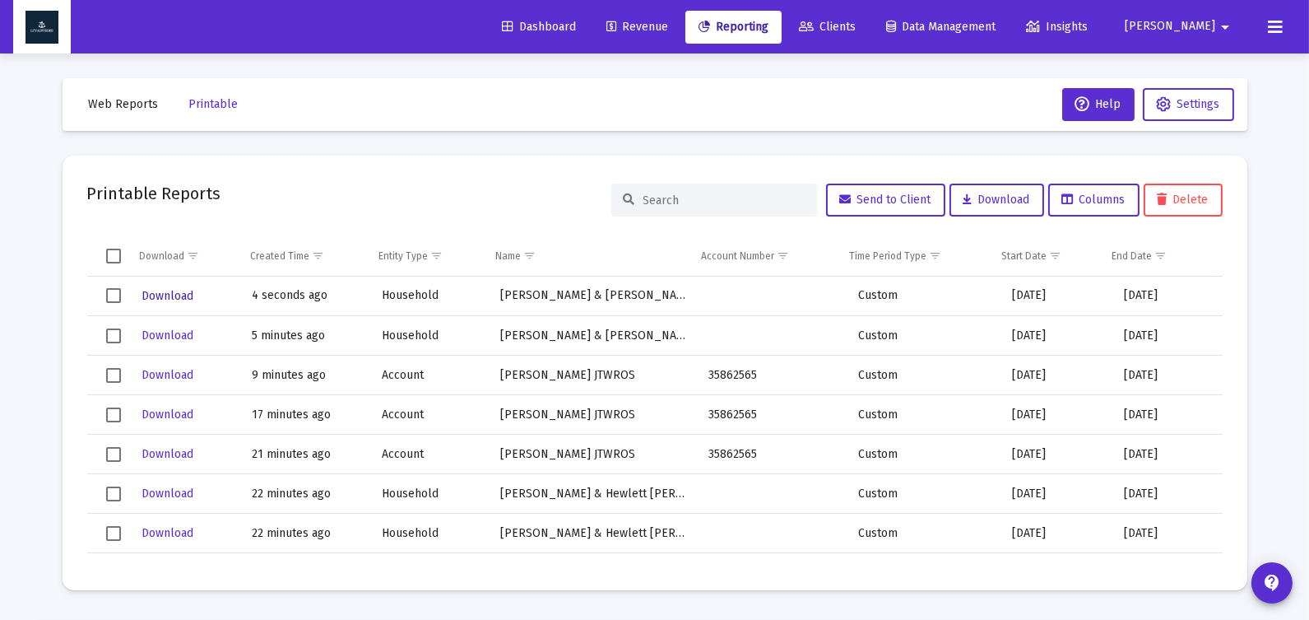
click at [160, 294] on span "Download" at bounding box center [168, 296] width 52 height 14
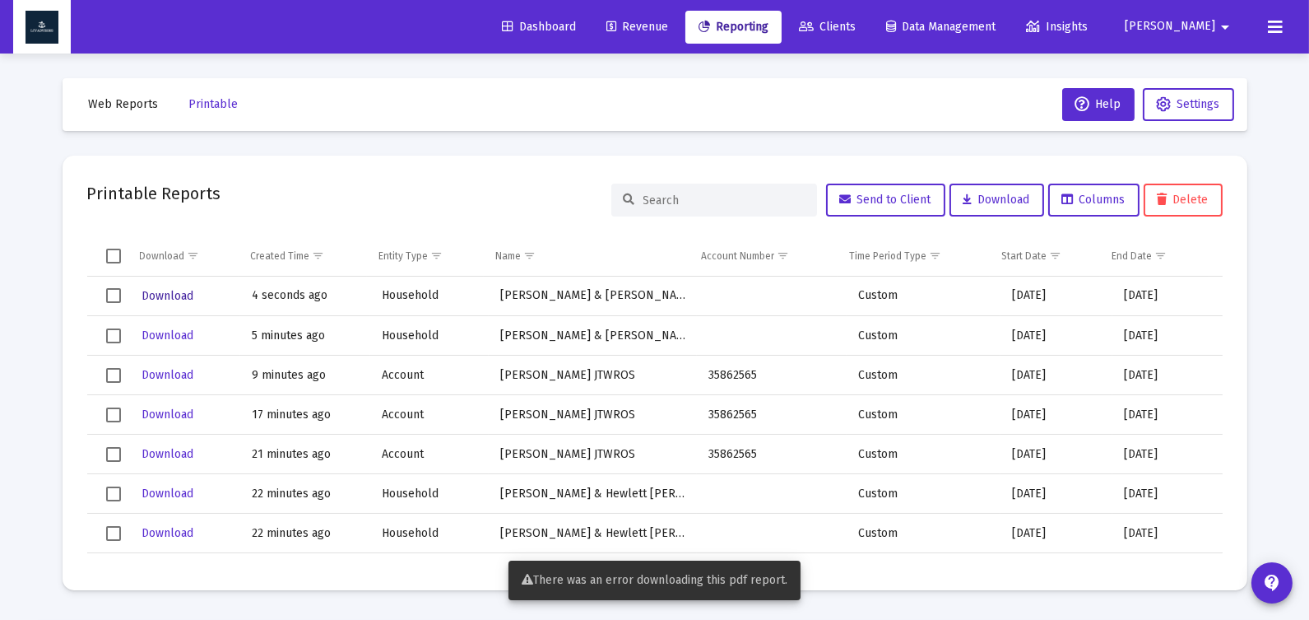
click at [167, 300] on span "Download" at bounding box center [168, 296] width 52 height 14
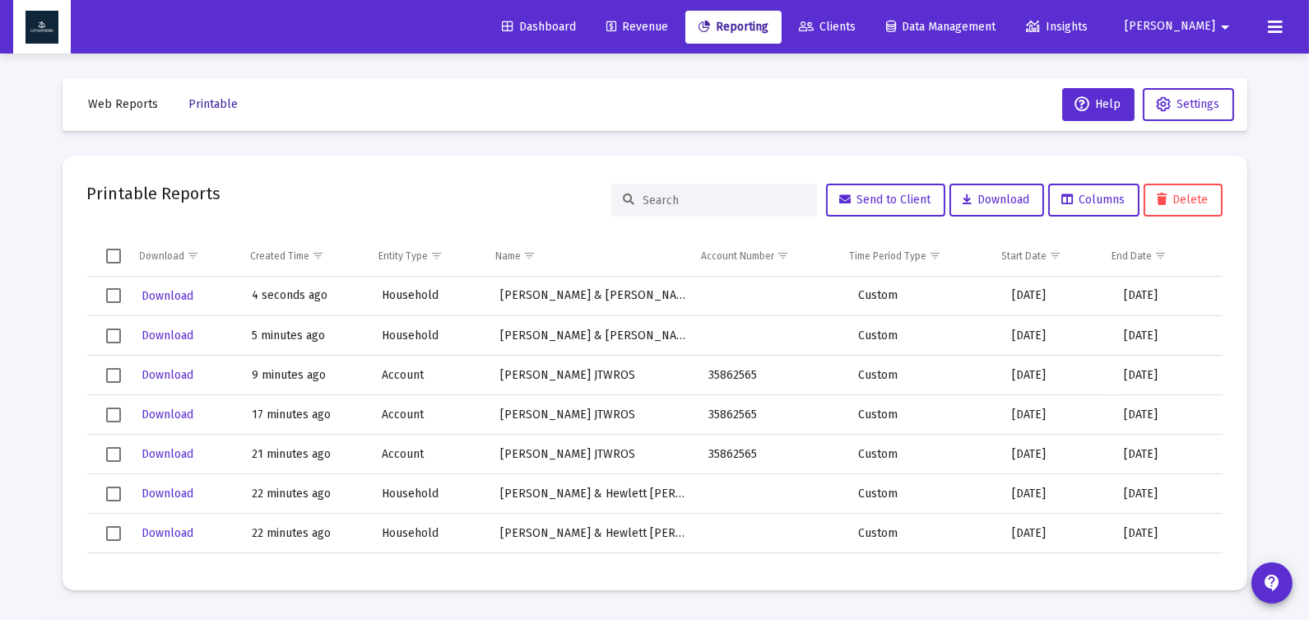
click at [230, 103] on span "Printable" at bounding box center [213, 104] width 49 height 14
click at [139, 104] on span "Web Reports" at bounding box center [124, 104] width 70 height 14
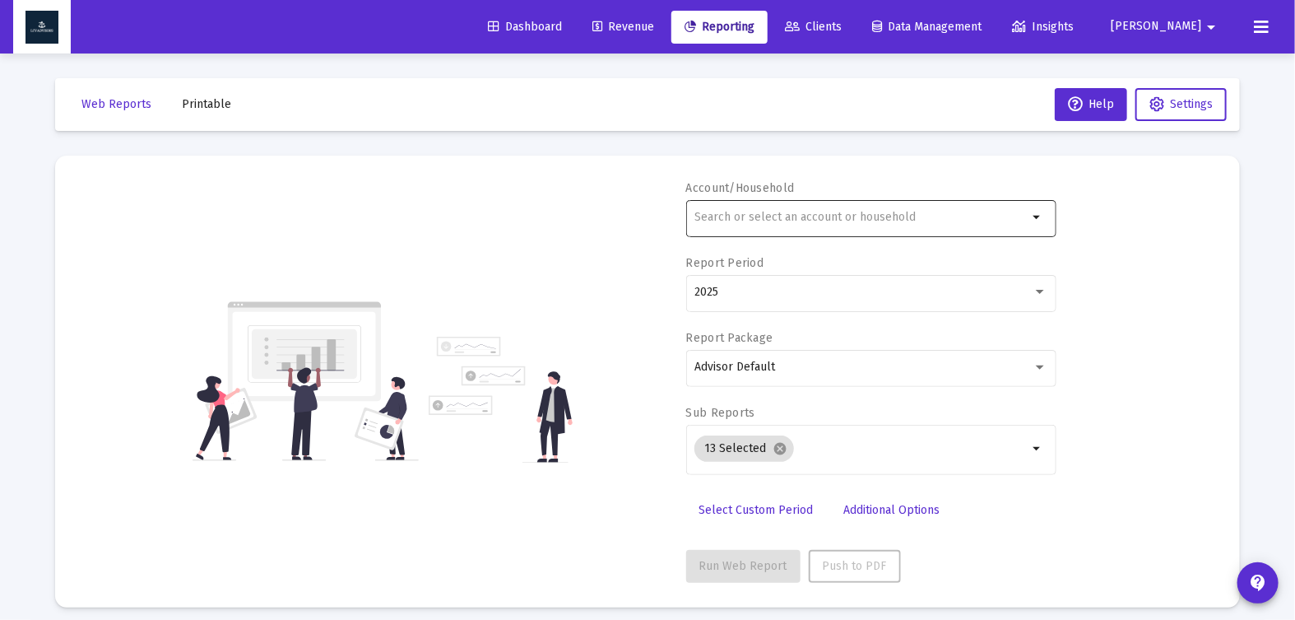
click at [764, 223] on div at bounding box center [860, 217] width 333 height 40
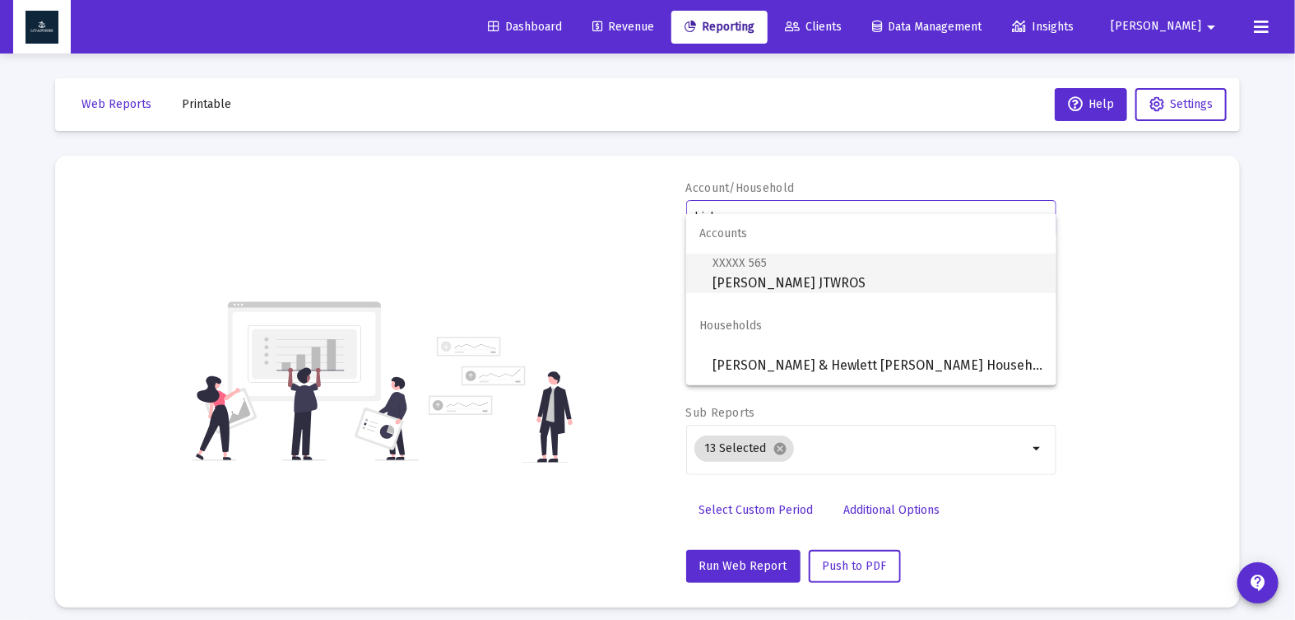
scroll to position [58, 0]
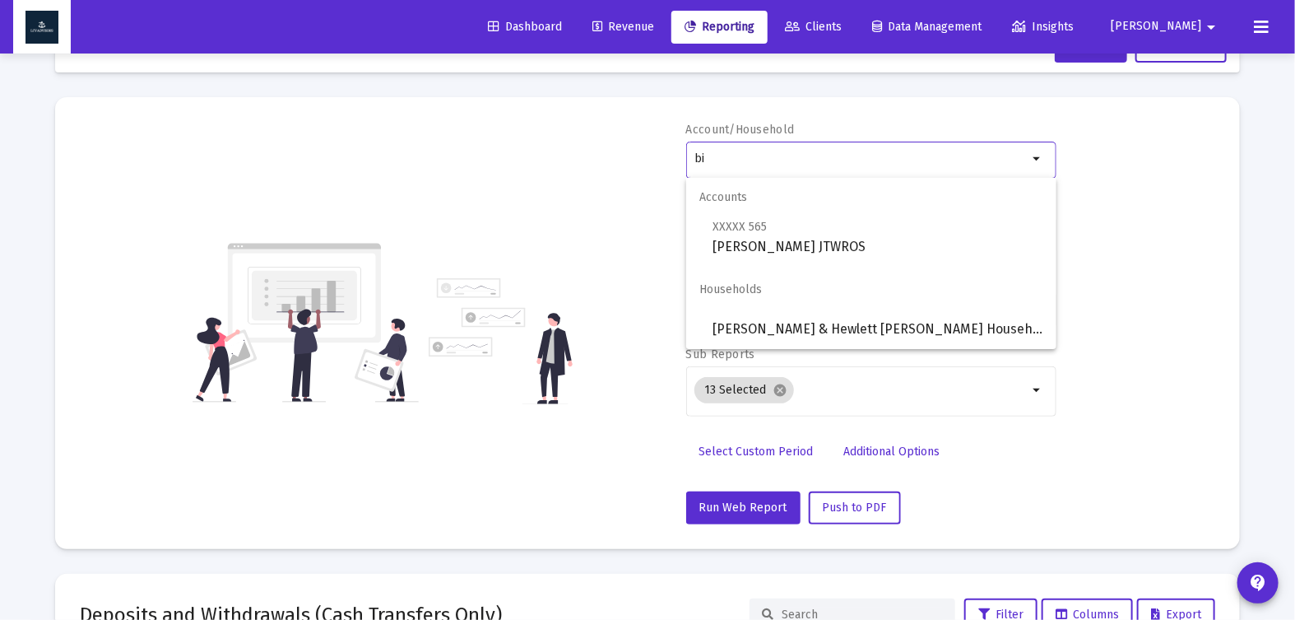
type input "b"
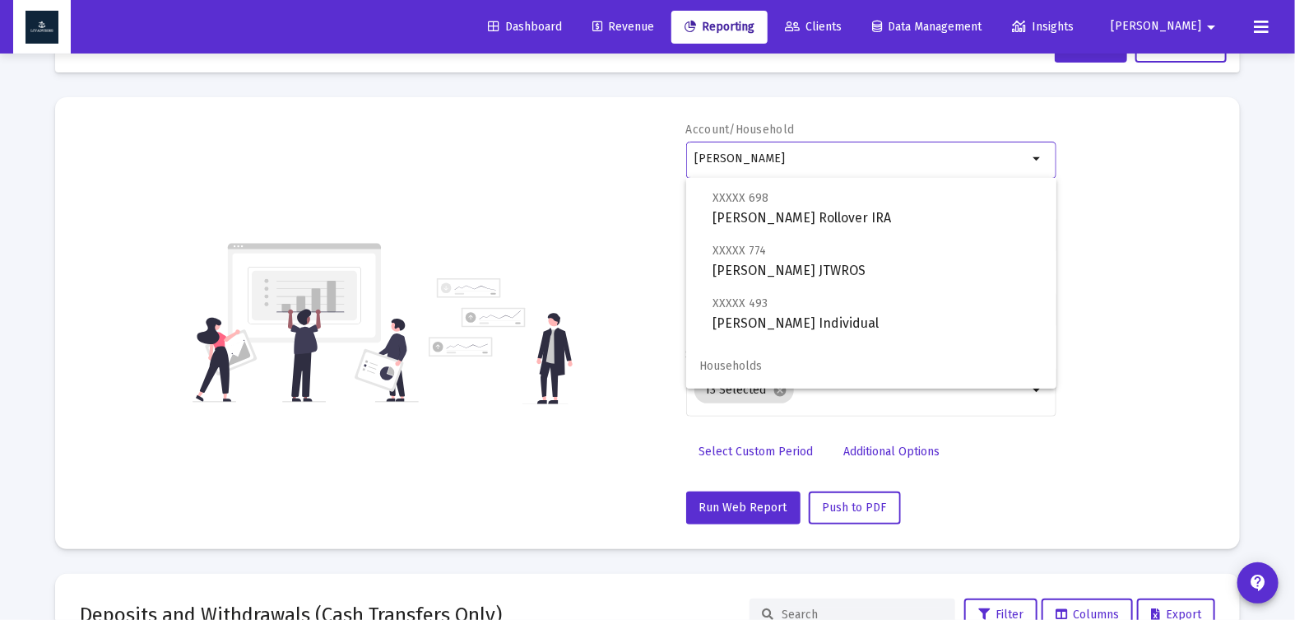
scroll to position [118, 0]
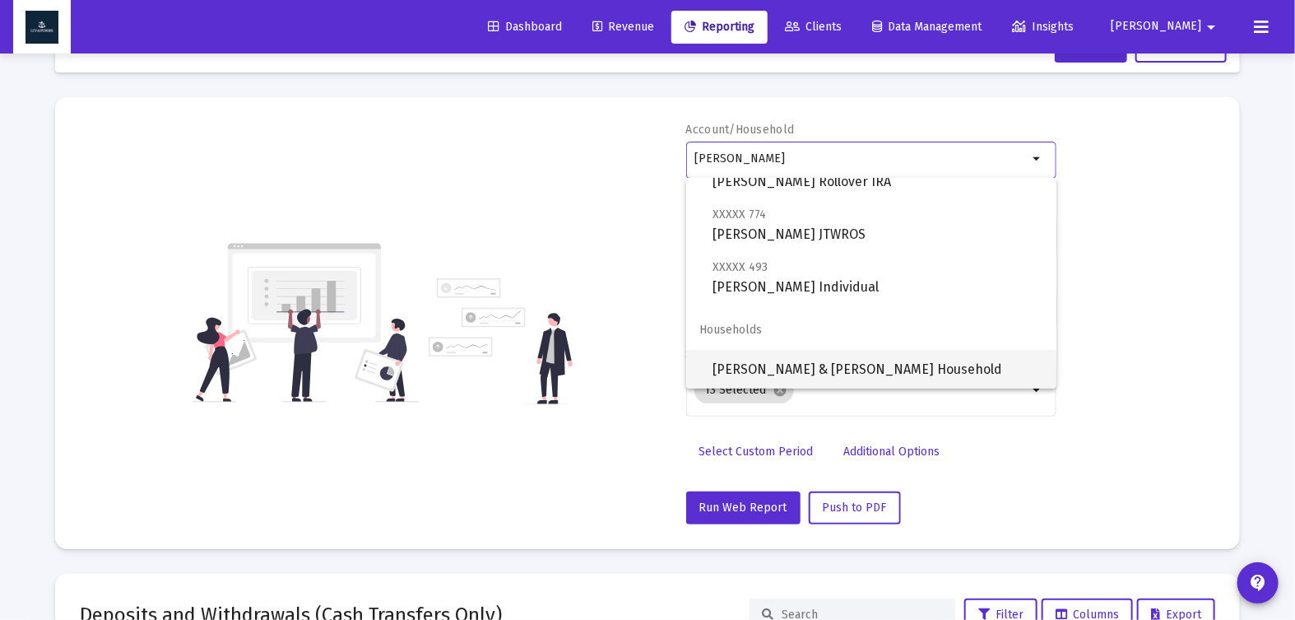
click at [885, 369] on span "[PERSON_NAME] & [PERSON_NAME] Household" at bounding box center [878, 369] width 331 height 39
type input "[PERSON_NAME] & [PERSON_NAME] Household"
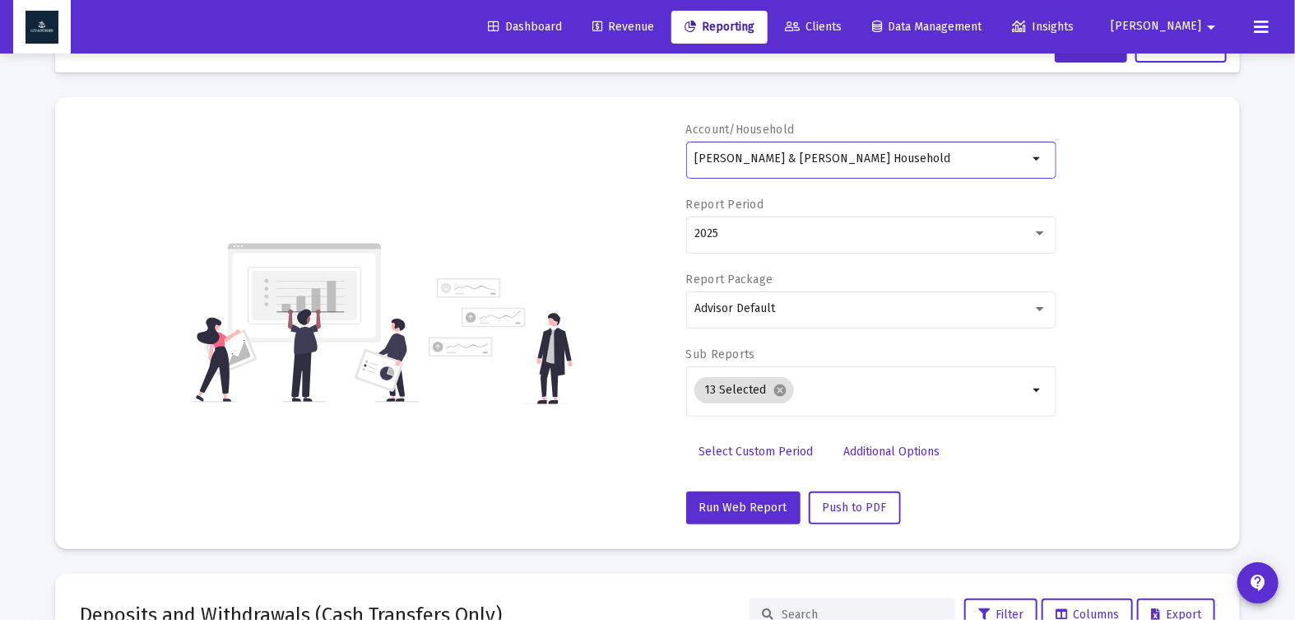
click at [721, 444] on span "Select Custom Period" at bounding box center [756, 451] width 114 height 14
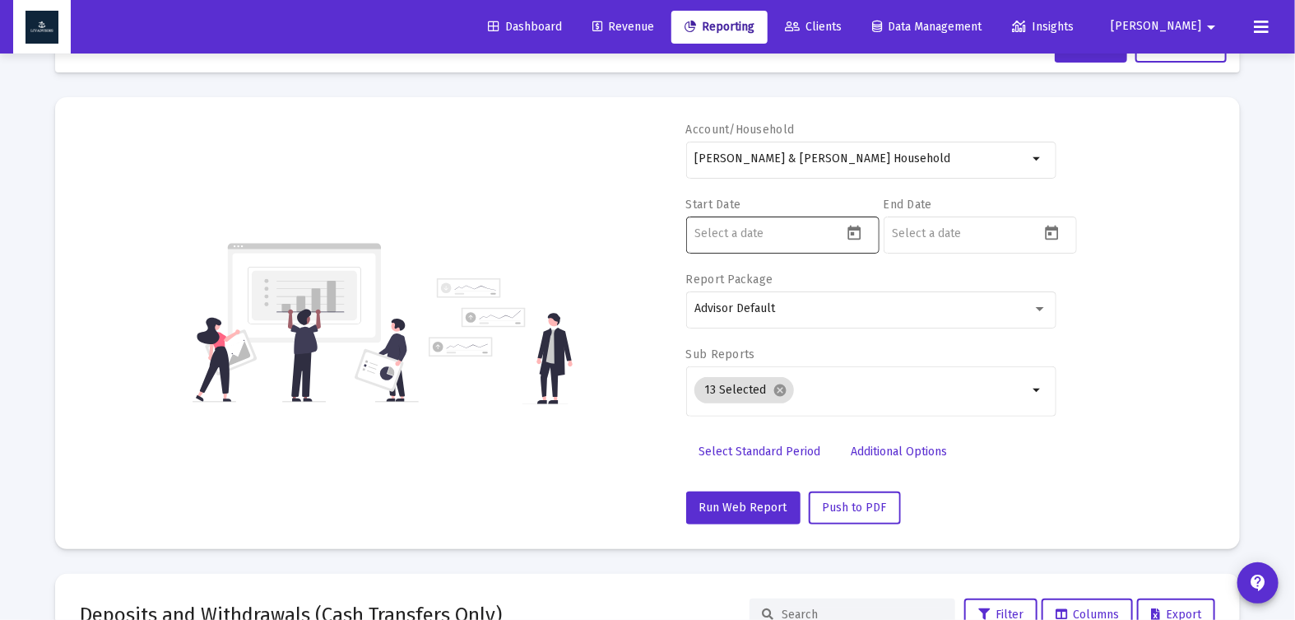
click at [851, 234] on icon "Open calendar" at bounding box center [854, 233] width 17 height 17
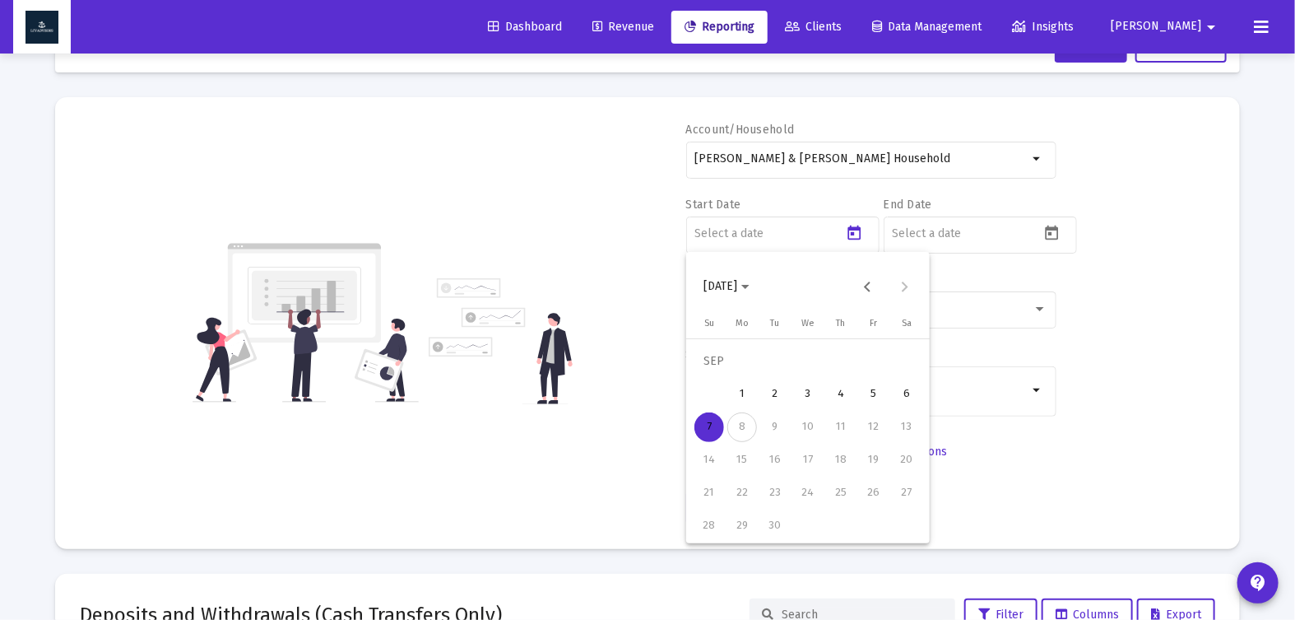
click at [750, 289] on icon "Choose month and year" at bounding box center [745, 287] width 8 height 4
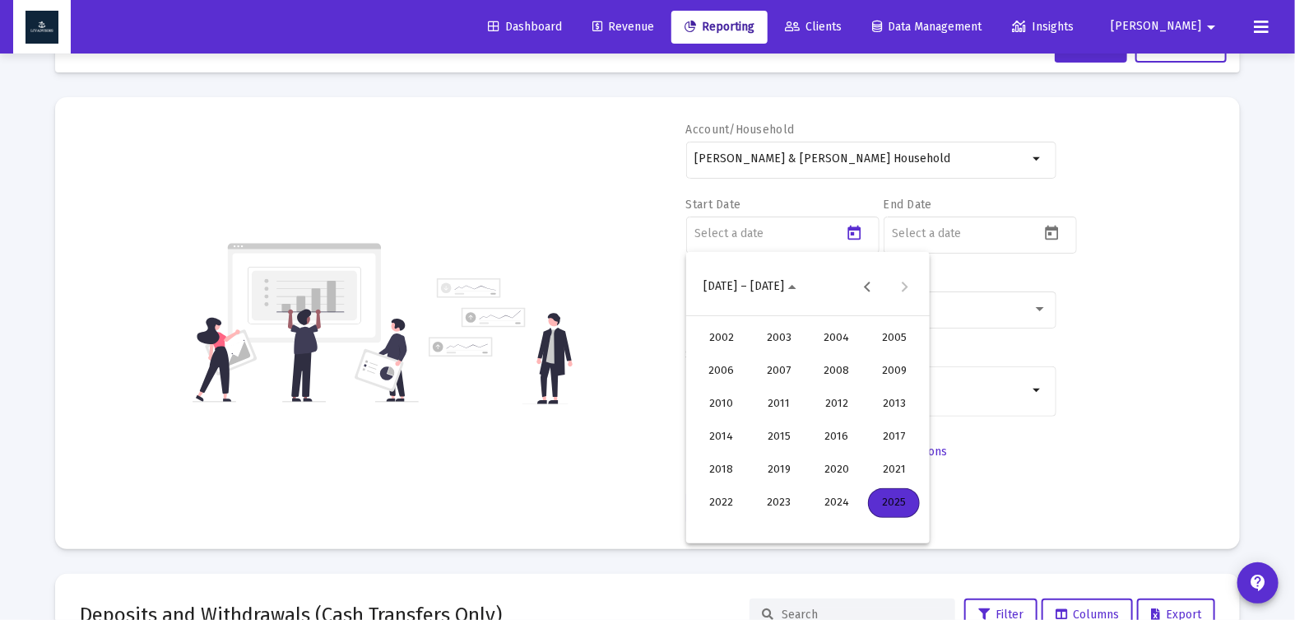
click at [899, 510] on div "2025" at bounding box center [894, 503] width 52 height 30
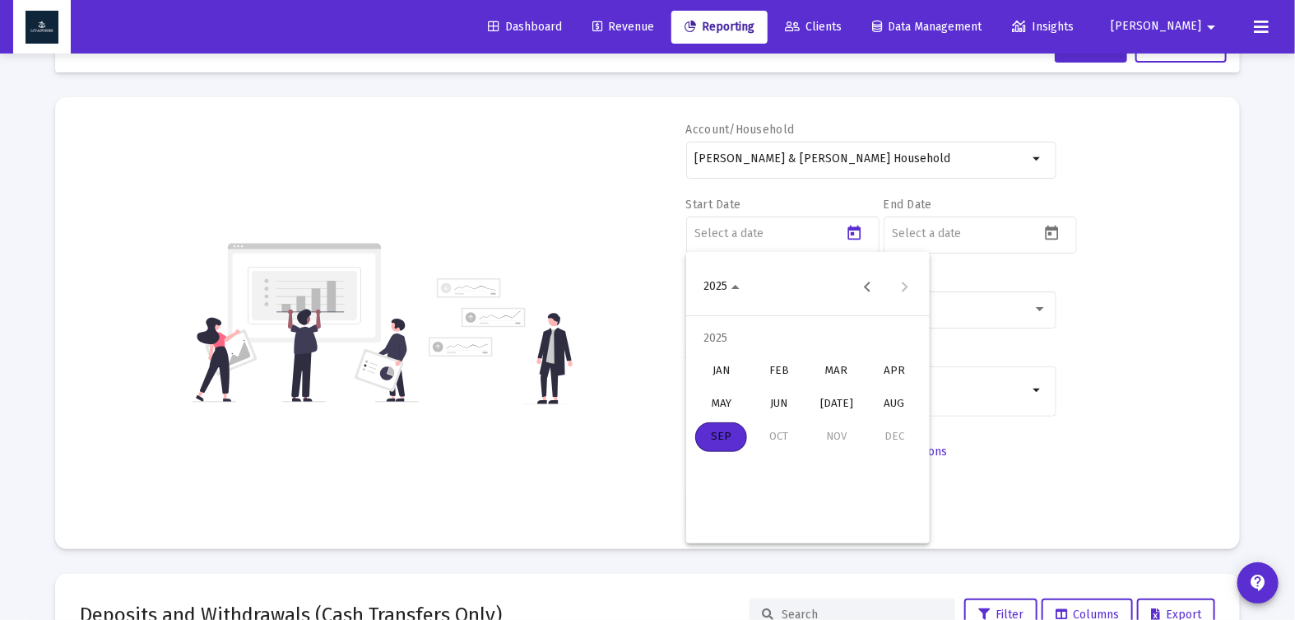
click at [827, 377] on div "MAR" at bounding box center [836, 371] width 52 height 30
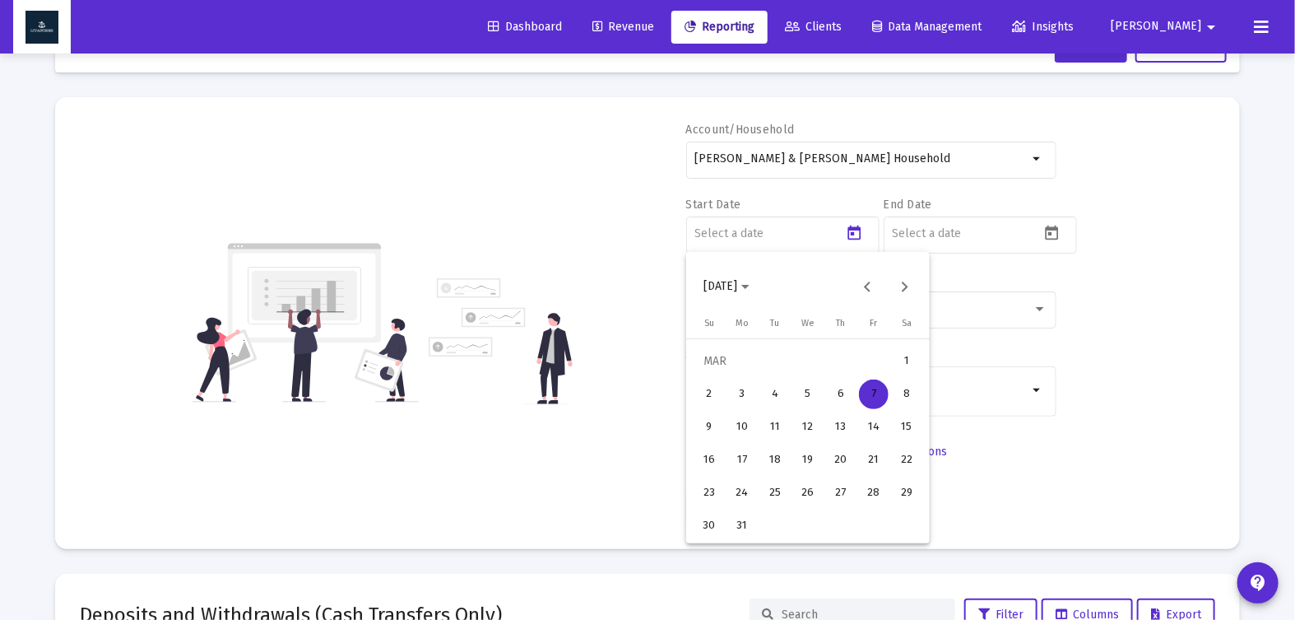
click at [746, 514] on div "31" at bounding box center [742, 526] width 30 height 30
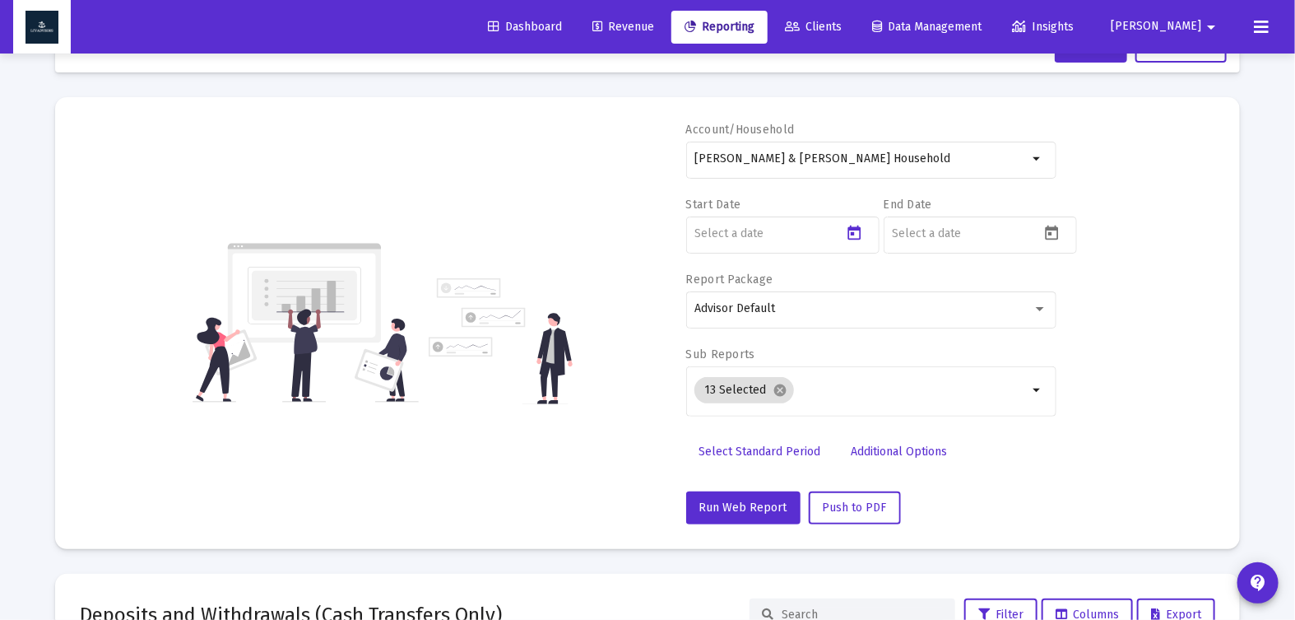
type input "[DATE]"
click at [1047, 235] on icon "Open calendar" at bounding box center [1051, 233] width 17 height 17
click at [947, 283] on span "[DATE]" at bounding box center [924, 286] width 46 height 14
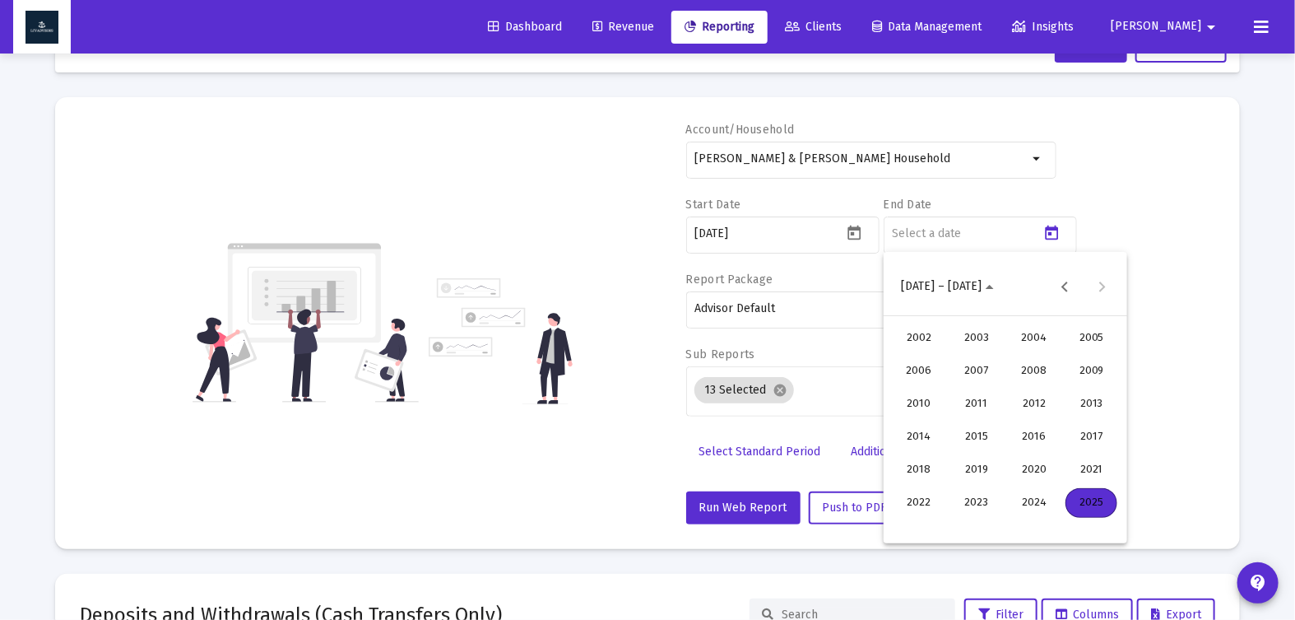
click at [1098, 501] on div "2025" at bounding box center [1091, 503] width 52 height 30
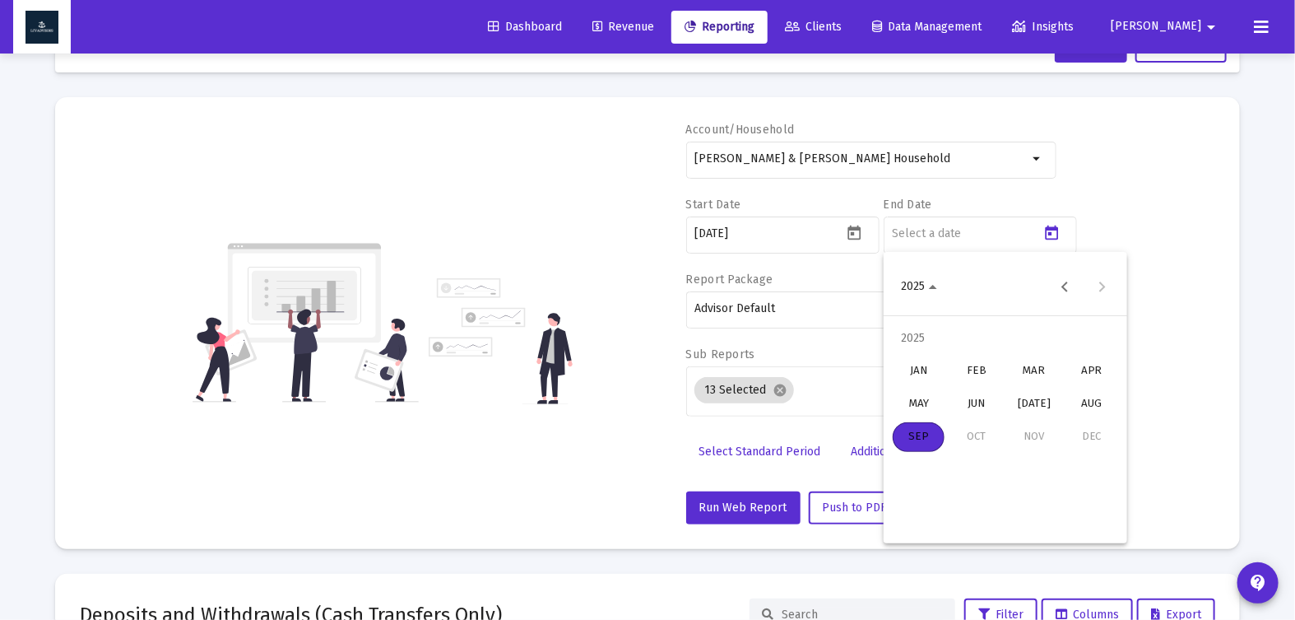
click at [968, 404] on div "JUN" at bounding box center [976, 404] width 52 height 30
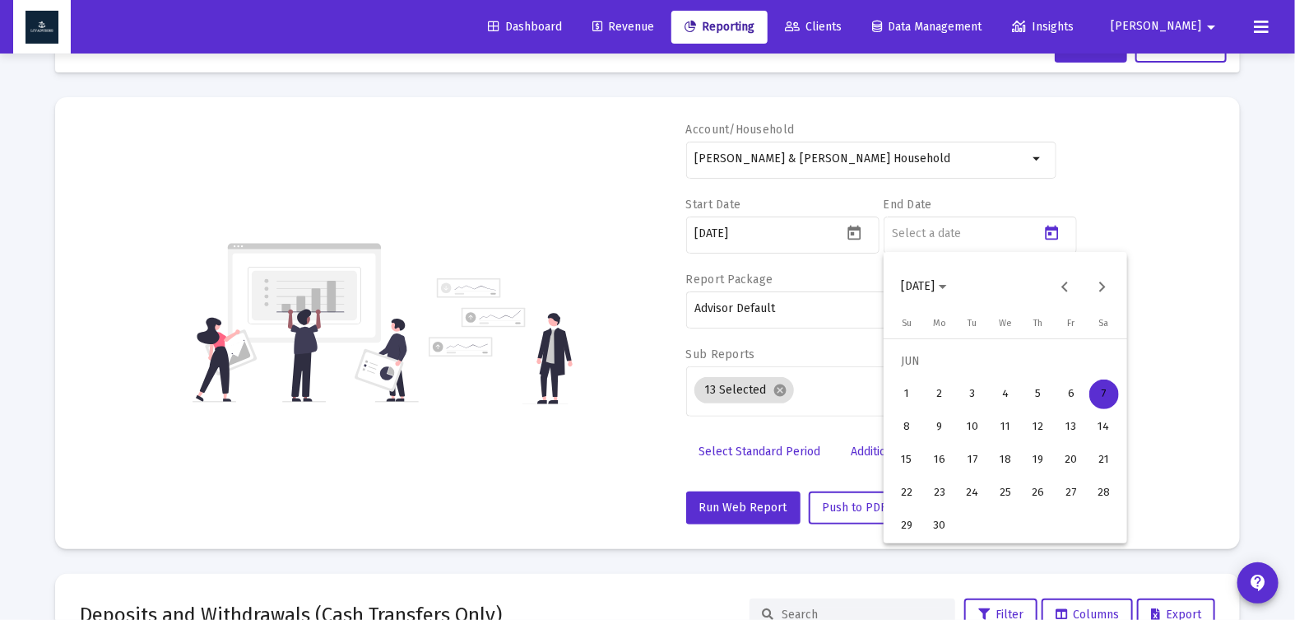
click at [945, 517] on div "30" at bounding box center [940, 526] width 30 height 30
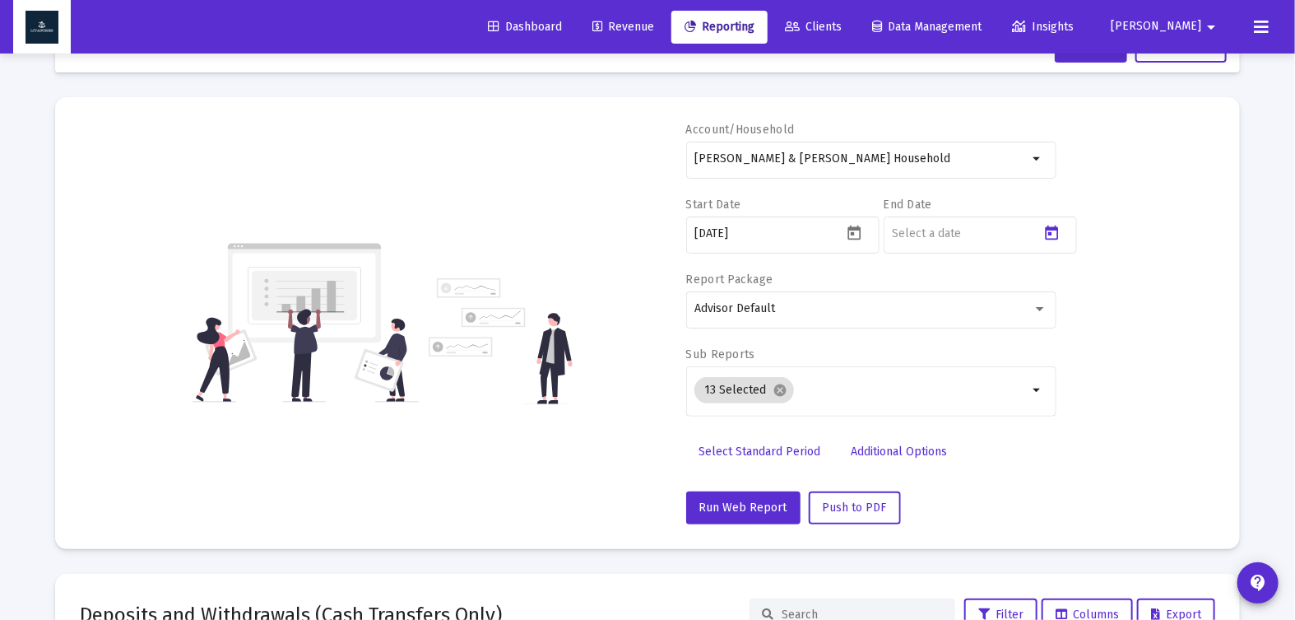
type input "[DATE]"
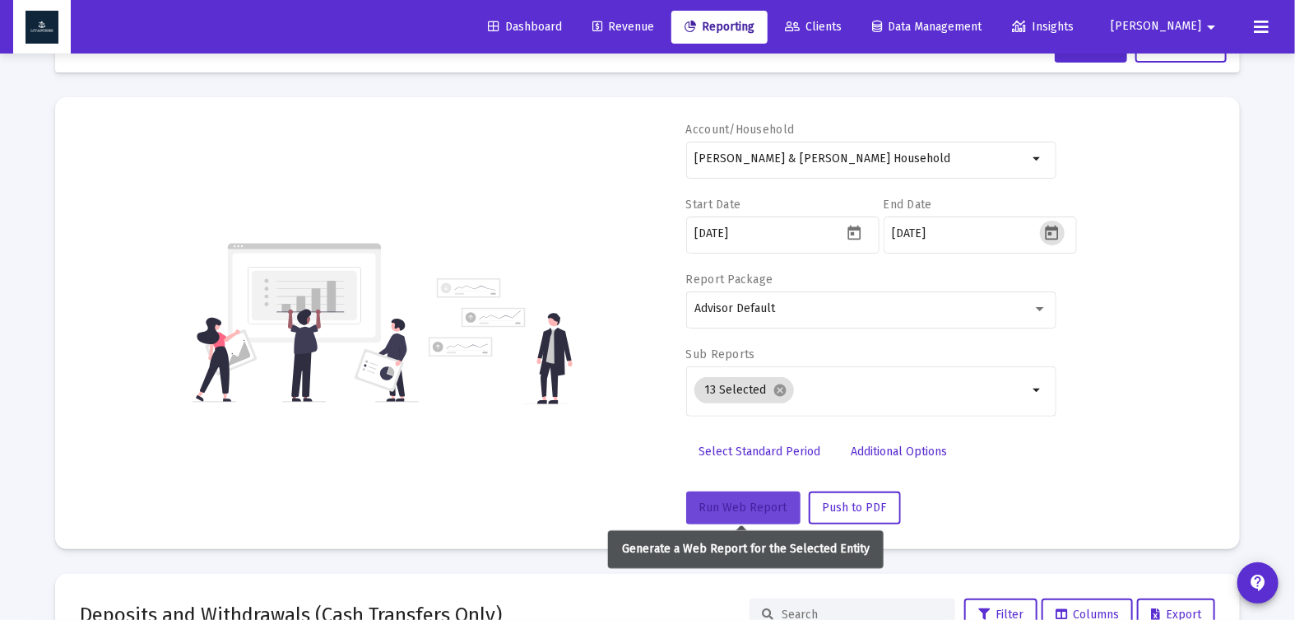
click at [762, 500] on span "Run Web Report" at bounding box center [743, 507] width 88 height 14
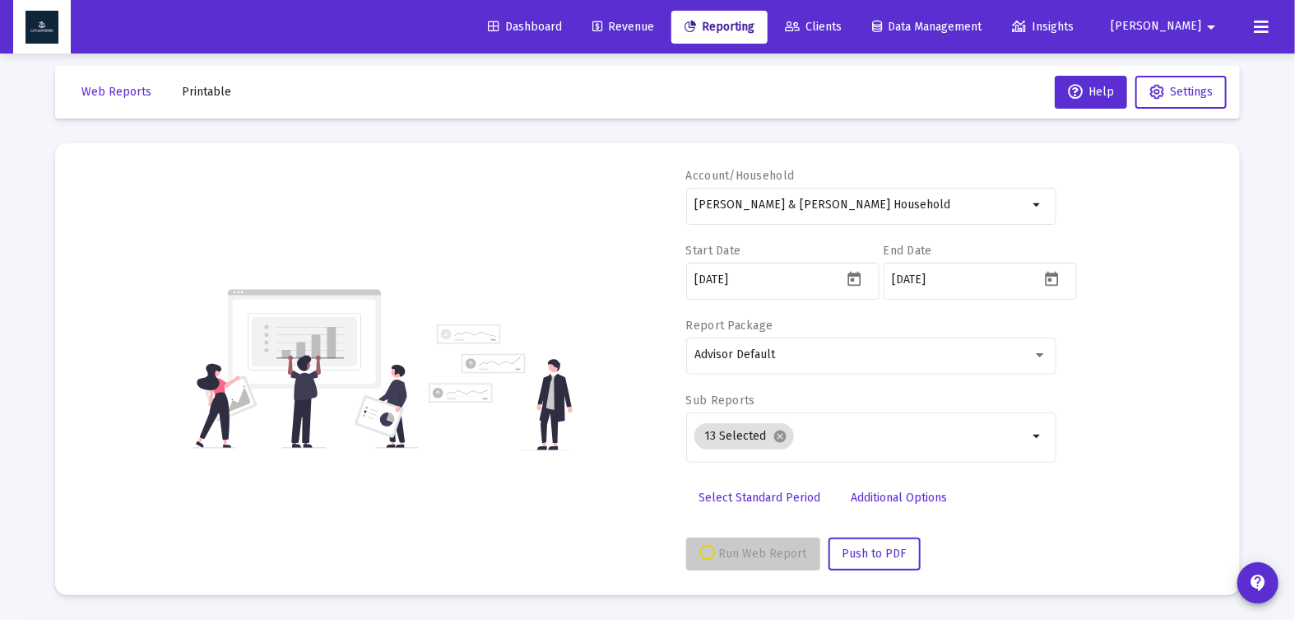
scroll to position [10, 0]
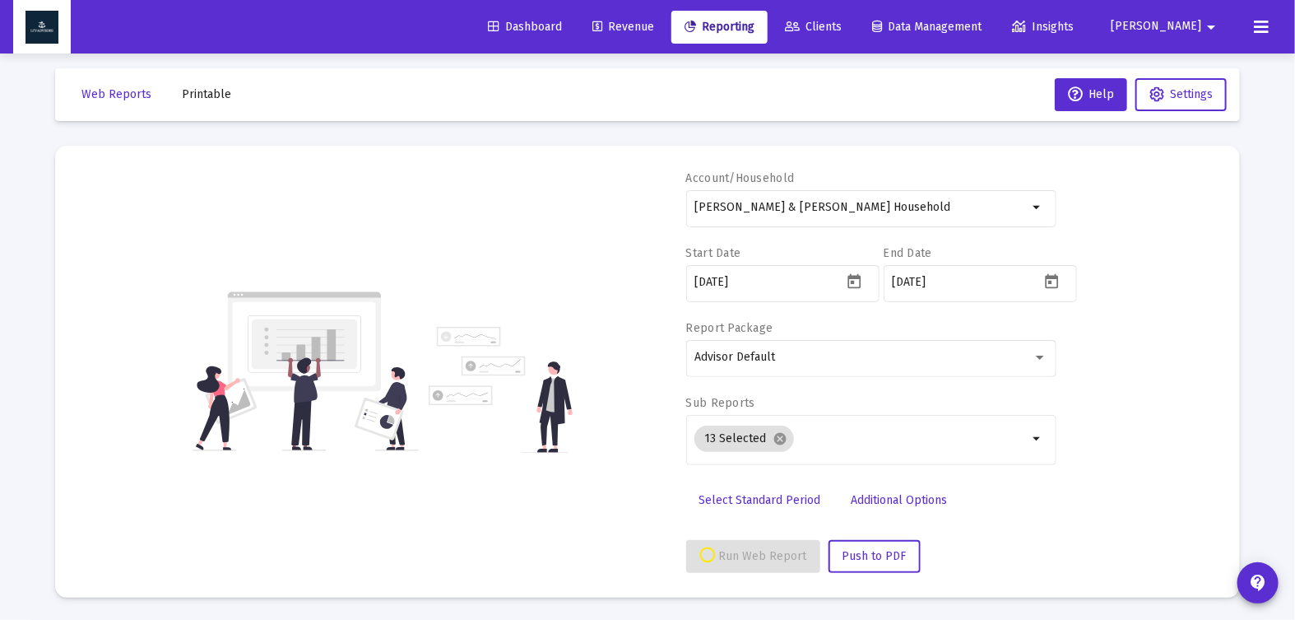
select select "View all"
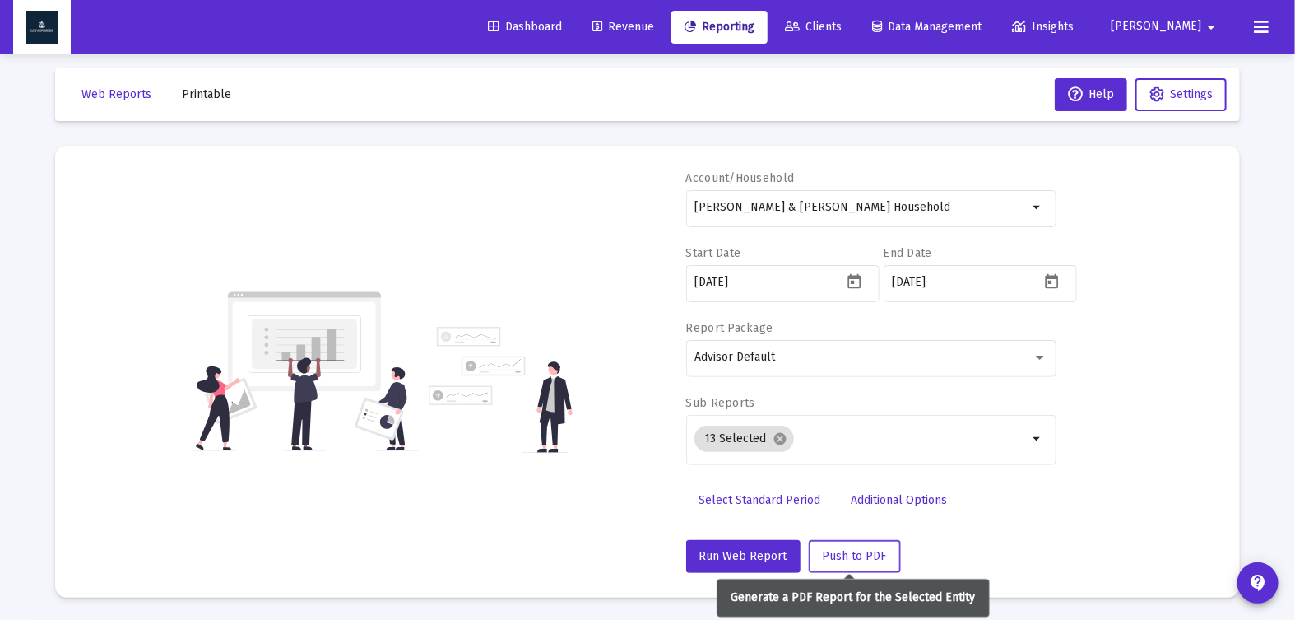
scroll to position [58, 0]
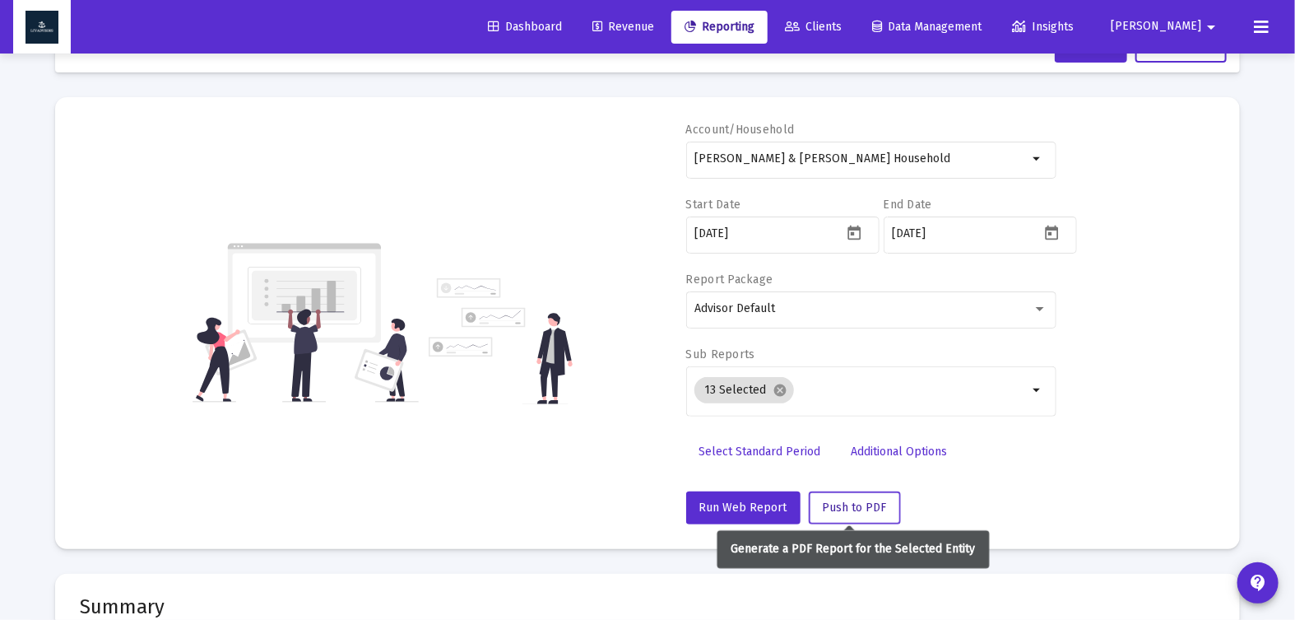
click at [831, 504] on span "Push to PDF" at bounding box center [855, 507] width 64 height 14
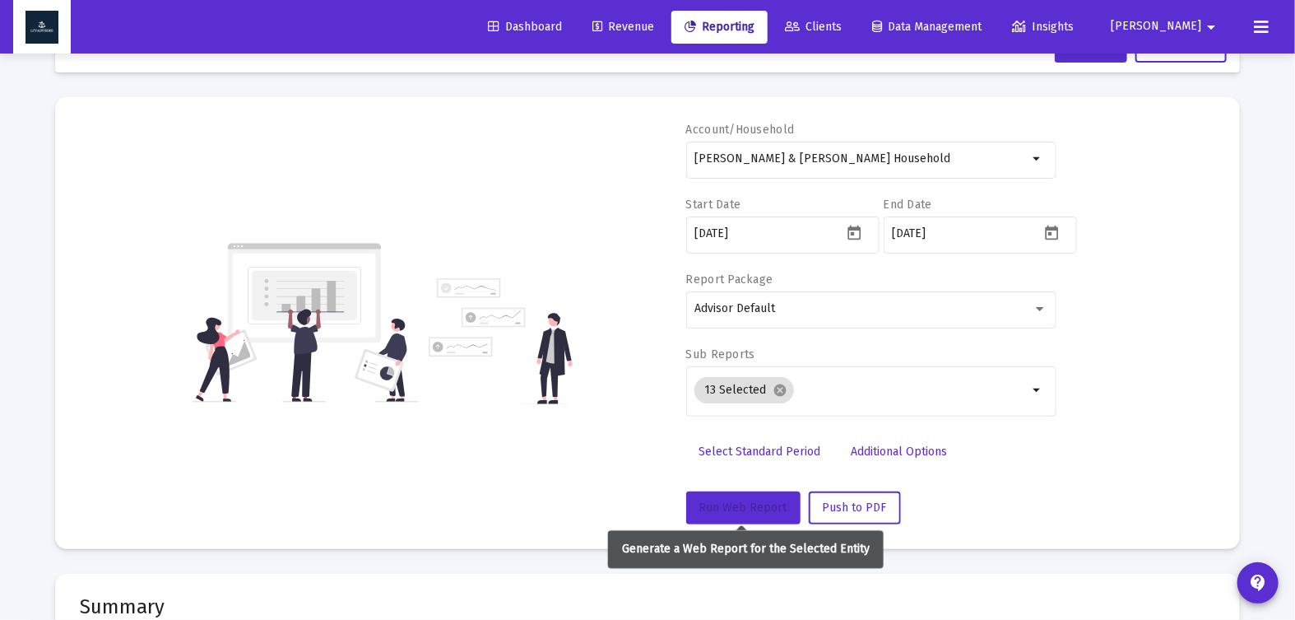
click at [724, 508] on span "Run Web Report" at bounding box center [743, 507] width 88 height 14
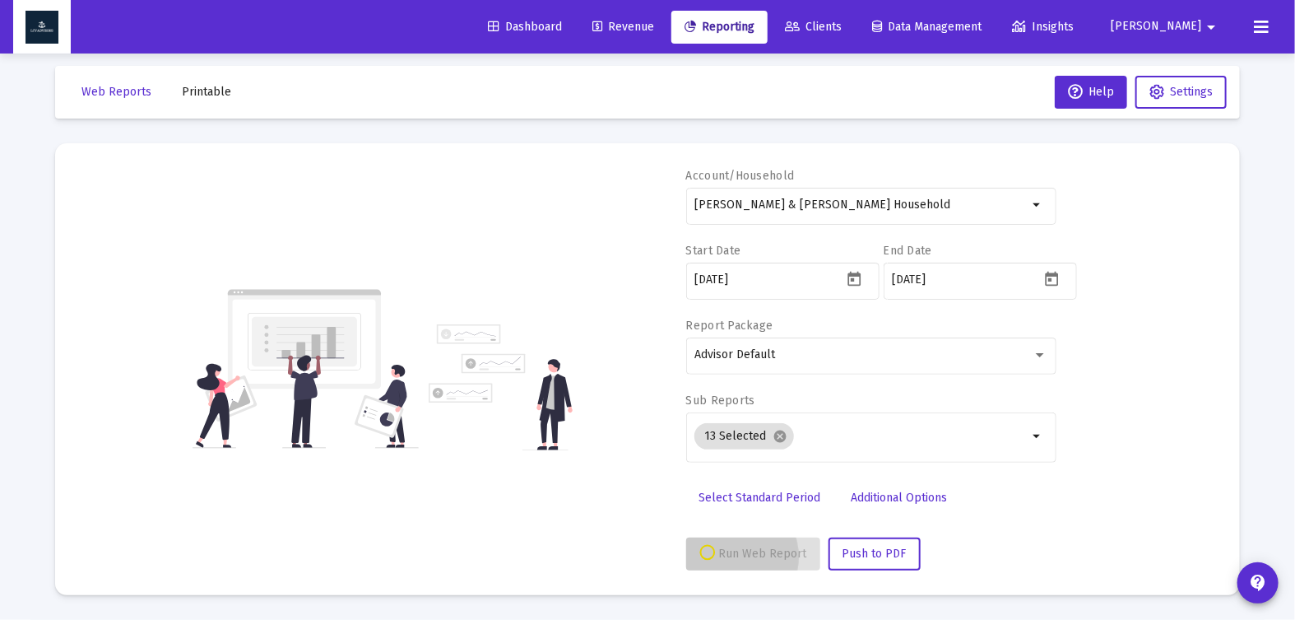
scroll to position [10, 0]
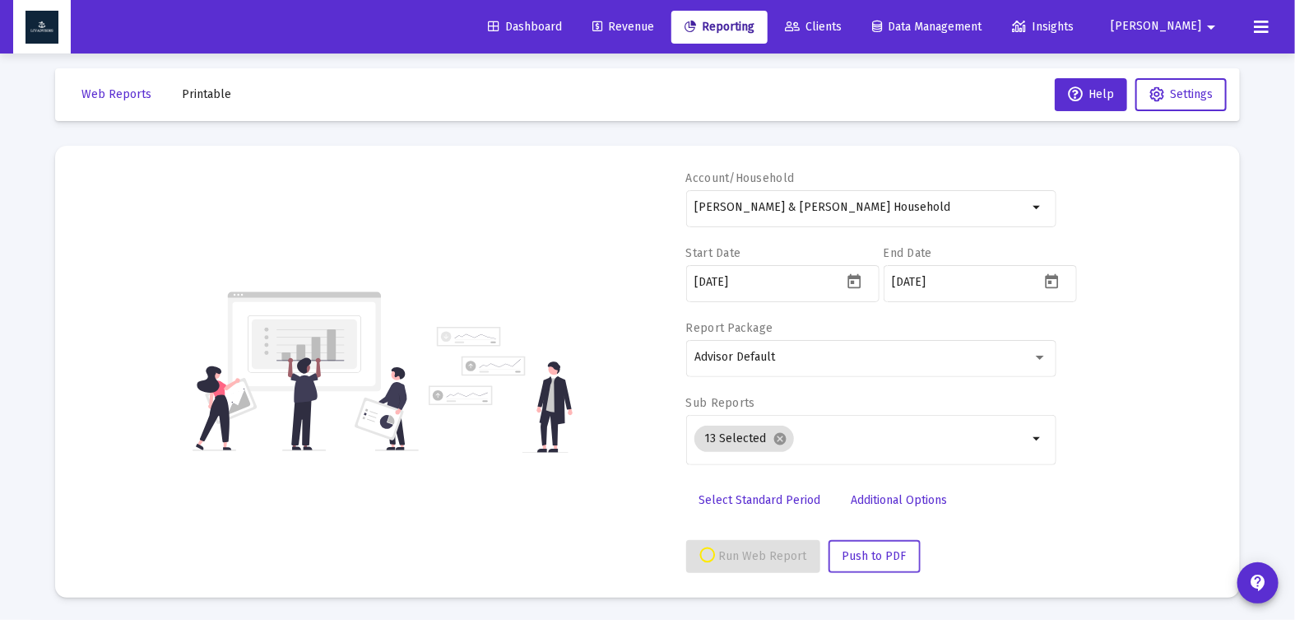
select select "View all"
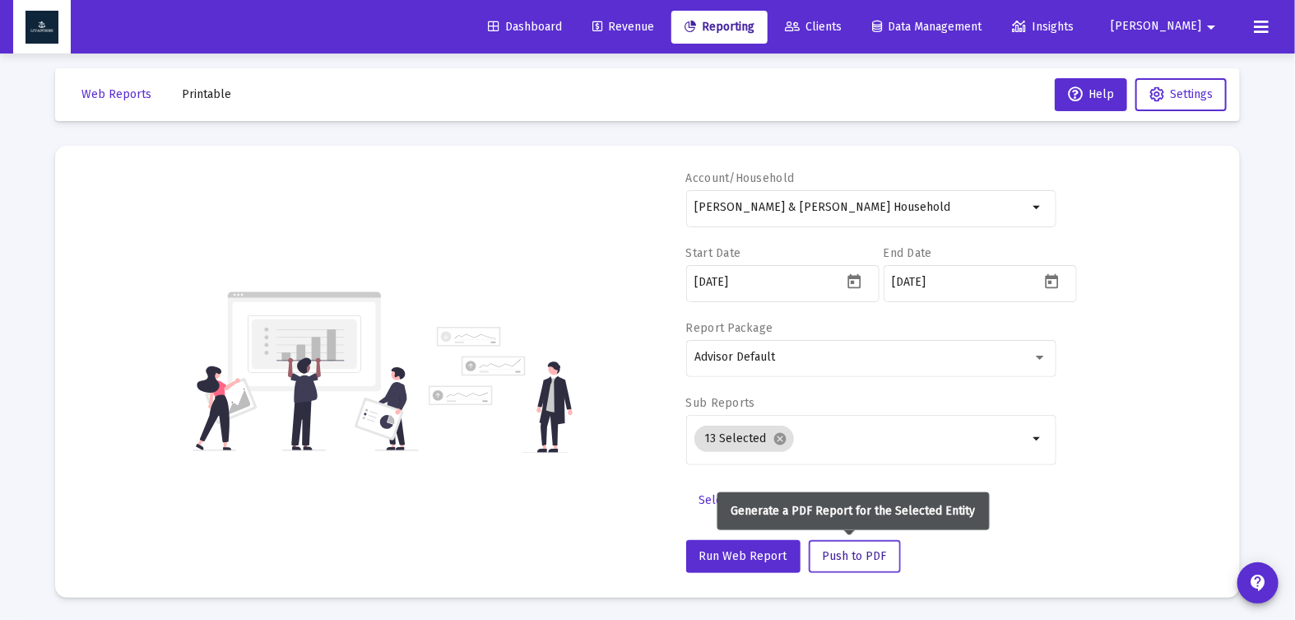
click at [876, 555] on span "Push to PDF" at bounding box center [855, 556] width 64 height 14
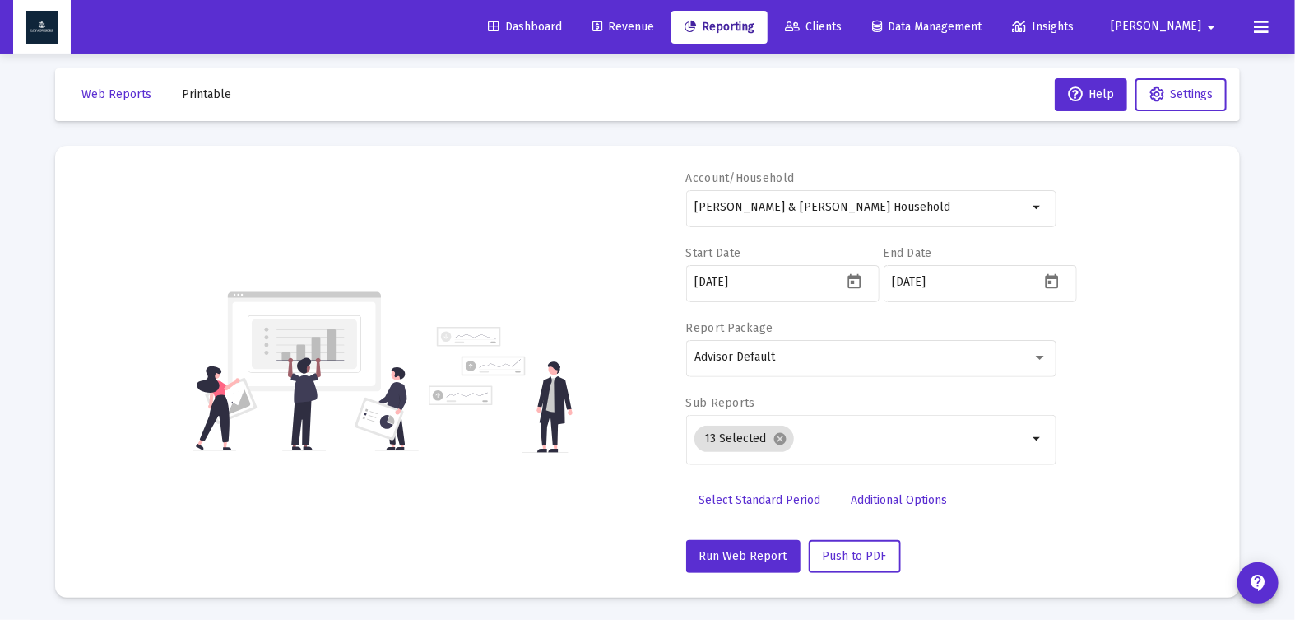
click at [190, 95] on span "Printable" at bounding box center [206, 94] width 49 height 14
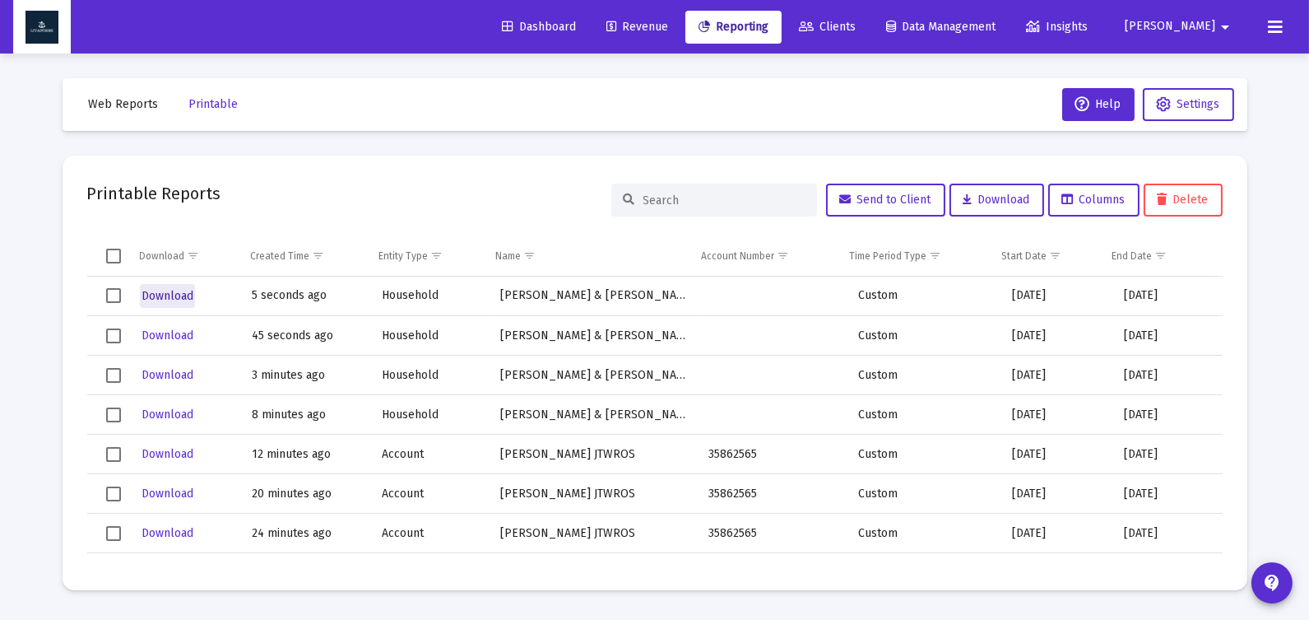
click at [143, 299] on span "Download" at bounding box center [168, 296] width 52 height 14
click at [166, 290] on span "Download" at bounding box center [168, 296] width 52 height 14
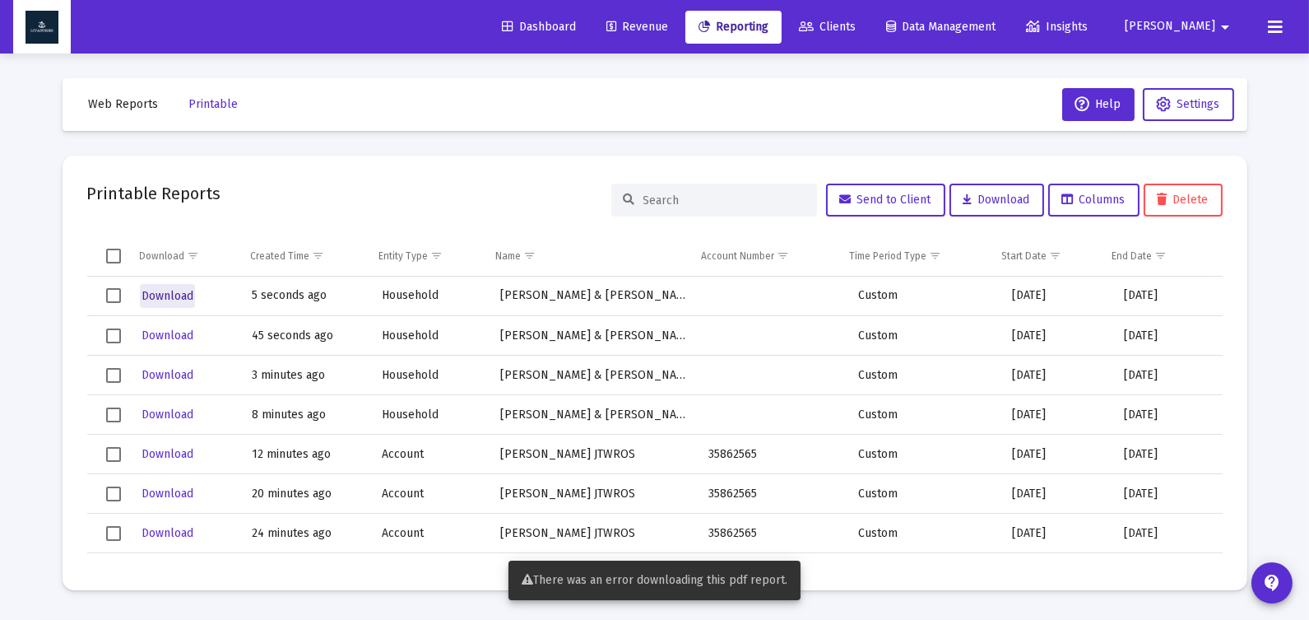
click at [166, 290] on span "Download" at bounding box center [168, 296] width 52 height 14
click at [174, 297] on span "Download" at bounding box center [168, 296] width 52 height 14
